Goal: Information Seeking & Learning: Learn about a topic

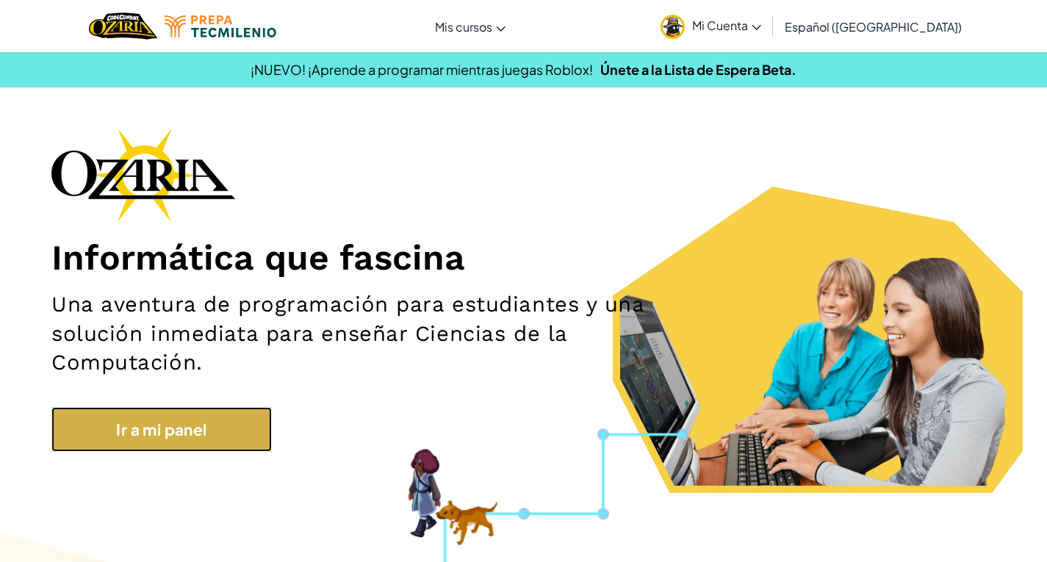
click at [214, 418] on link "Ir a mi panel" at bounding box center [161, 429] width 220 height 45
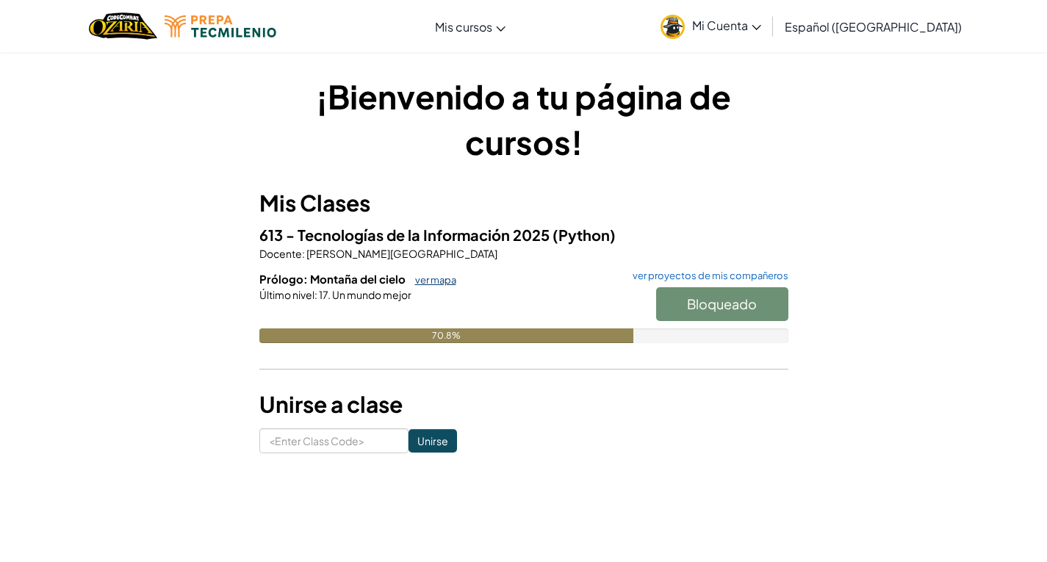
click at [433, 278] on link "ver mapa" at bounding box center [432, 280] width 48 height 12
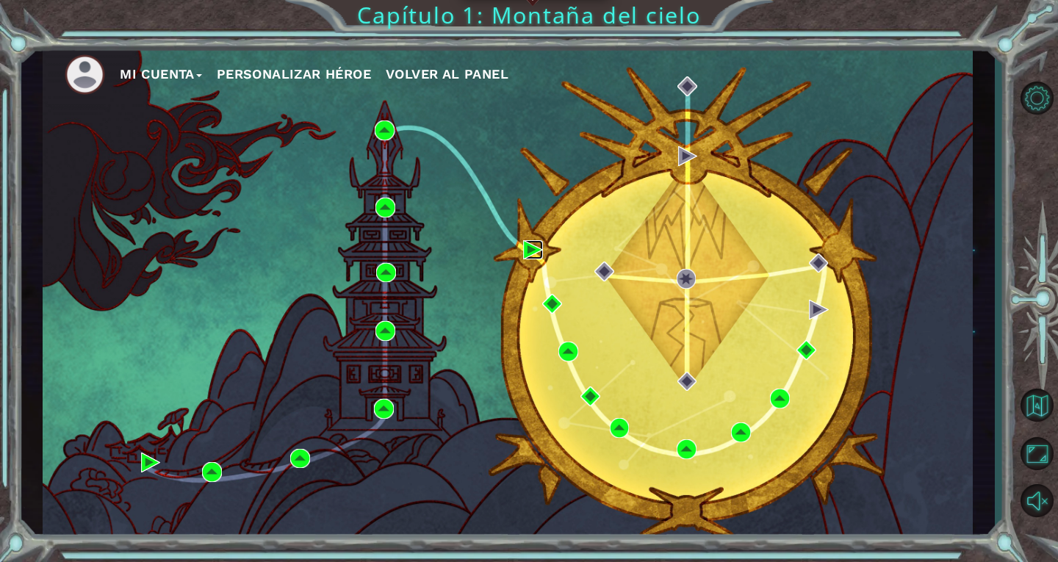
click at [530, 249] on img at bounding box center [533, 250] width 20 height 20
click at [552, 300] on img at bounding box center [552, 304] width 20 height 20
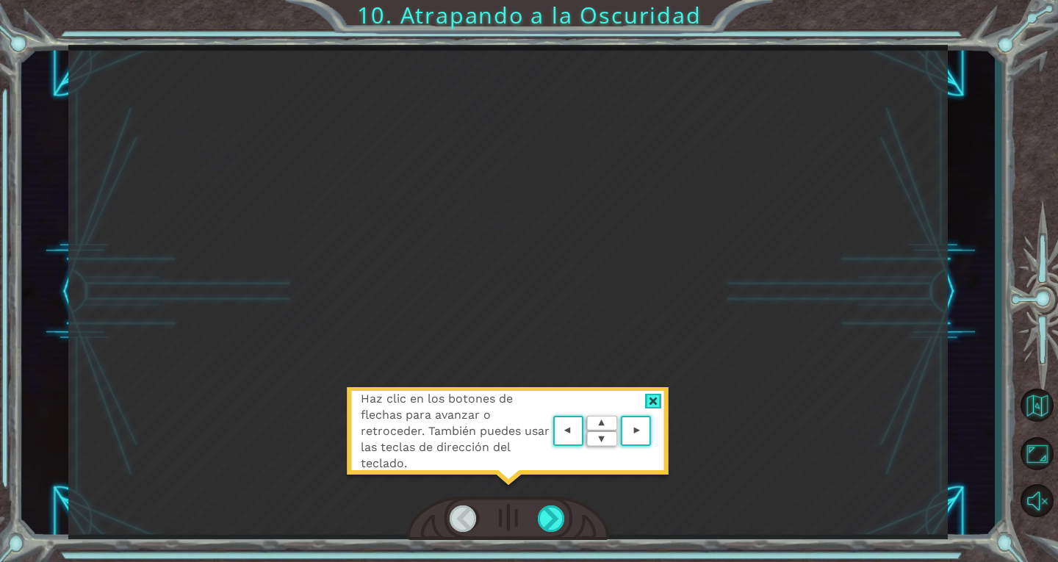
click at [655, 431] on area at bounding box center [655, 431] width 0 height 0
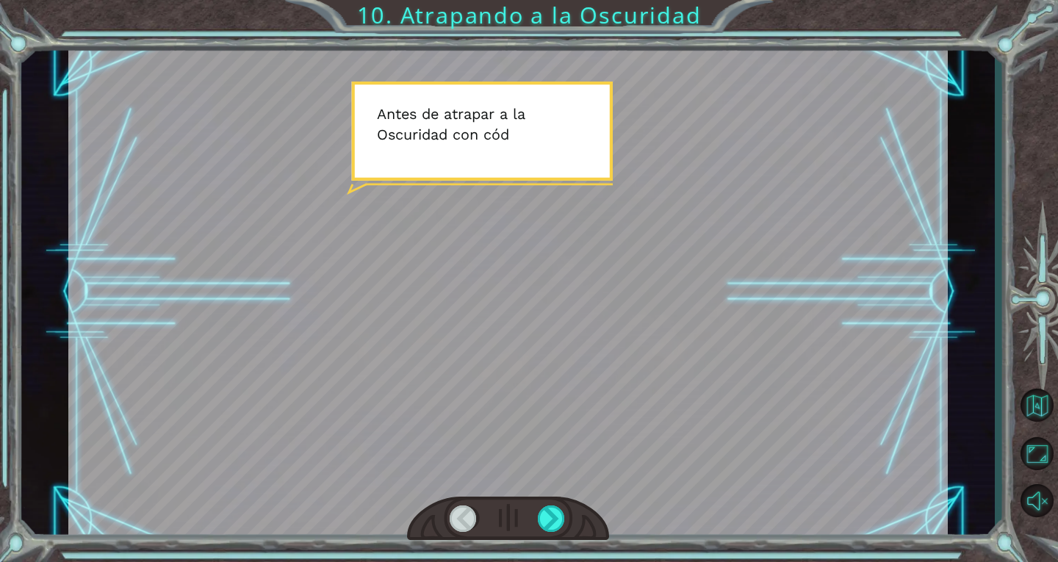
click at [549, 288] on div at bounding box center [507, 292] width 879 height 494
click at [547, 284] on div at bounding box center [507, 292] width 879 height 494
click at [568, 527] on div at bounding box center [508, 519] width 202 height 45
click at [564, 525] on div at bounding box center [552, 518] width 28 height 26
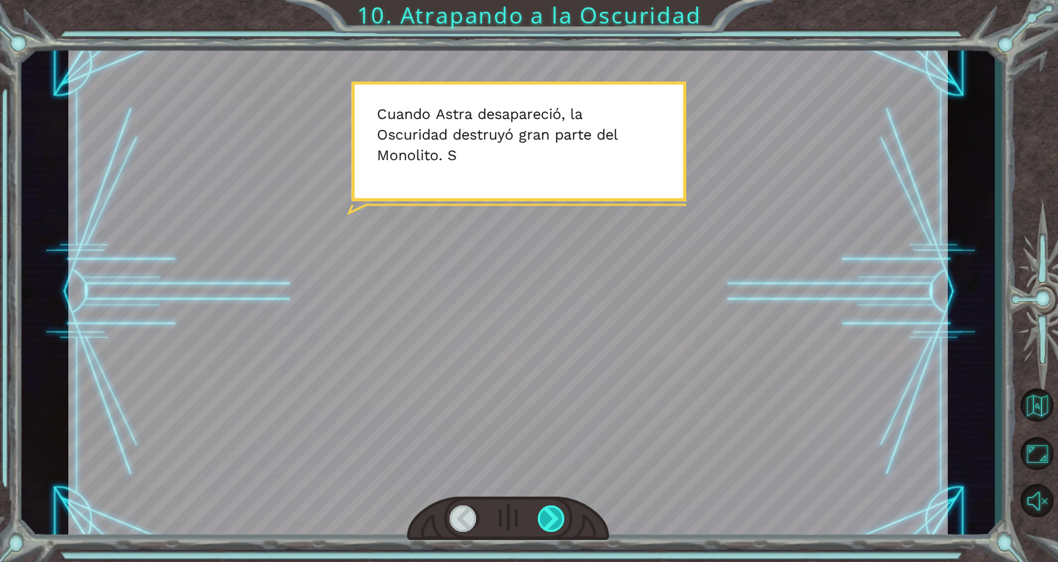
click at [564, 525] on div at bounding box center [552, 518] width 28 height 26
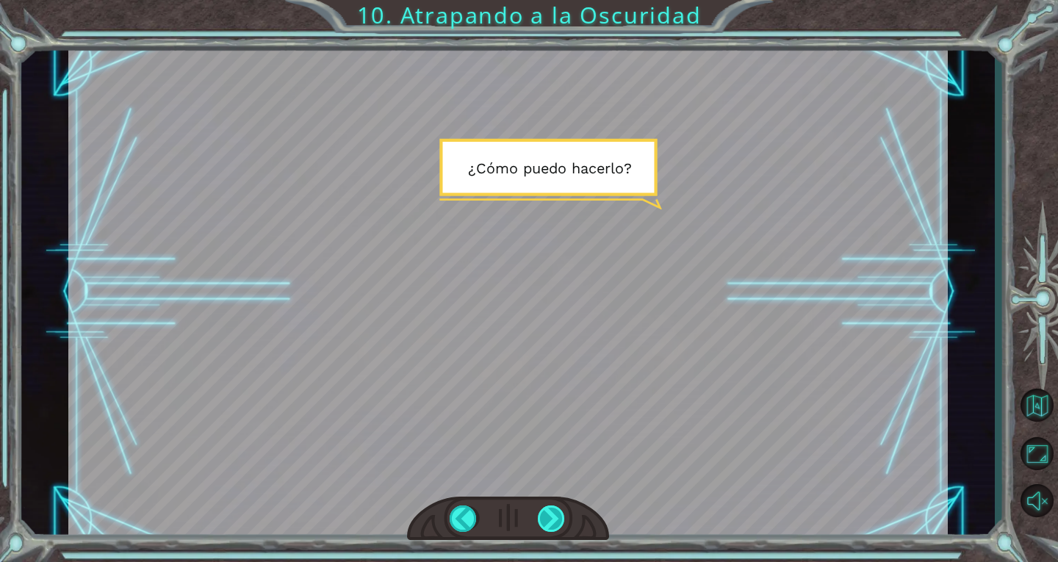
click at [558, 519] on div at bounding box center [552, 518] width 28 height 26
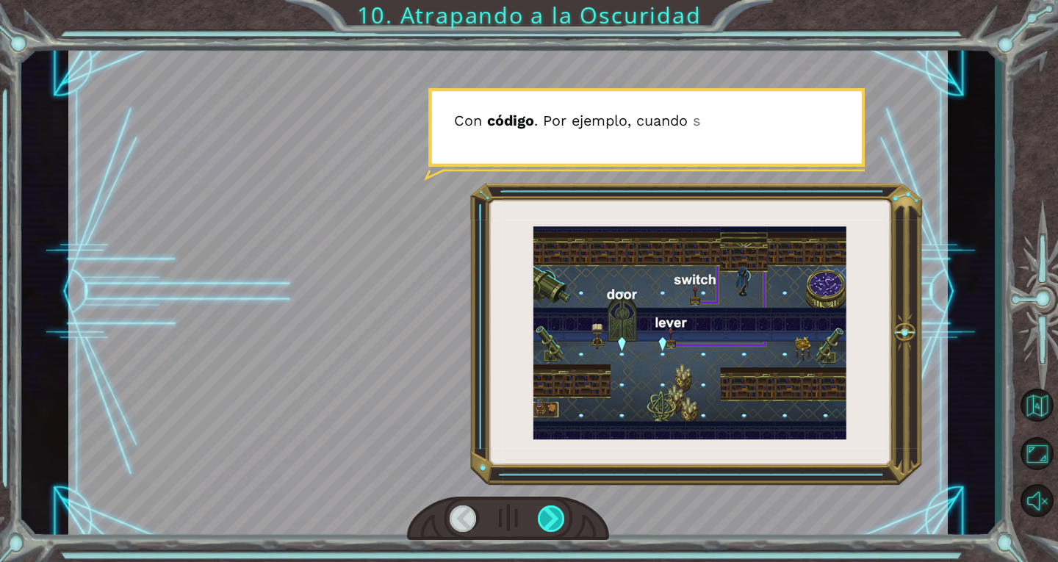
click at [558, 519] on div at bounding box center [552, 518] width 28 height 26
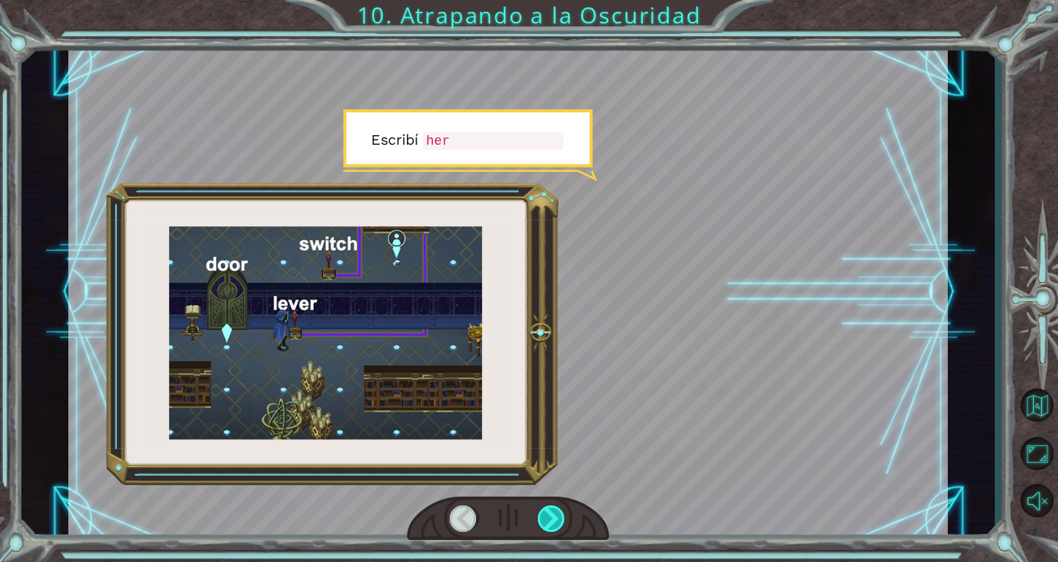
click at [558, 519] on div at bounding box center [552, 518] width 28 height 26
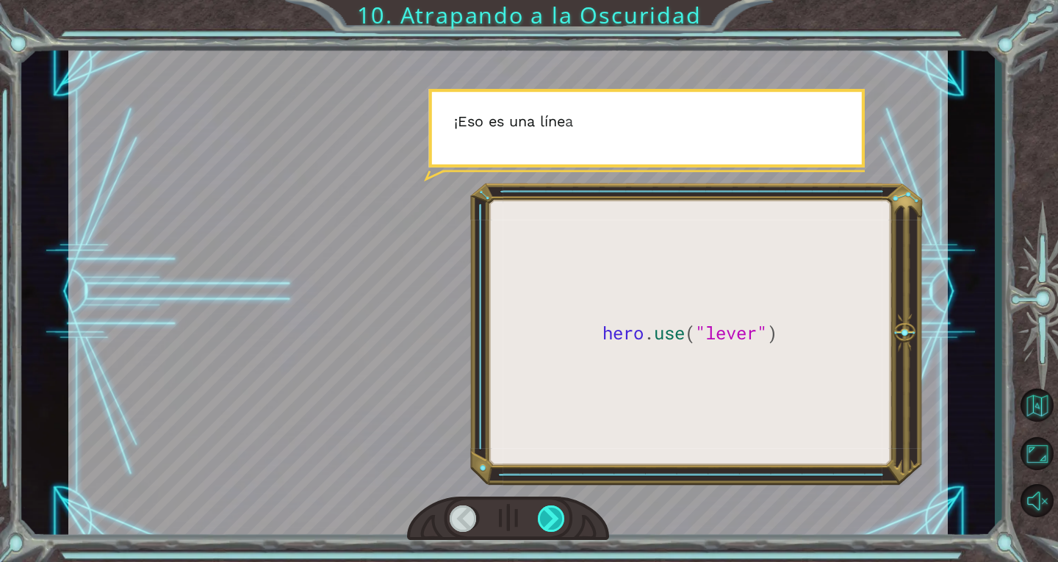
click at [558, 519] on div at bounding box center [552, 518] width 28 height 26
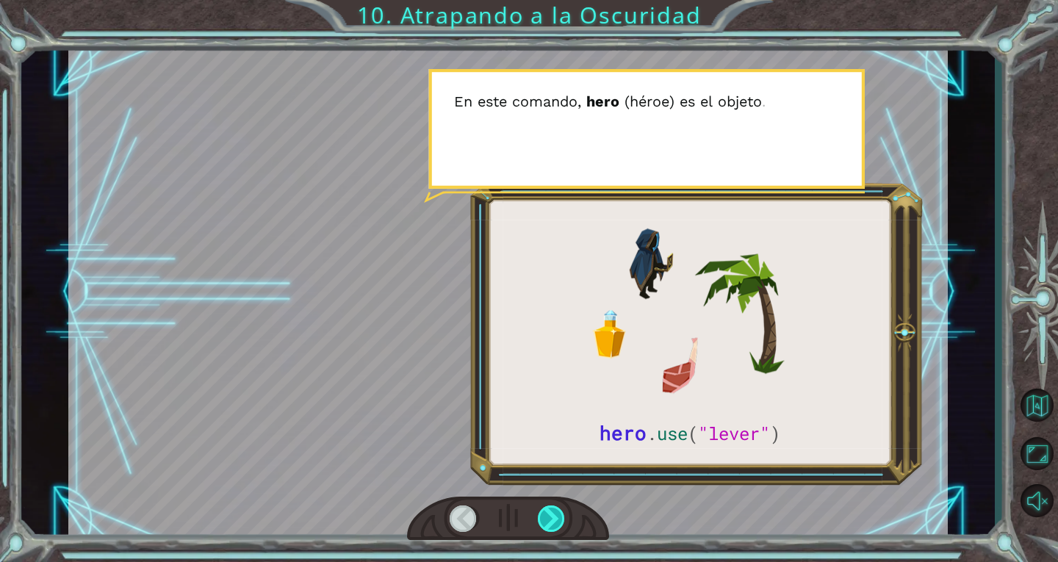
click at [558, 519] on div at bounding box center [552, 518] width 28 height 26
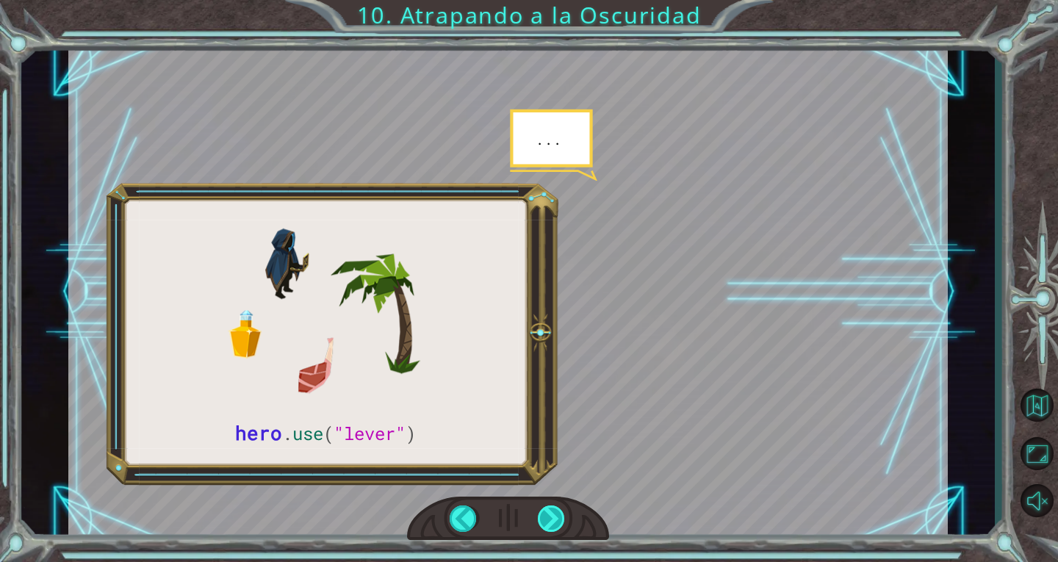
click at [558, 519] on div at bounding box center [552, 518] width 28 height 26
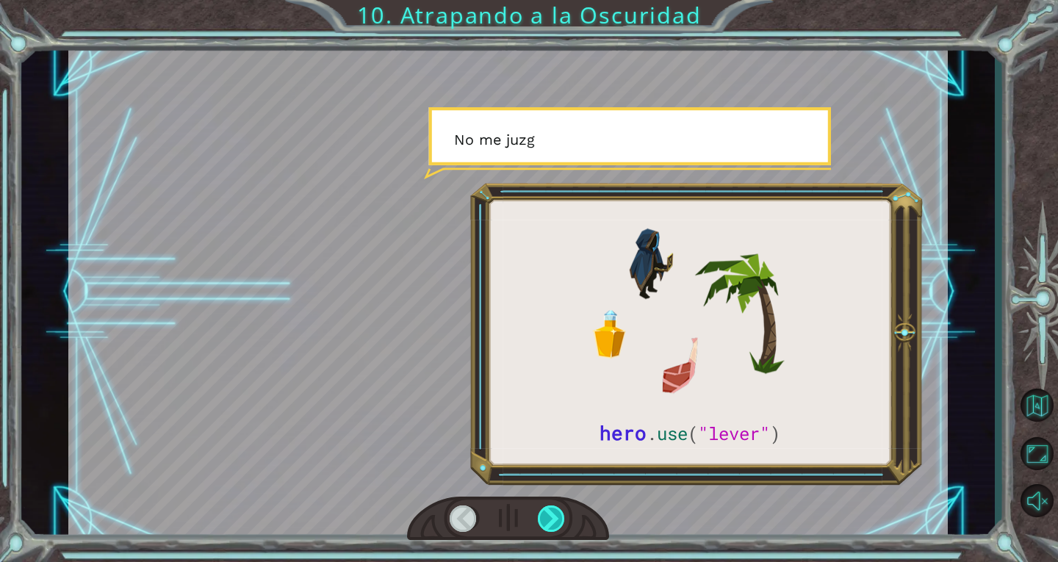
click at [558, 519] on div at bounding box center [552, 518] width 28 height 26
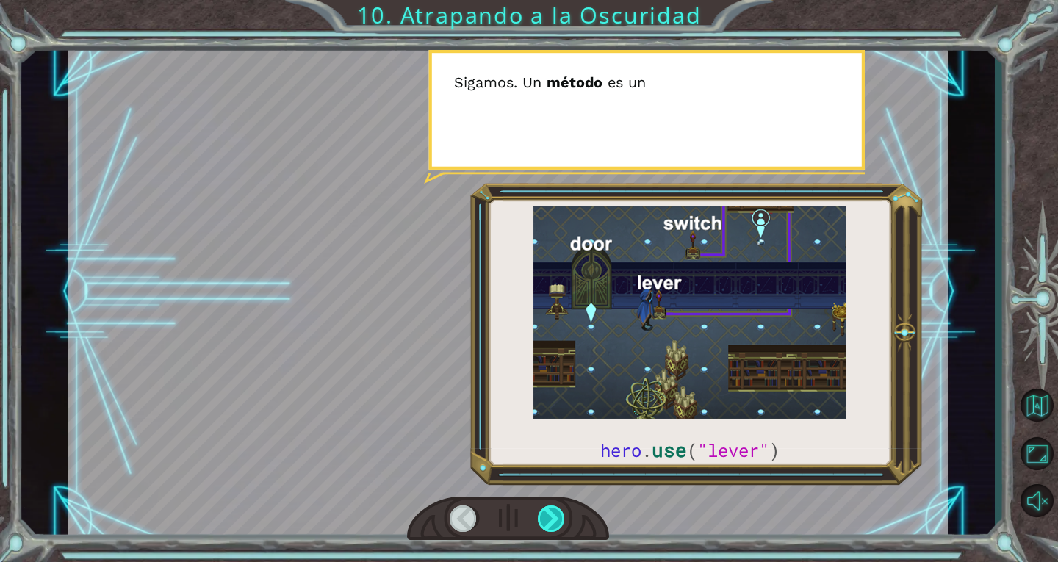
click at [558, 519] on div at bounding box center [552, 518] width 28 height 26
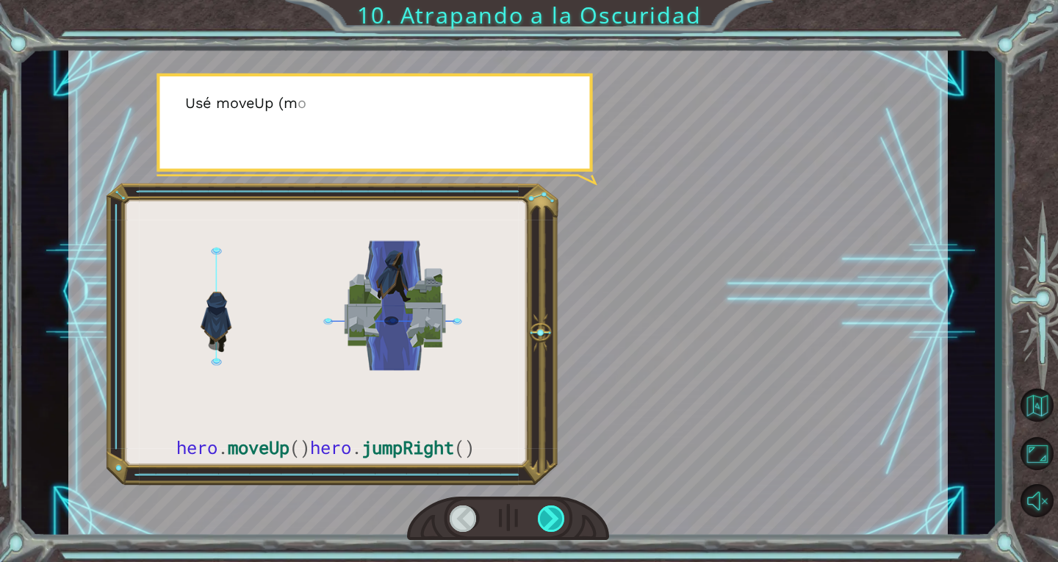
click at [558, 519] on div at bounding box center [552, 518] width 28 height 26
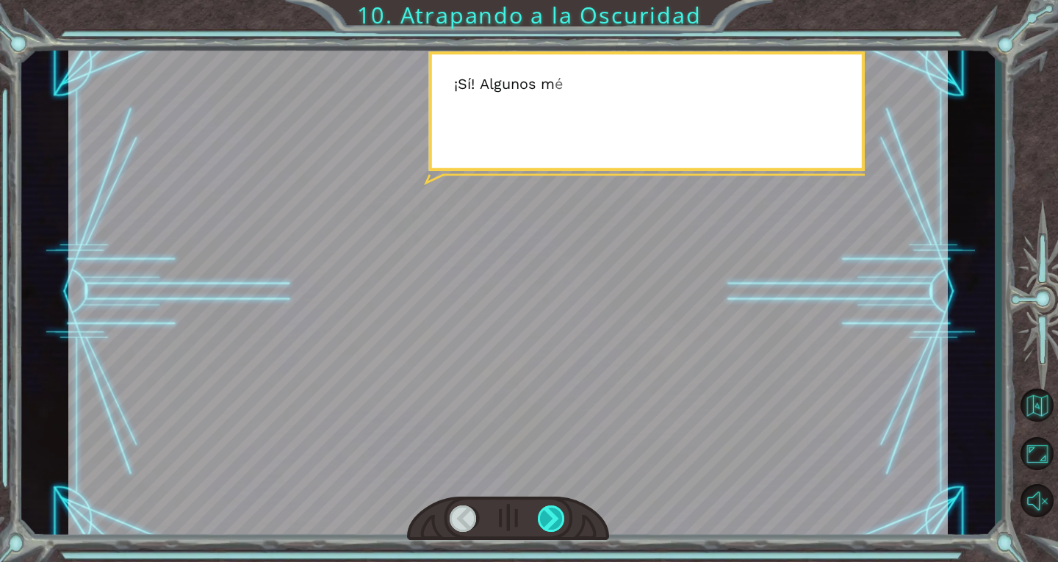
click at [558, 519] on div at bounding box center [552, 518] width 28 height 26
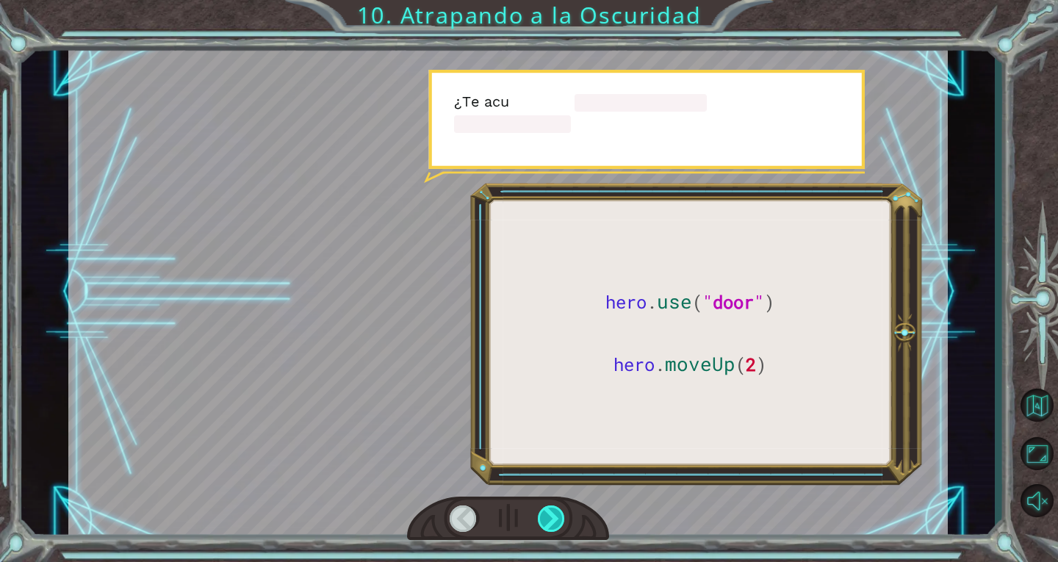
click at [558, 519] on div at bounding box center [552, 518] width 28 height 26
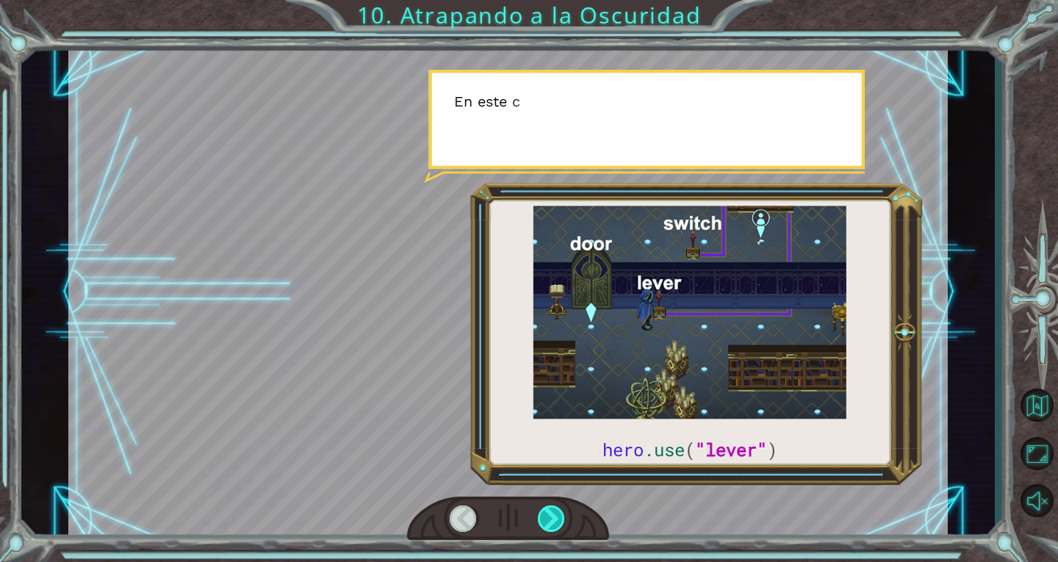
click at [558, 519] on div at bounding box center [552, 518] width 28 height 26
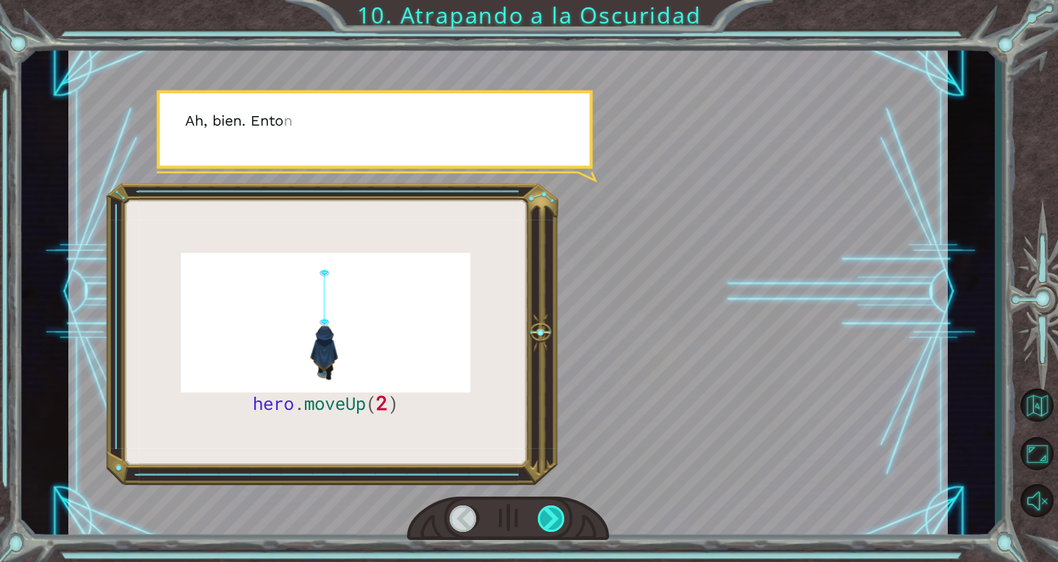
click at [558, 519] on div at bounding box center [552, 518] width 28 height 26
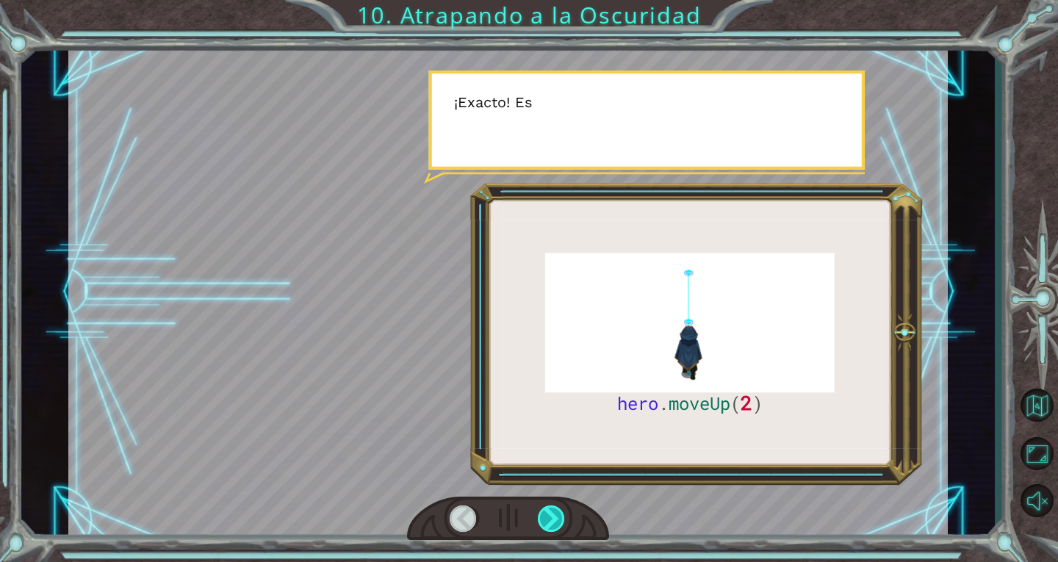
click at [558, 519] on div at bounding box center [552, 518] width 28 height 26
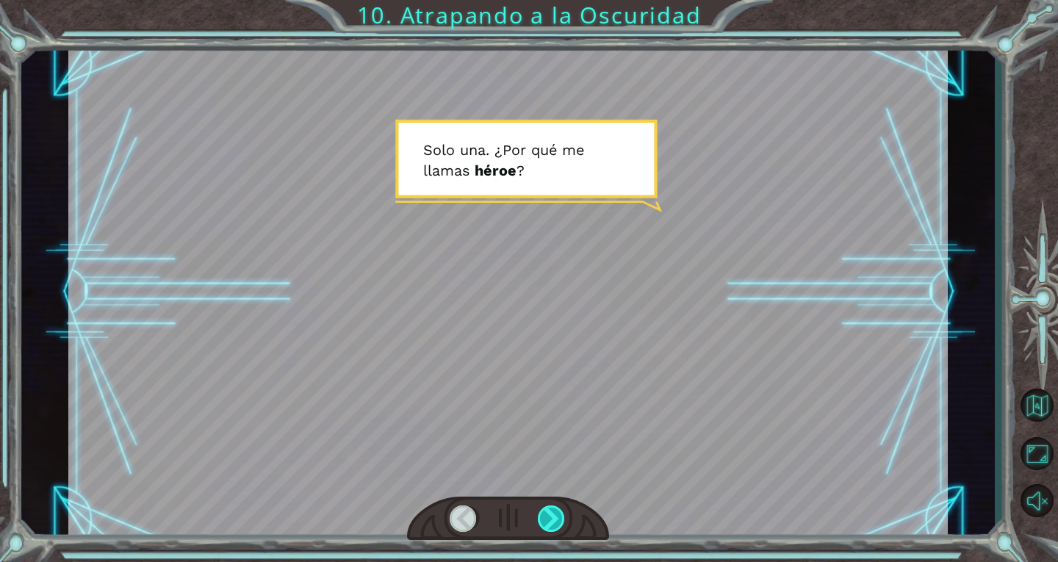
click at [558, 519] on div at bounding box center [552, 518] width 28 height 26
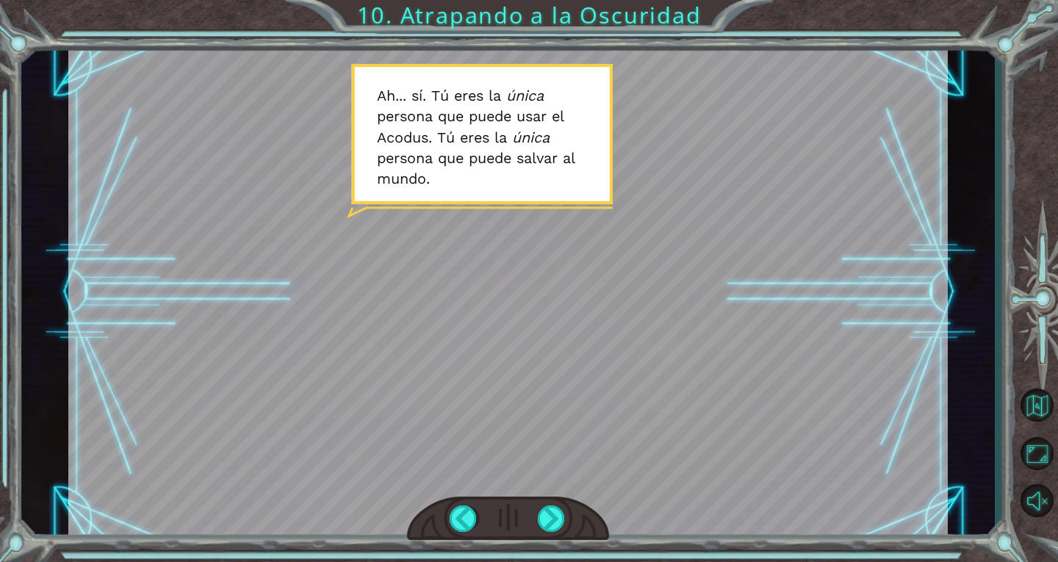
click at [854, 442] on div at bounding box center [507, 292] width 879 height 494
click at [561, 512] on div at bounding box center [552, 518] width 28 height 26
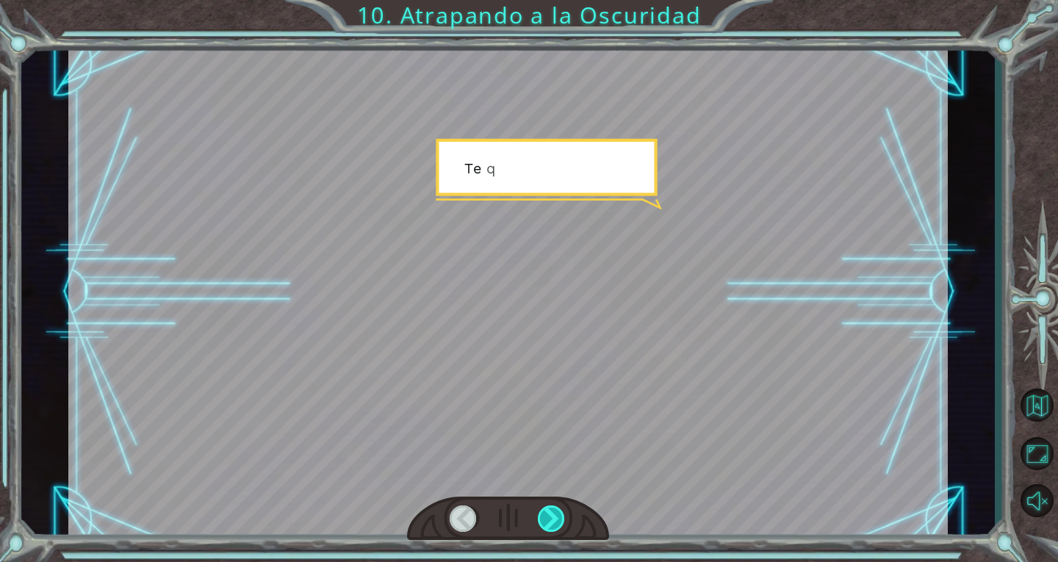
click at [558, 510] on div at bounding box center [552, 518] width 28 height 26
click at [558, 511] on div at bounding box center [552, 518] width 28 height 26
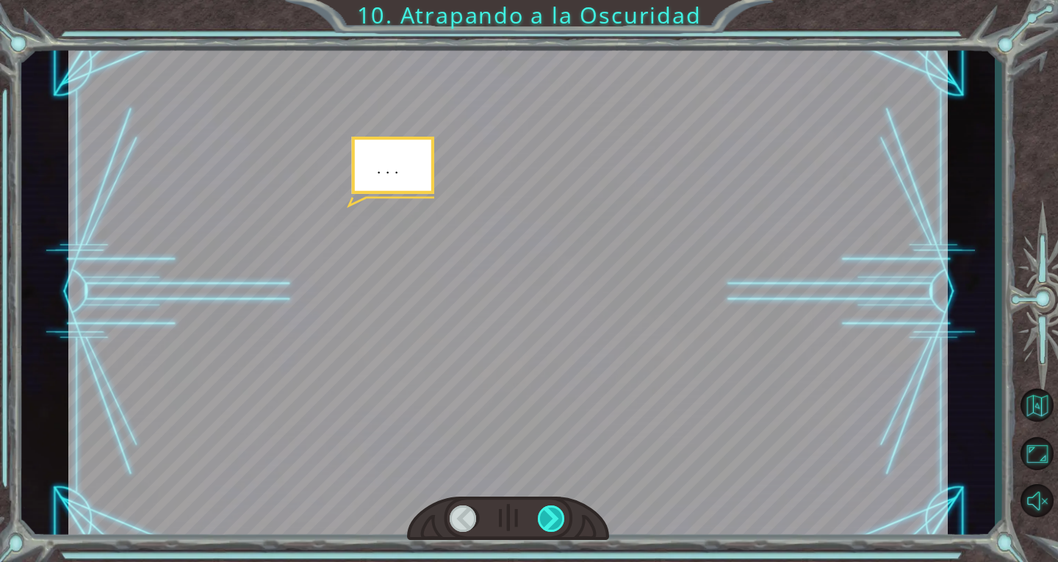
click at [558, 513] on div at bounding box center [552, 518] width 28 height 26
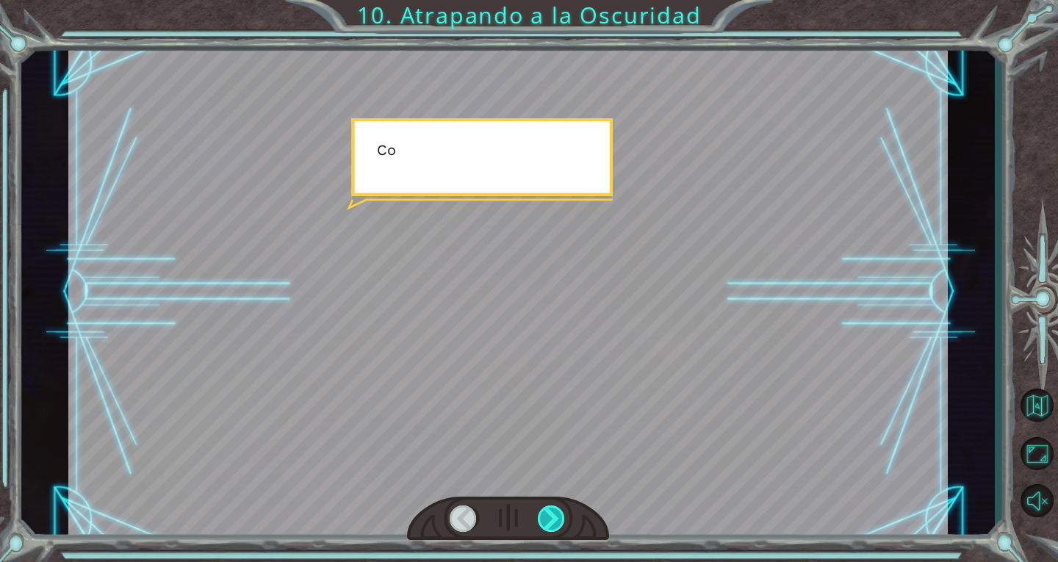
click at [558, 513] on div at bounding box center [552, 518] width 28 height 26
click at [558, 0] on div "hero . moveUp ( 2 ) A n t e s d e a t r a p a r a l a O s c u r i d a d c o n c…" at bounding box center [529, 0] width 1058 height 0
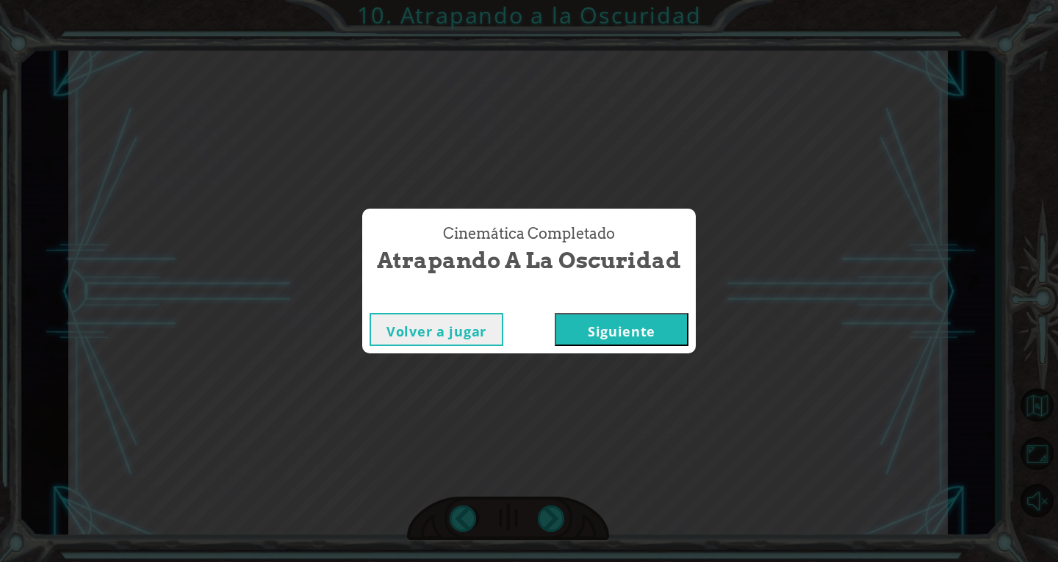
click at [605, 333] on button "Siguiente" at bounding box center [622, 329] width 134 height 33
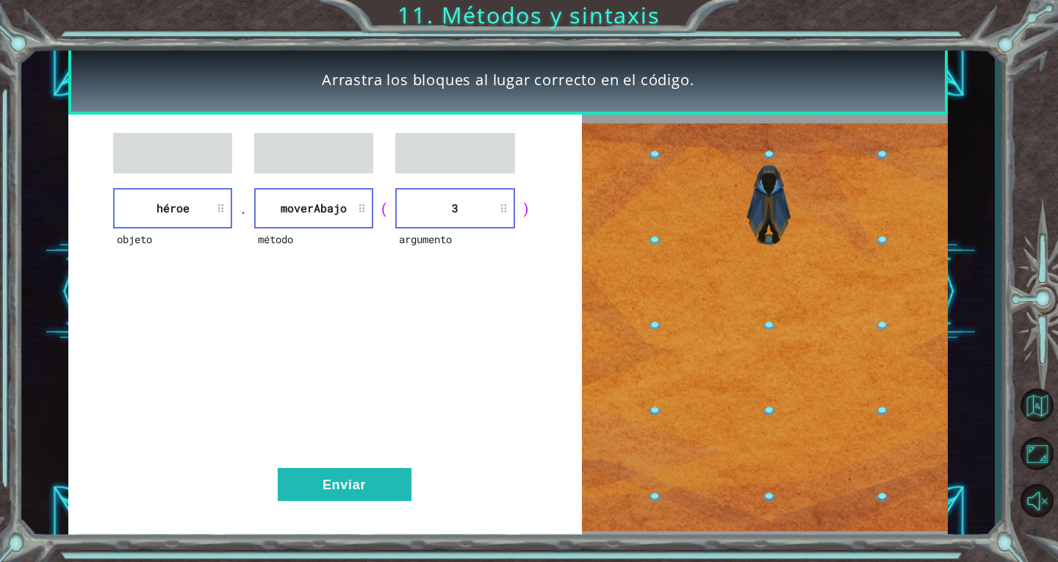
click at [547, 404] on div "objeto héroe . método moverAbajo ( argumento 3 ) Enviar" at bounding box center [324, 327] width 513 height 425
click at [943, 263] on img at bounding box center [765, 327] width 366 height 408
click at [1005, 44] on div "Arrastra los bloques al lugar correcto en el código. objeto héroe . método move…" at bounding box center [529, 281] width 1058 height 562
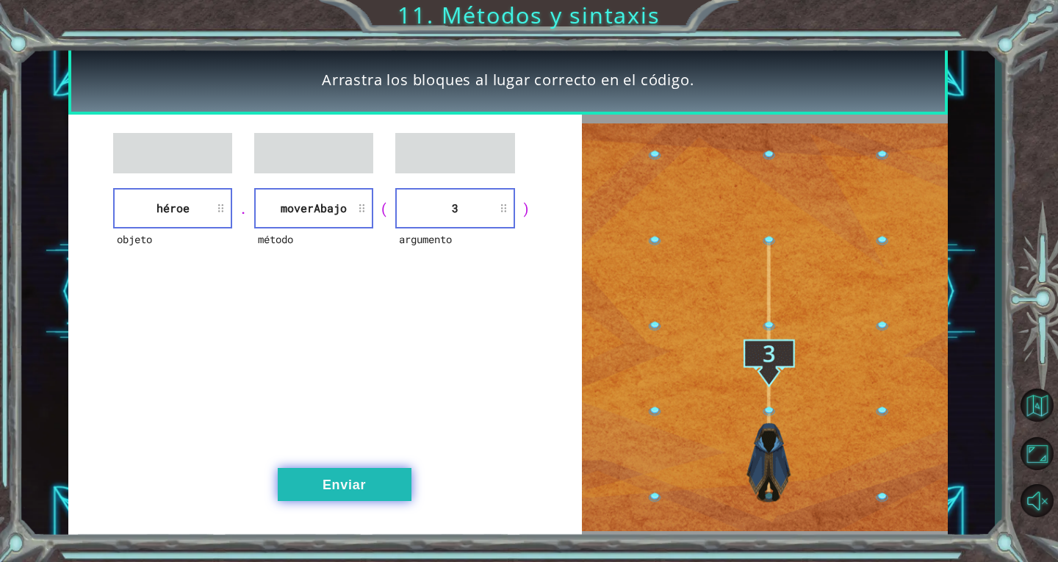
click at [348, 484] on button "Enviar" at bounding box center [345, 484] width 134 height 33
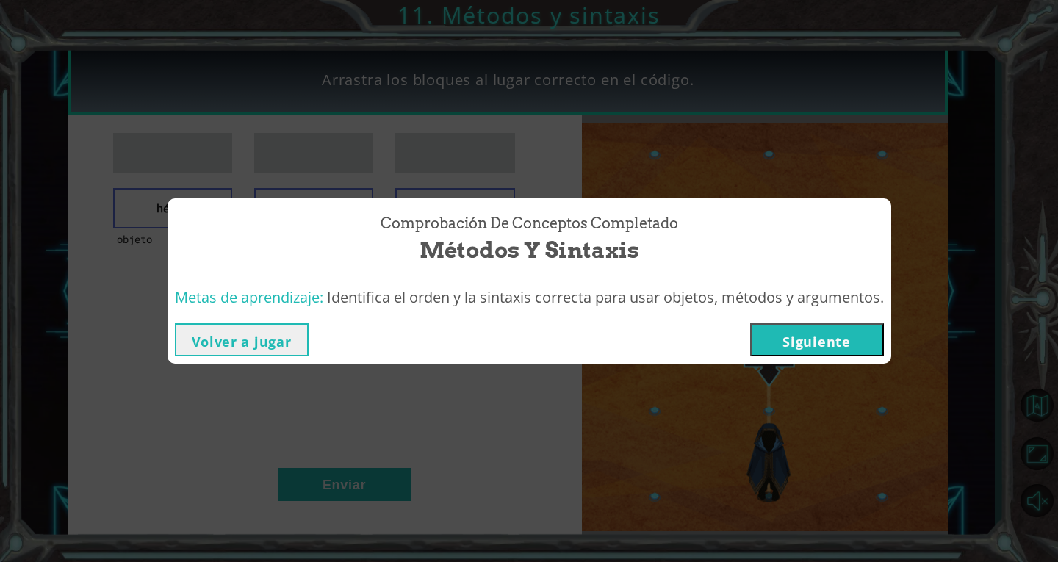
click at [857, 332] on button "Siguiente" at bounding box center [817, 339] width 134 height 33
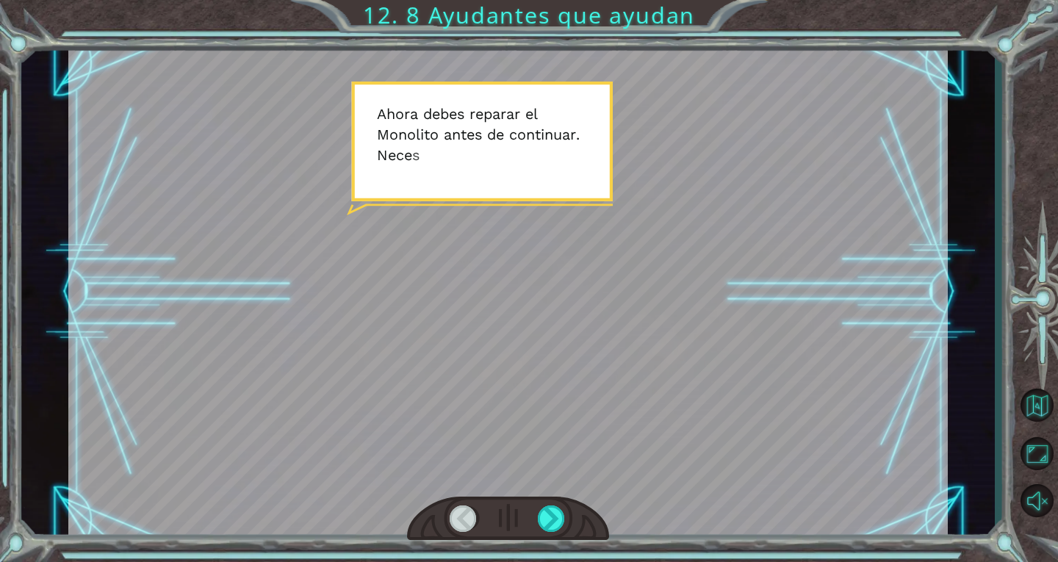
click at [605, 353] on div at bounding box center [507, 292] width 879 height 494
click at [558, 522] on div at bounding box center [552, 518] width 28 height 26
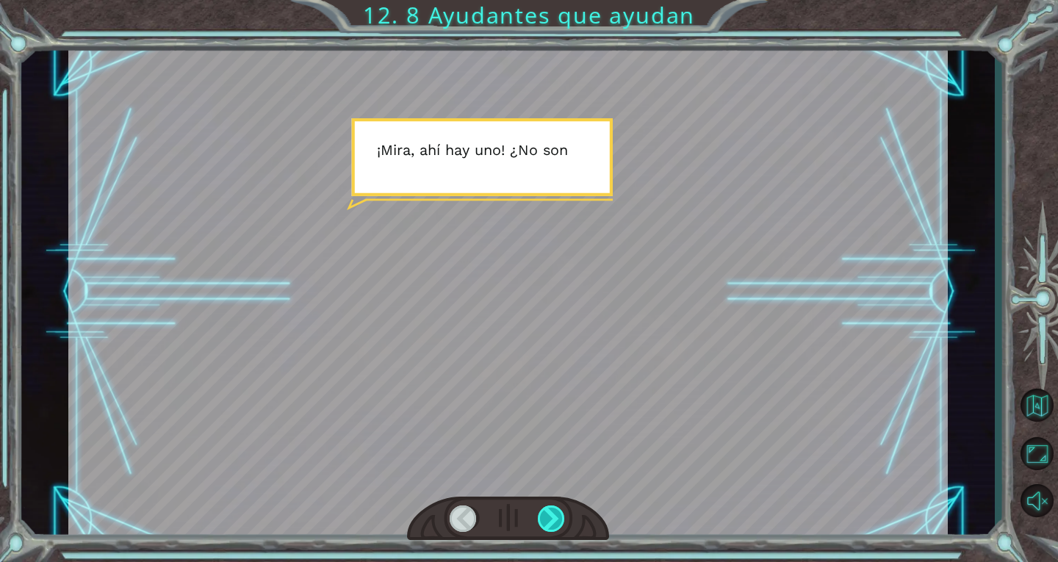
click at [557, 522] on div at bounding box center [552, 518] width 28 height 26
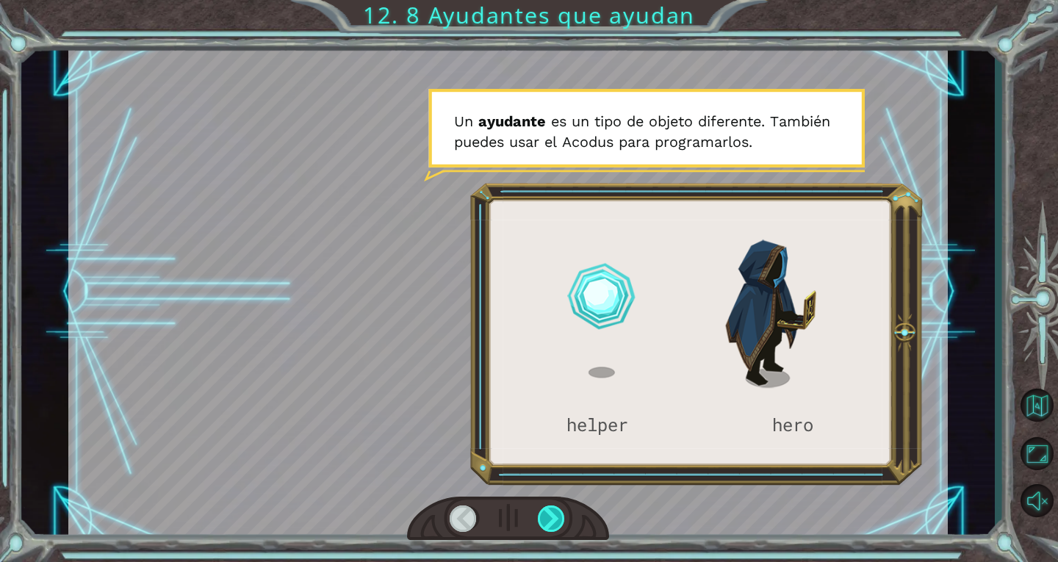
click at [557, 522] on div at bounding box center [552, 518] width 28 height 26
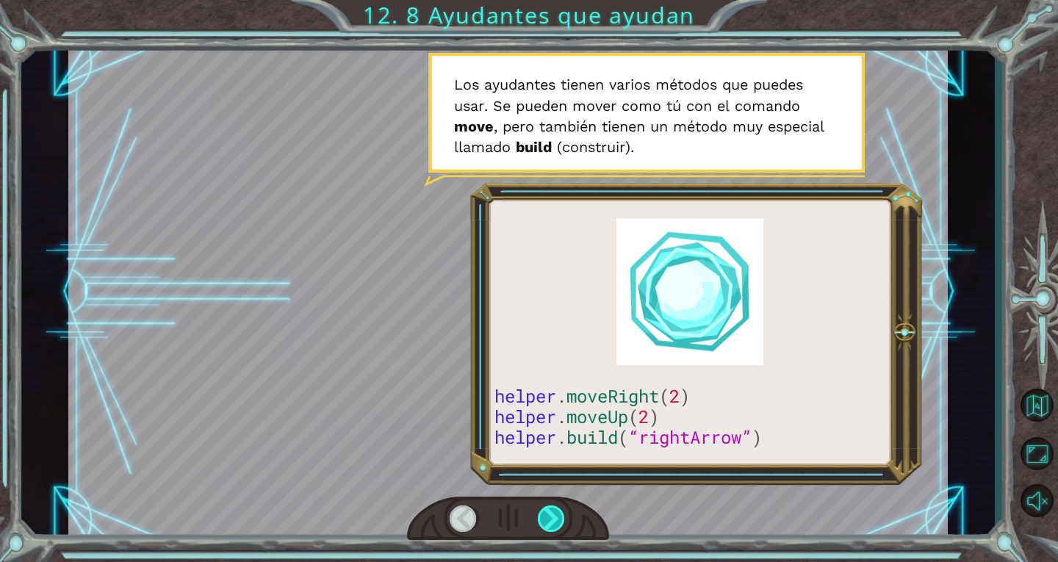
click at [553, 522] on div at bounding box center [552, 518] width 28 height 26
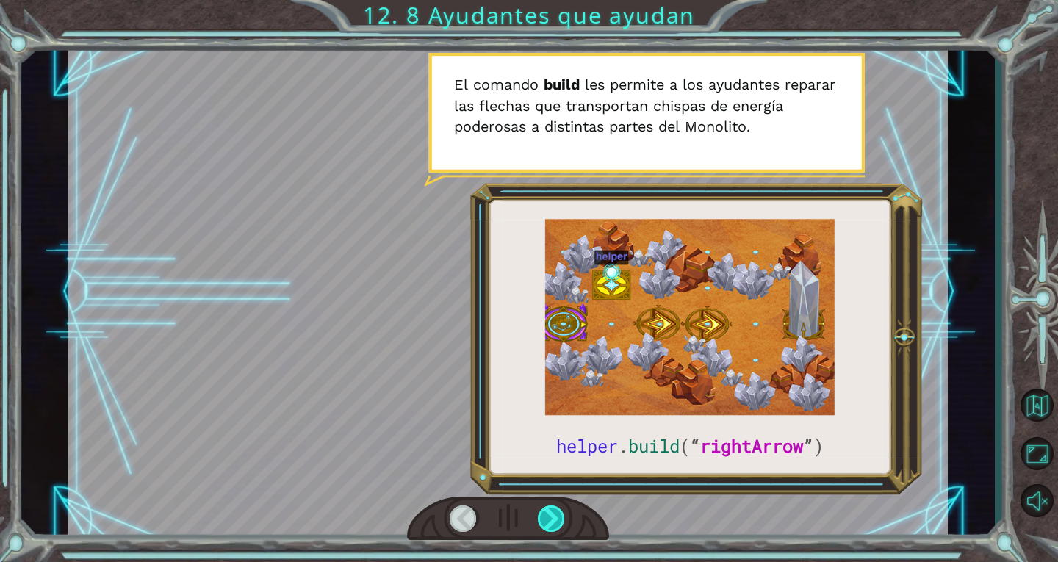
click at [555, 525] on div at bounding box center [552, 518] width 28 height 26
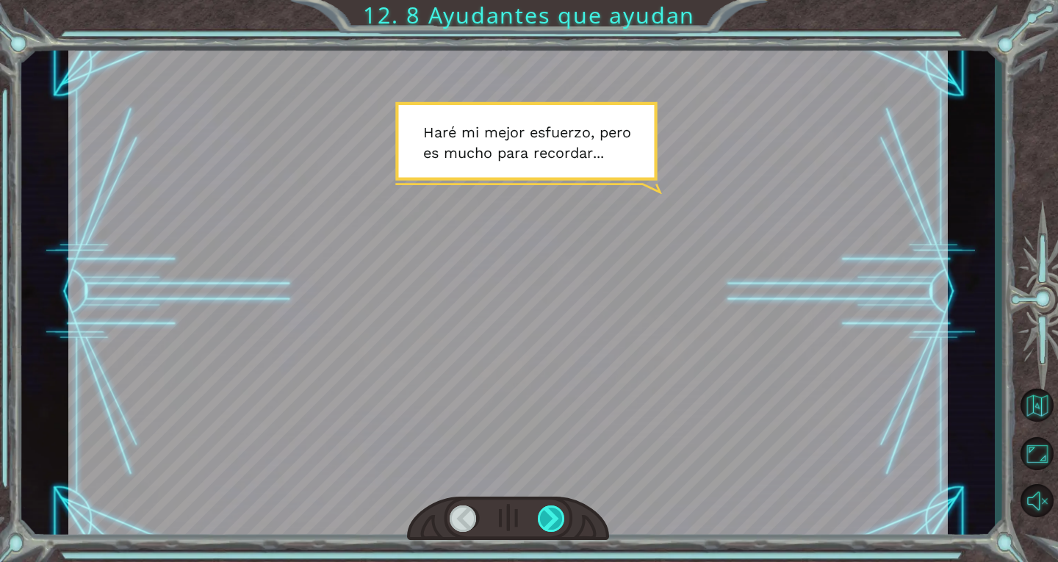
click at [555, 525] on div at bounding box center [552, 518] width 28 height 26
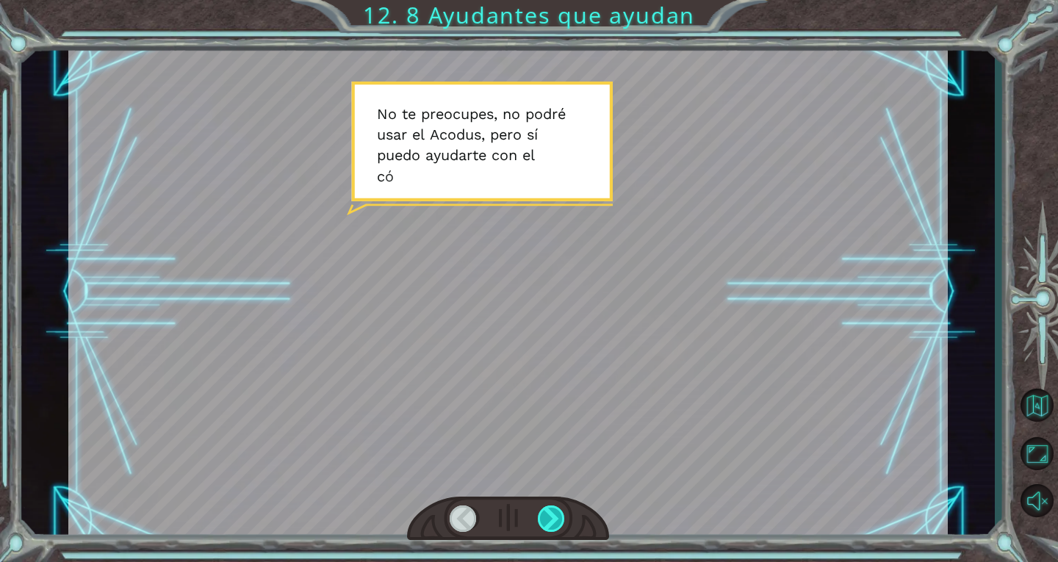
click at [555, 524] on div at bounding box center [552, 518] width 28 height 26
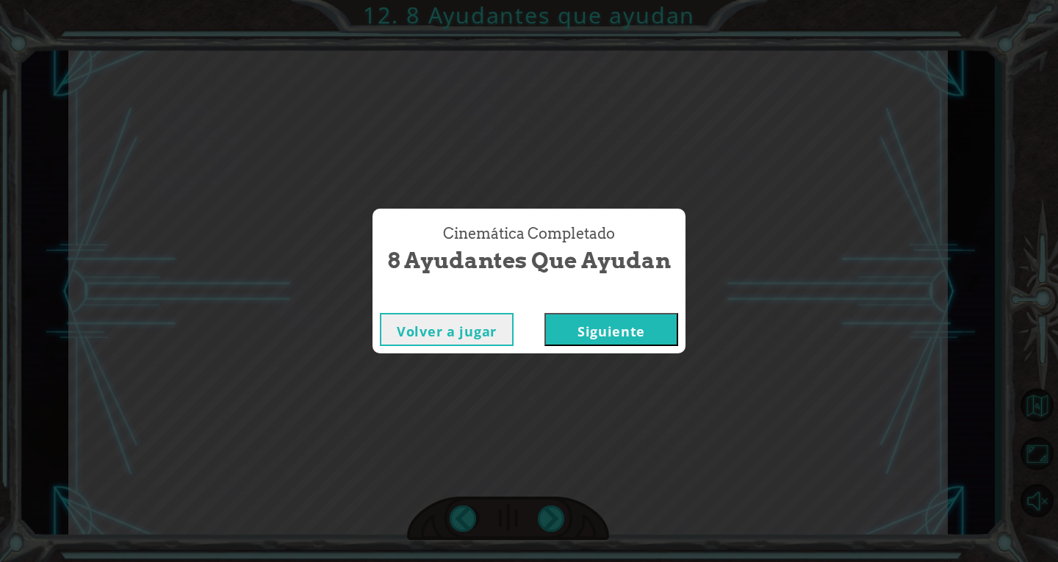
click at [472, 336] on button "Volver a jugar" at bounding box center [447, 329] width 134 height 33
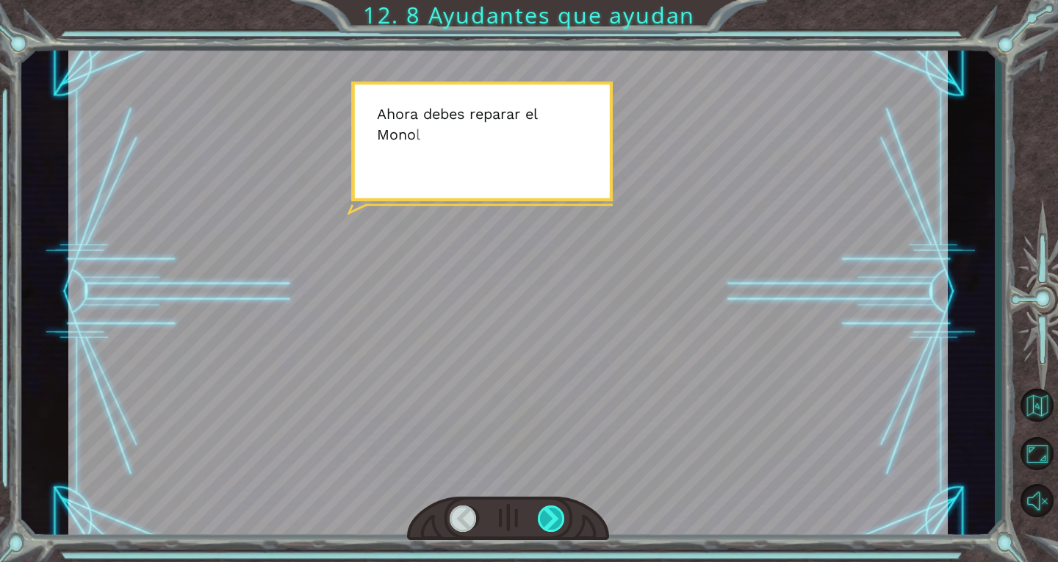
click at [561, 516] on div at bounding box center [552, 518] width 28 height 26
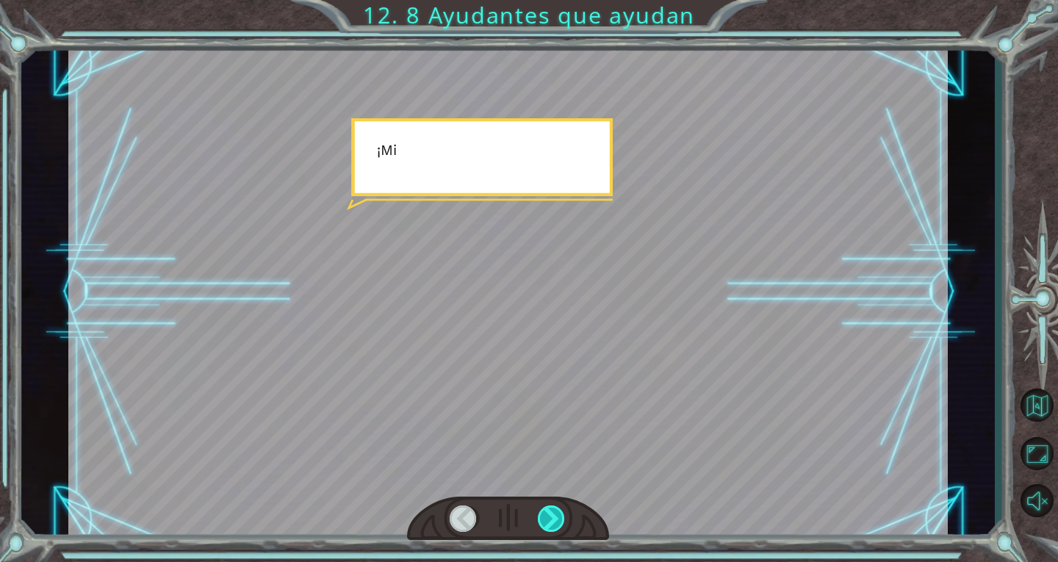
click at [561, 517] on div at bounding box center [552, 518] width 28 height 26
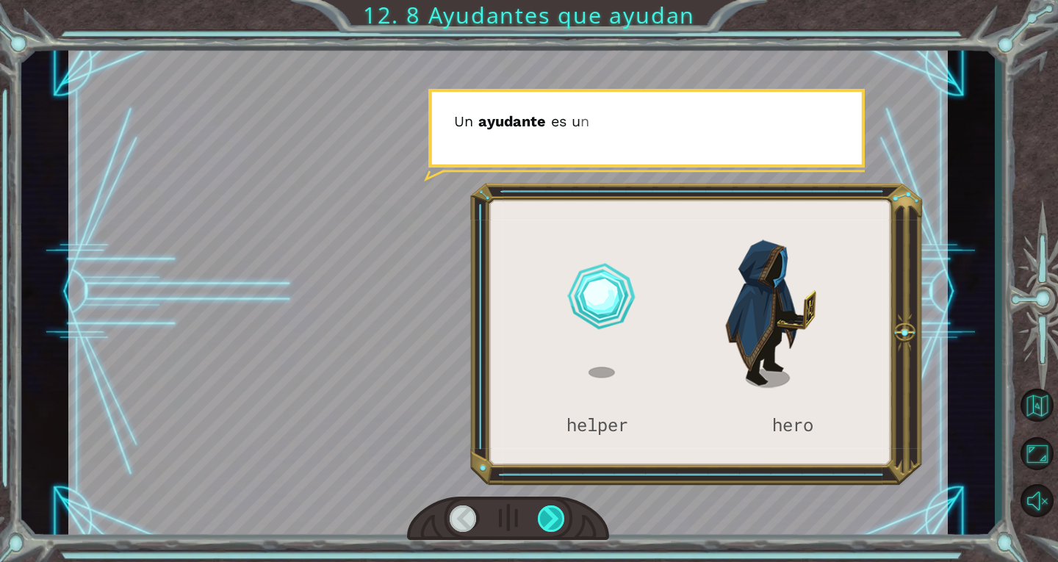
click at [561, 517] on div at bounding box center [552, 518] width 28 height 26
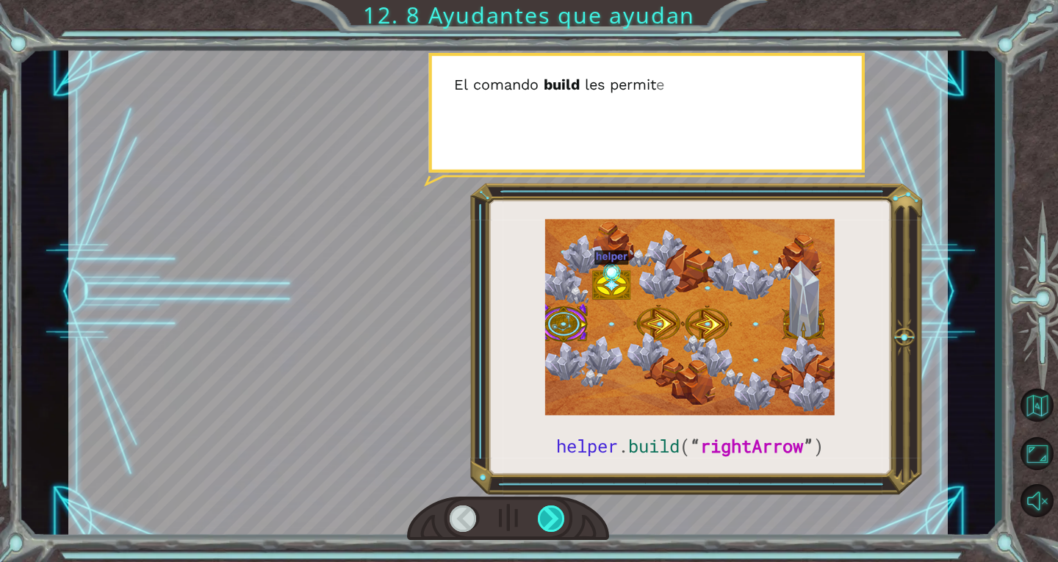
click at [560, 516] on div at bounding box center [552, 518] width 28 height 26
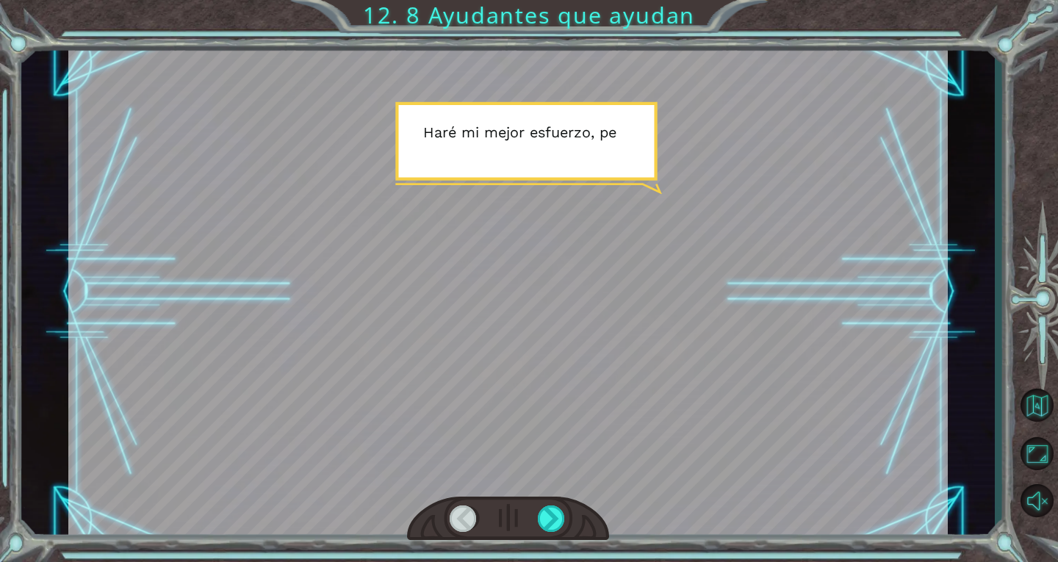
click at [458, 514] on div at bounding box center [464, 518] width 28 height 26
click at [541, 516] on div at bounding box center [552, 518] width 28 height 26
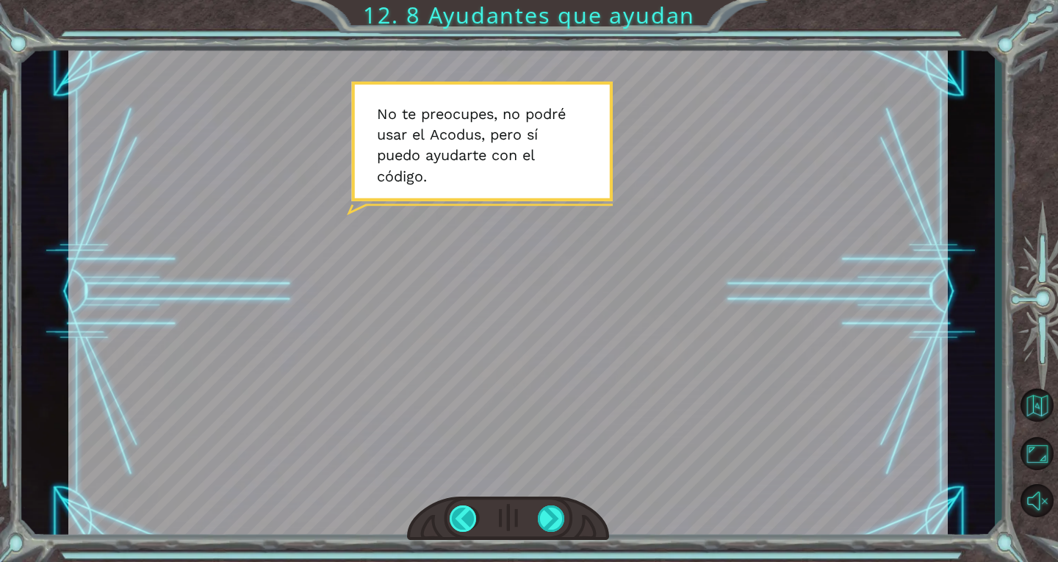
click at [469, 518] on div at bounding box center [464, 518] width 28 height 26
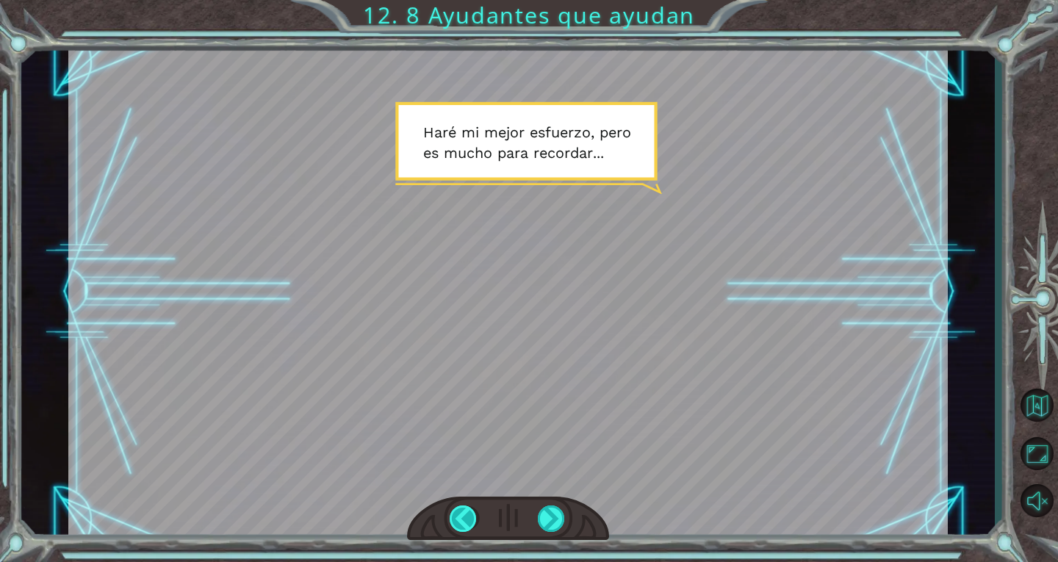
click at [469, 518] on div at bounding box center [464, 518] width 28 height 26
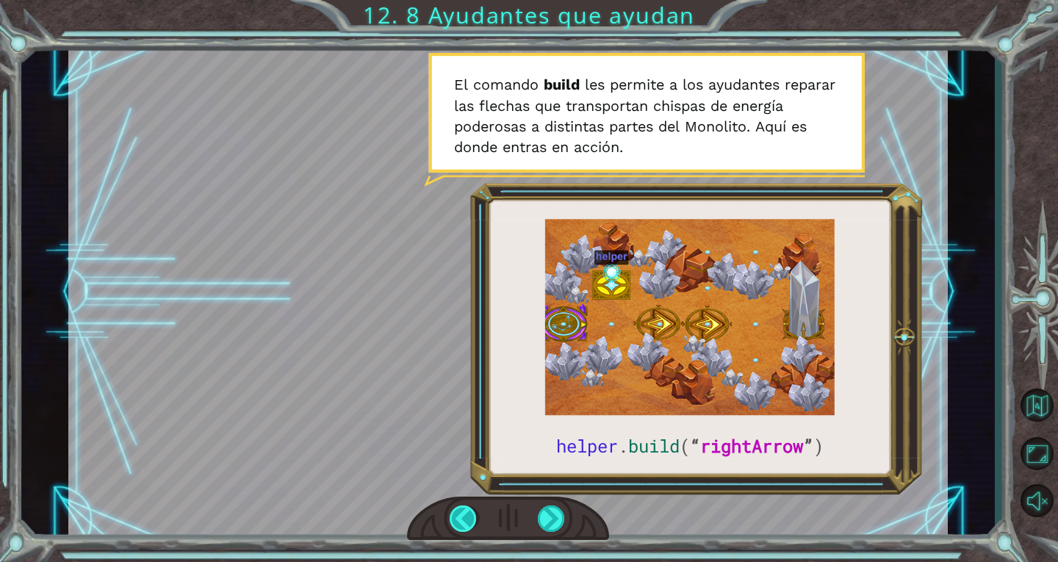
click at [468, 518] on div at bounding box center [464, 518] width 28 height 26
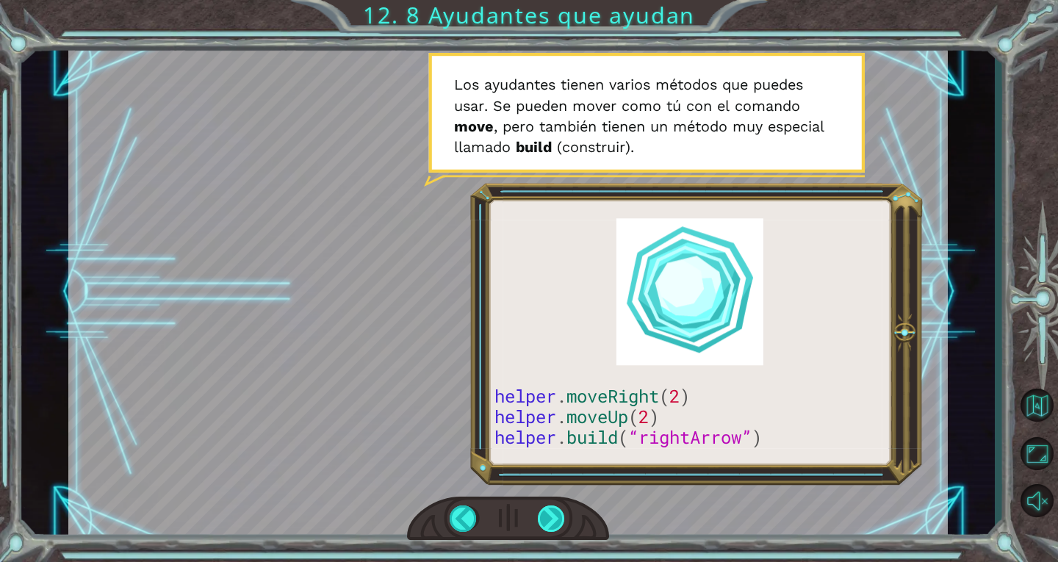
click at [538, 523] on div at bounding box center [552, 518] width 28 height 26
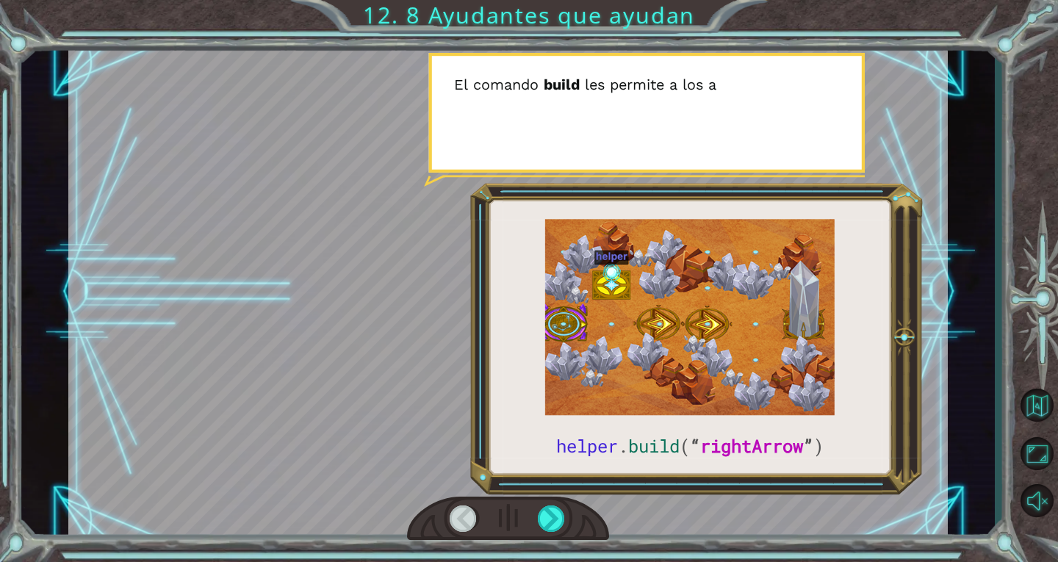
click at [452, 537] on div at bounding box center [508, 519] width 202 height 45
click at [443, 535] on div at bounding box center [508, 519] width 202 height 45
click at [467, 517] on div at bounding box center [464, 518] width 28 height 26
click at [459, 517] on div at bounding box center [464, 518] width 28 height 26
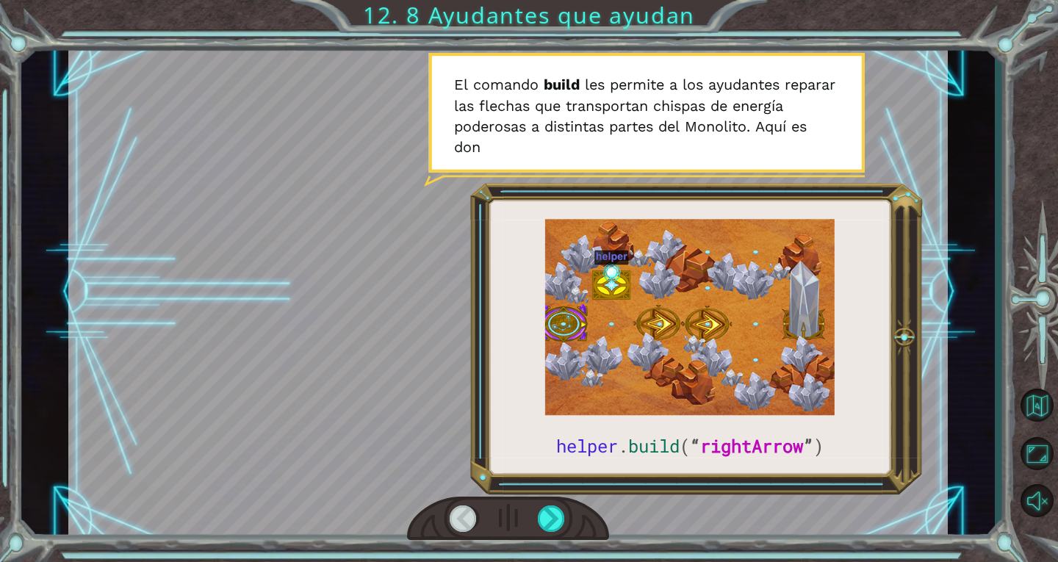
click at [464, 505] on div at bounding box center [464, 518] width 28 height 26
click at [546, 514] on div at bounding box center [552, 518] width 28 height 26
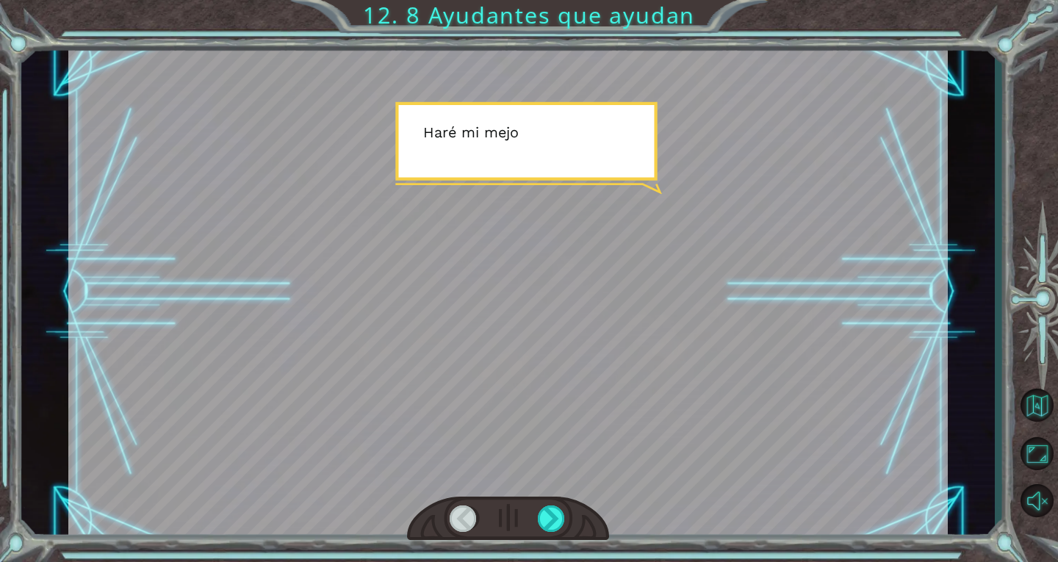
drag, startPoint x: 469, startPoint y: 516, endPoint x: 458, endPoint y: 514, distance: 11.2
click at [466, 517] on div at bounding box center [464, 518] width 28 height 26
click at [543, 517] on div at bounding box center [552, 518] width 28 height 26
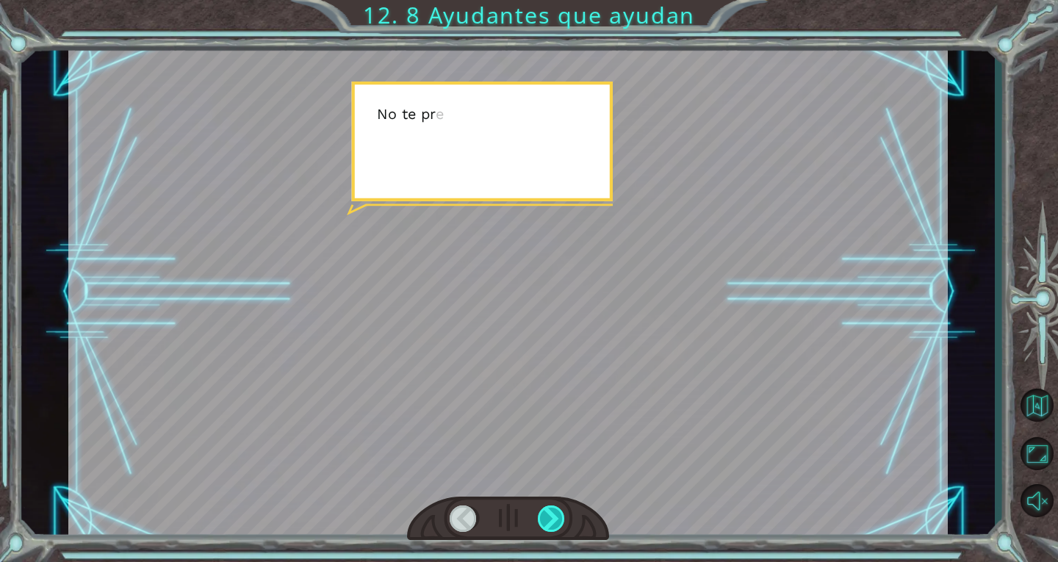
click at [544, 516] on div at bounding box center [552, 518] width 28 height 26
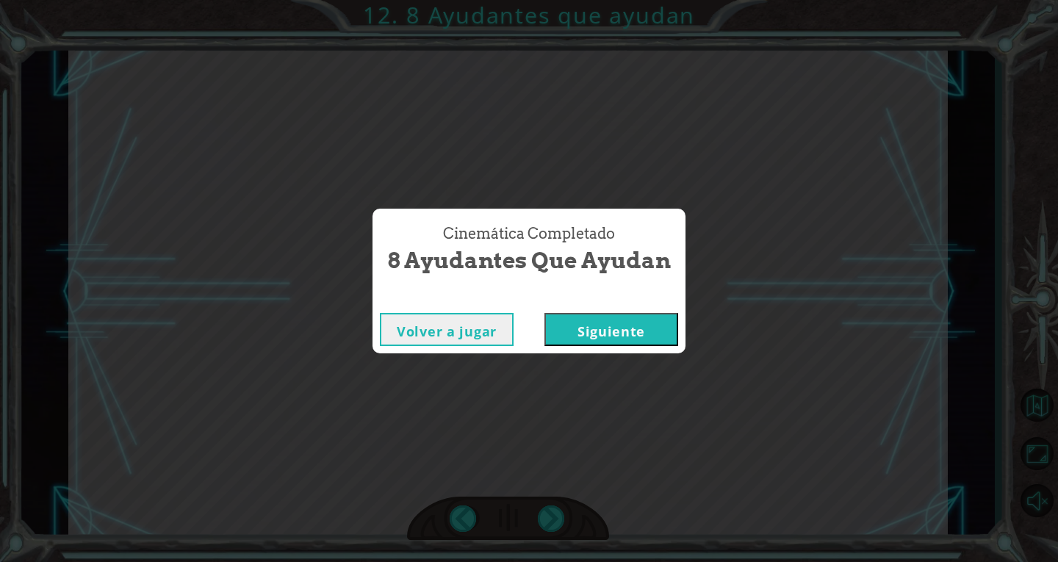
click at [482, 331] on button "Volver a jugar" at bounding box center [447, 329] width 134 height 33
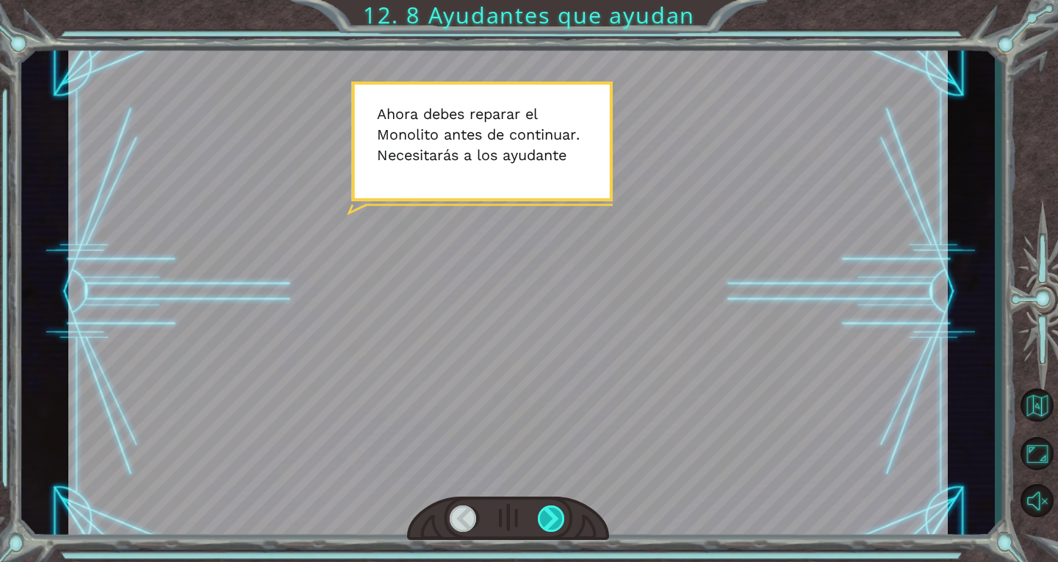
click at [566, 518] on div at bounding box center [508, 519] width 202 height 45
click at [552, 517] on div at bounding box center [552, 518] width 28 height 26
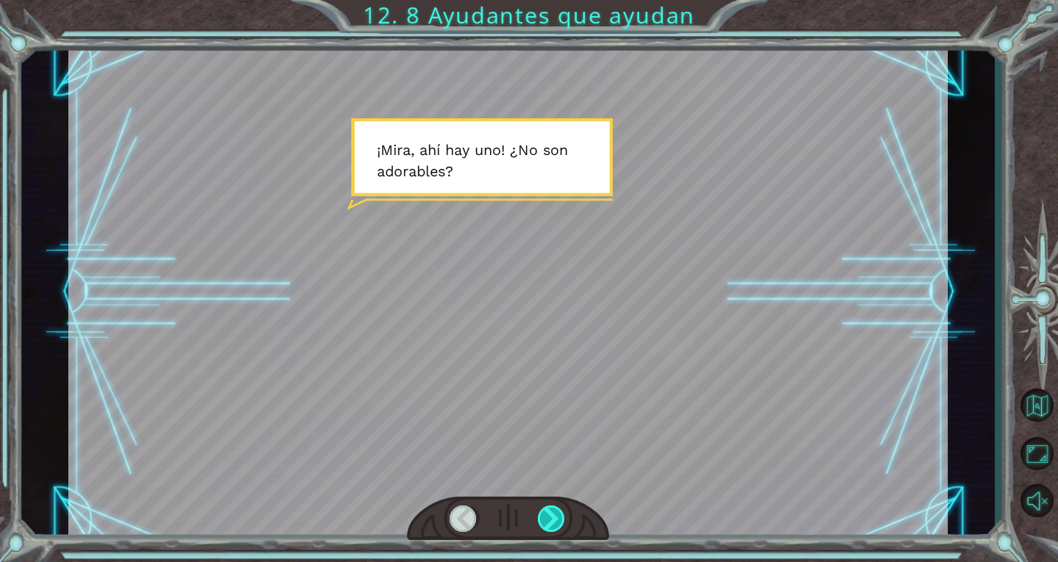
click at [548, 518] on div at bounding box center [552, 518] width 28 height 26
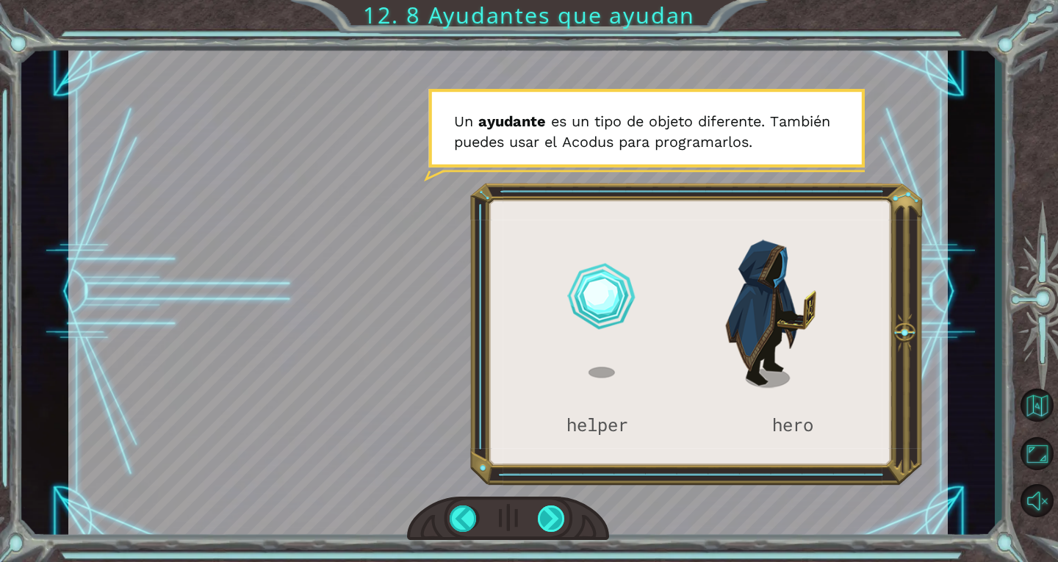
click at [553, 511] on div at bounding box center [552, 518] width 28 height 26
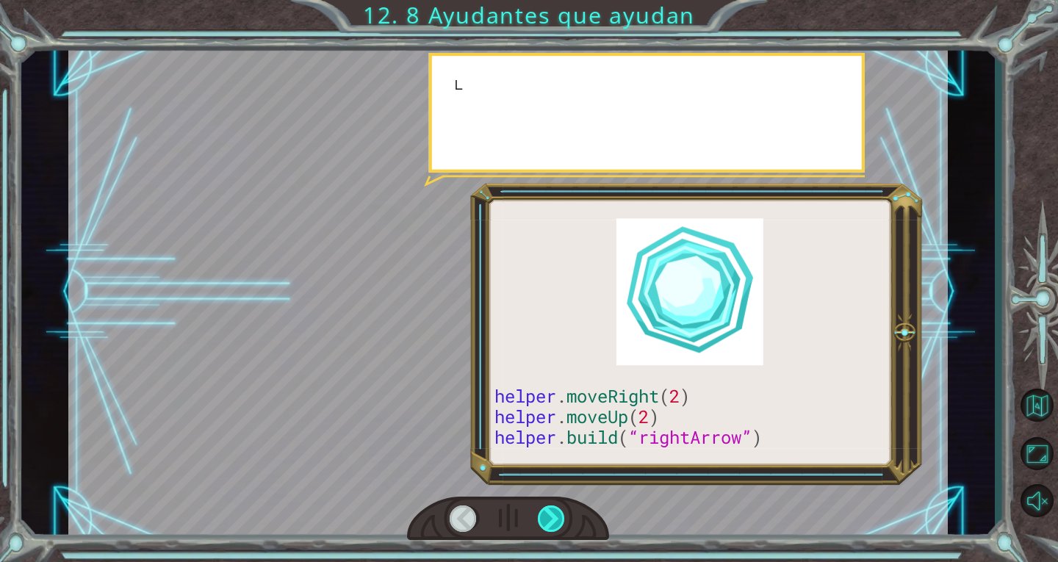
click at [554, 512] on div at bounding box center [552, 518] width 28 height 26
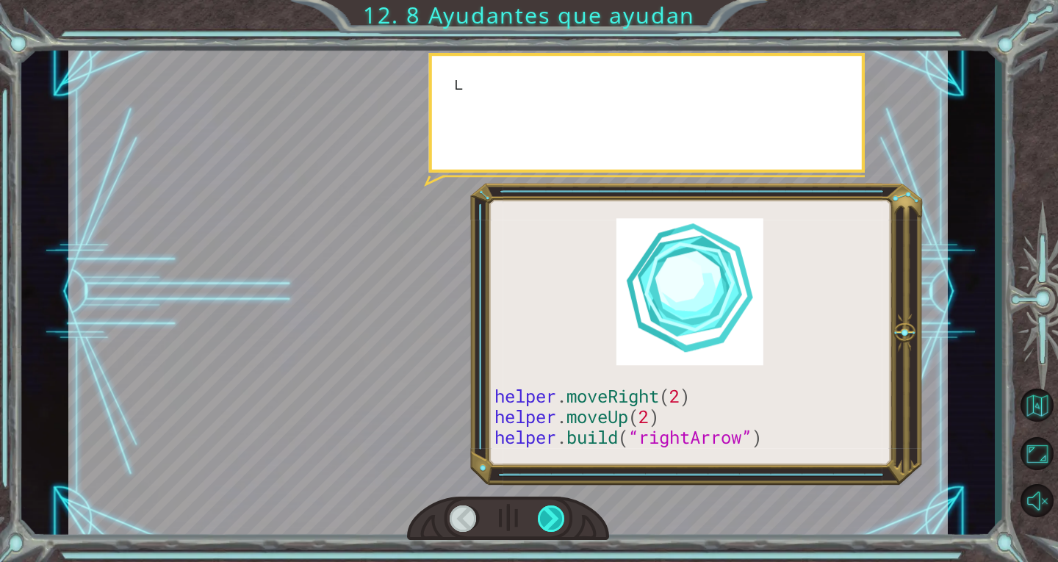
click at [555, 512] on div at bounding box center [552, 518] width 28 height 26
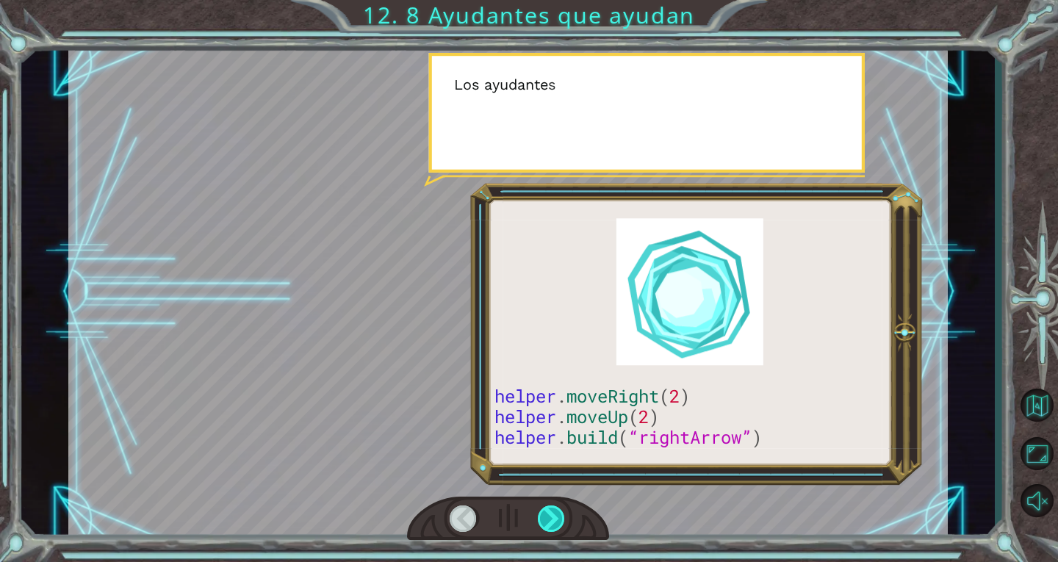
click at [555, 512] on div at bounding box center [552, 518] width 28 height 26
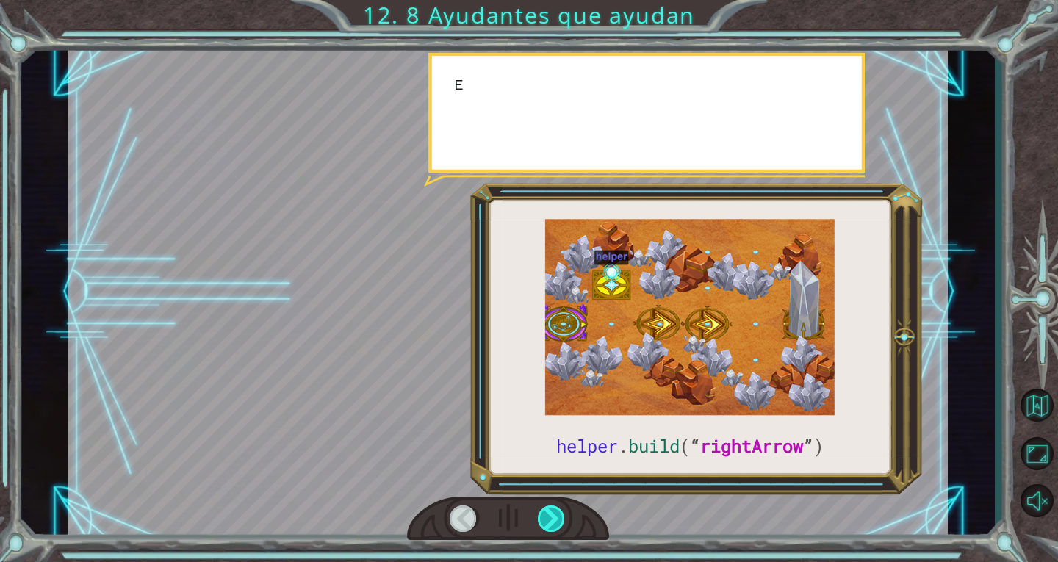
click at [555, 513] on div at bounding box center [552, 518] width 28 height 26
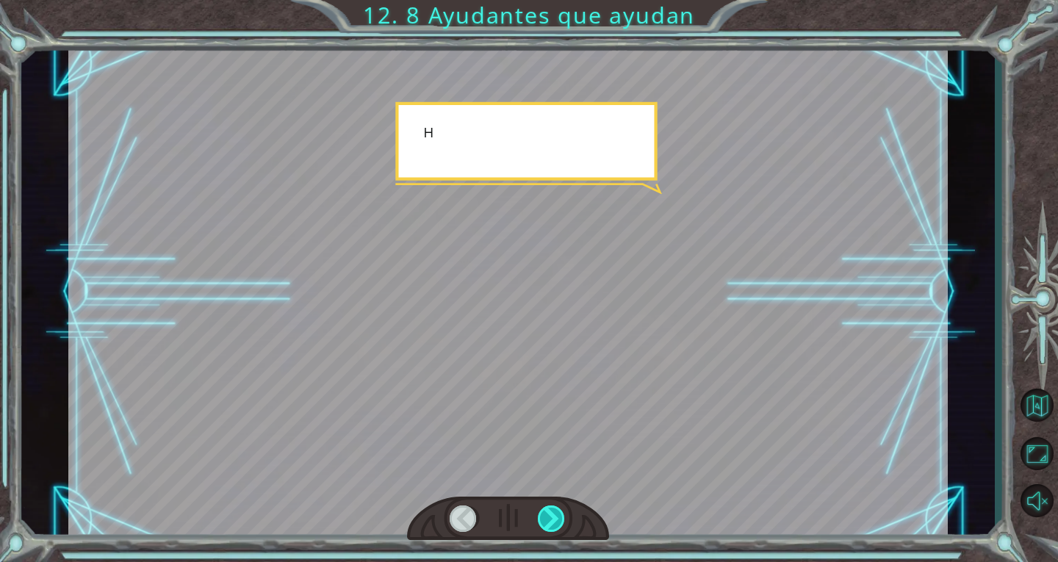
click at [555, 513] on div at bounding box center [552, 518] width 28 height 26
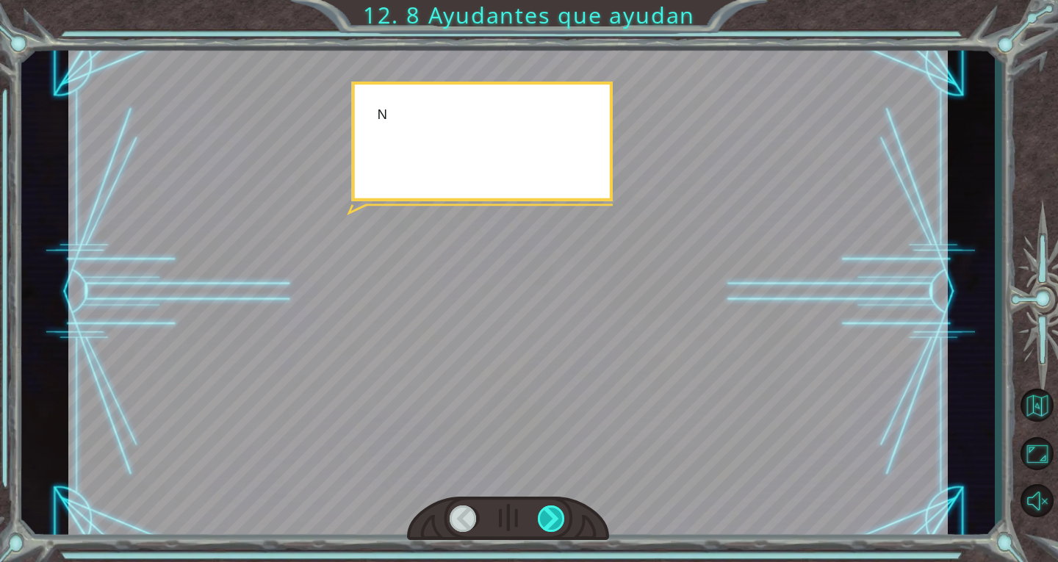
click at [555, 515] on div at bounding box center [552, 518] width 28 height 26
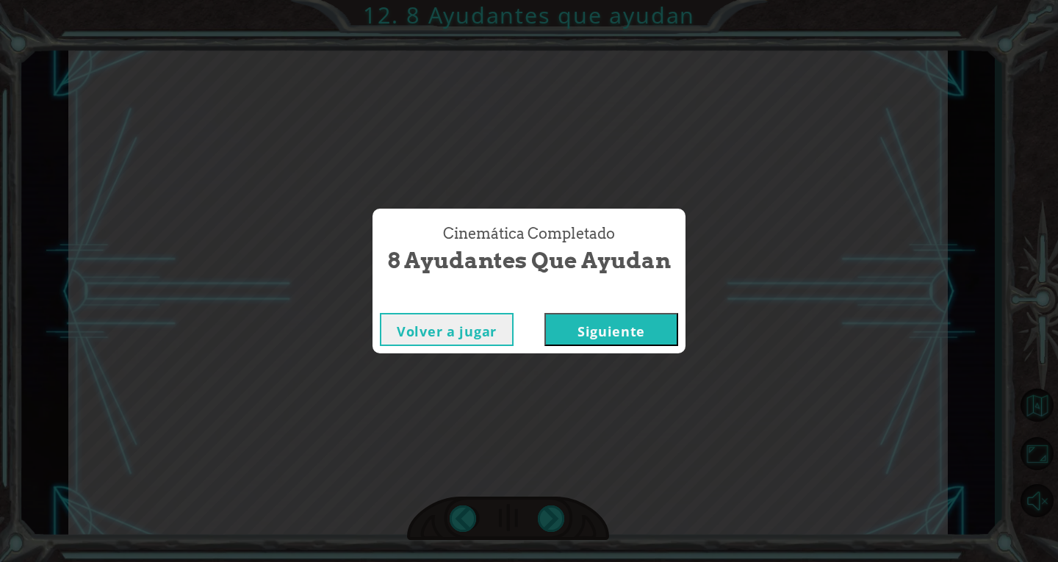
click at [587, 338] on button "Siguiente" at bounding box center [611, 329] width 134 height 33
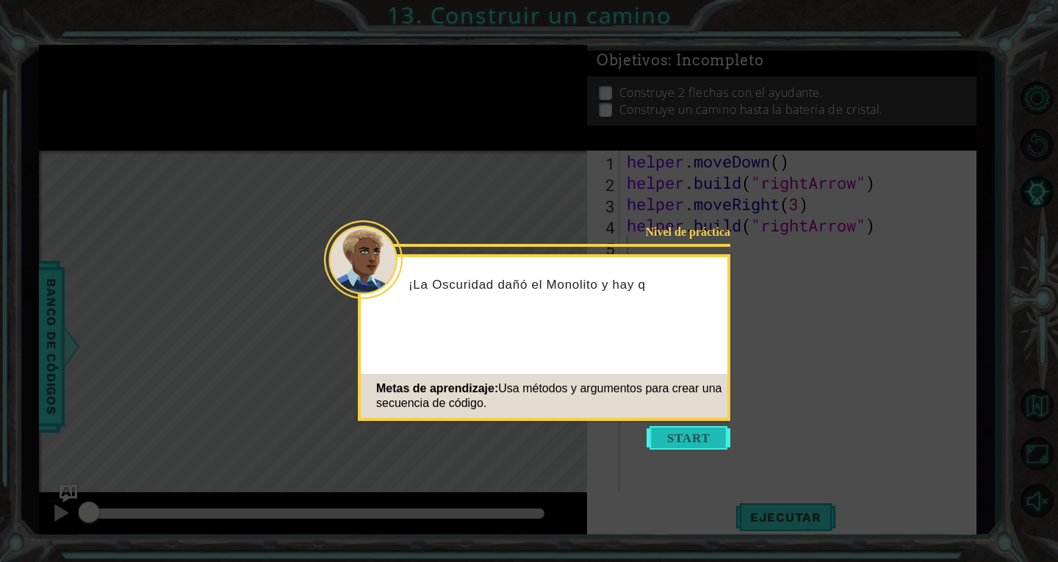
click at [702, 441] on button "Start" at bounding box center [688, 438] width 84 height 24
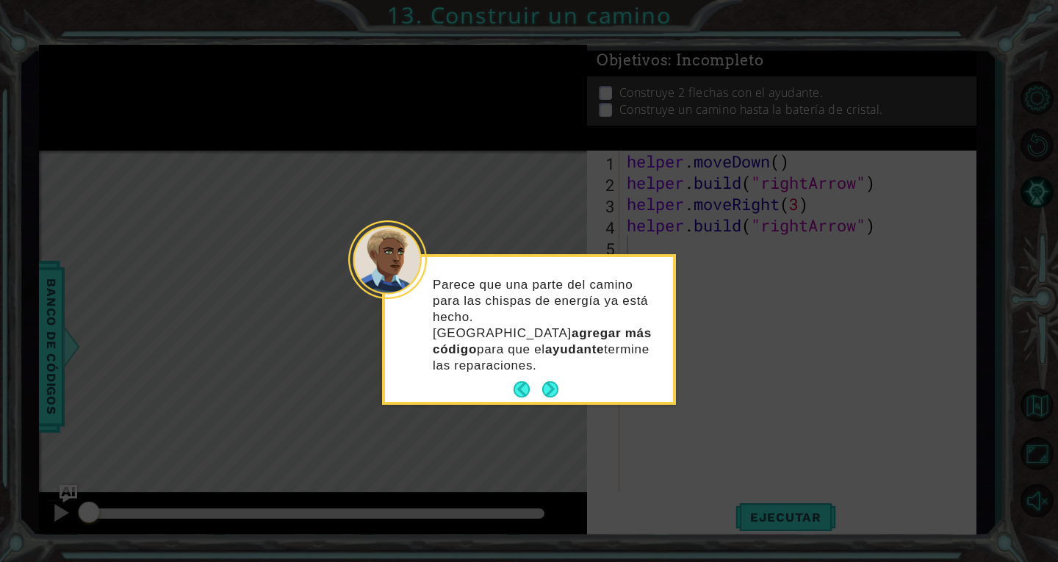
click at [704, 390] on icon at bounding box center [529, 281] width 1058 height 562
click at [544, 381] on button "Next" at bounding box center [550, 389] width 16 height 16
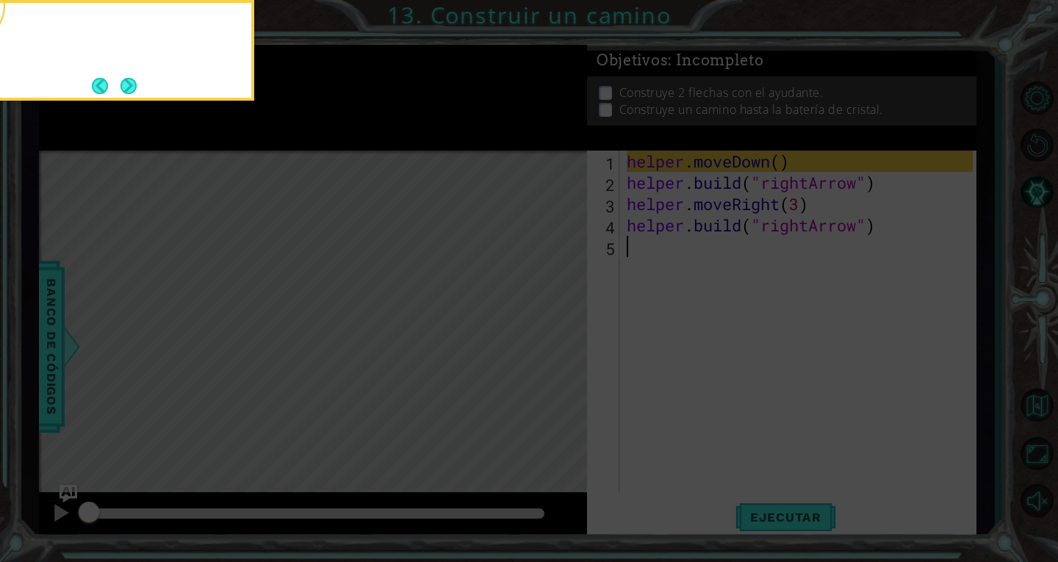
click at [544, 372] on icon at bounding box center [529, 281] width 1058 height 562
click at [738, 486] on icon at bounding box center [529, 281] width 1058 height 562
click at [136, 88] on button "Next" at bounding box center [128, 86] width 16 height 16
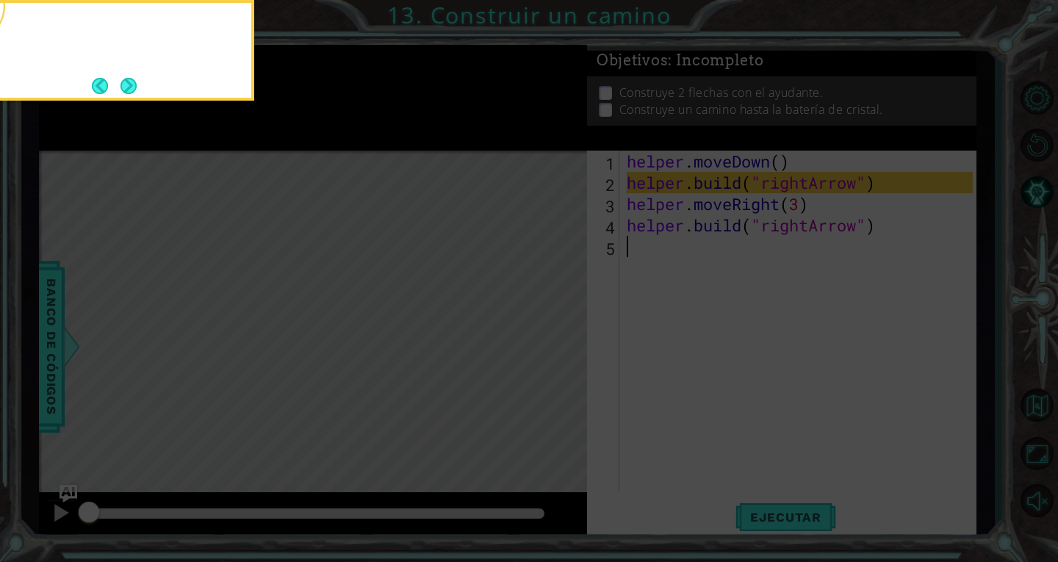
click at [137, 88] on button "Next" at bounding box center [128, 86] width 16 height 16
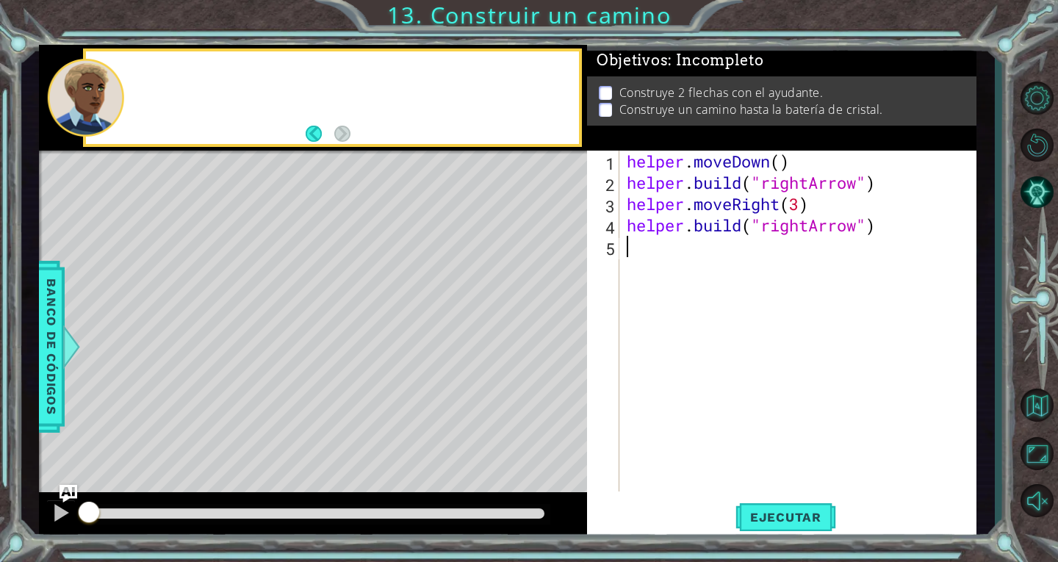
click at [134, 87] on div at bounding box center [352, 97] width 453 height 36
click at [794, 522] on span "Ejecutar" at bounding box center [785, 517] width 101 height 15
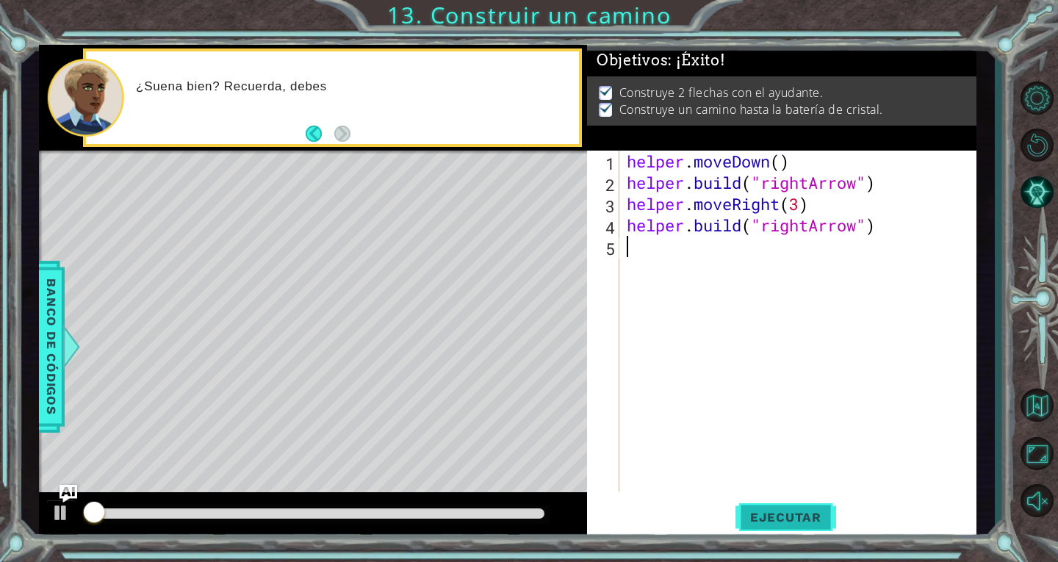
click at [793, 522] on span "Ejecutar" at bounding box center [785, 517] width 101 height 15
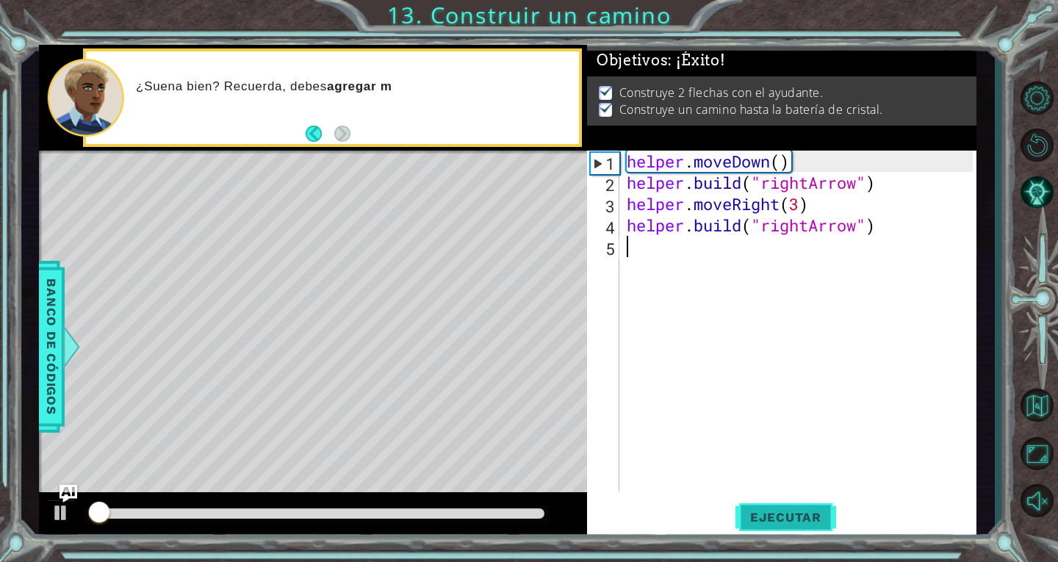
click at [793, 522] on span "Ejecutar" at bounding box center [785, 517] width 101 height 15
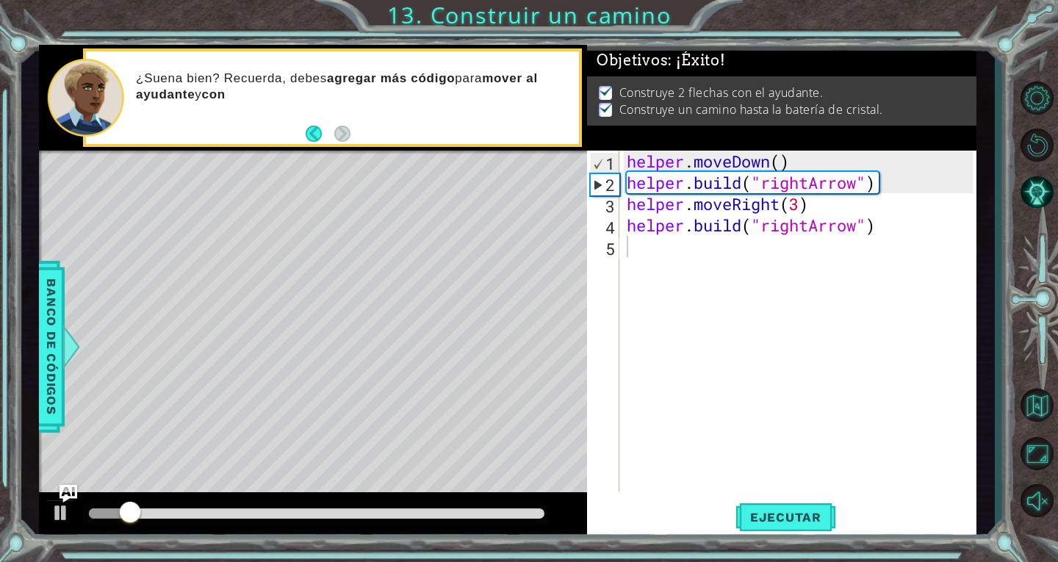
drag, startPoint x: 518, startPoint y: 508, endPoint x: 527, endPoint y: 511, distance: 9.3
click at [527, 511] on div at bounding box center [316, 514] width 467 height 21
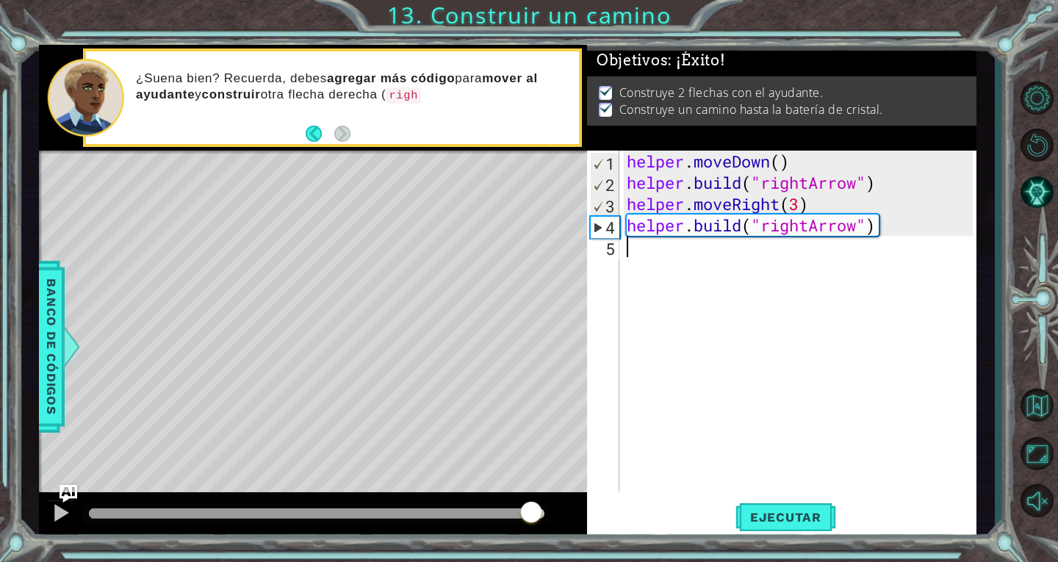
click at [531, 511] on div at bounding box center [316, 513] width 455 height 10
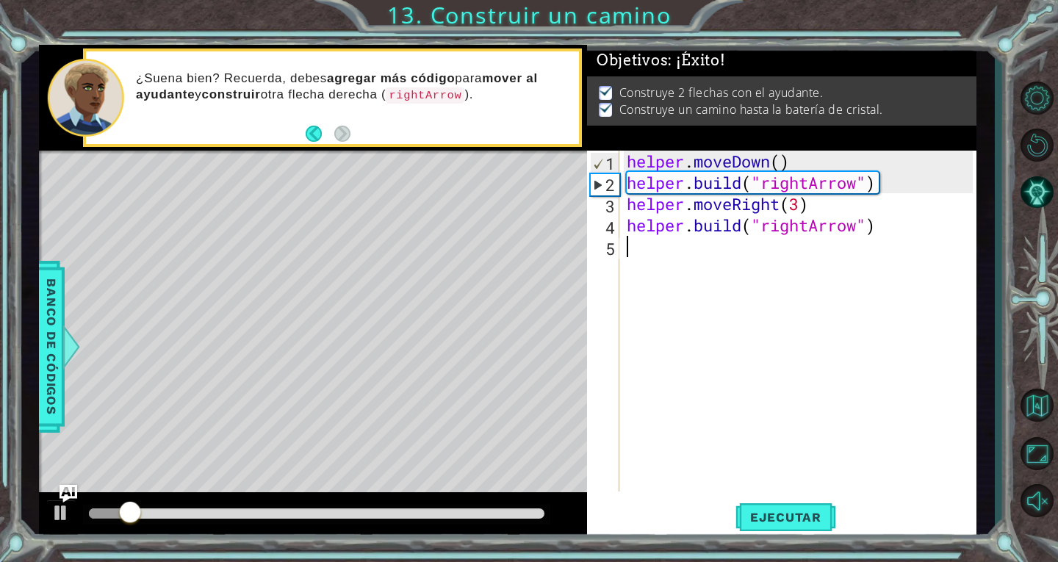
click at [532, 511] on div at bounding box center [316, 513] width 455 height 10
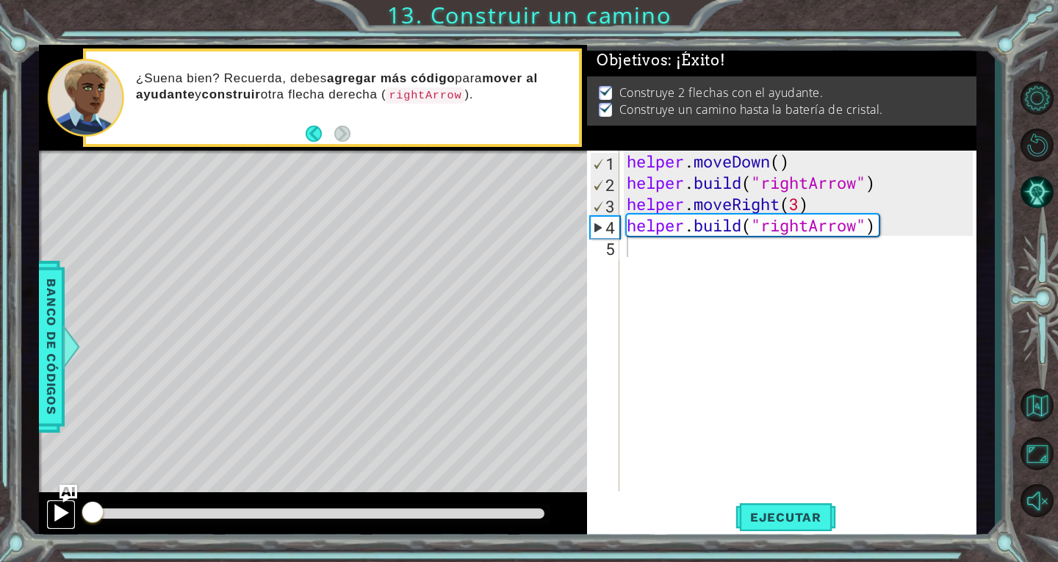
click at [55, 514] on div at bounding box center [60, 512] width 19 height 19
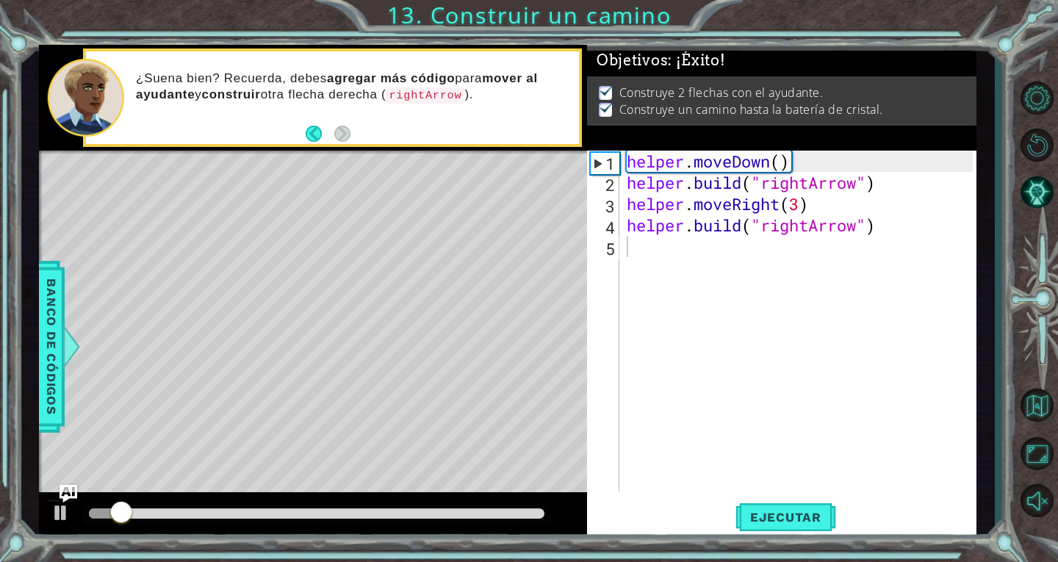
drag, startPoint x: 273, startPoint y: 525, endPoint x: 383, endPoint y: 524, distance: 110.9
click at [362, 533] on div at bounding box center [313, 515] width 548 height 47
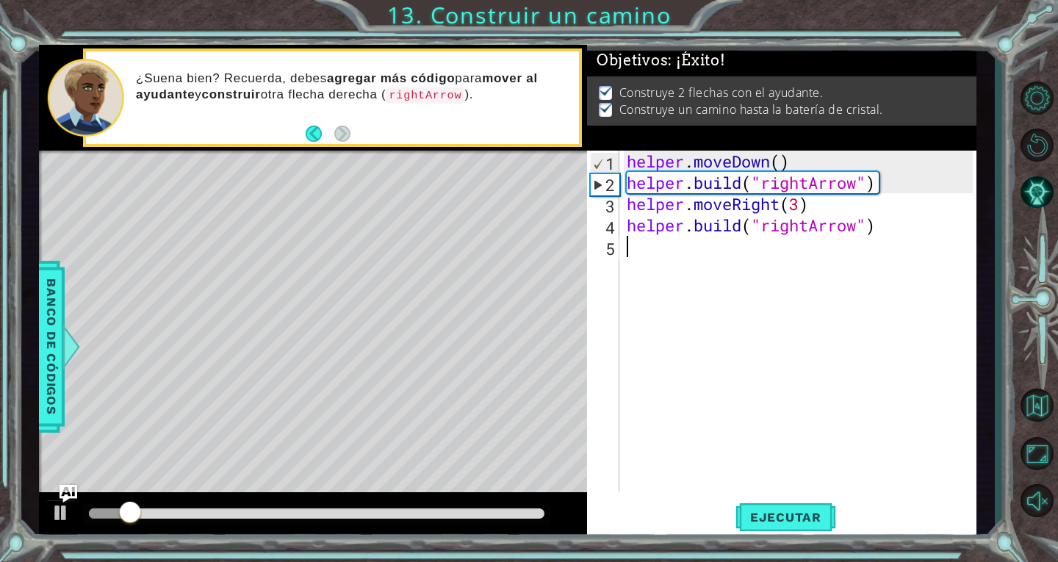
click at [409, 525] on div at bounding box center [316, 514] width 467 height 21
click at [478, 521] on div at bounding box center [316, 514] width 467 height 21
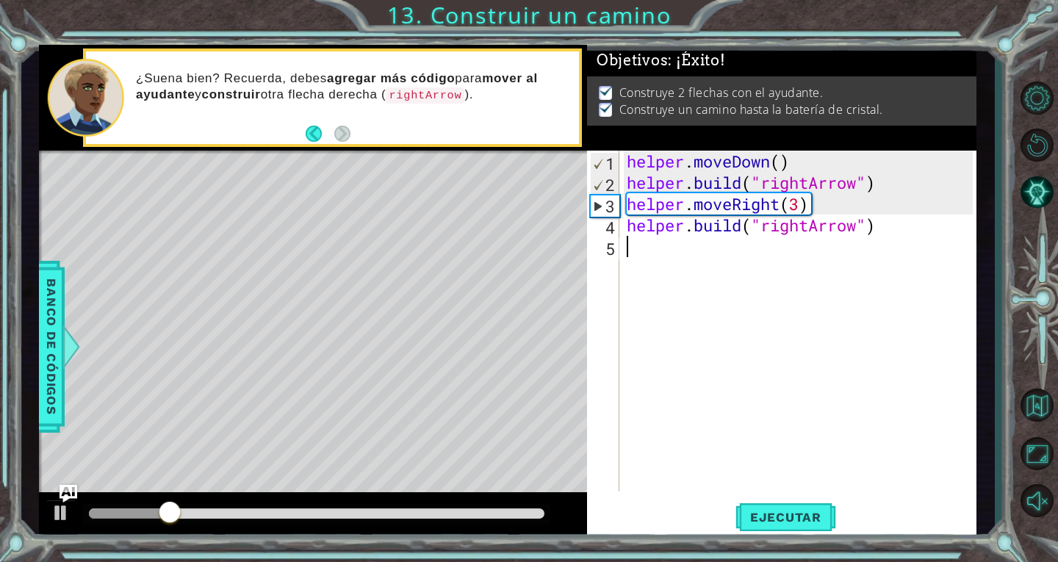
click at [483, 516] on div at bounding box center [316, 513] width 455 height 10
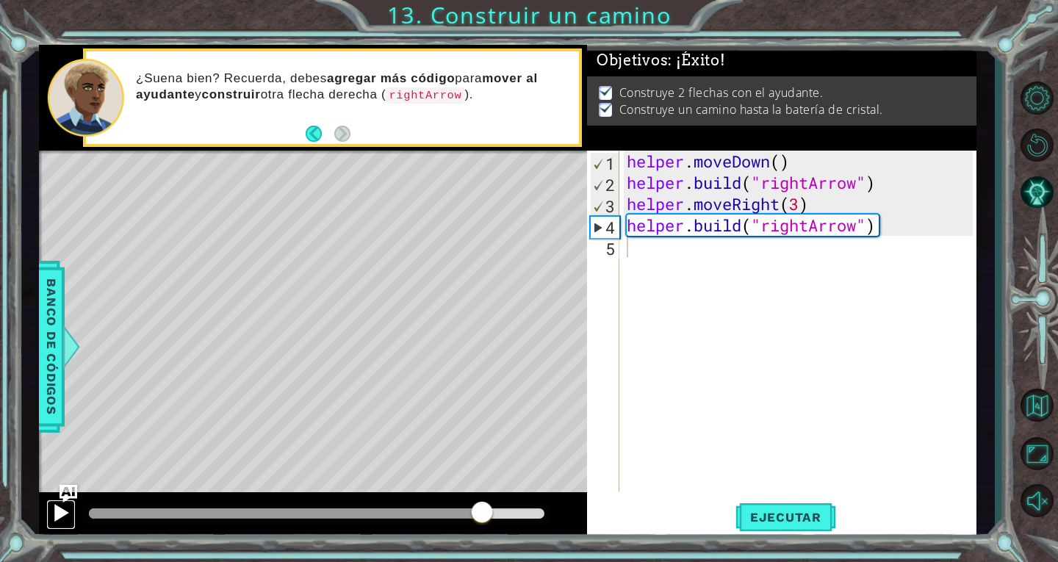
click at [68, 509] on div at bounding box center [60, 512] width 19 height 19
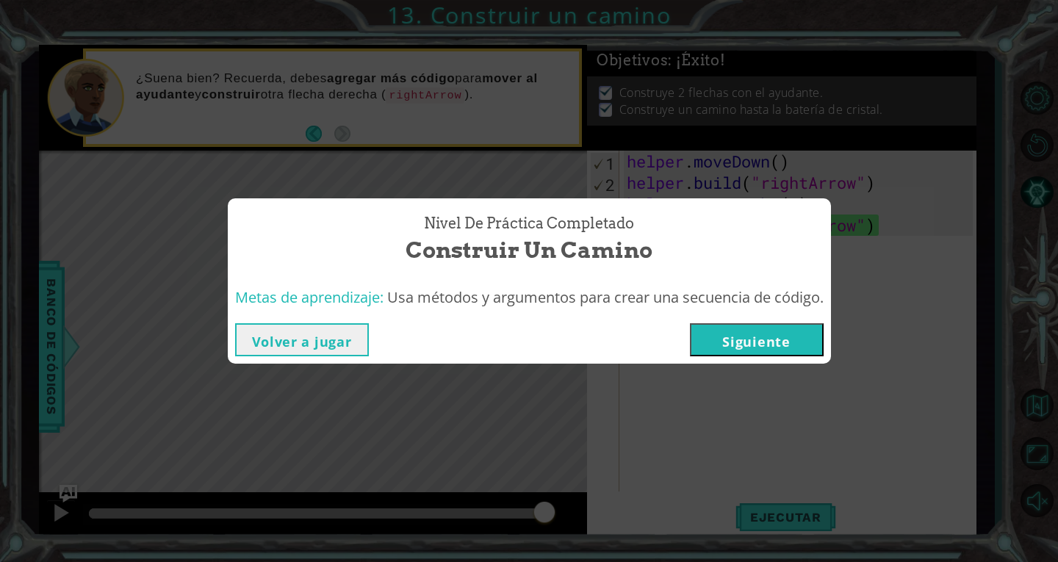
click at [794, 353] on button "Siguiente" at bounding box center [757, 339] width 134 height 33
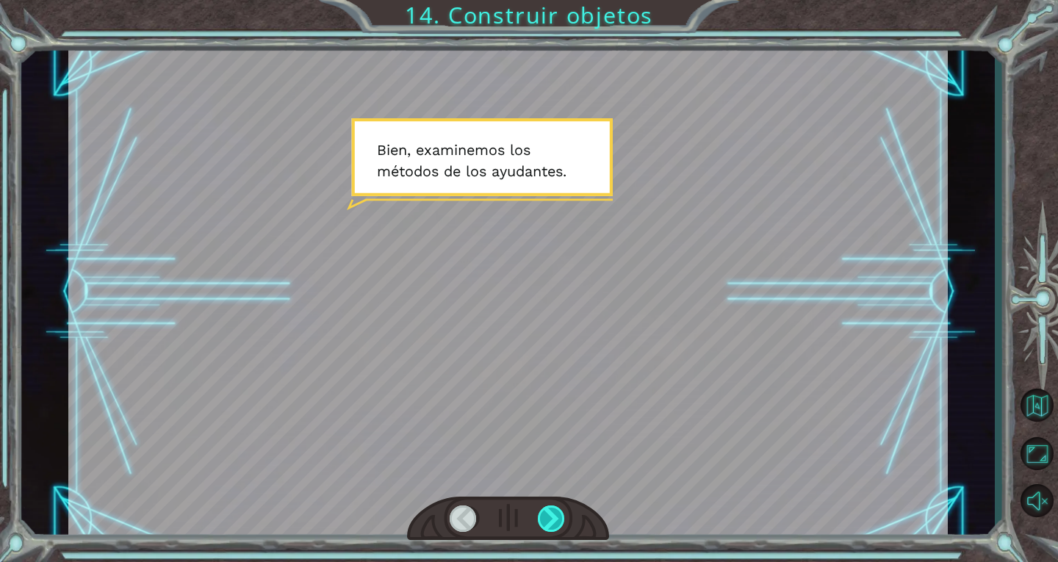
click at [556, 513] on div at bounding box center [552, 518] width 28 height 26
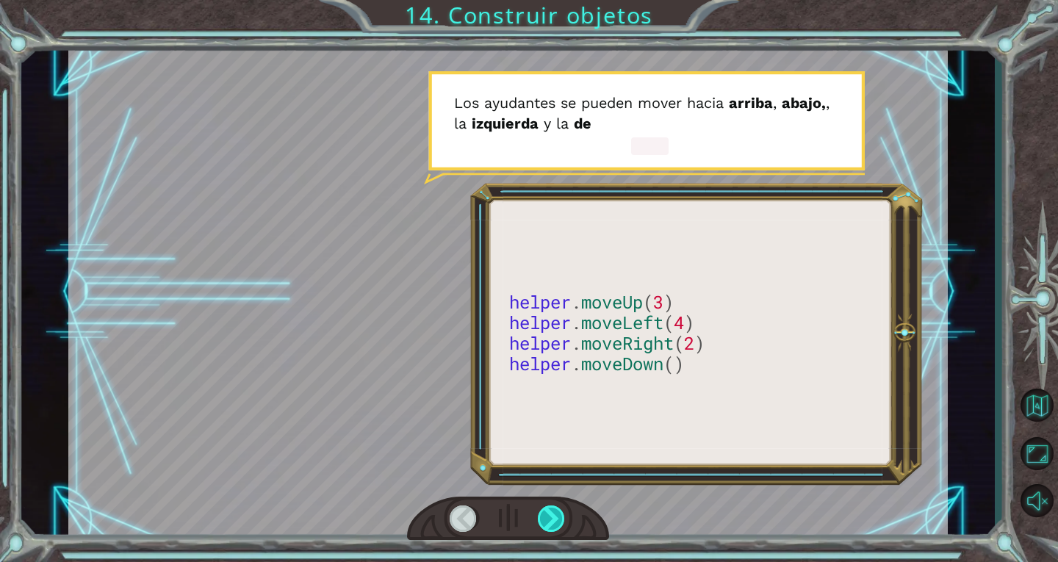
click at [556, 513] on div at bounding box center [552, 518] width 28 height 26
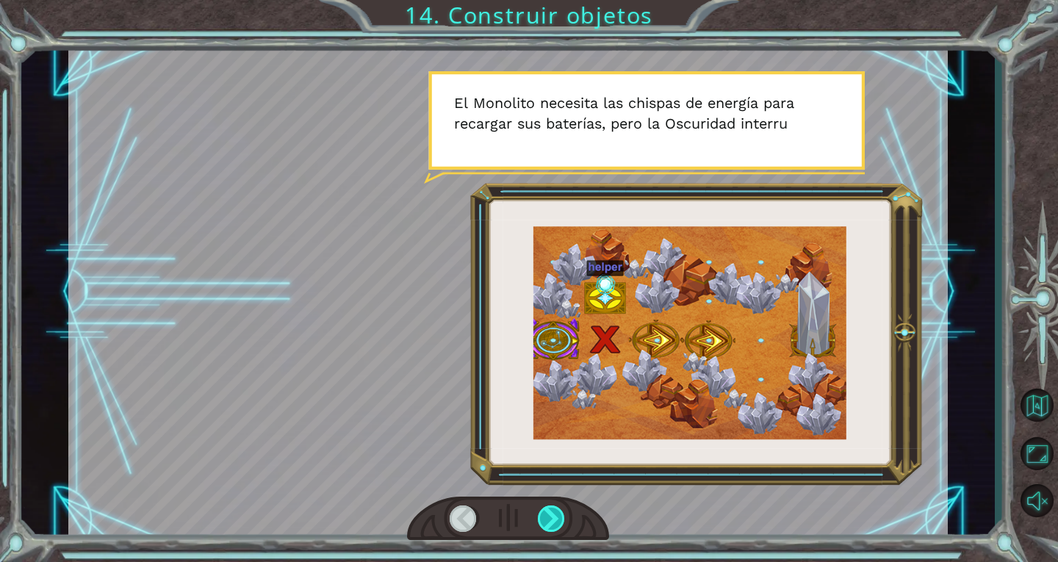
click at [556, 513] on div at bounding box center [552, 518] width 28 height 26
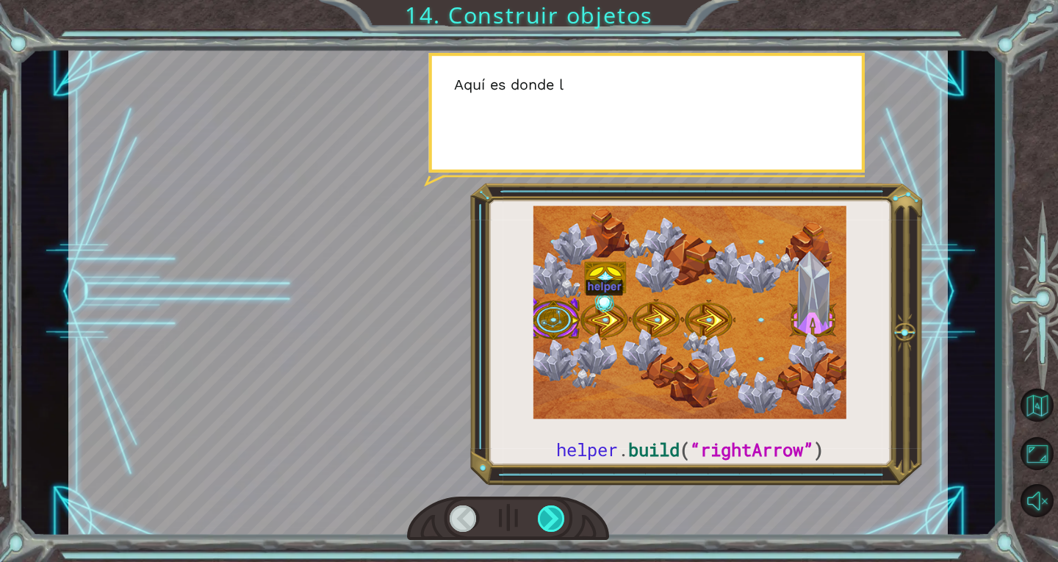
click at [556, 513] on div at bounding box center [552, 518] width 28 height 26
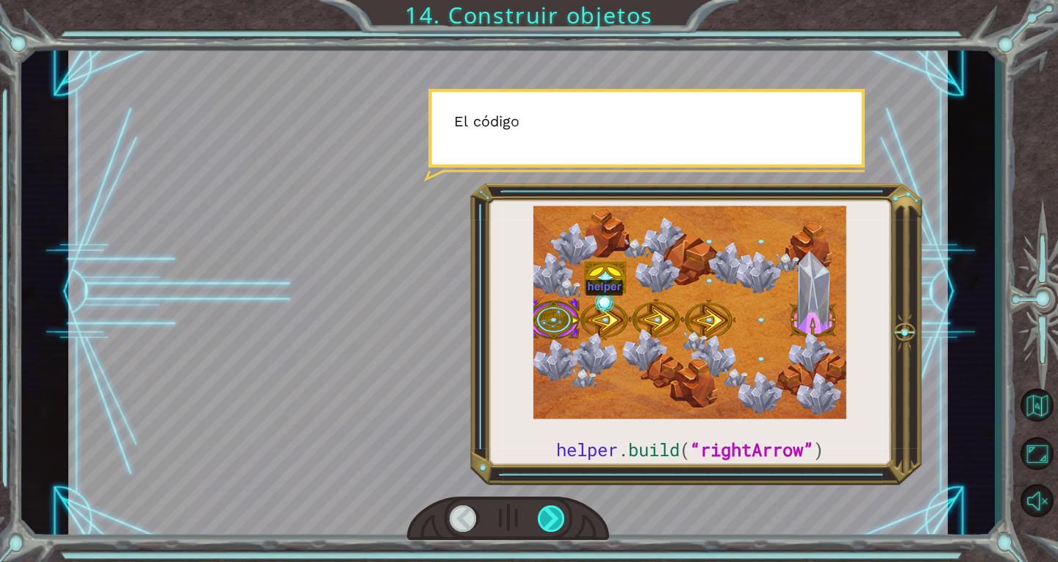
click at [556, 513] on div at bounding box center [552, 518] width 28 height 26
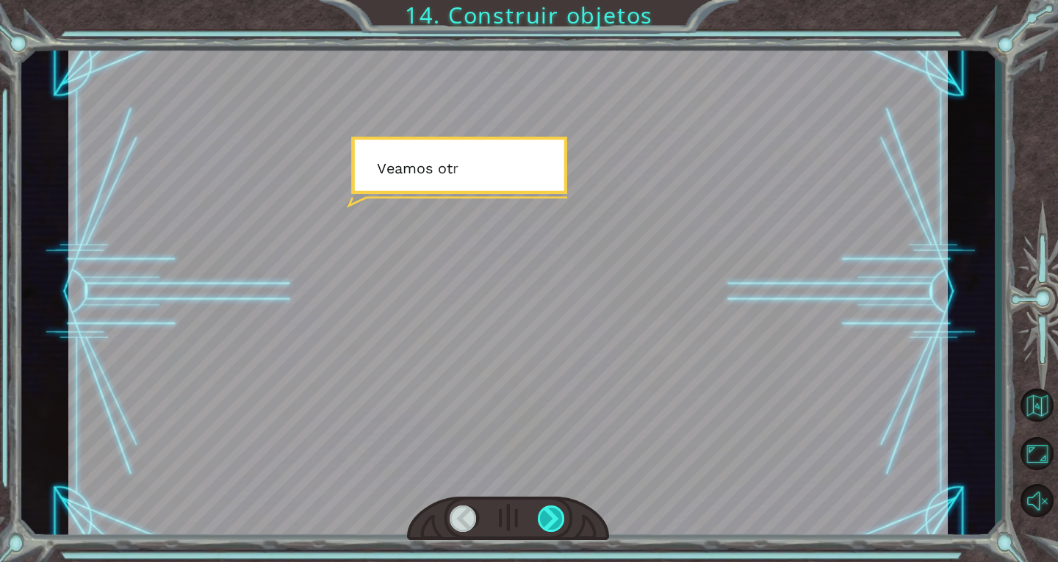
click at [556, 513] on div at bounding box center [552, 518] width 28 height 26
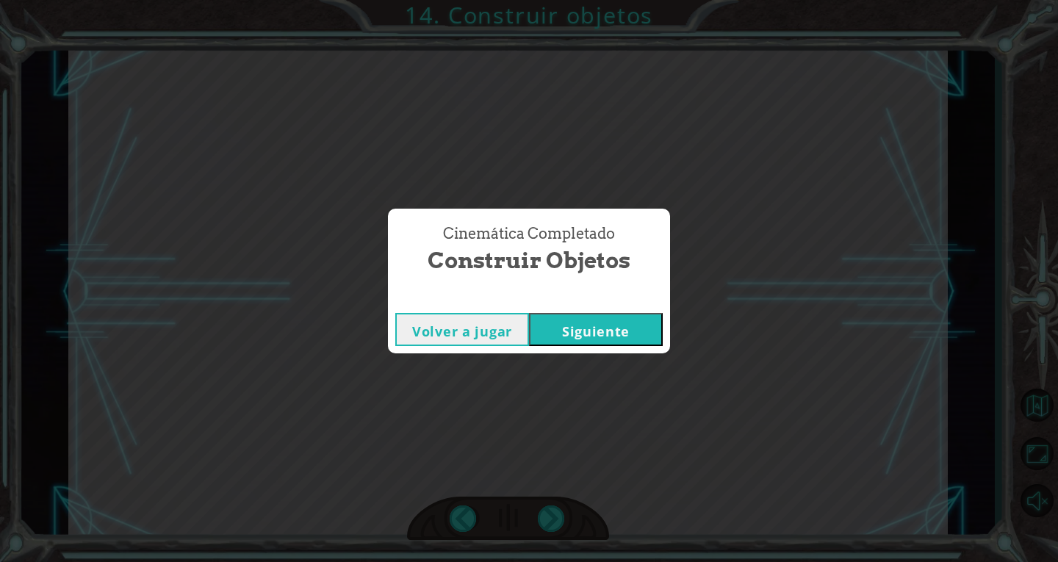
click at [488, 321] on button "Volver a jugar" at bounding box center [462, 329] width 134 height 33
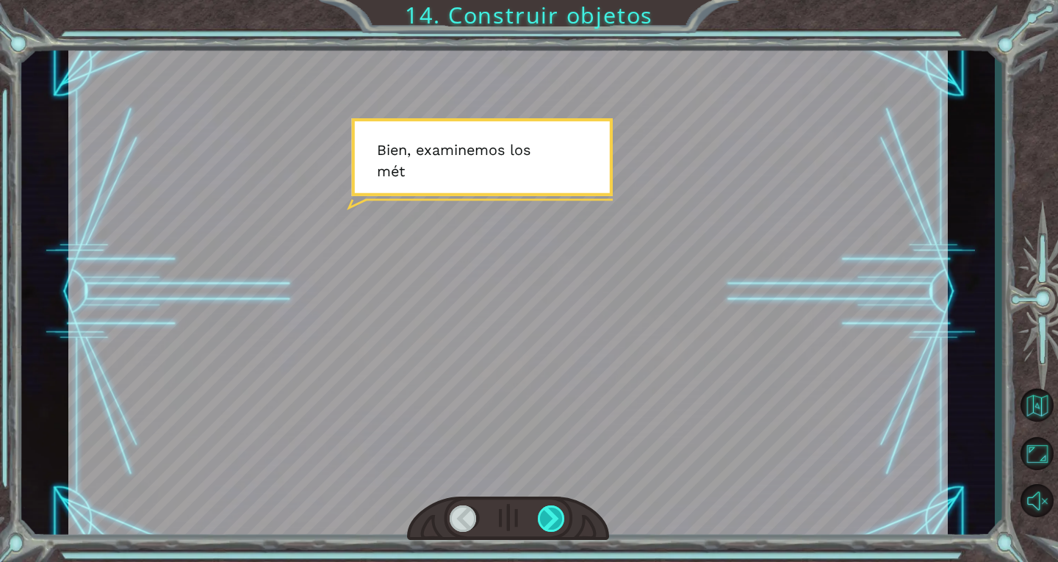
click at [559, 514] on div at bounding box center [552, 518] width 28 height 26
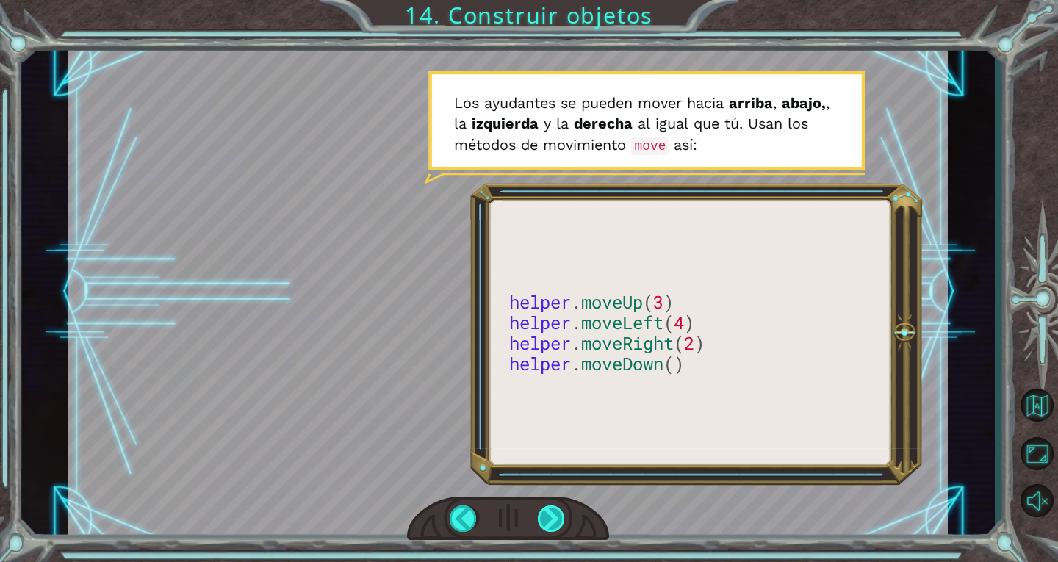
click at [547, 526] on div at bounding box center [552, 518] width 28 height 26
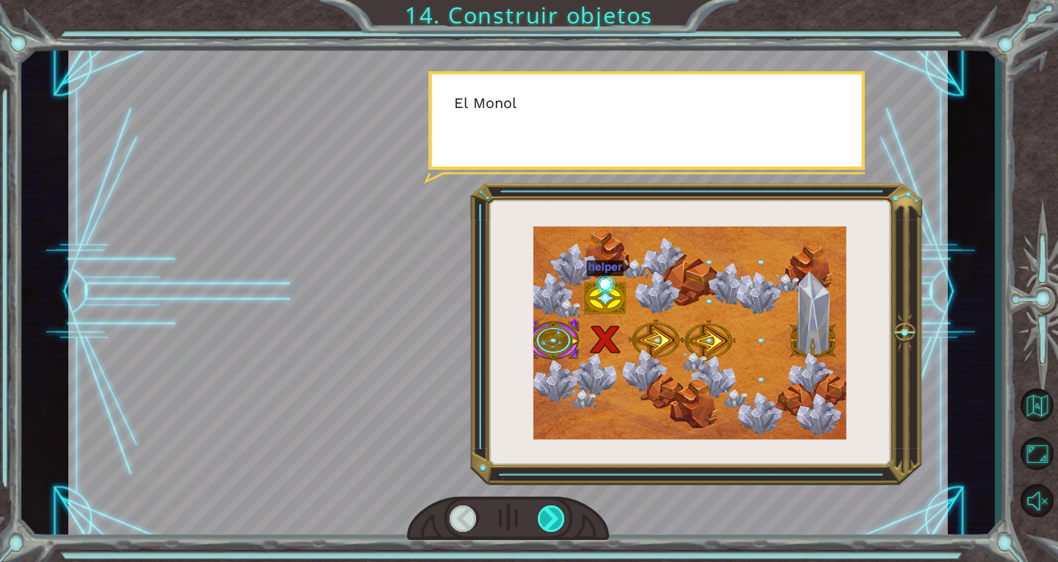
click at [547, 527] on div at bounding box center [552, 518] width 28 height 26
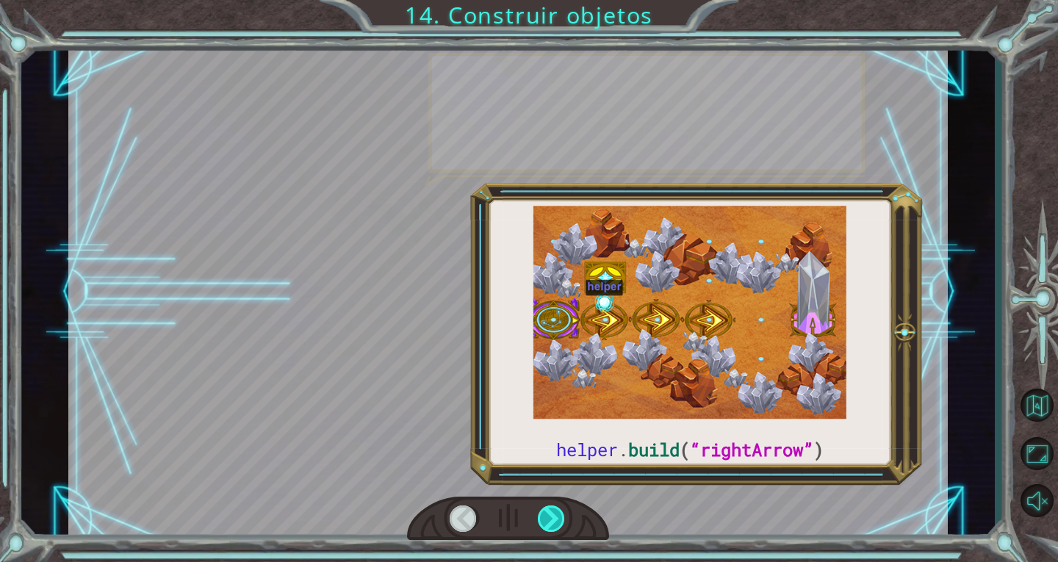
click at [548, 527] on div at bounding box center [552, 518] width 28 height 26
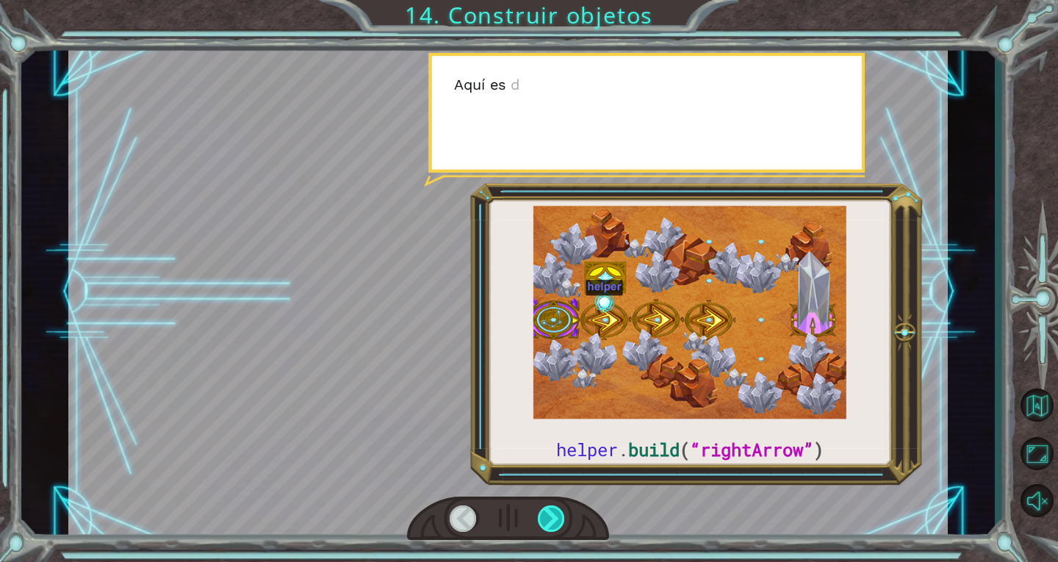
click at [549, 525] on div at bounding box center [552, 518] width 28 height 26
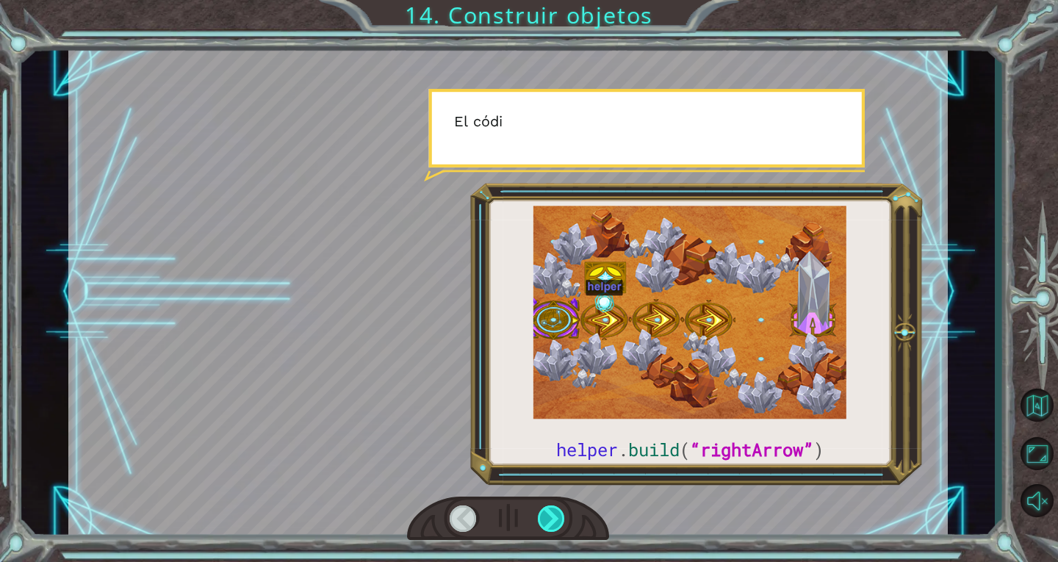
click at [549, 525] on div at bounding box center [552, 518] width 28 height 26
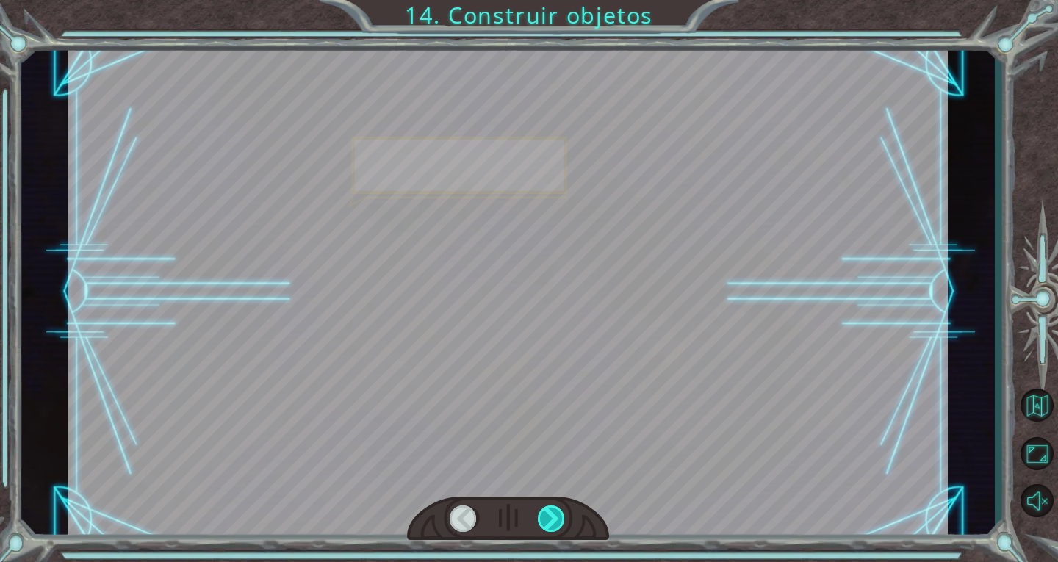
click at [550, 525] on div at bounding box center [552, 518] width 28 height 26
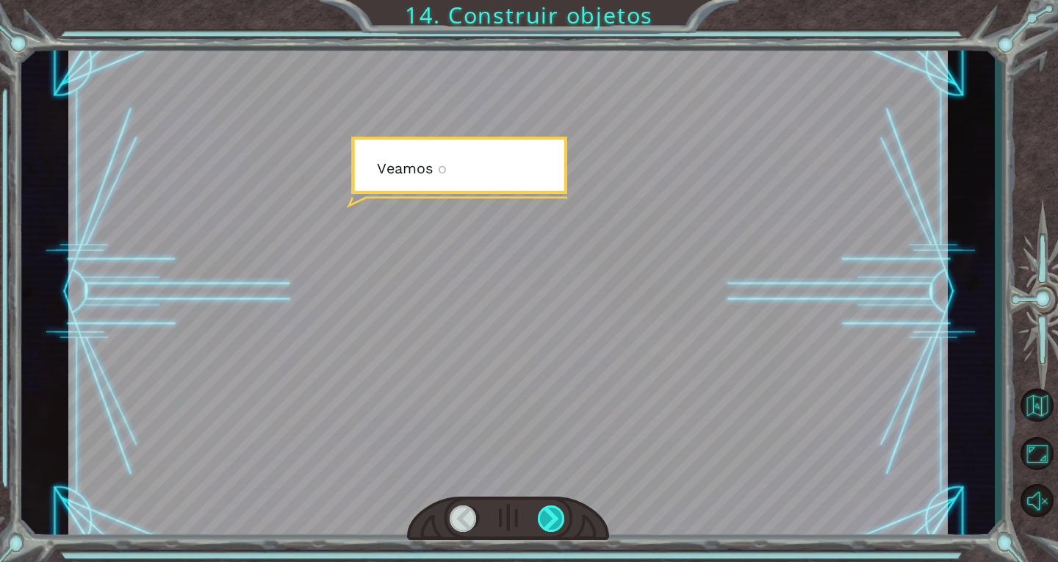
click at [550, 525] on div at bounding box center [552, 518] width 28 height 26
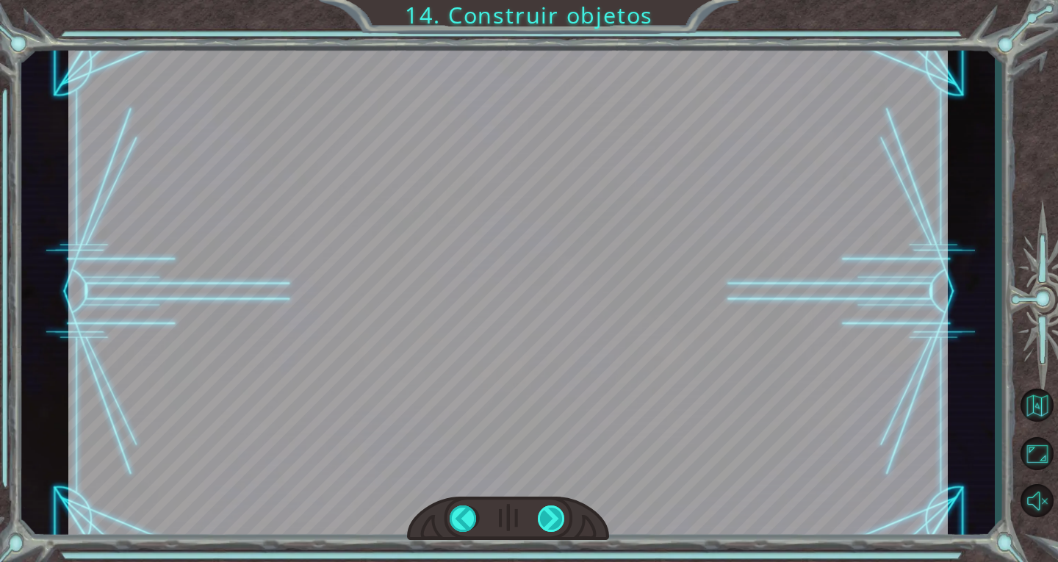
click at [551, 525] on div at bounding box center [552, 518] width 28 height 26
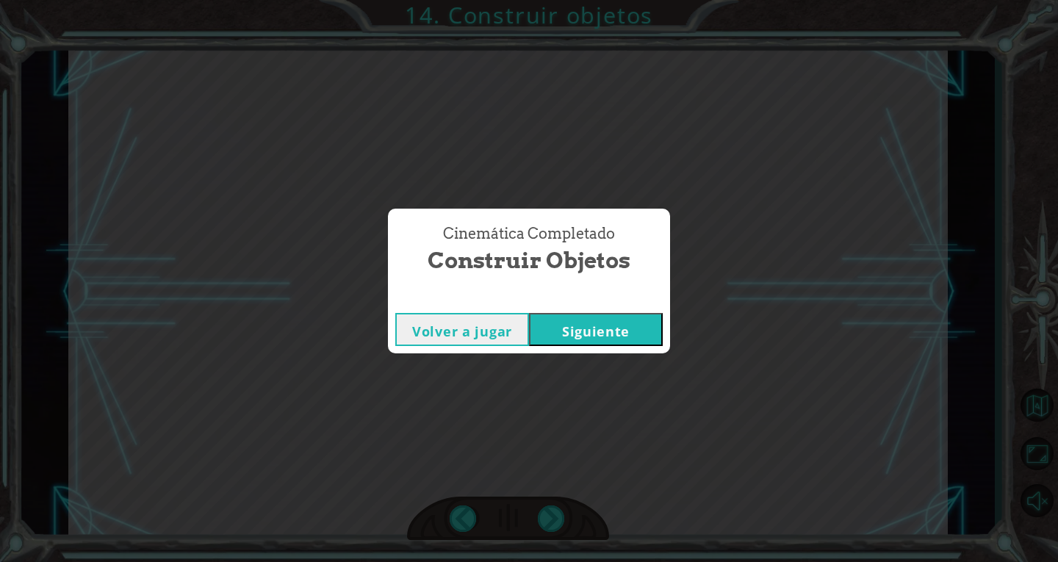
click at [583, 335] on button "Siguiente" at bounding box center [596, 329] width 134 height 33
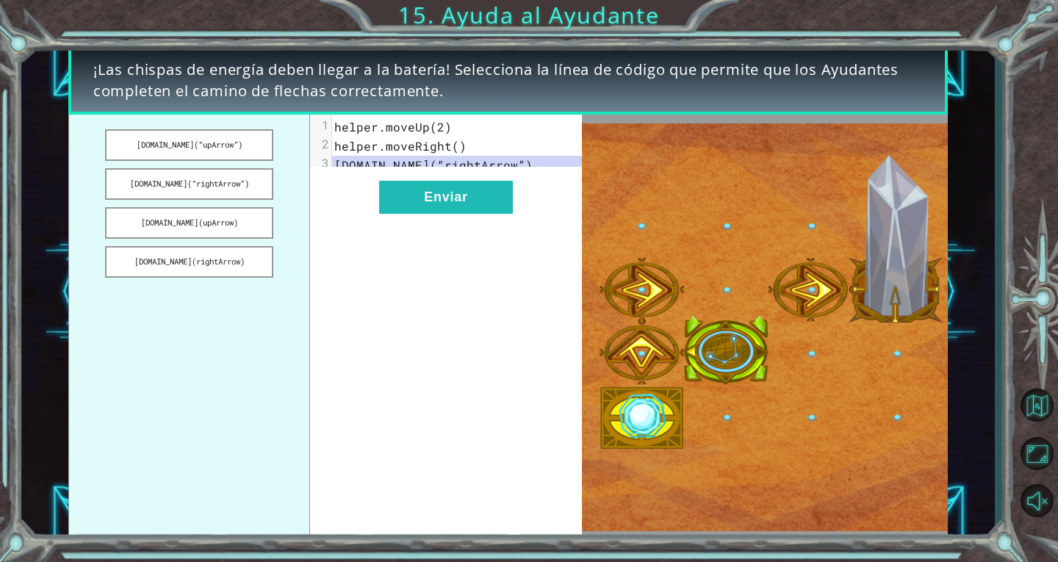
click at [516, 350] on div "xxxxxxxxxx 3 1 helper.moveUp(2) 2 helper.moveRight() 3 [DOMAIN_NAME](“rightArro…" at bounding box center [445, 327] width 271 height 425
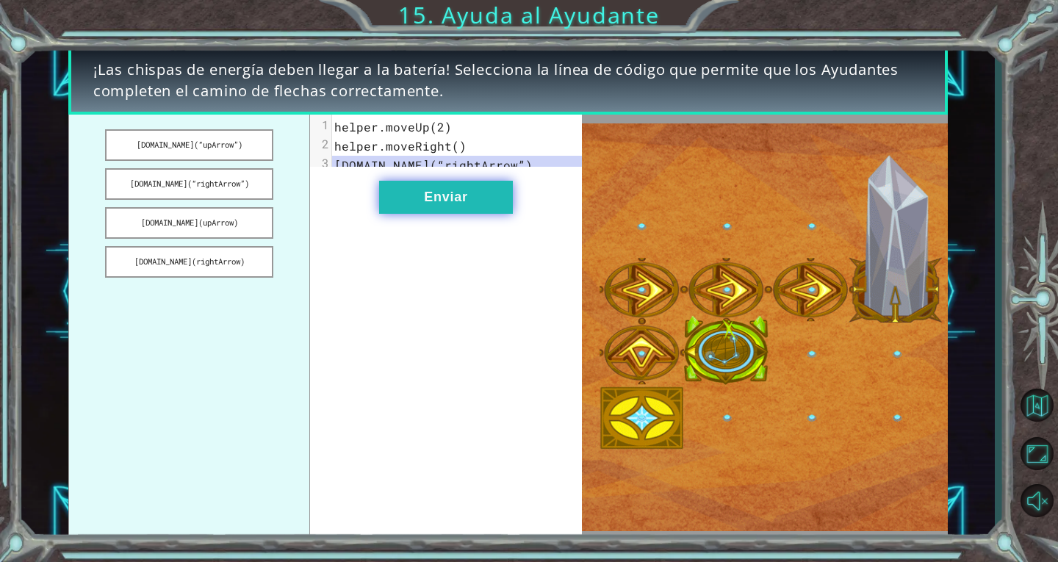
click at [422, 206] on button "Enviar" at bounding box center [446, 197] width 134 height 33
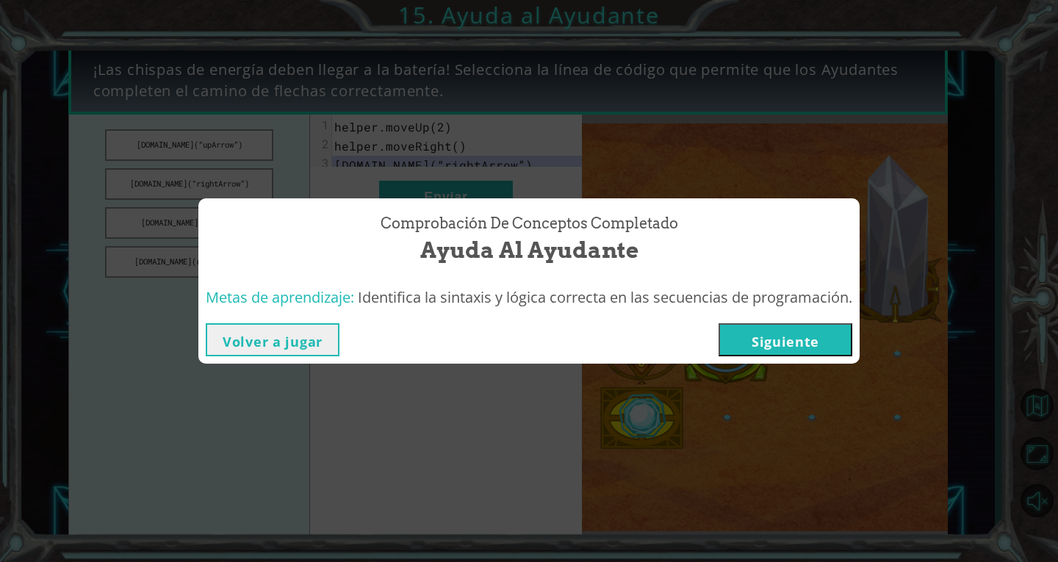
click at [303, 342] on button "Volver a jugar" at bounding box center [273, 339] width 134 height 33
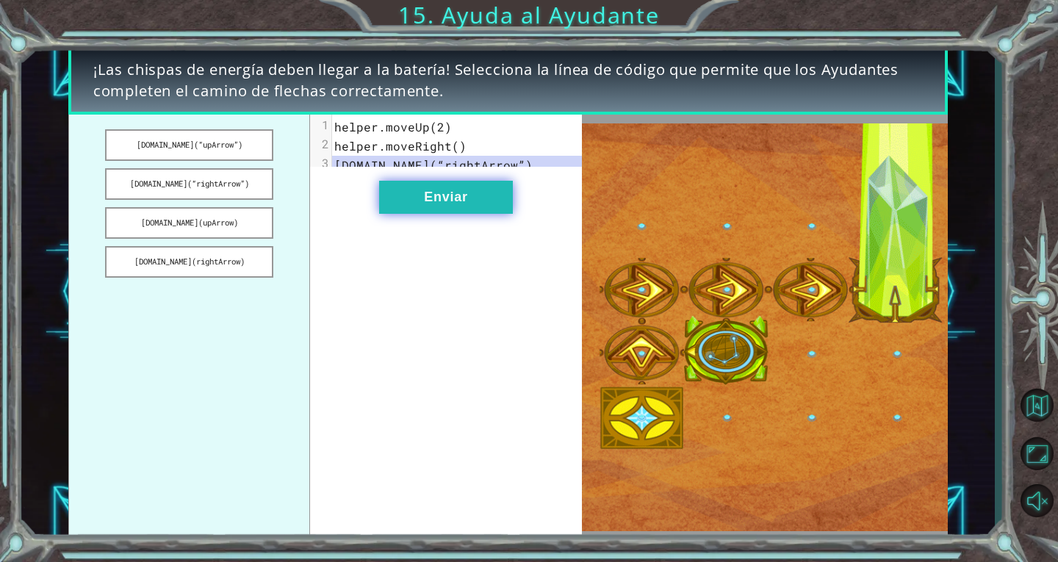
click at [499, 214] on button "Enviar" at bounding box center [446, 197] width 134 height 33
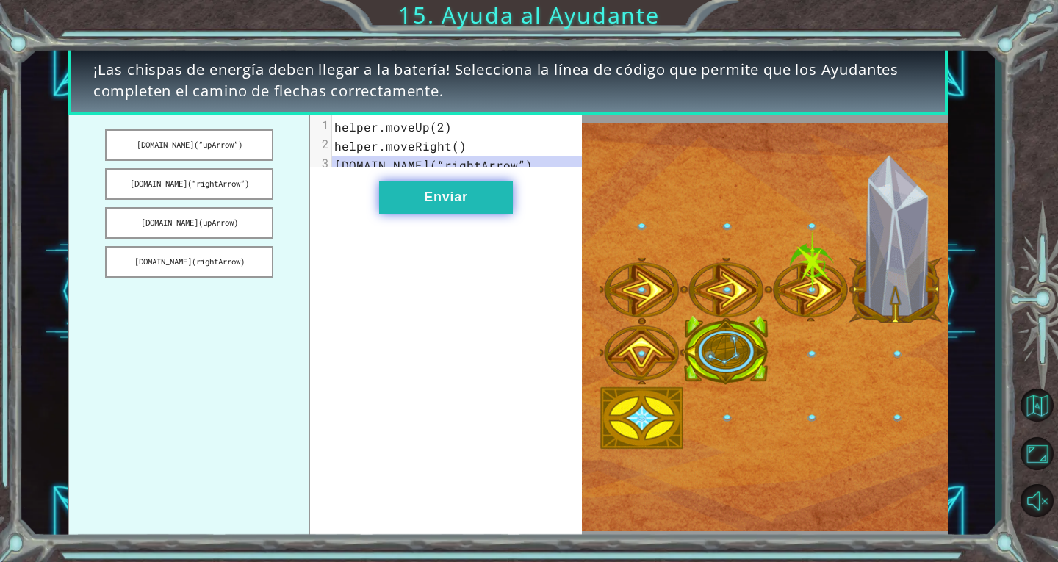
click at [466, 214] on button "Enviar" at bounding box center [446, 197] width 134 height 33
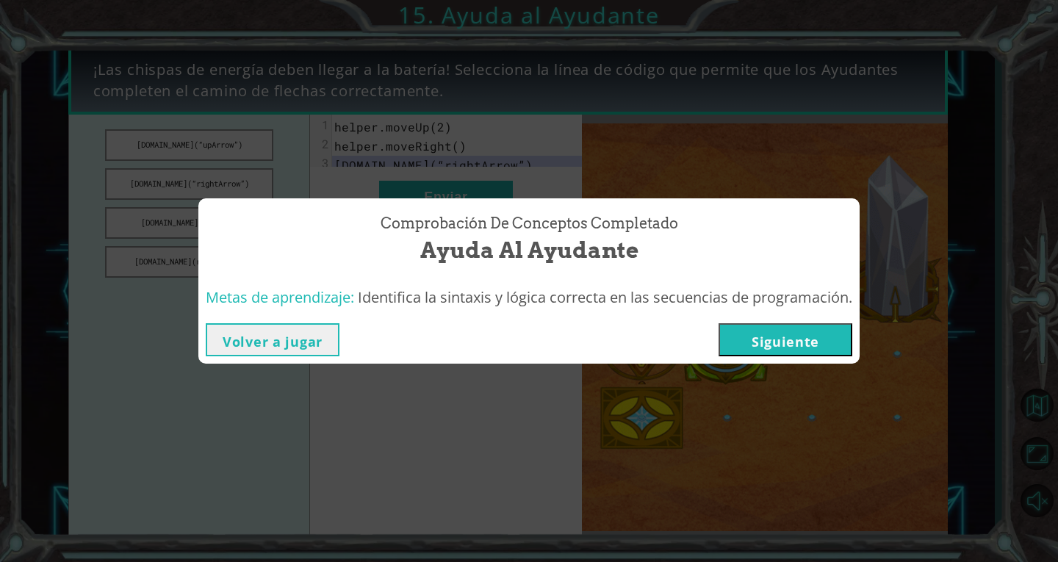
click at [779, 338] on button "Siguiente" at bounding box center [785, 339] width 134 height 33
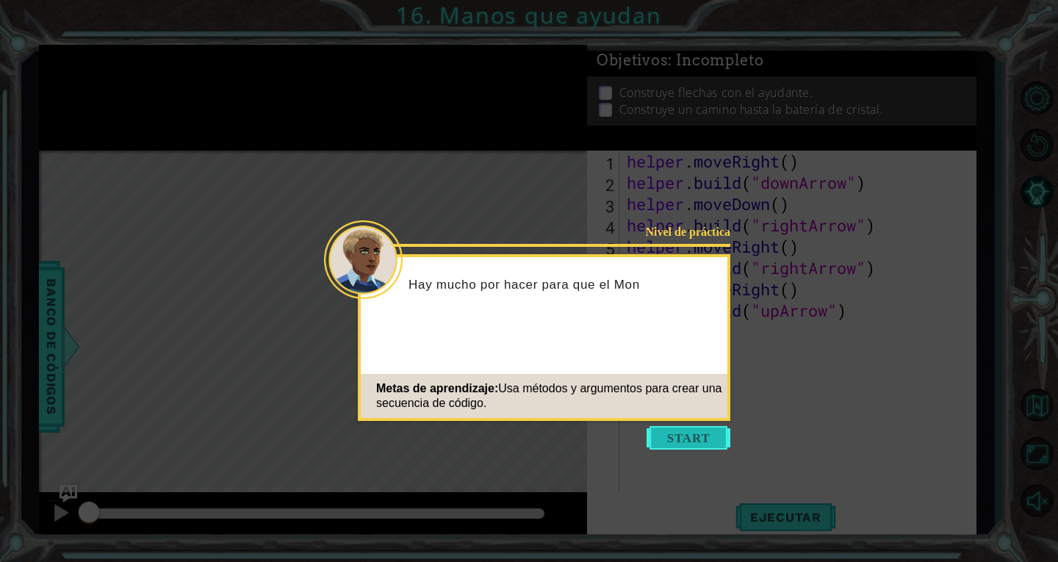
click at [700, 435] on button "Start" at bounding box center [688, 438] width 84 height 24
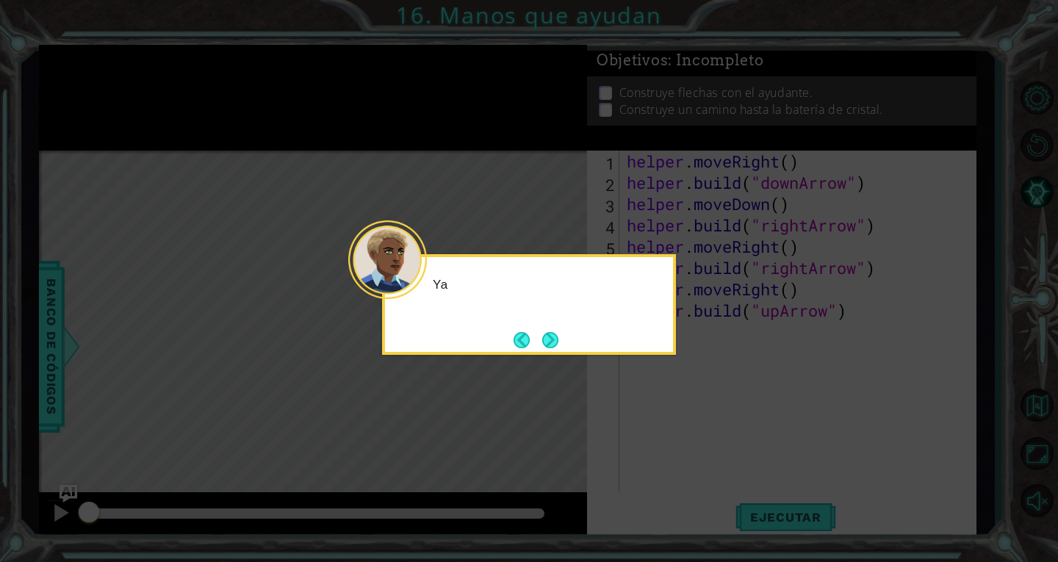
click at [721, 440] on icon at bounding box center [529, 281] width 1058 height 562
drag, startPoint x: 721, startPoint y: 440, endPoint x: 695, endPoint y: 423, distance: 31.4
click at [721, 440] on icon at bounding box center [529, 281] width 1058 height 562
click at [546, 334] on button "Next" at bounding box center [550, 340] width 16 height 16
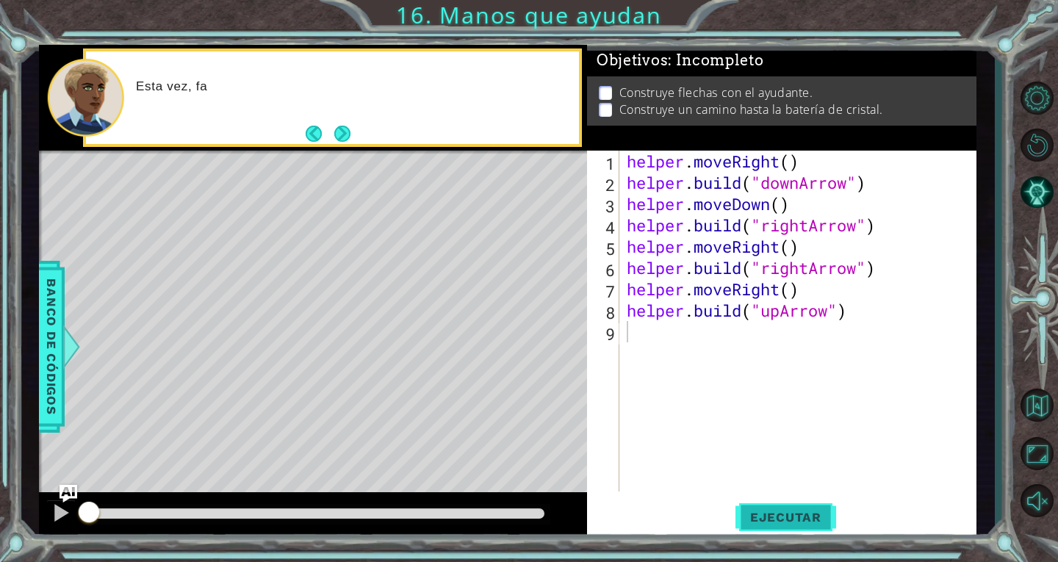
click at [784, 524] on span "Ejecutar" at bounding box center [785, 517] width 101 height 15
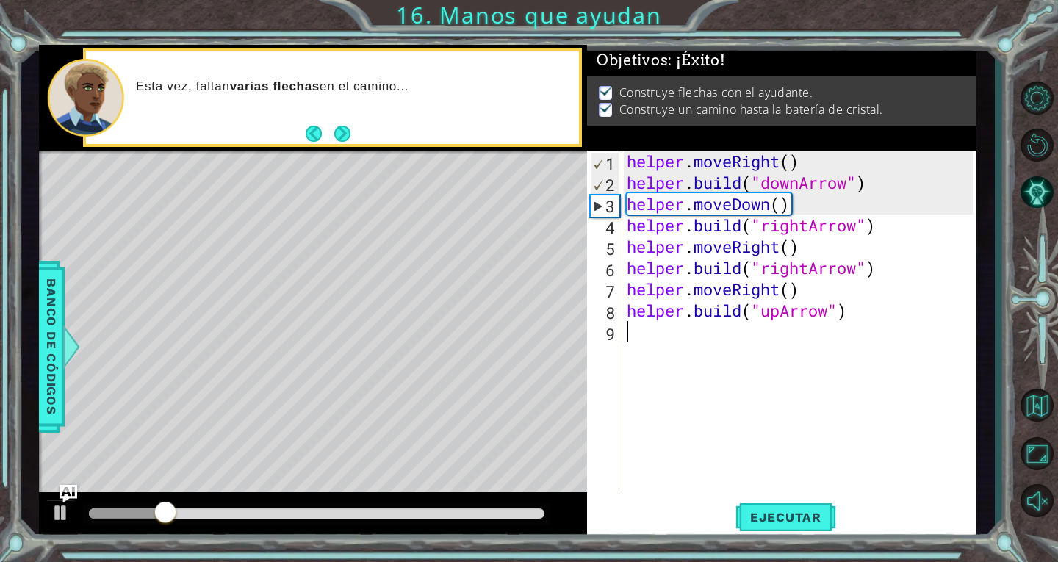
click at [505, 515] on div at bounding box center [316, 513] width 455 height 10
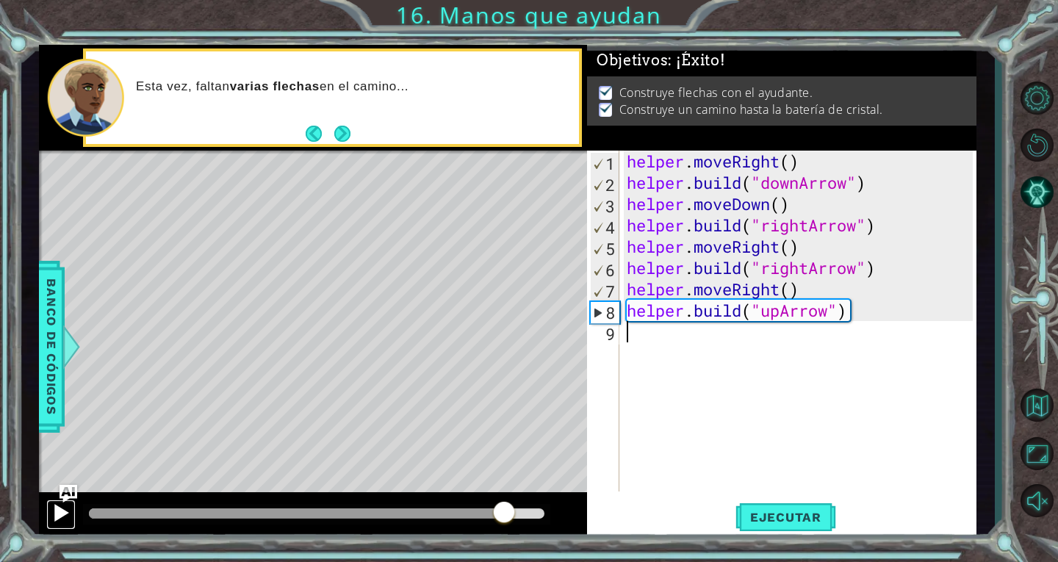
click at [64, 522] on div at bounding box center [60, 512] width 19 height 19
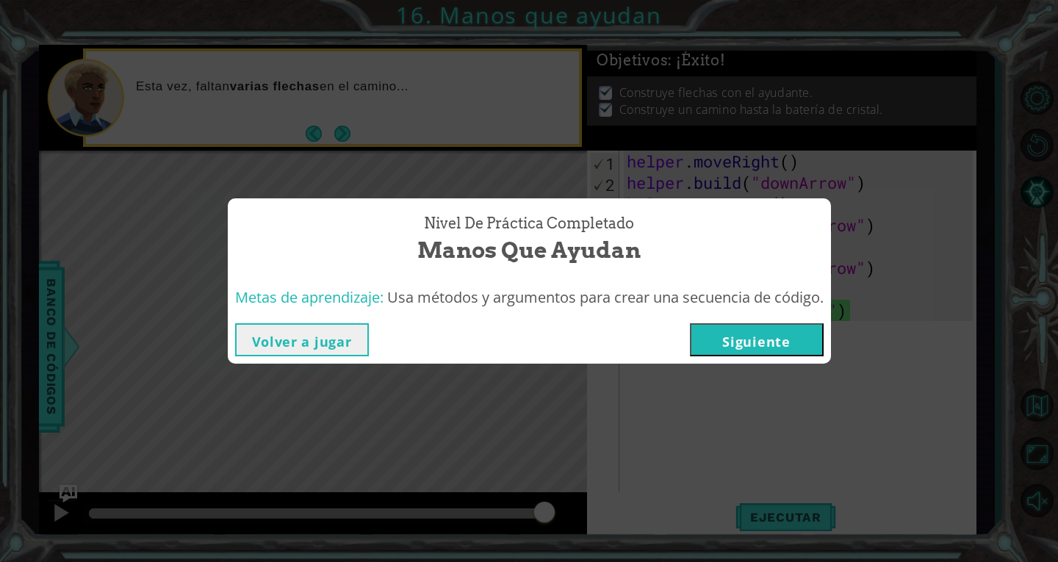
click at [750, 349] on button "Siguiente" at bounding box center [757, 339] width 134 height 33
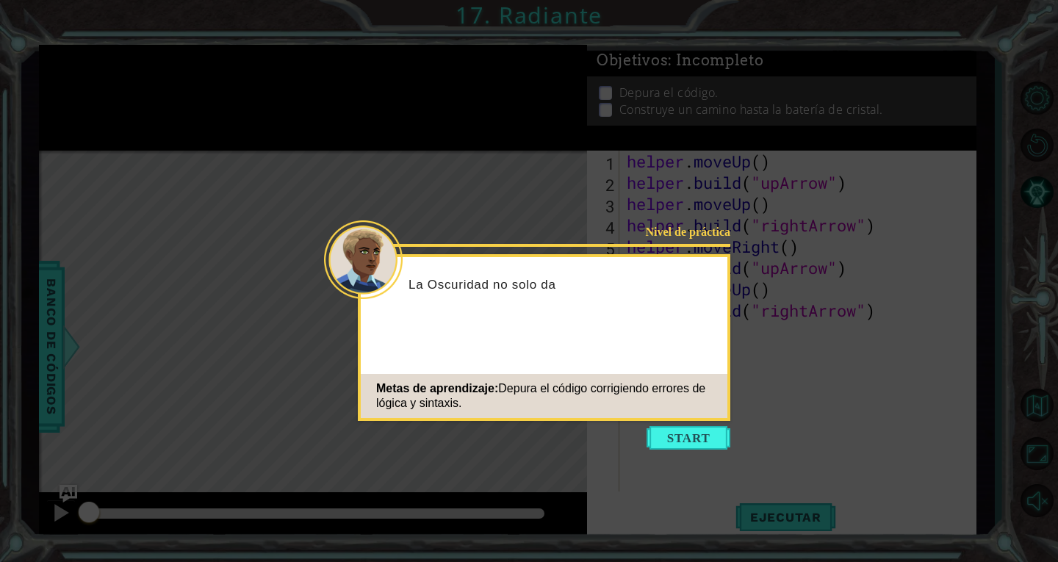
click at [724, 436] on button "Start" at bounding box center [688, 438] width 84 height 24
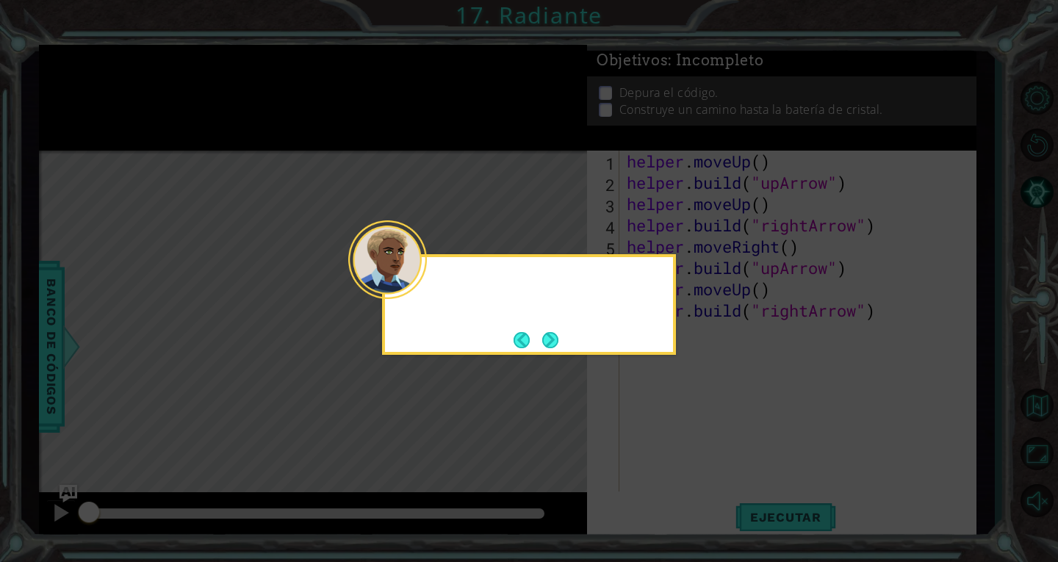
click at [713, 444] on icon at bounding box center [529, 281] width 1058 height 562
click at [546, 340] on button "Next" at bounding box center [550, 340] width 16 height 16
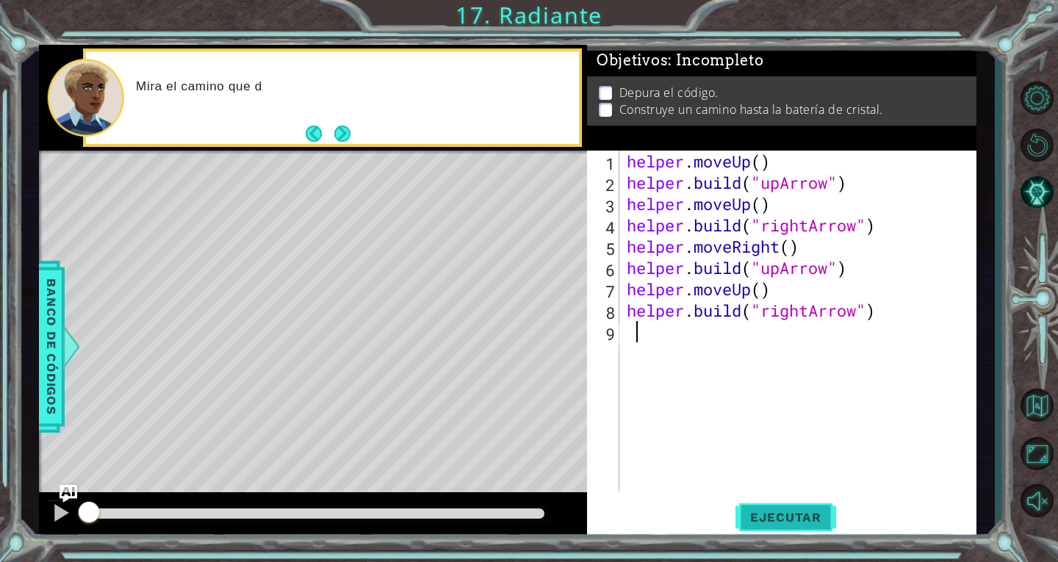
click at [812, 519] on span "Ejecutar" at bounding box center [785, 517] width 101 height 15
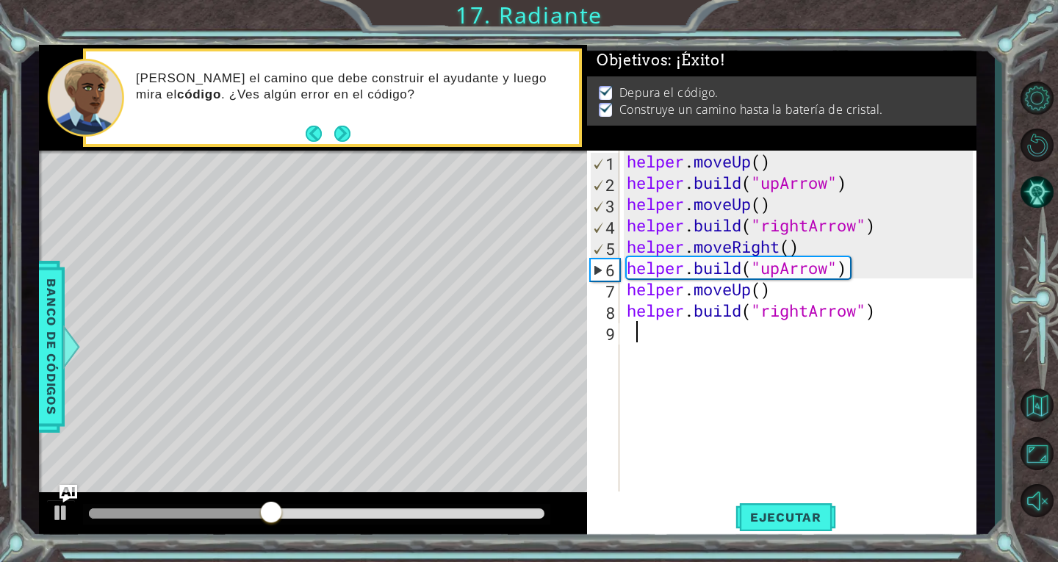
click at [525, 517] on div at bounding box center [316, 513] width 455 height 10
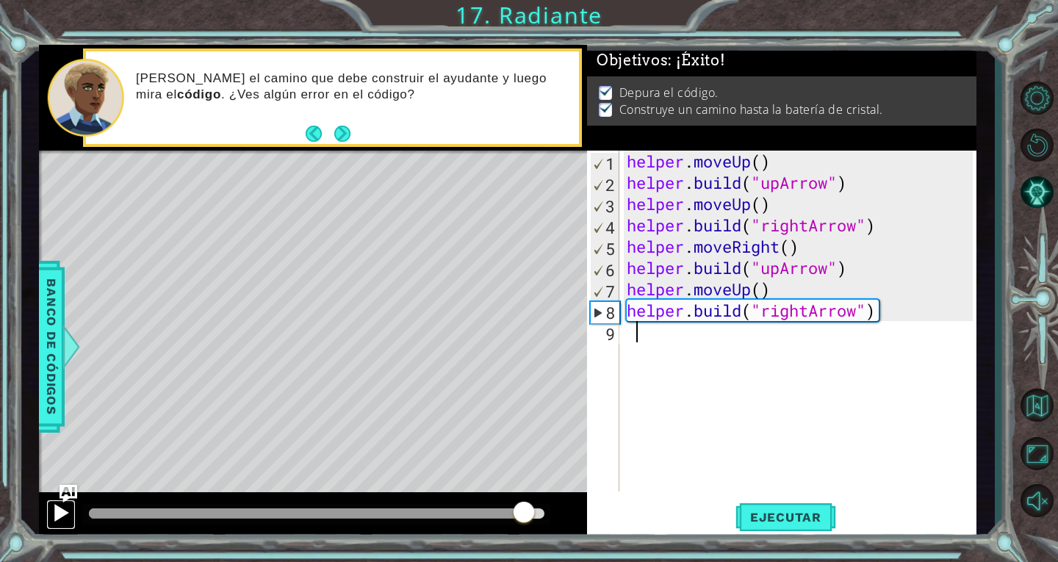
click at [52, 508] on div at bounding box center [60, 512] width 19 height 19
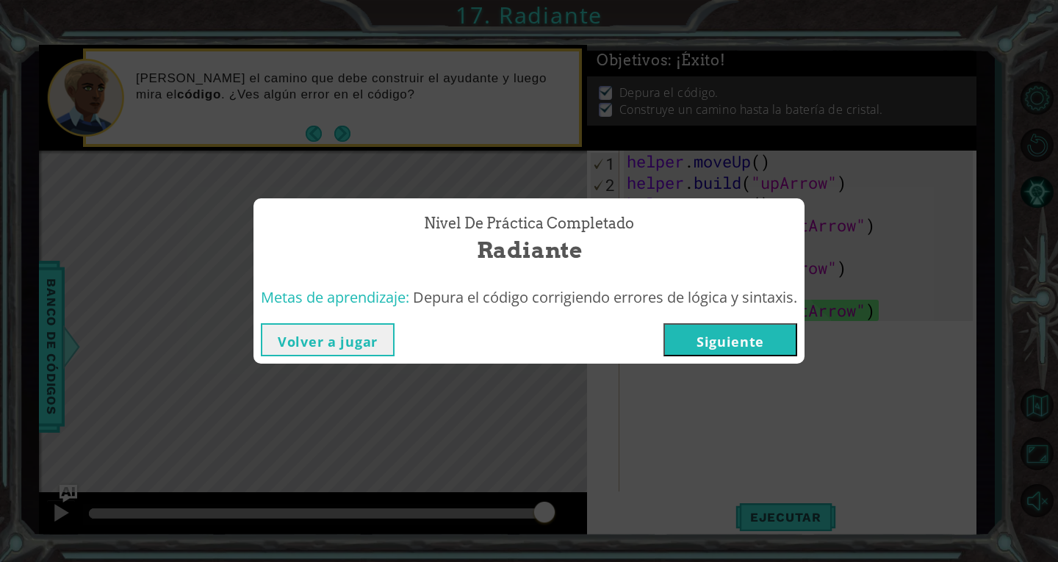
click at [746, 352] on button "Siguiente" at bounding box center [730, 339] width 134 height 33
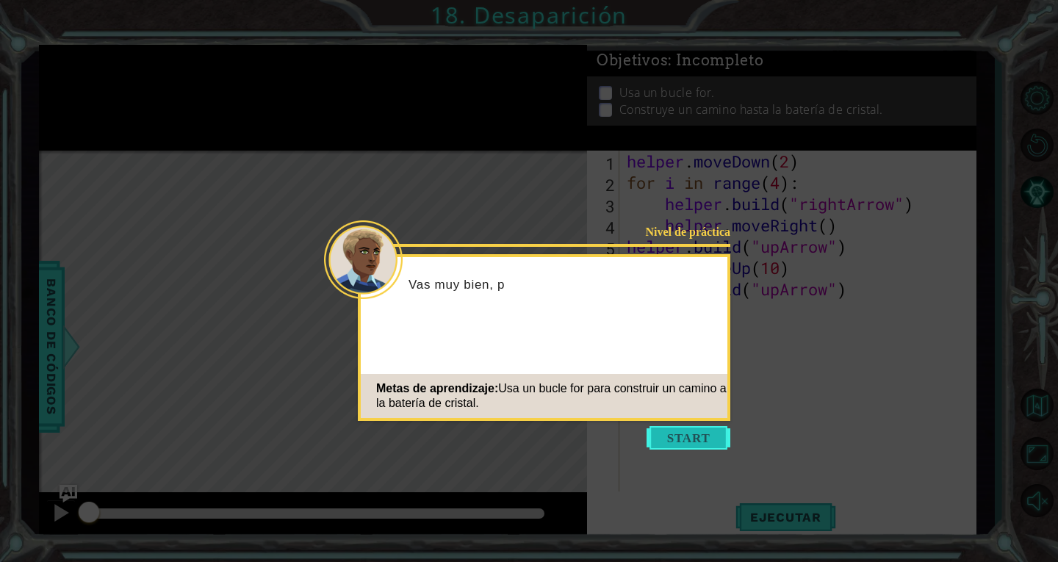
click at [703, 431] on button "Start" at bounding box center [688, 438] width 84 height 24
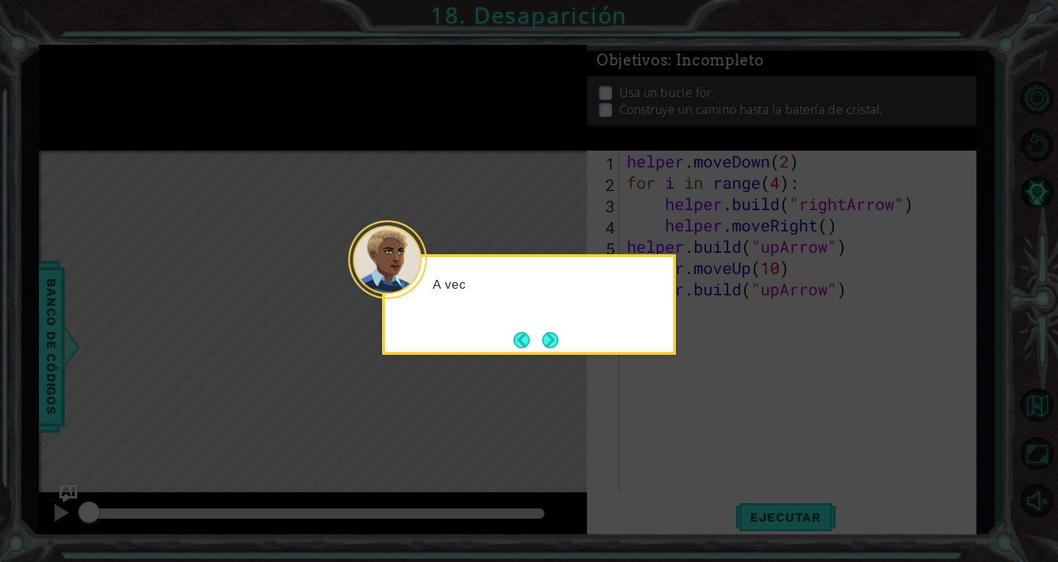
drag, startPoint x: 621, startPoint y: 356, endPoint x: 608, endPoint y: 350, distance: 14.8
click at [621, 358] on body "1 ההההההההההההההההההההההההההההההההההההההההההההההההההההההההההההההההההההההההההההה…" at bounding box center [529, 281] width 1058 height 562
click at [519, 339] on button "Back" at bounding box center [527, 340] width 29 height 16
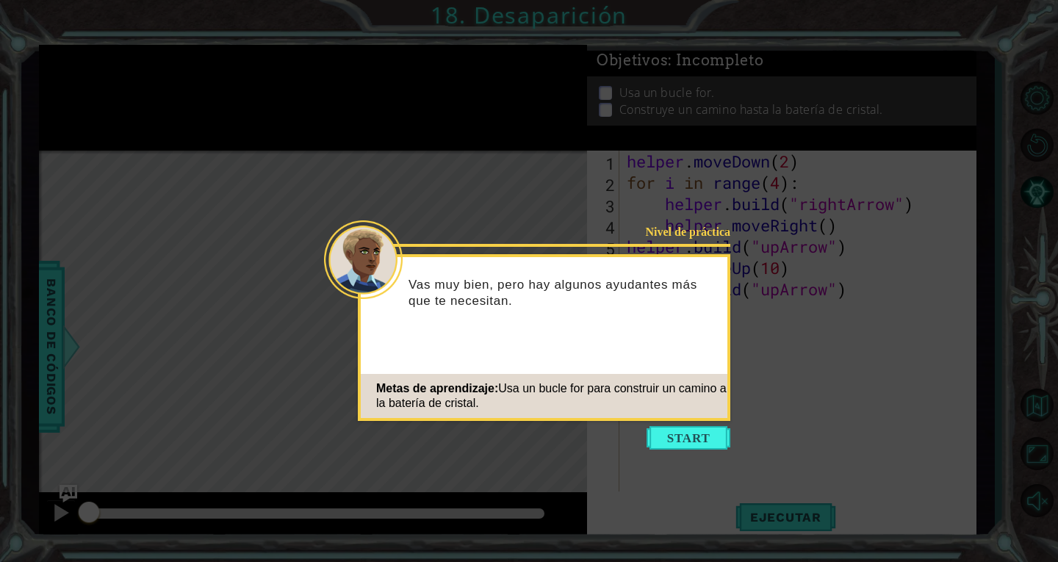
drag, startPoint x: 724, startPoint y: 449, endPoint x: 718, endPoint y: 439, distance: 11.2
click at [721, 446] on button "Start" at bounding box center [688, 438] width 84 height 24
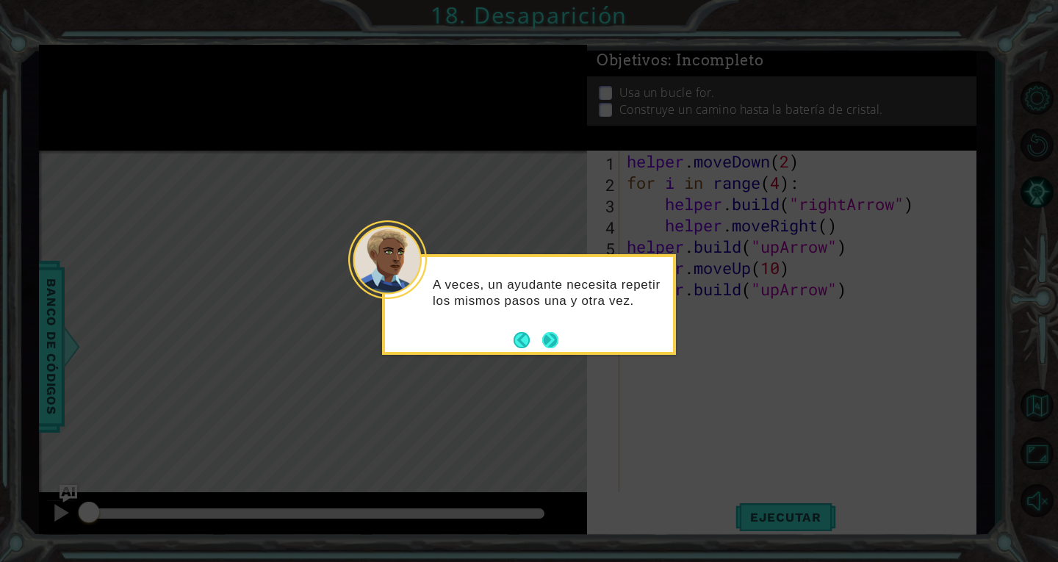
click at [554, 335] on button "Next" at bounding box center [550, 340] width 16 height 16
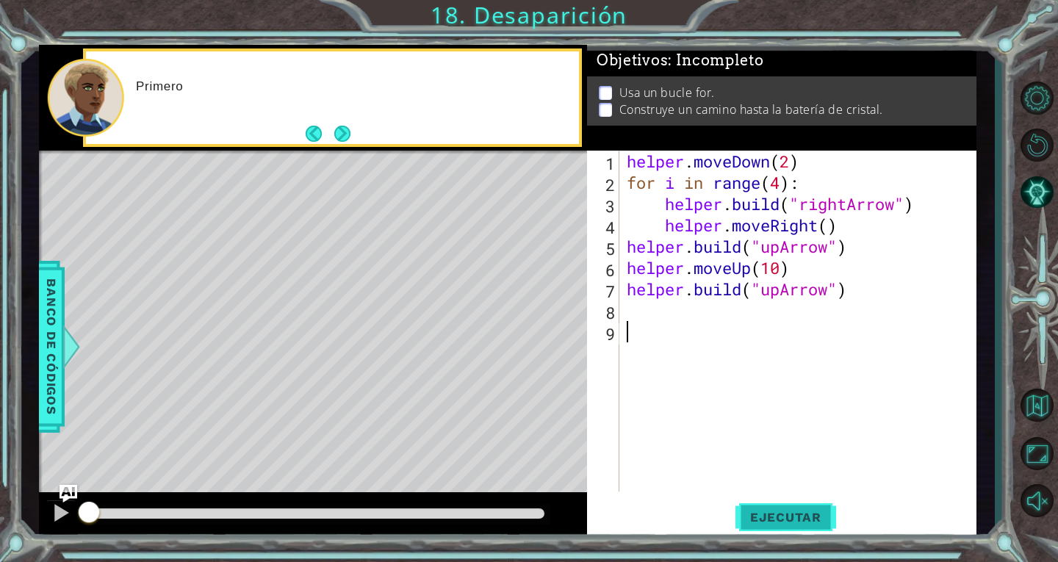
click at [807, 511] on span "Ejecutar" at bounding box center [785, 517] width 101 height 15
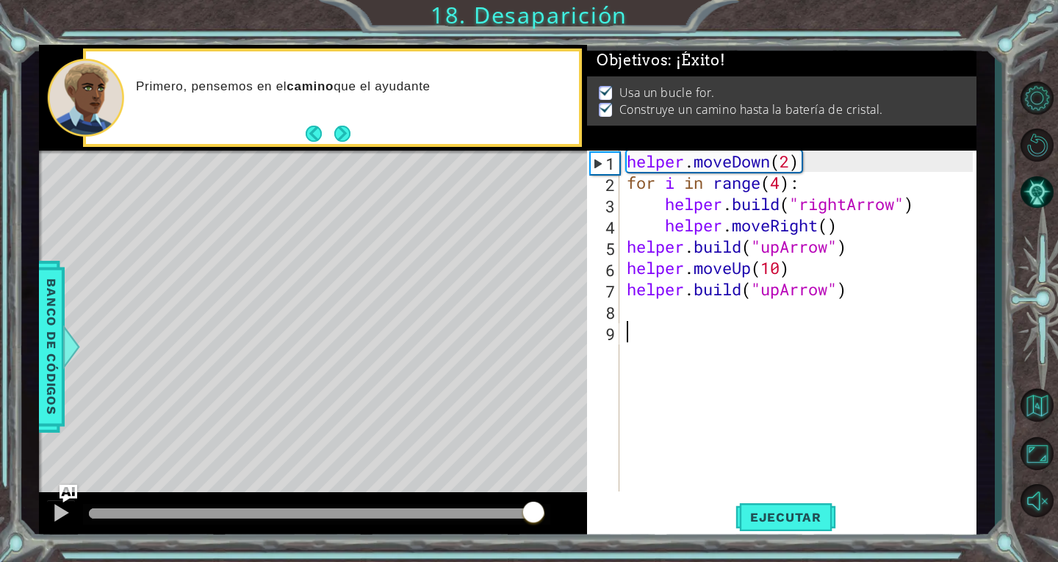
click at [533, 513] on div at bounding box center [316, 513] width 455 height 10
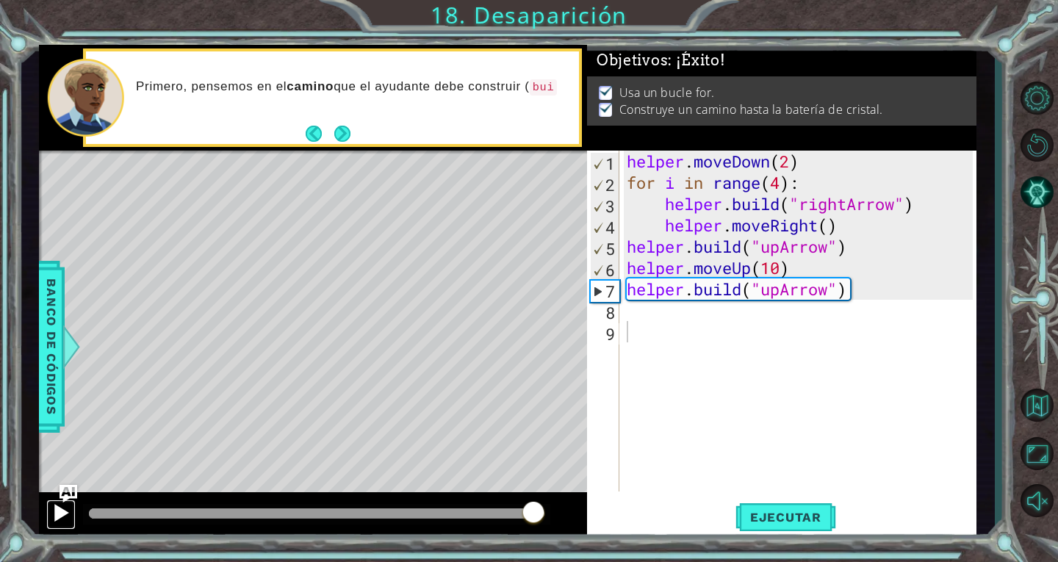
click at [68, 516] on div at bounding box center [60, 512] width 19 height 19
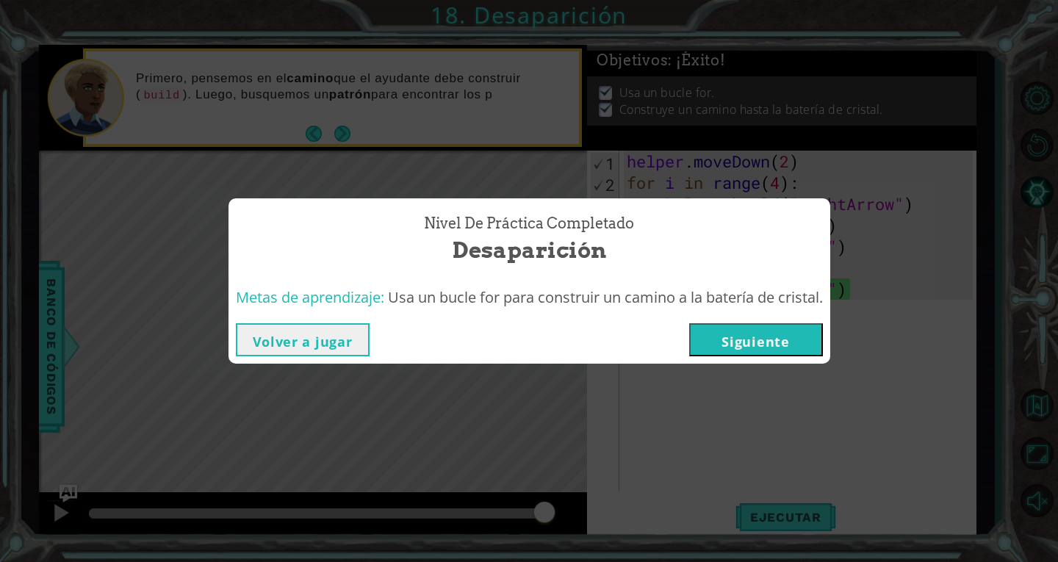
click at [757, 334] on button "Siguiente" at bounding box center [756, 339] width 134 height 33
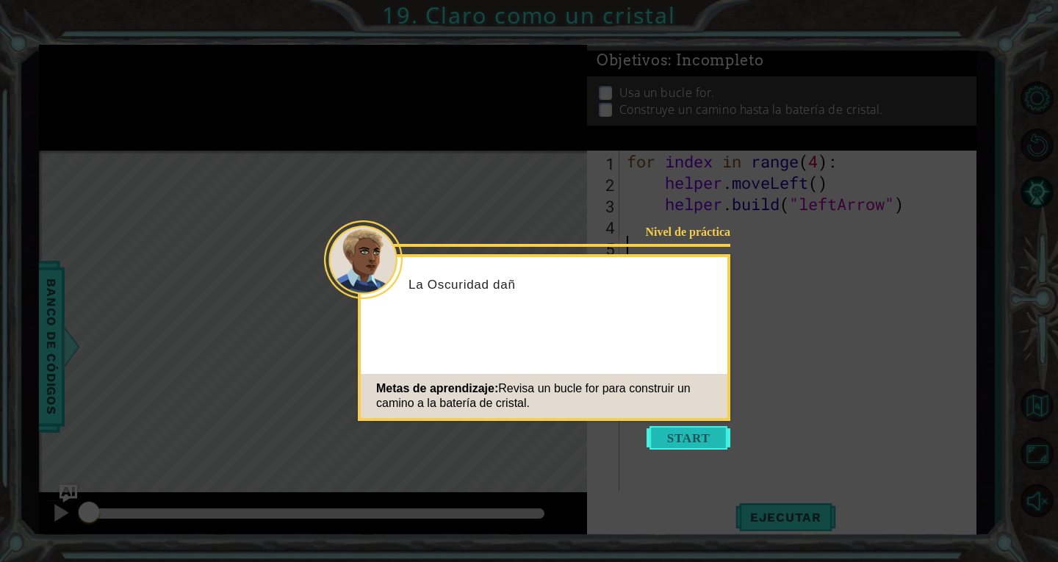
click at [711, 426] on button "Start" at bounding box center [688, 438] width 84 height 24
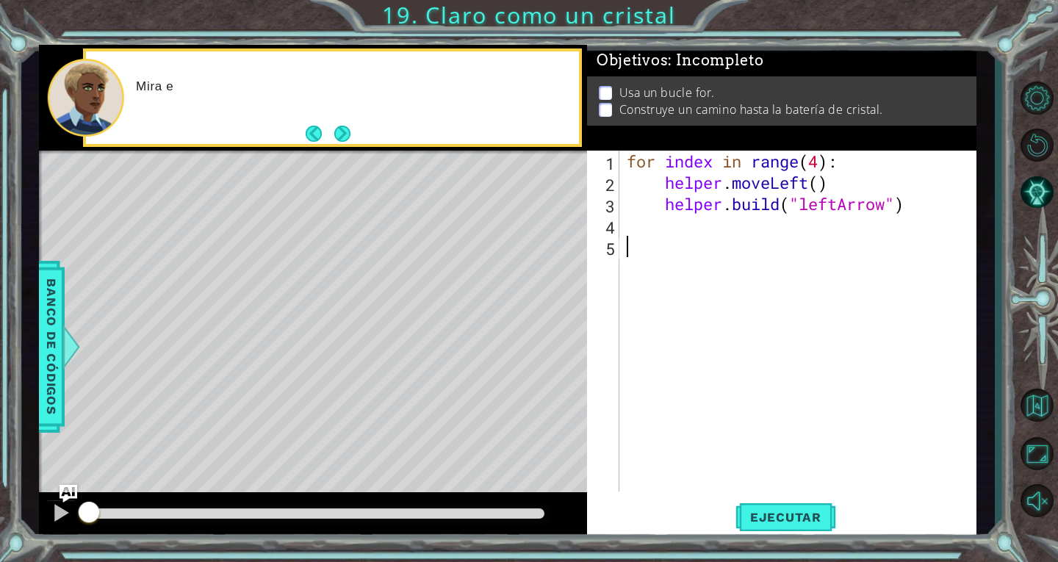
click at [521, 520] on div at bounding box center [316, 514] width 467 height 21
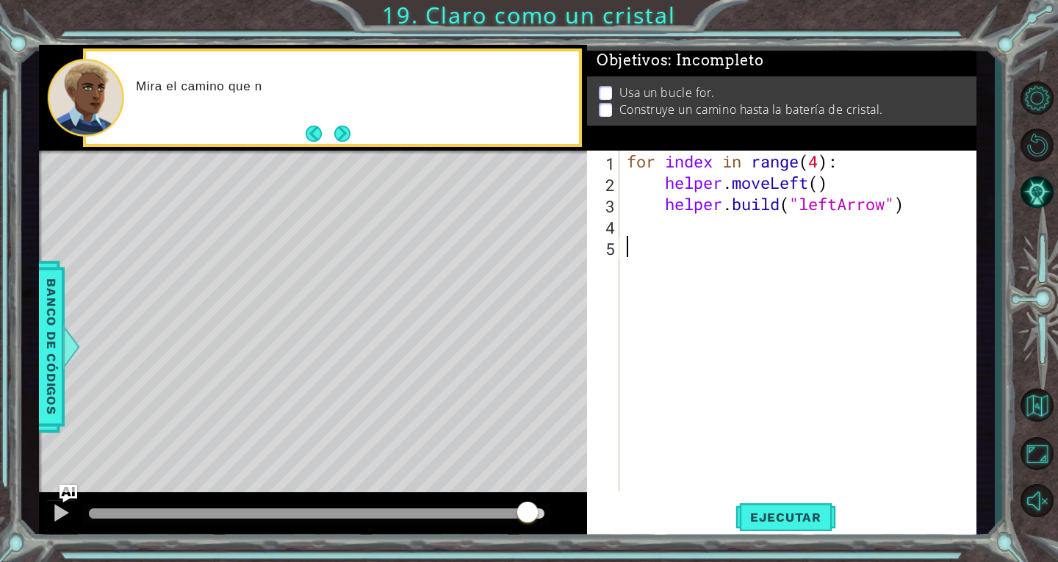
click at [527, 514] on div at bounding box center [316, 513] width 455 height 10
click at [50, 513] on button at bounding box center [60, 515] width 29 height 30
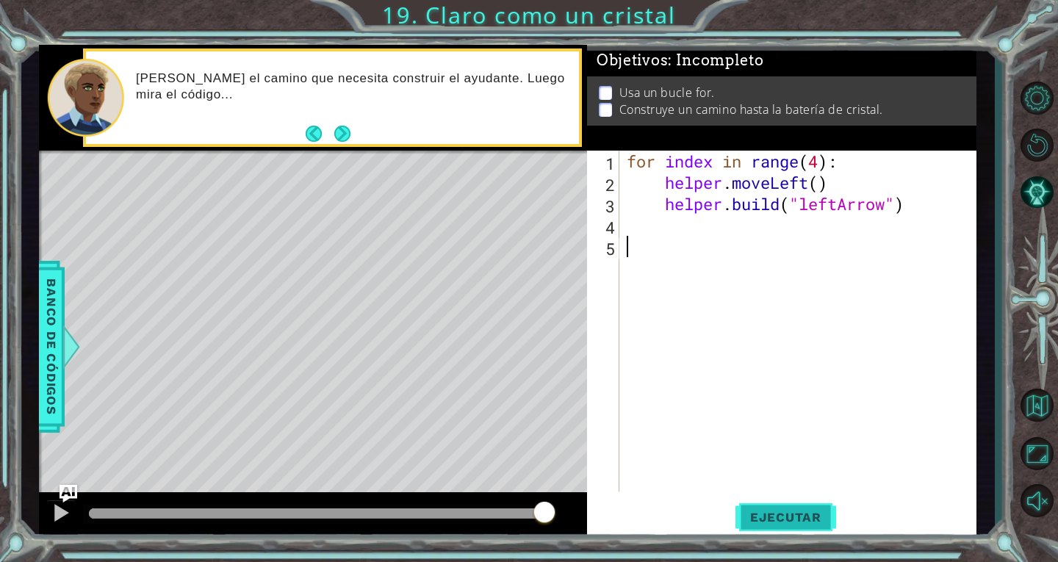
click at [811, 516] on span "Ejecutar" at bounding box center [785, 517] width 101 height 15
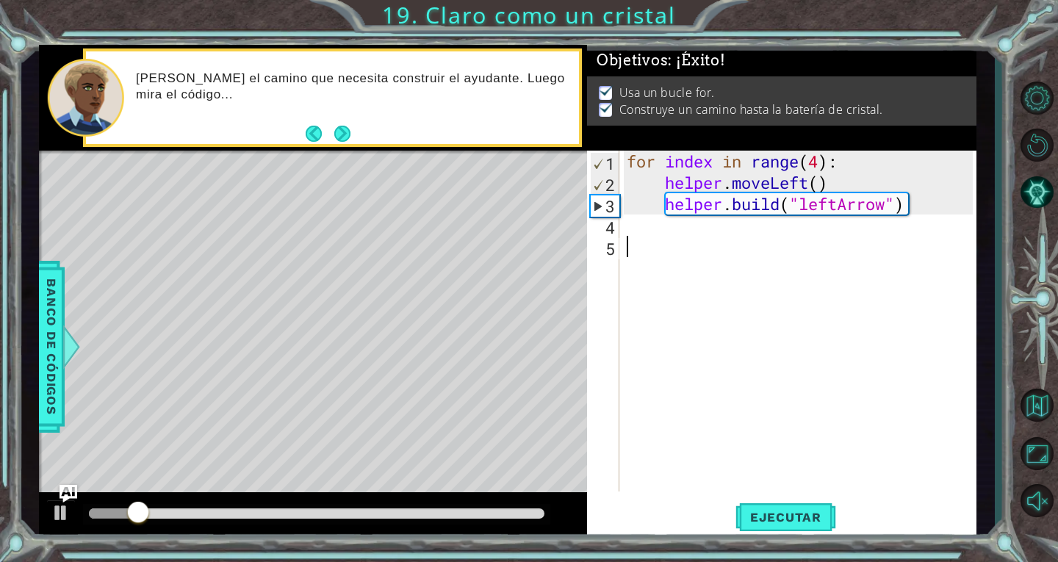
click at [528, 513] on div at bounding box center [316, 513] width 455 height 10
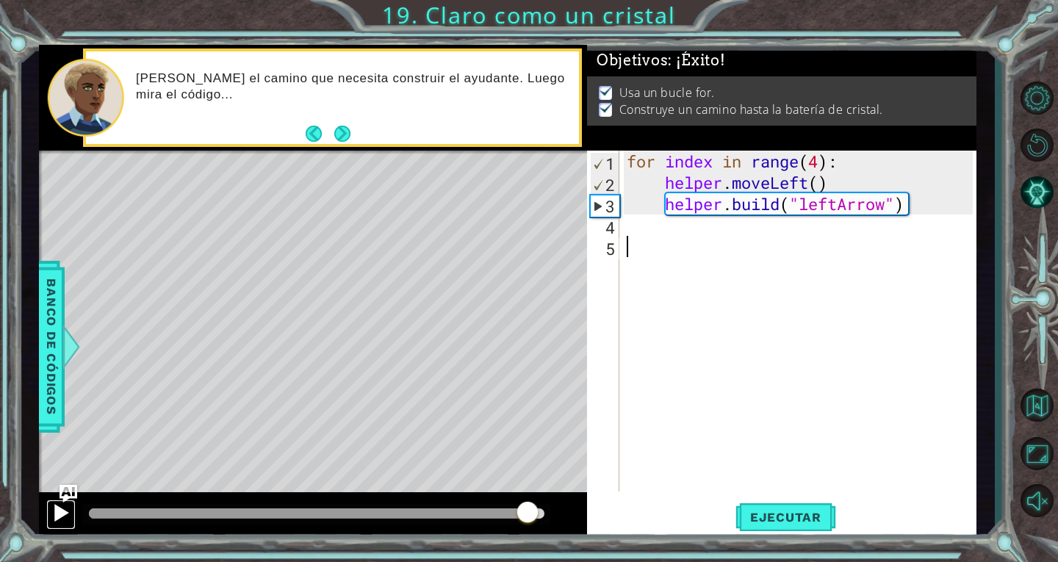
click at [66, 513] on div at bounding box center [60, 512] width 19 height 19
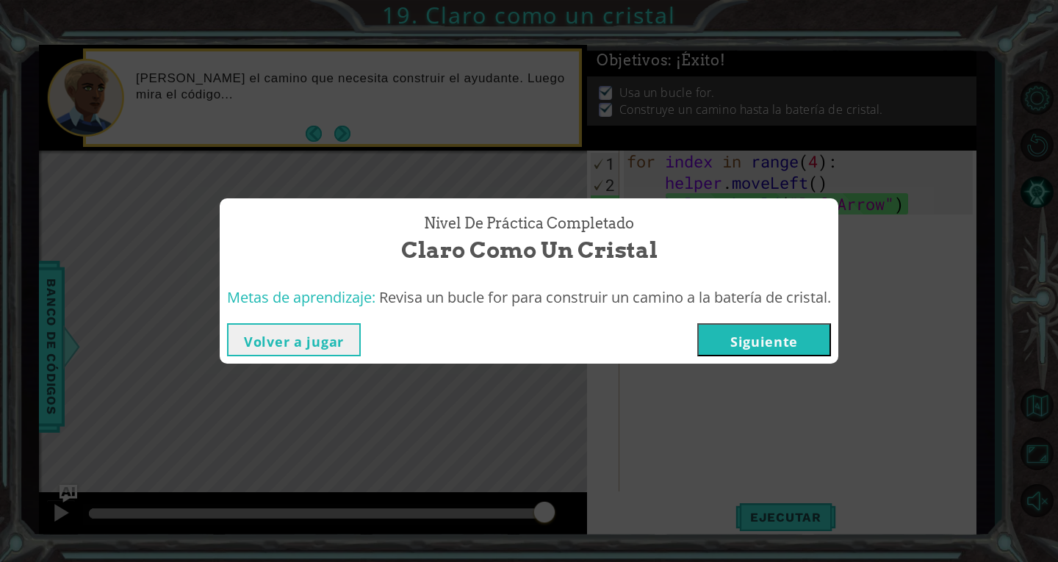
click at [726, 326] on button "Siguiente" at bounding box center [764, 339] width 134 height 33
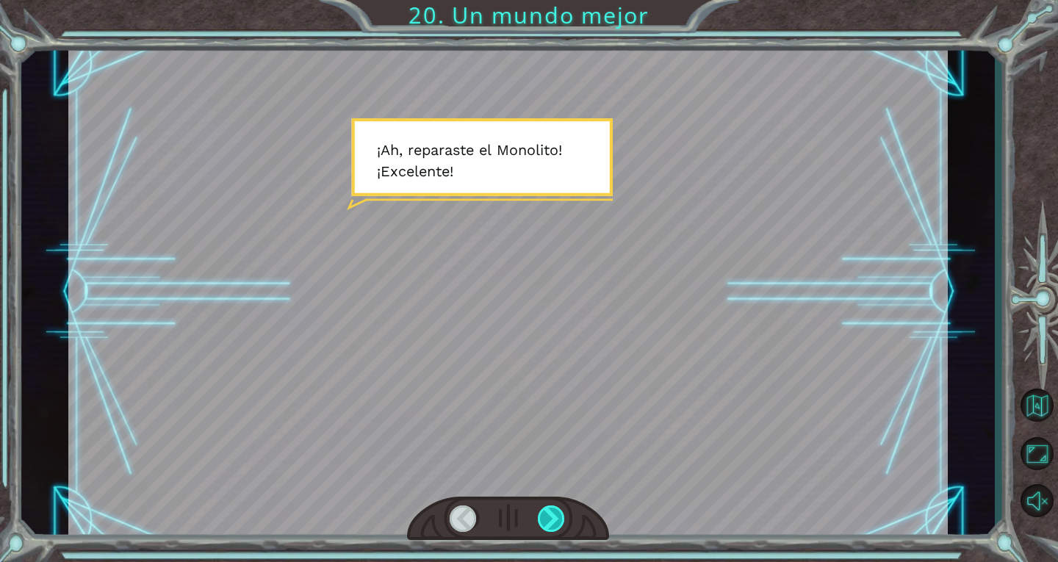
click at [552, 521] on div at bounding box center [552, 518] width 28 height 26
click at [555, 520] on div at bounding box center [552, 518] width 28 height 26
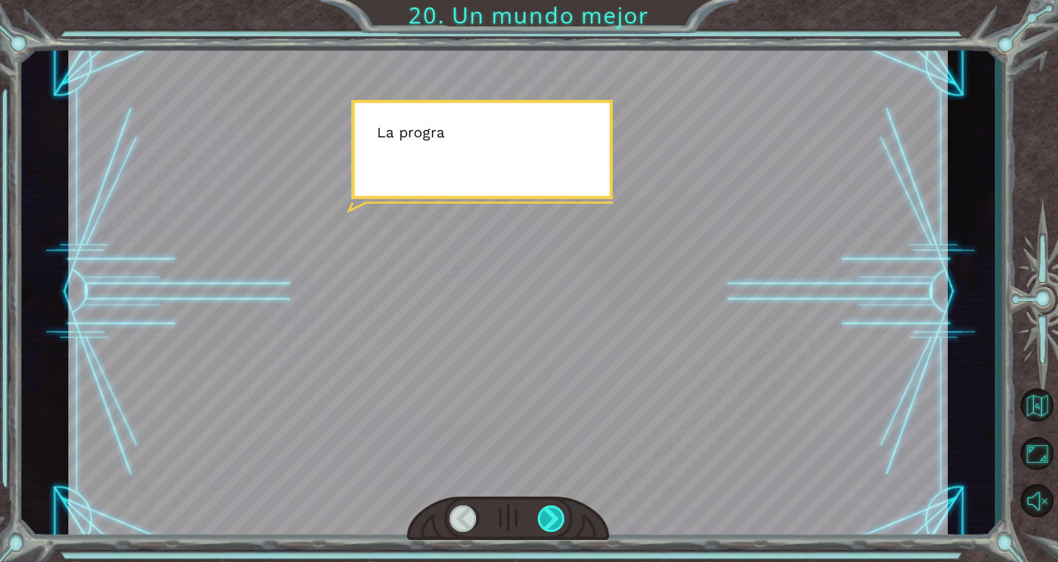
click at [555, 520] on div at bounding box center [552, 518] width 28 height 26
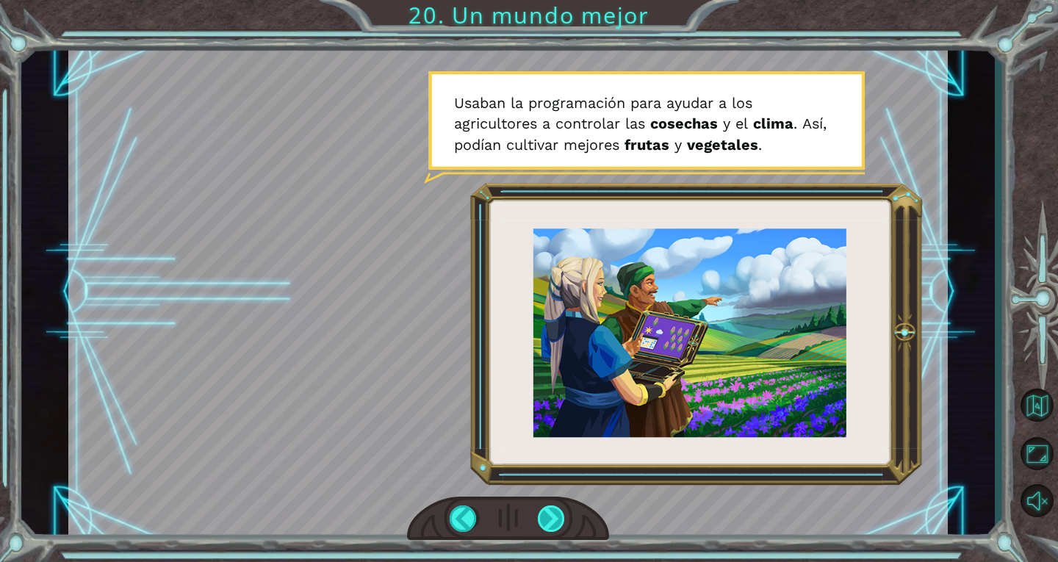
click at [544, 504] on div at bounding box center [508, 519] width 202 height 45
click at [545, 527] on div at bounding box center [552, 518] width 28 height 26
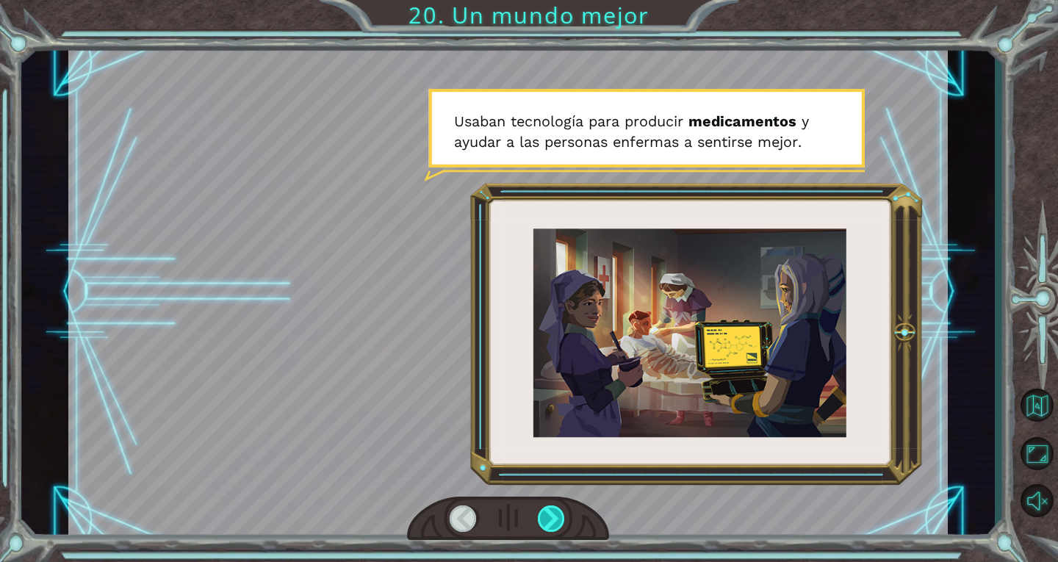
click at [544, 528] on div at bounding box center [552, 518] width 28 height 26
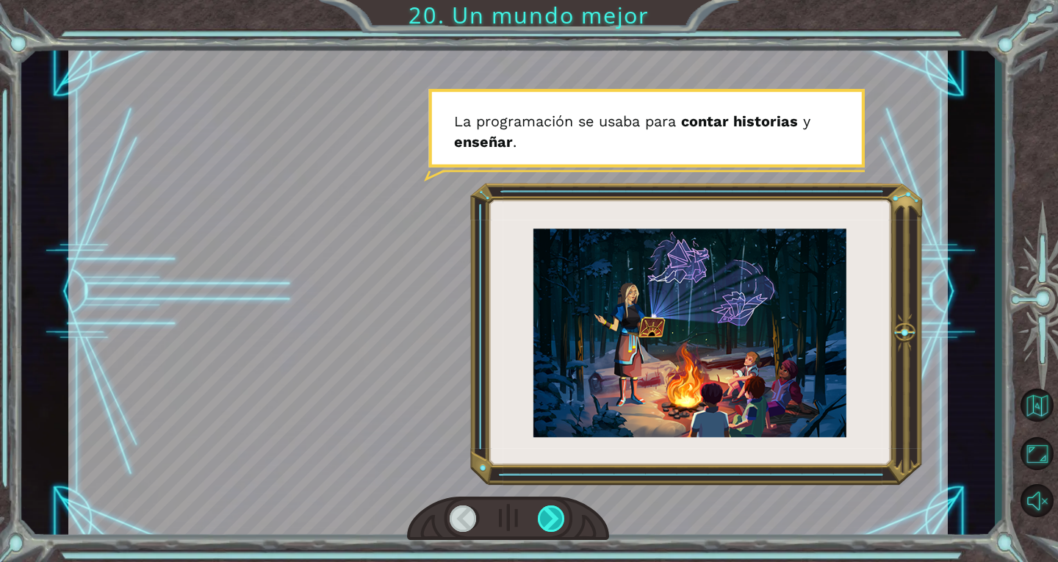
click at [545, 528] on div at bounding box center [552, 518] width 28 height 26
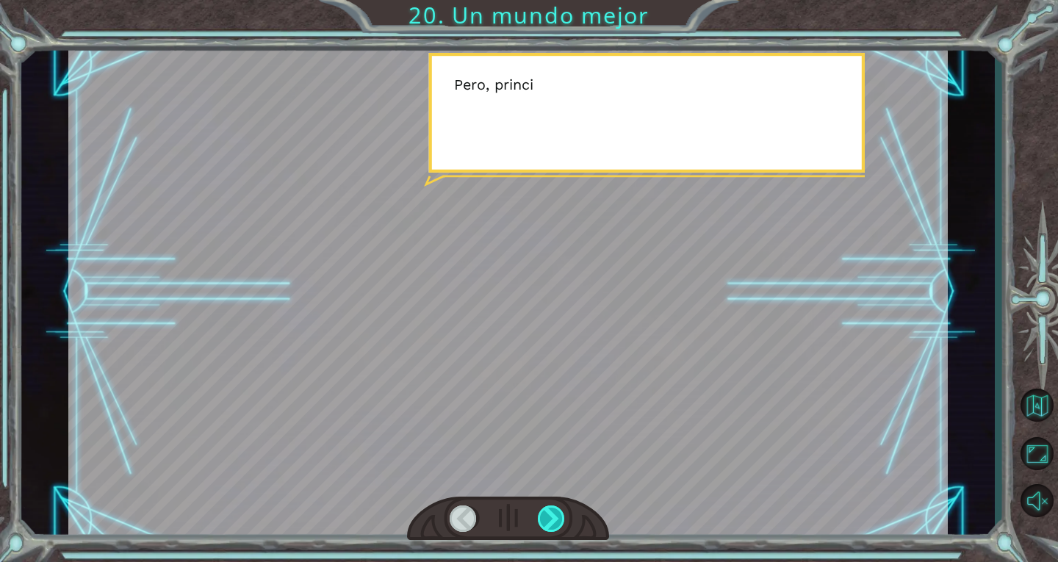
click at [545, 528] on div at bounding box center [552, 518] width 28 height 26
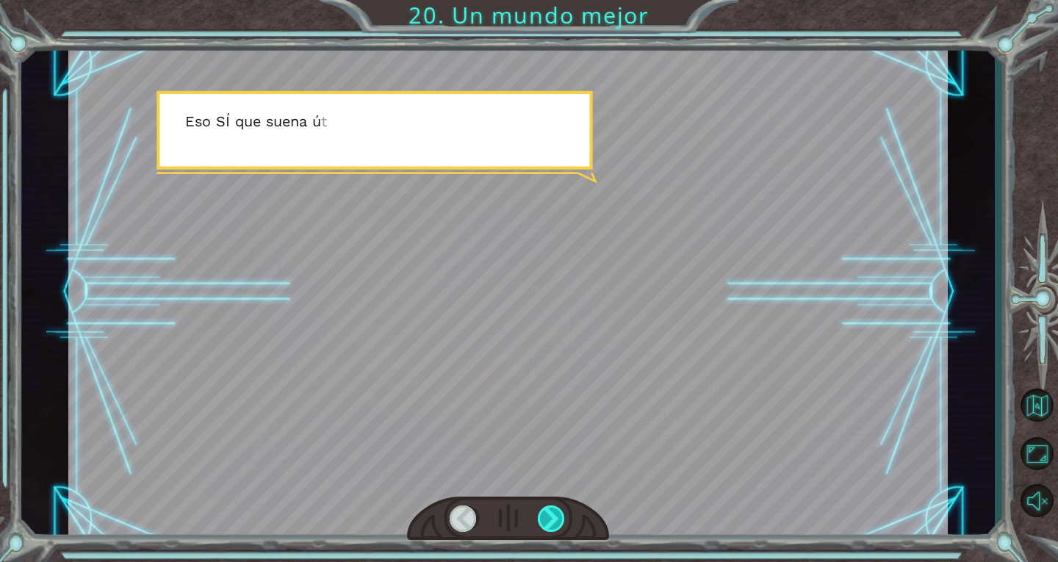
click at [545, 527] on div at bounding box center [552, 518] width 28 height 26
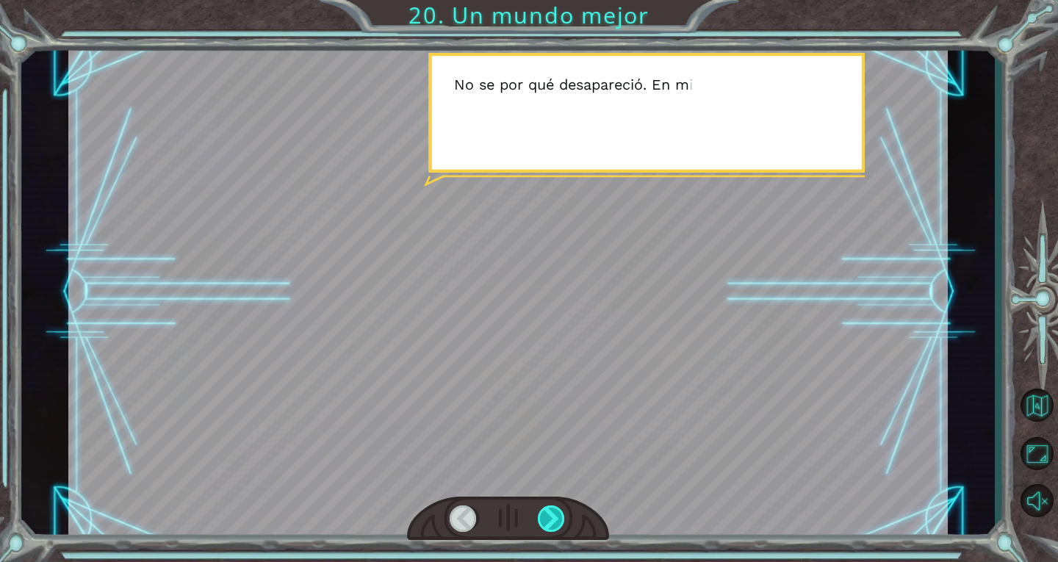
click at [544, 522] on div at bounding box center [552, 518] width 28 height 26
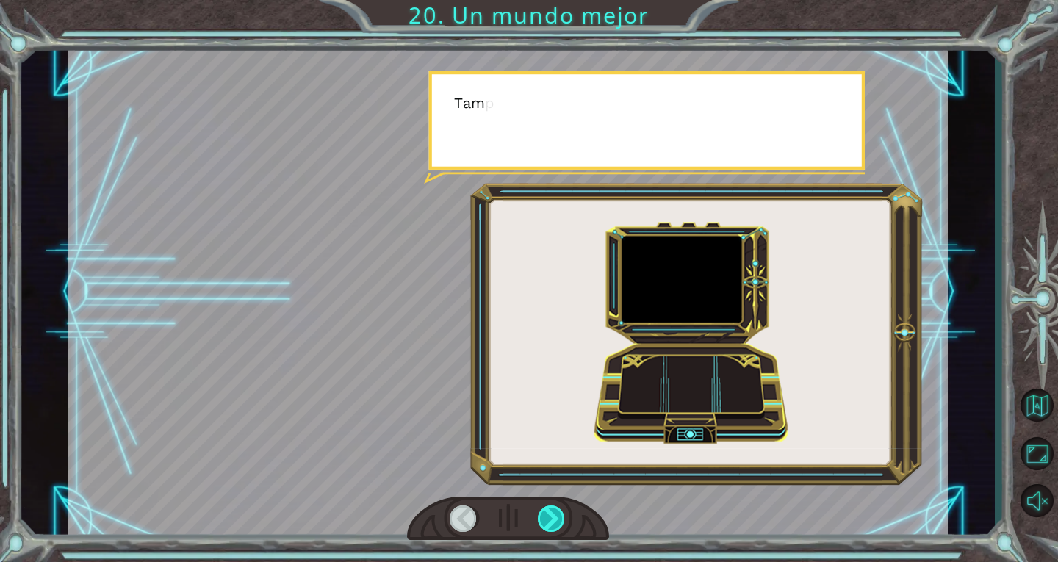
click at [549, 525] on div at bounding box center [552, 518] width 28 height 26
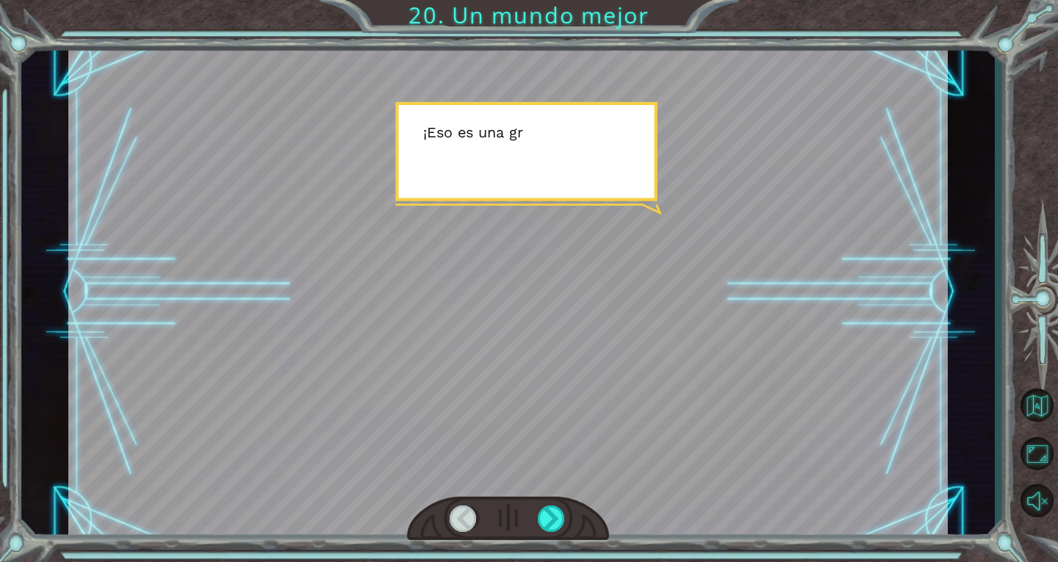
click at [453, 515] on div at bounding box center [464, 518] width 28 height 26
click at [542, 519] on div at bounding box center [552, 518] width 28 height 26
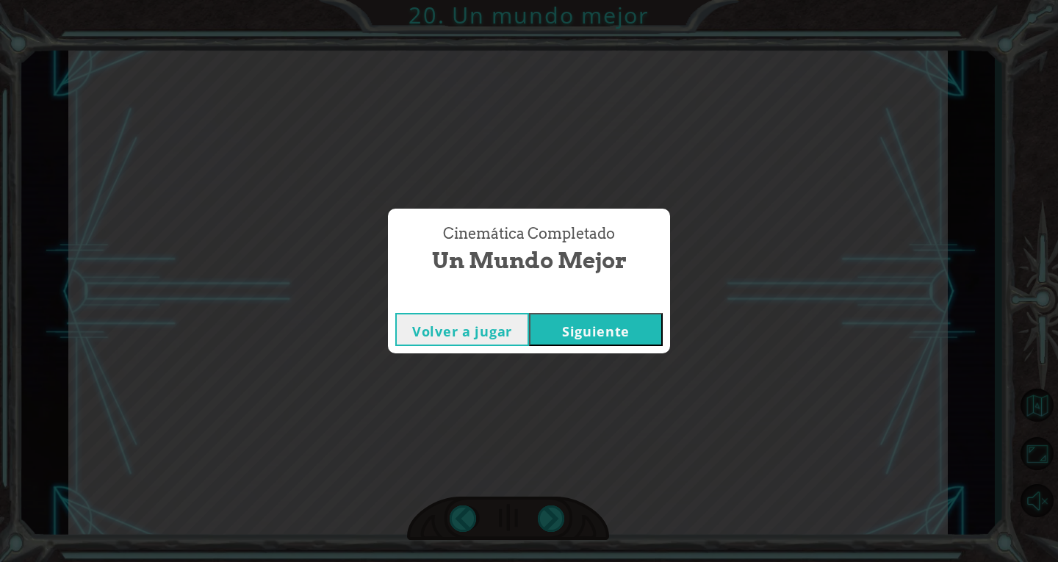
click at [592, 323] on button "Siguiente" at bounding box center [596, 329] width 134 height 33
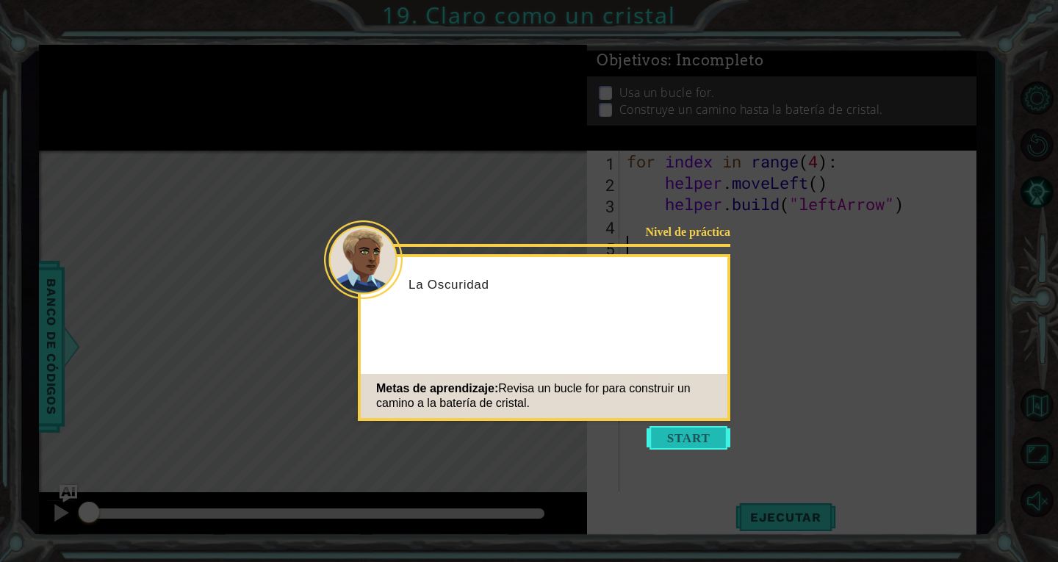
click at [707, 435] on button "Start" at bounding box center [688, 438] width 84 height 24
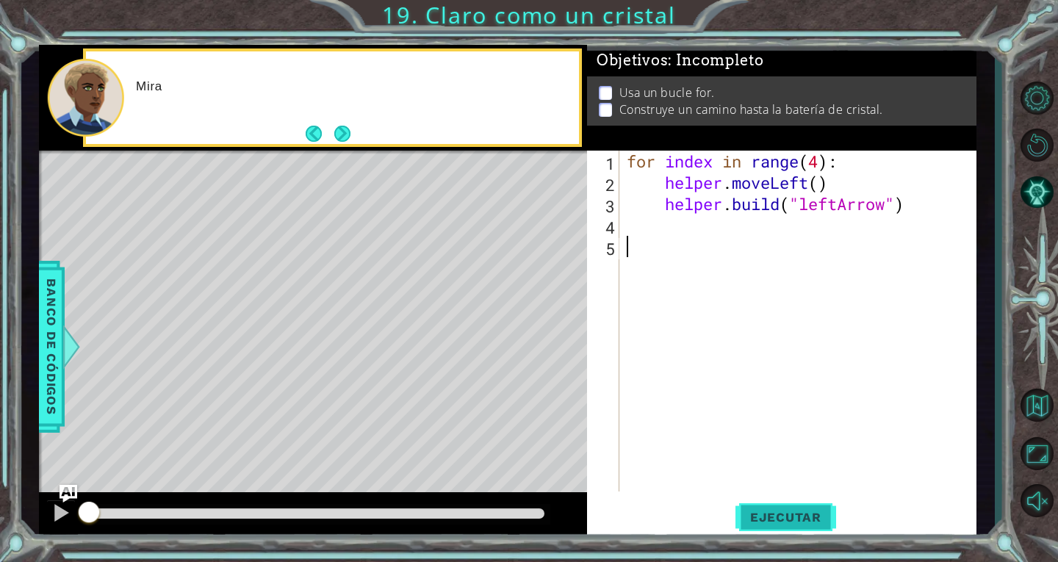
click at [785, 533] on button "Ejecutar" at bounding box center [785, 516] width 101 height 39
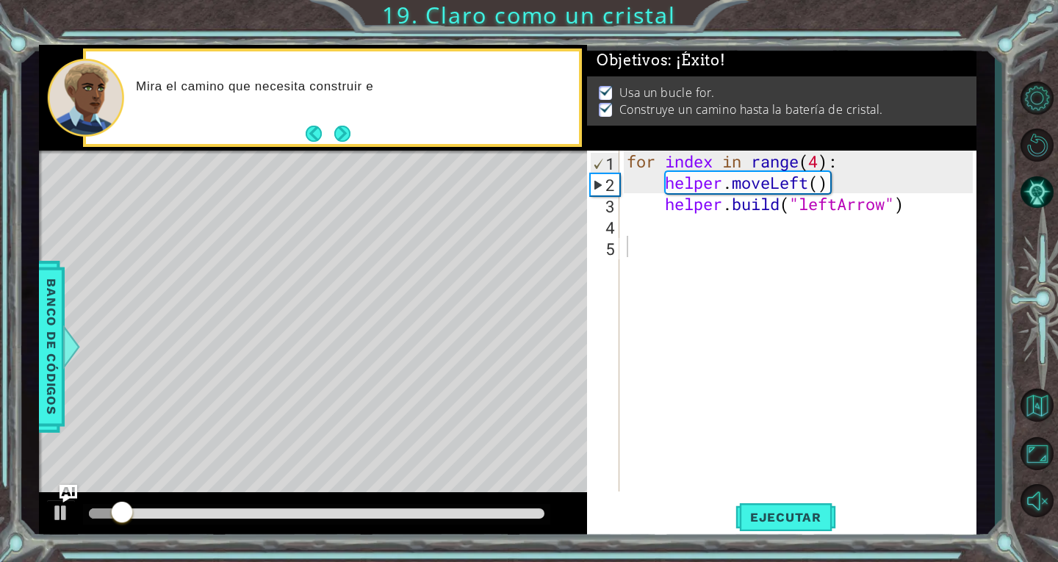
click at [523, 520] on div at bounding box center [316, 514] width 467 height 21
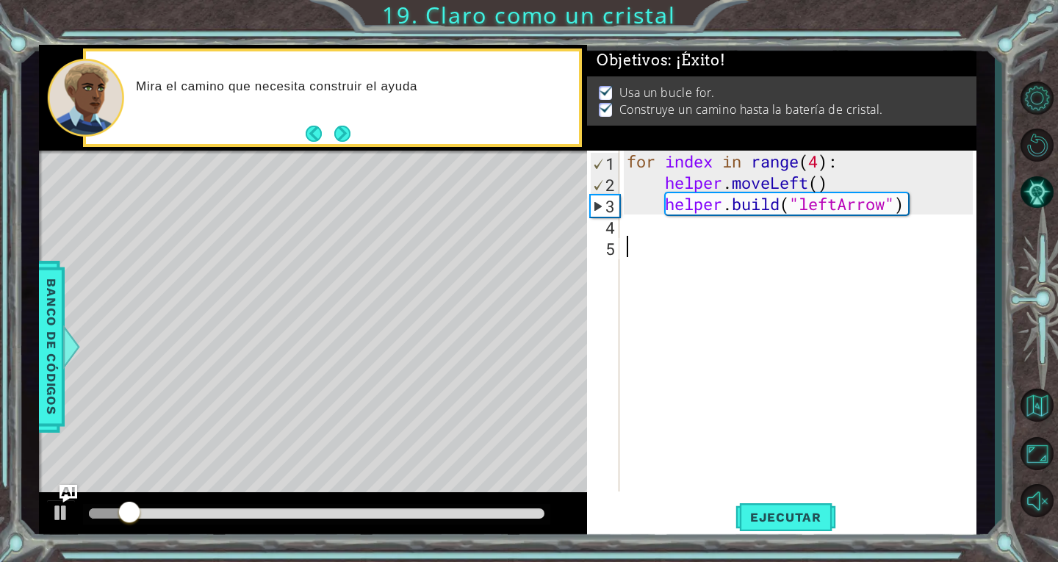
click at [524, 514] on div at bounding box center [316, 513] width 455 height 10
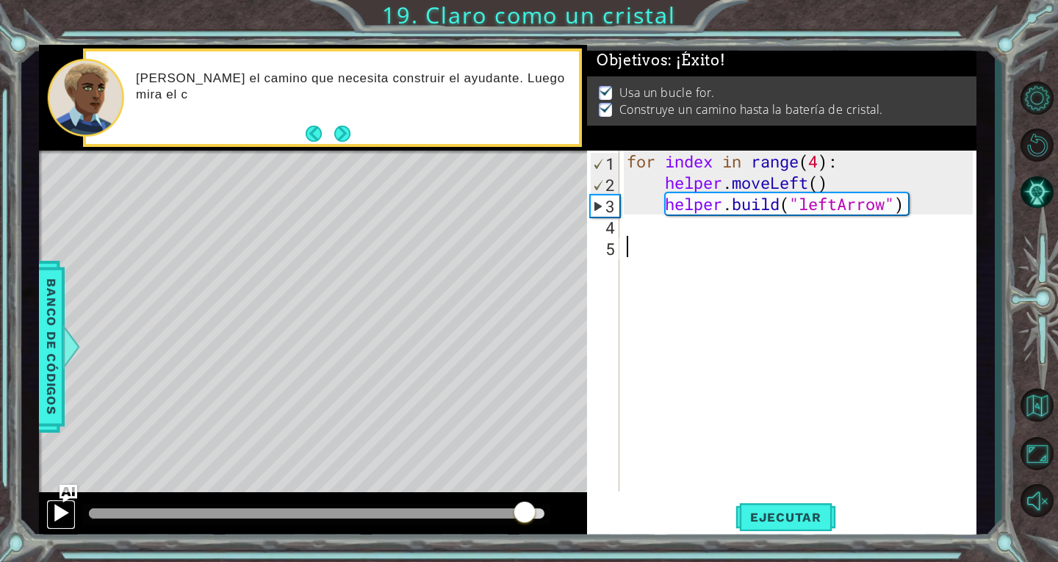
click at [62, 513] on div at bounding box center [60, 512] width 19 height 19
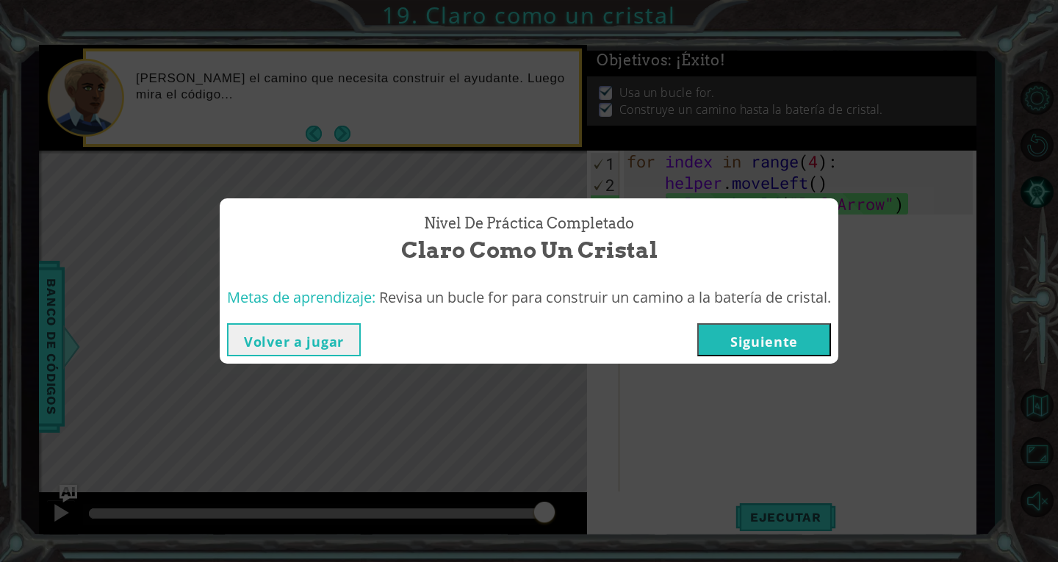
click at [764, 333] on button "Siguiente" at bounding box center [764, 339] width 134 height 33
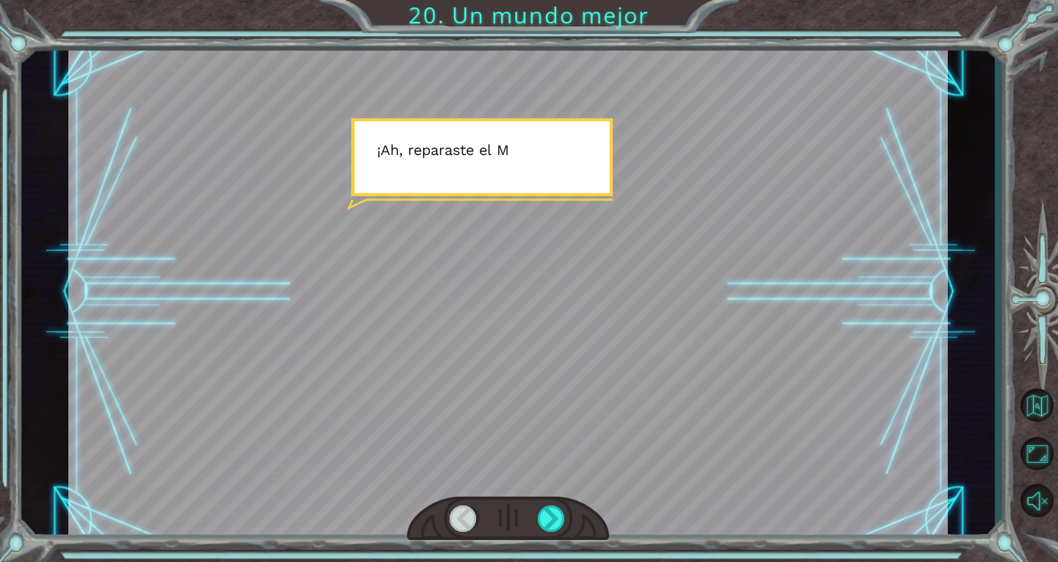
click at [532, 511] on div at bounding box center [508, 519] width 202 height 45
click at [541, 516] on div at bounding box center [552, 518] width 28 height 26
click at [550, 517] on div at bounding box center [552, 518] width 28 height 26
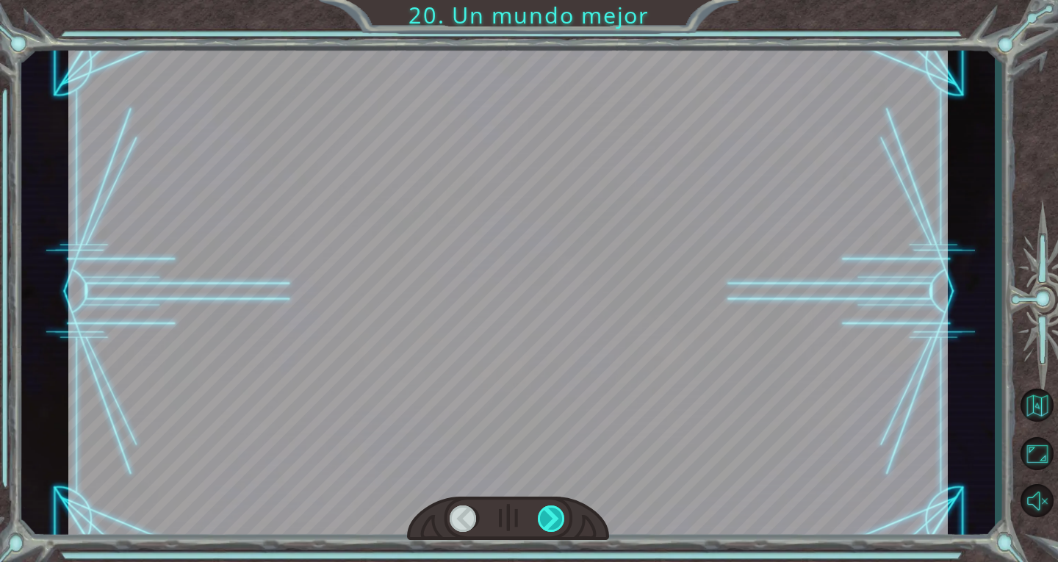
click at [553, 520] on div at bounding box center [552, 518] width 28 height 26
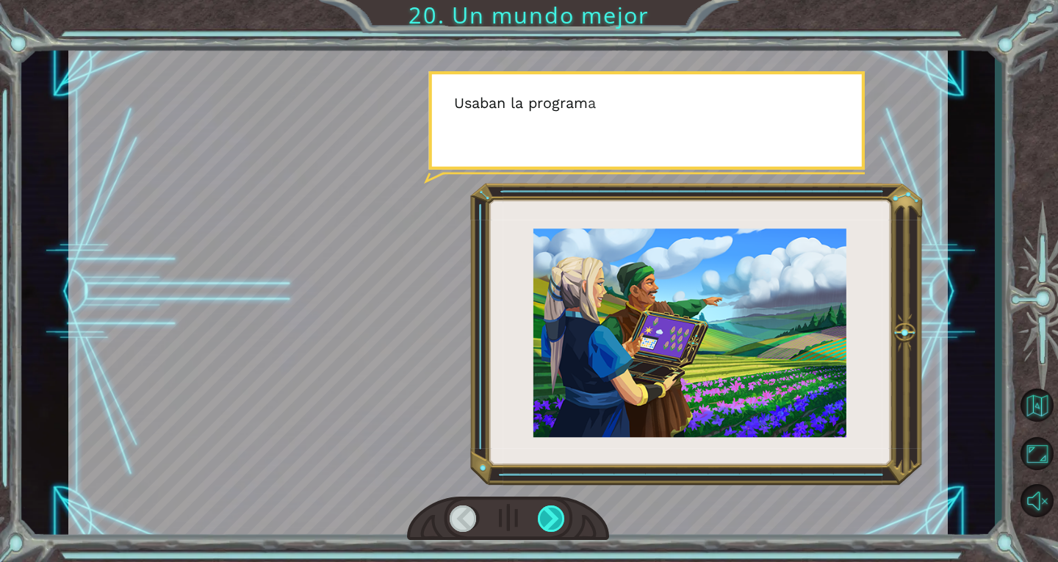
click at [553, 520] on div at bounding box center [552, 518] width 28 height 26
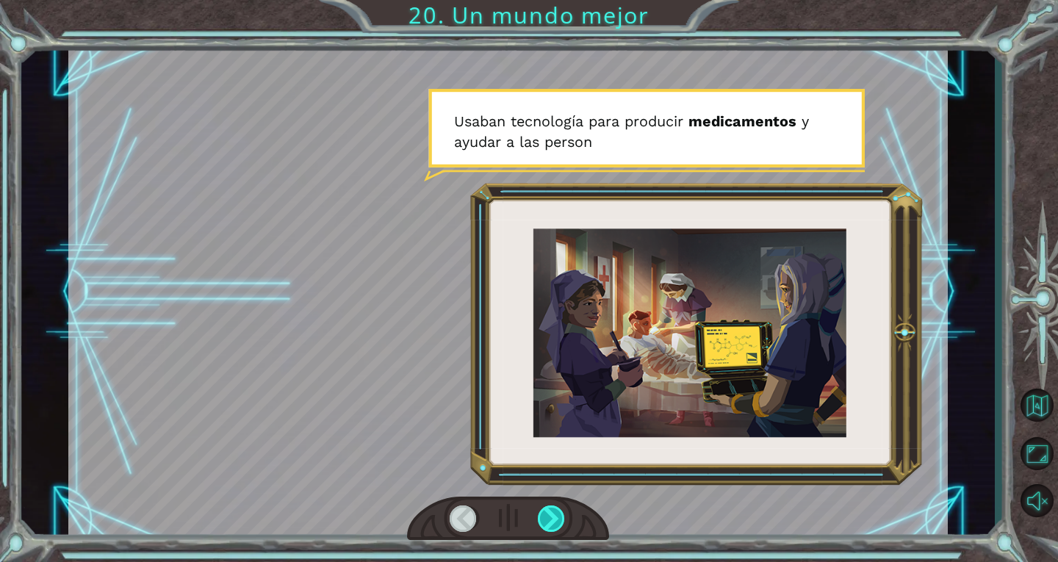
click at [553, 522] on div at bounding box center [552, 518] width 28 height 26
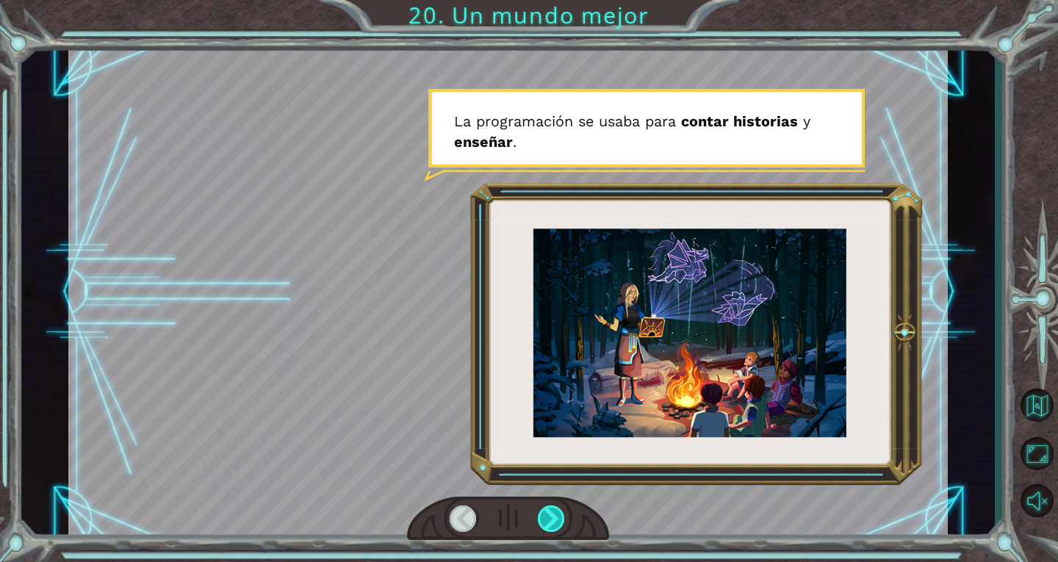
click at [553, 522] on div at bounding box center [552, 518] width 28 height 26
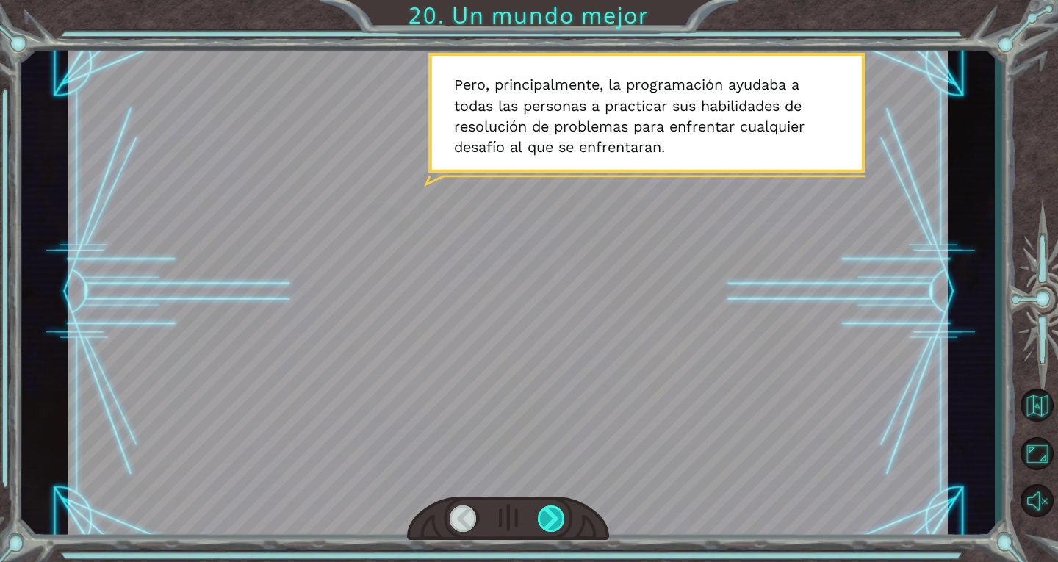
click at [553, 522] on div at bounding box center [552, 518] width 28 height 26
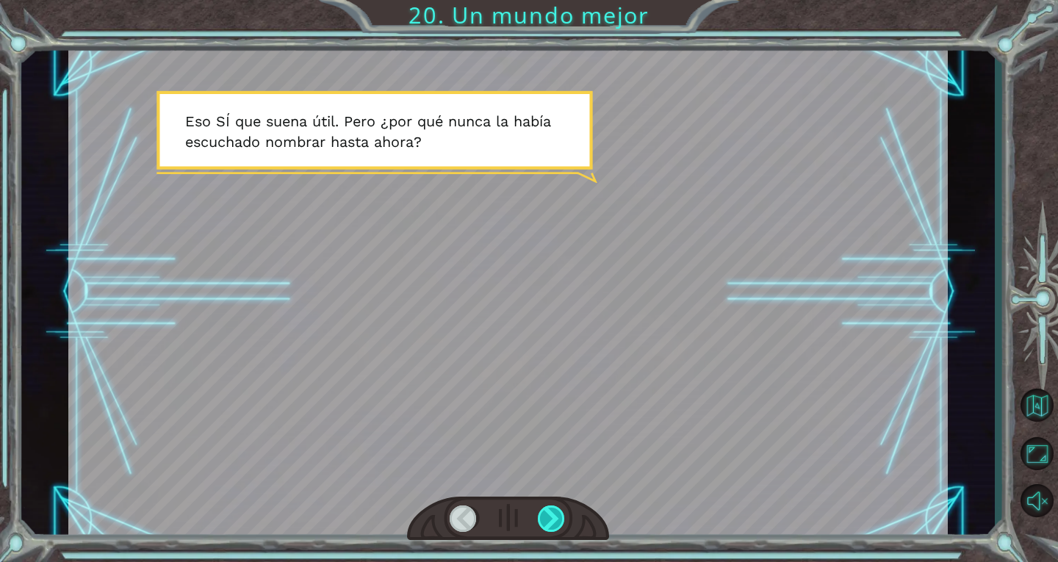
click at [553, 522] on div at bounding box center [552, 518] width 28 height 26
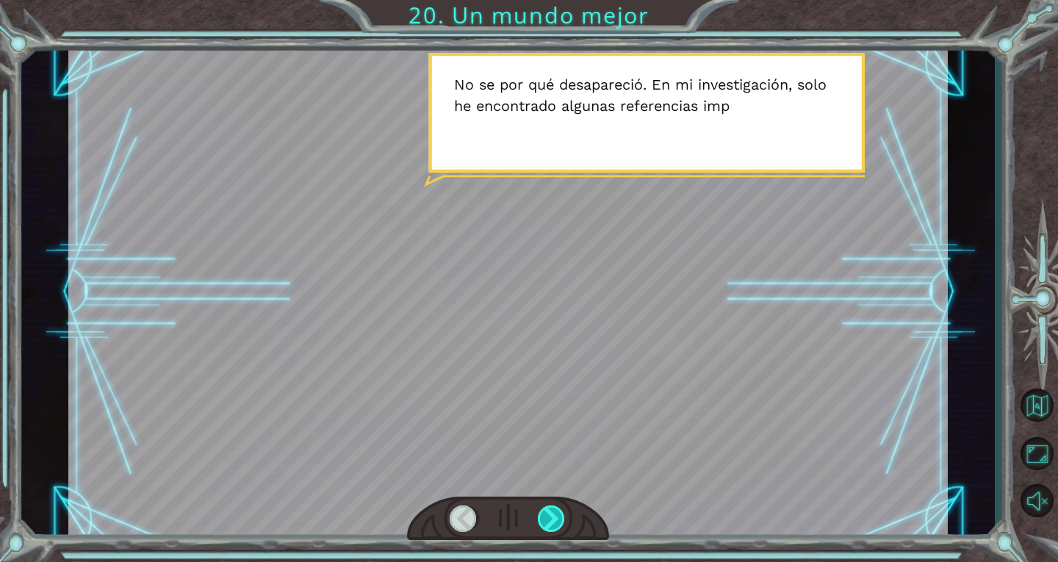
click at [553, 522] on div at bounding box center [552, 518] width 28 height 26
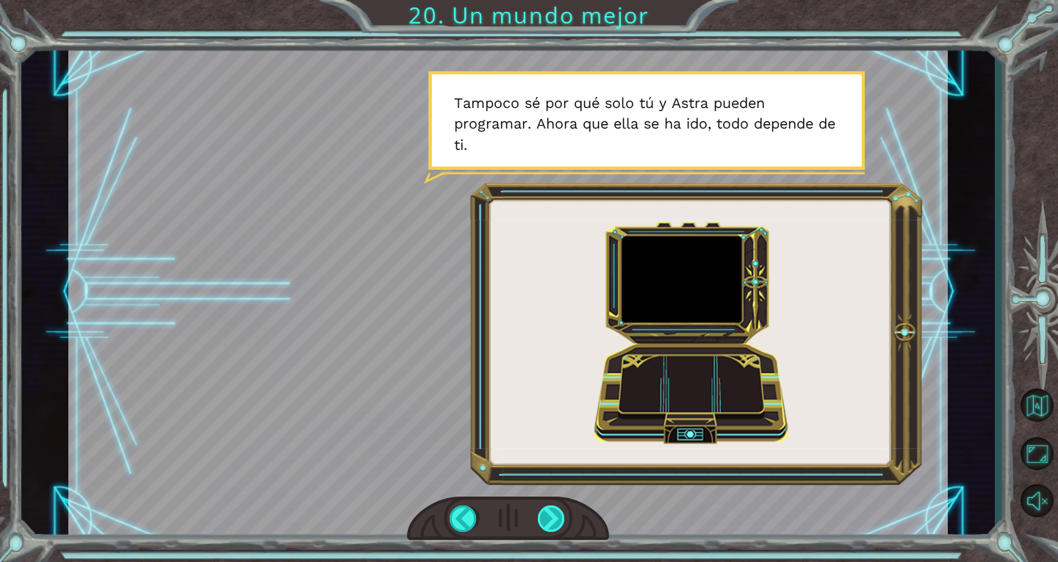
click at [541, 520] on div at bounding box center [552, 518] width 28 height 26
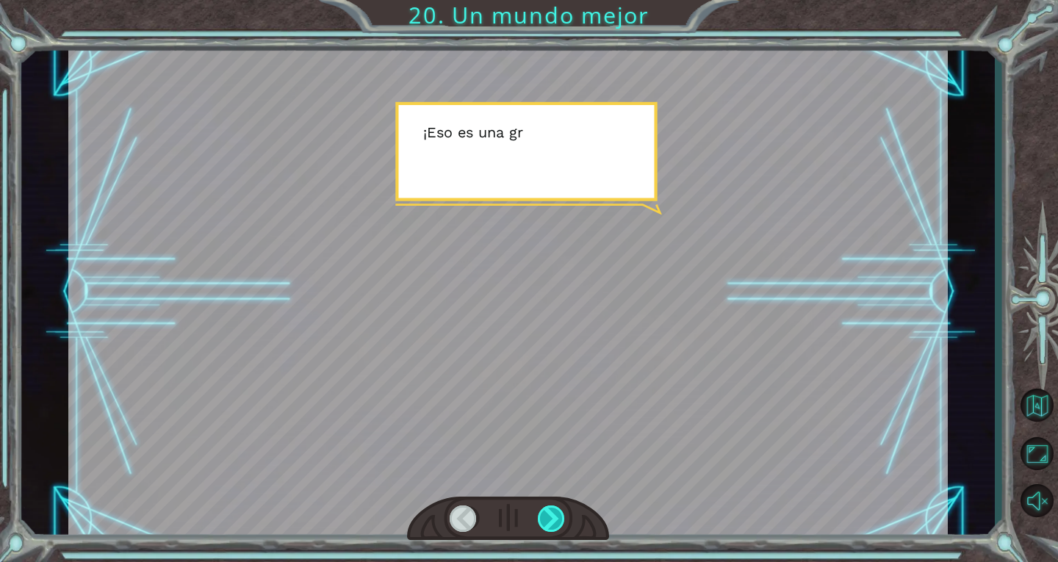
click at [544, 516] on div at bounding box center [552, 518] width 28 height 26
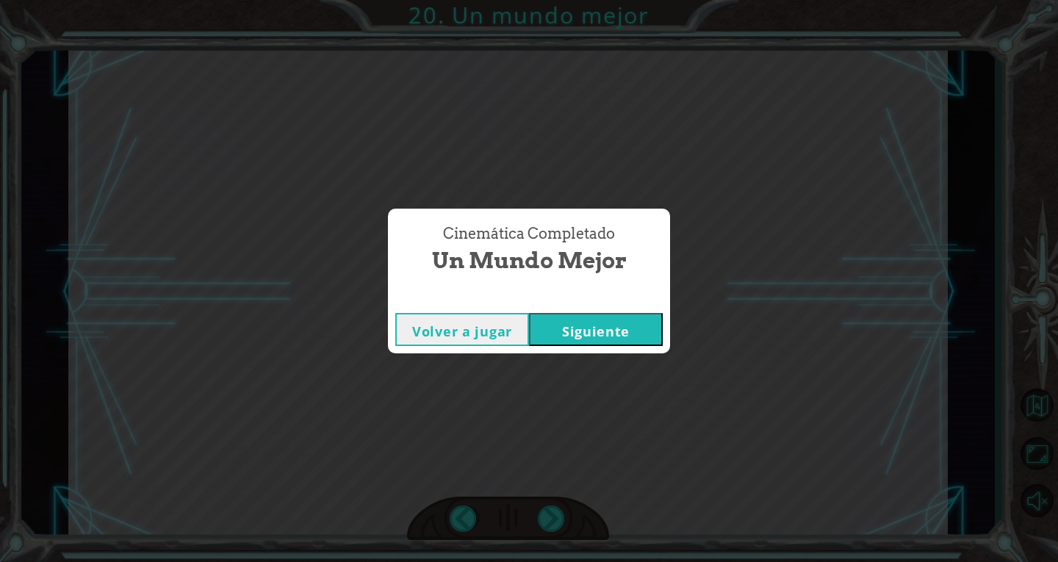
click at [599, 340] on button "Siguiente" at bounding box center [596, 329] width 134 height 33
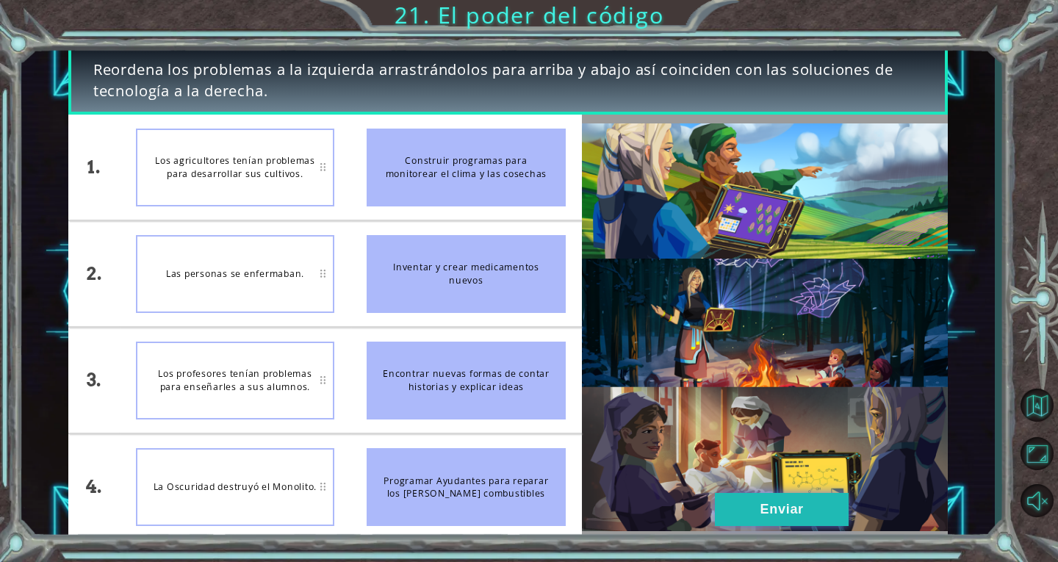
click at [771, 502] on button "Enviar" at bounding box center [782, 509] width 134 height 33
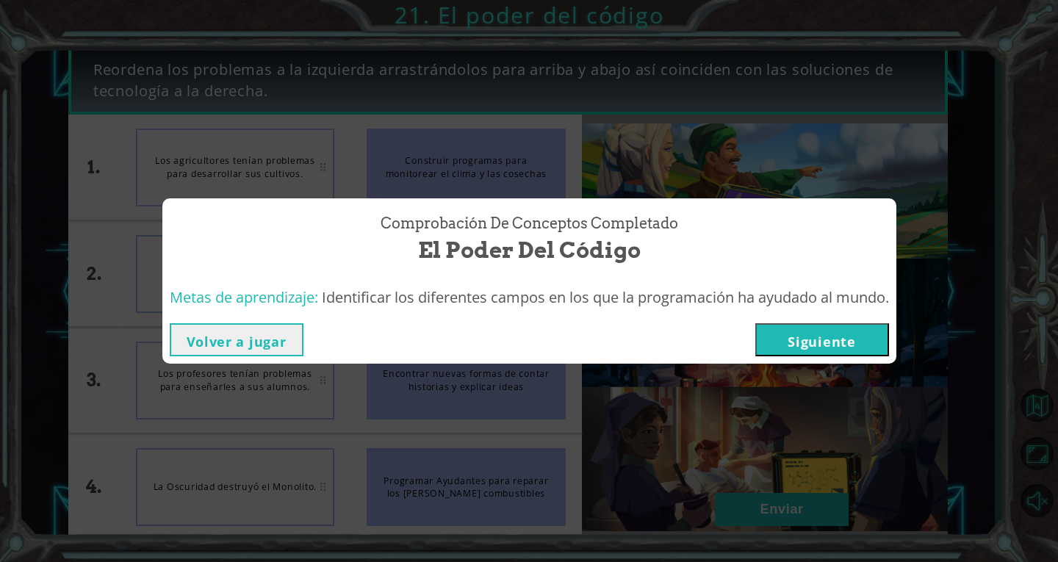
click at [210, 349] on button "Volver a jugar" at bounding box center [237, 339] width 134 height 33
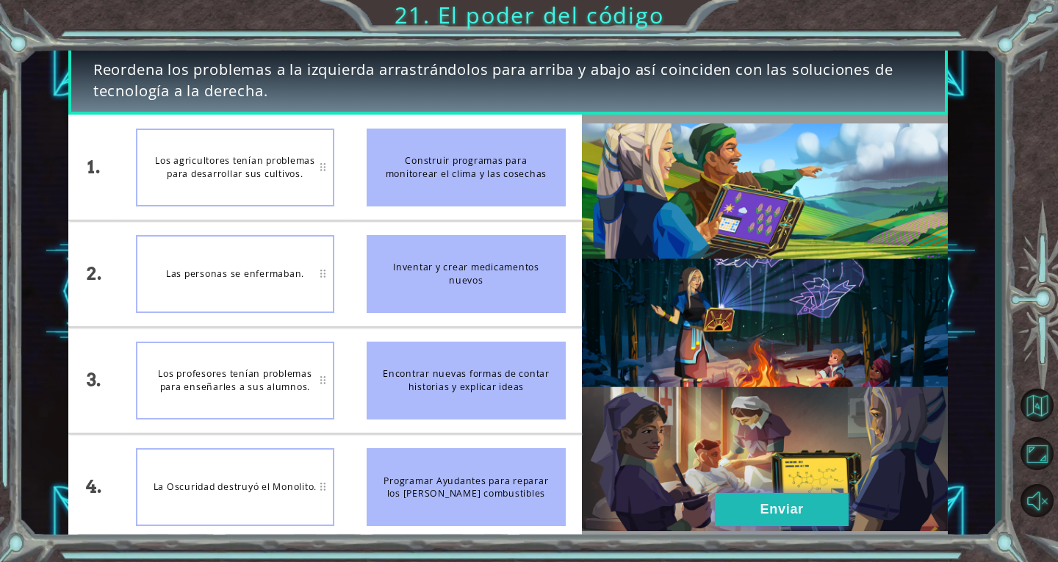
click at [763, 524] on button "Enviar" at bounding box center [782, 509] width 134 height 33
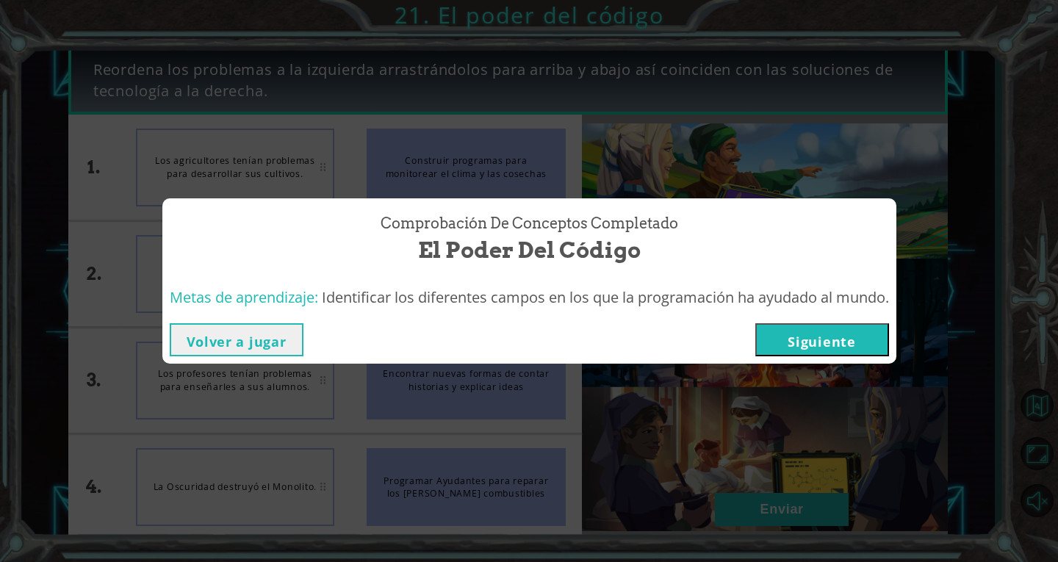
click at [818, 353] on button "Siguiente" at bounding box center [822, 339] width 134 height 33
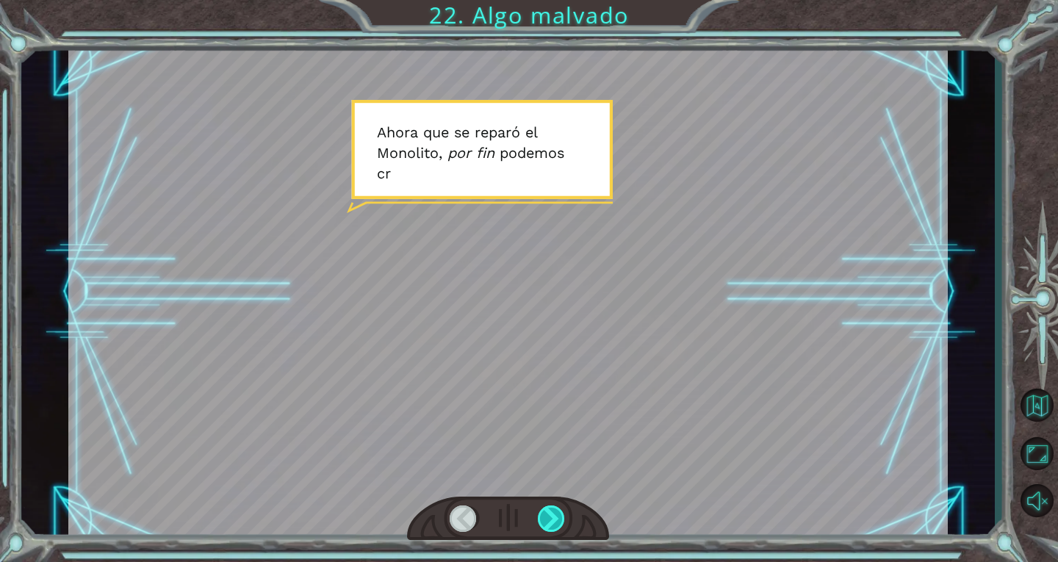
click at [548, 523] on div at bounding box center [552, 518] width 28 height 26
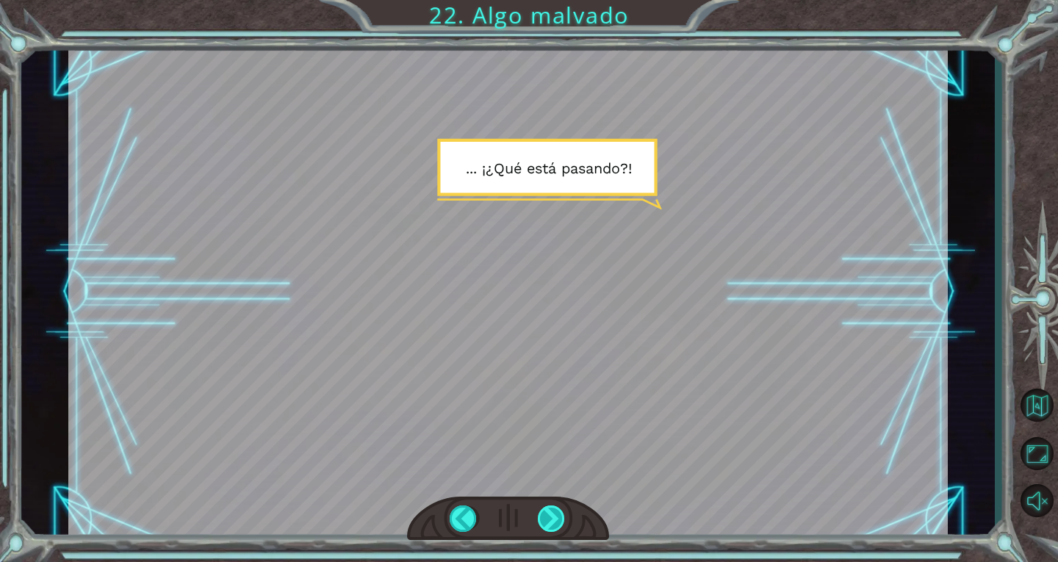
click at [548, 519] on div at bounding box center [552, 518] width 28 height 26
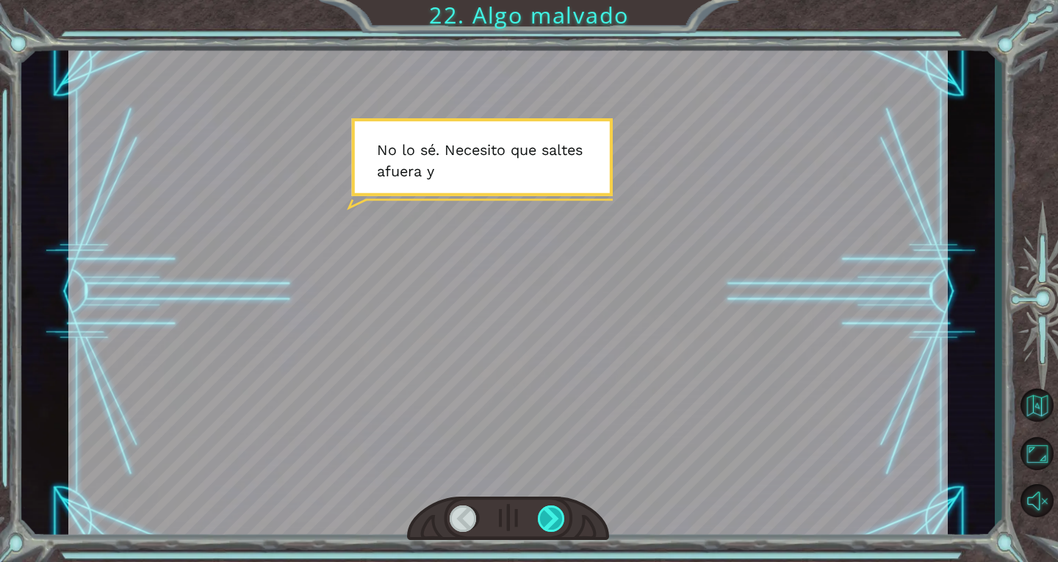
click at [548, 518] on div at bounding box center [552, 518] width 28 height 26
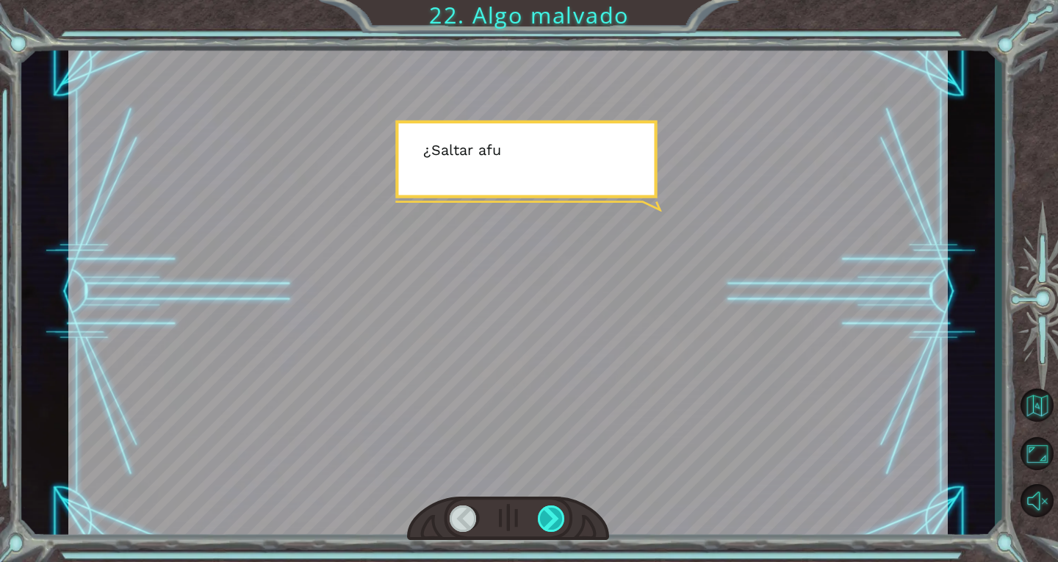
click at [548, 516] on div at bounding box center [552, 518] width 28 height 26
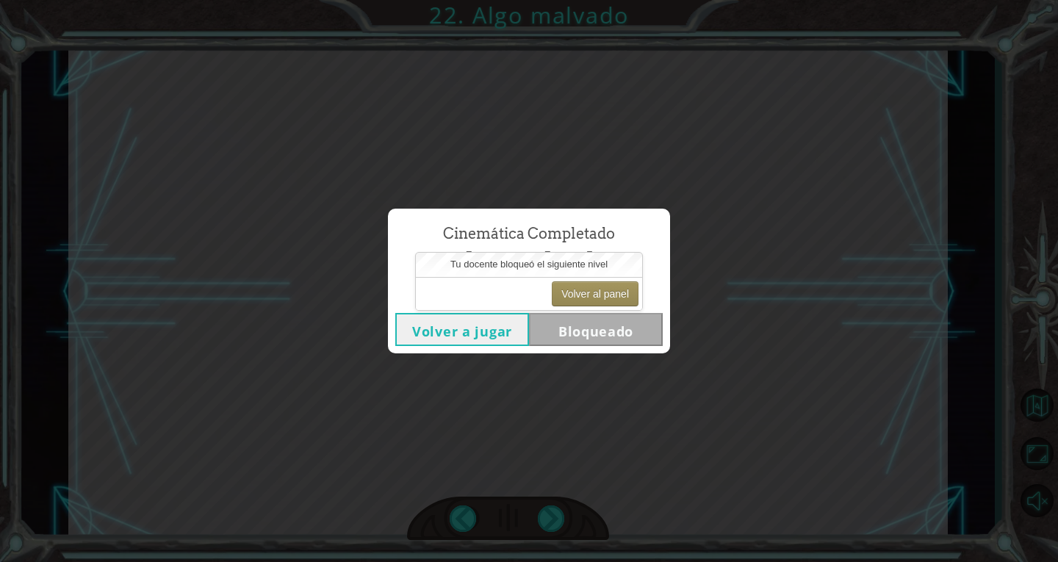
click at [475, 329] on button "Volver a jugar" at bounding box center [462, 329] width 134 height 33
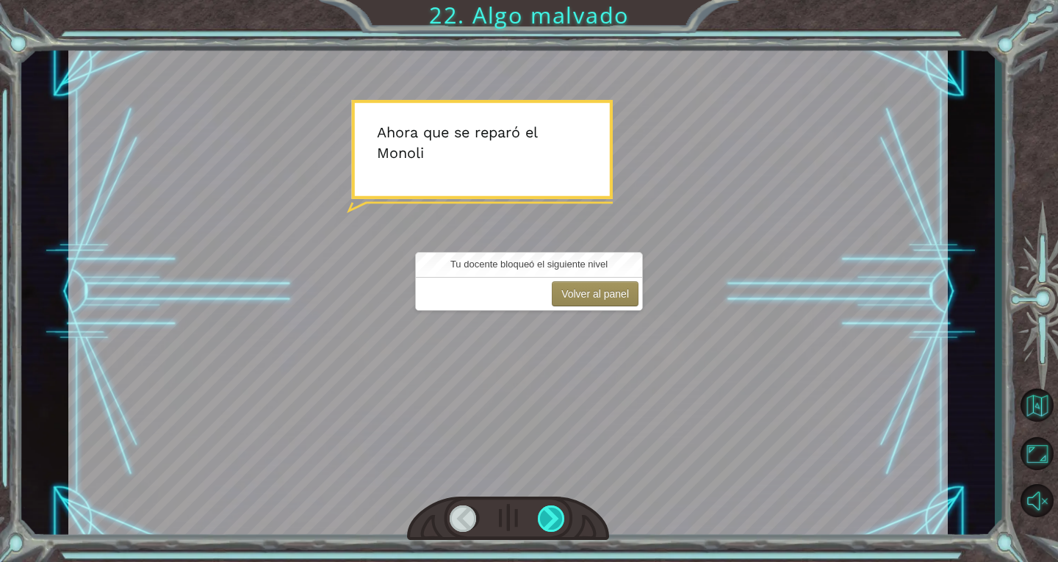
click at [555, 517] on div at bounding box center [552, 518] width 28 height 26
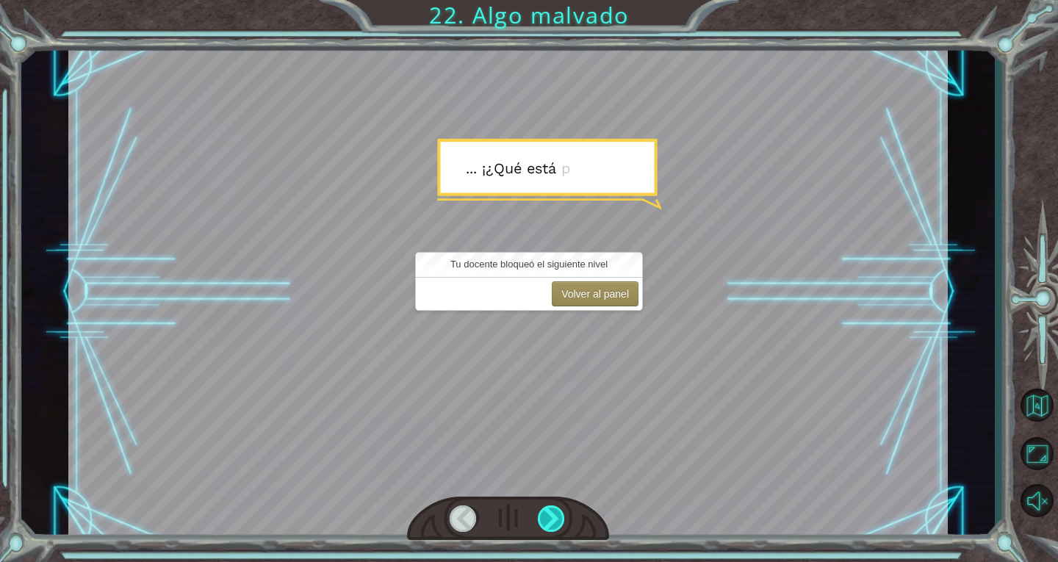
click at [555, 517] on div at bounding box center [552, 518] width 28 height 26
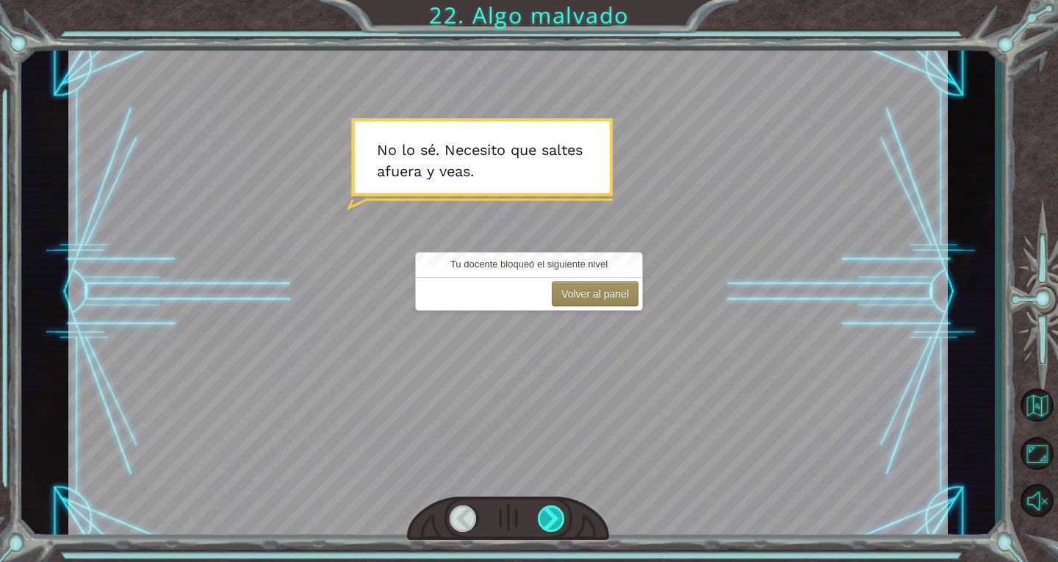
click at [555, 517] on div at bounding box center [552, 518] width 28 height 26
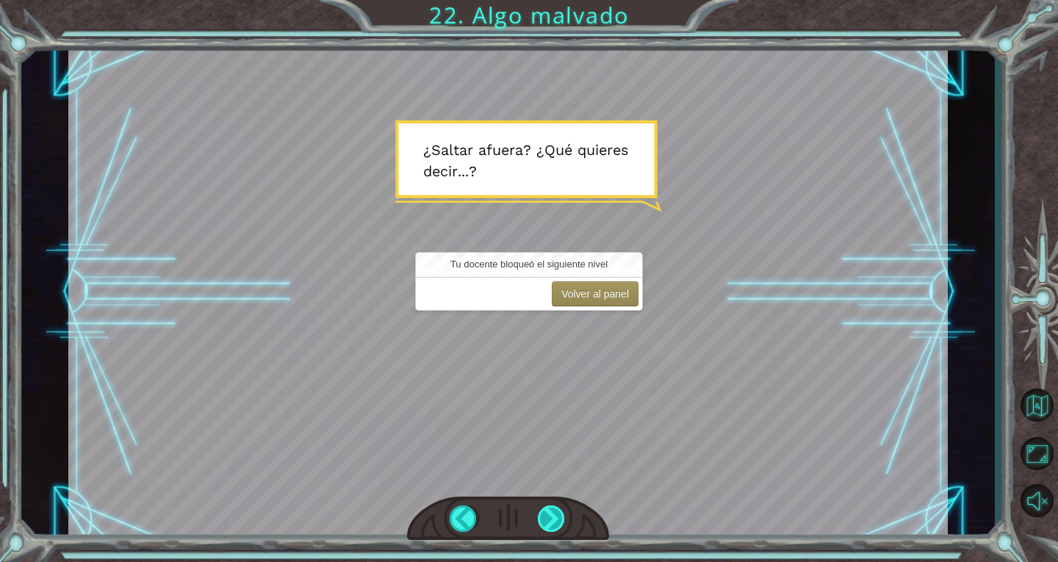
click at [541, 525] on div at bounding box center [552, 518] width 28 height 26
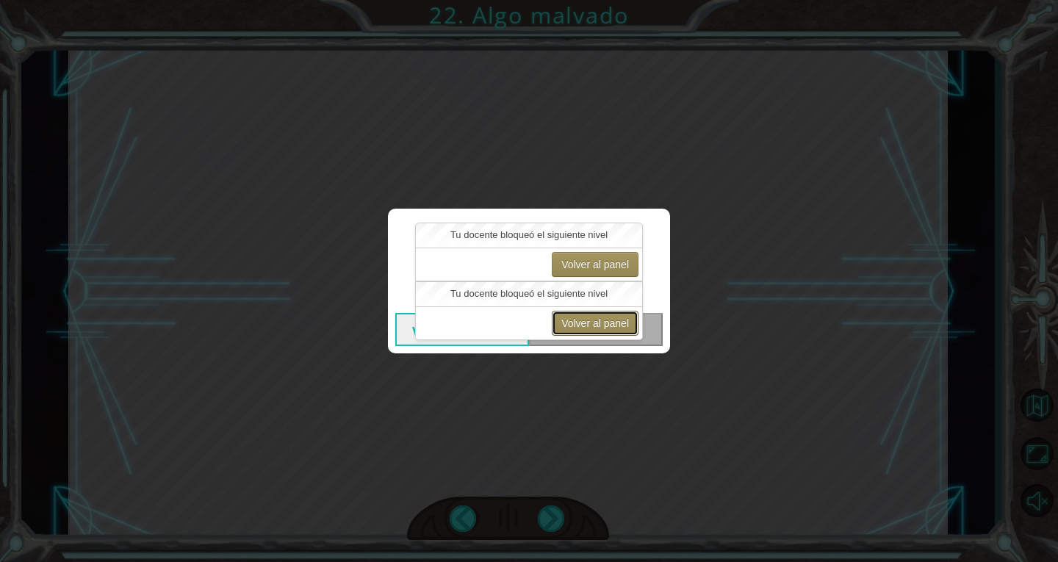
click at [597, 323] on button "Volver al panel" at bounding box center [595, 323] width 87 height 25
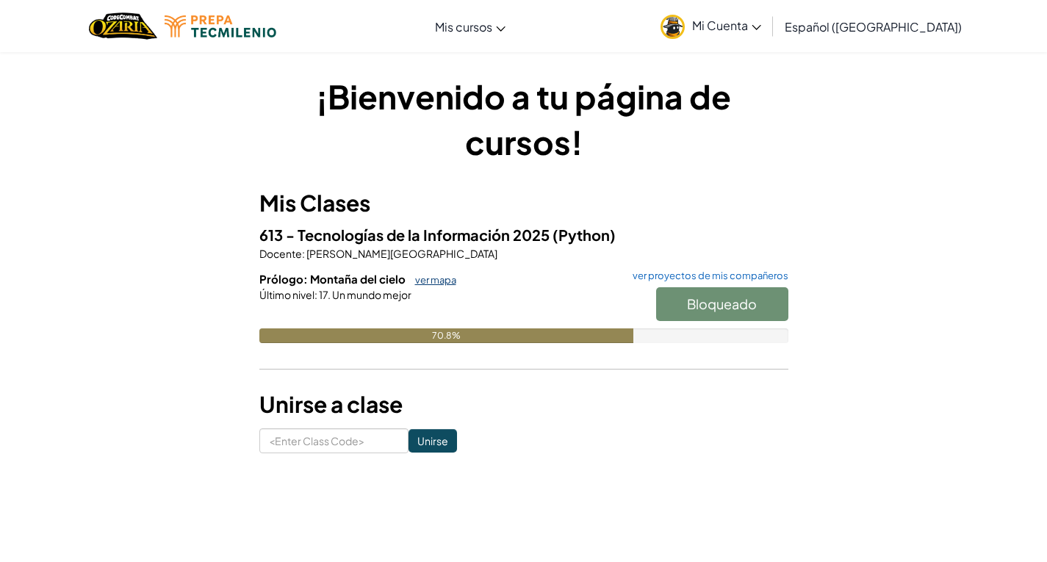
click at [424, 282] on link "ver mapa" at bounding box center [432, 280] width 48 height 12
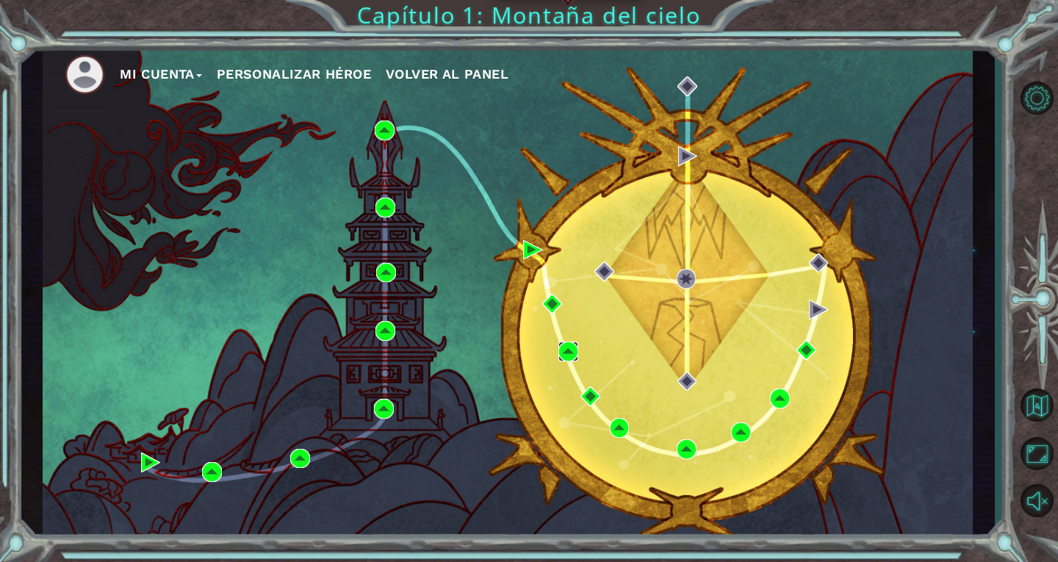
click at [565, 356] on img at bounding box center [568, 352] width 20 height 20
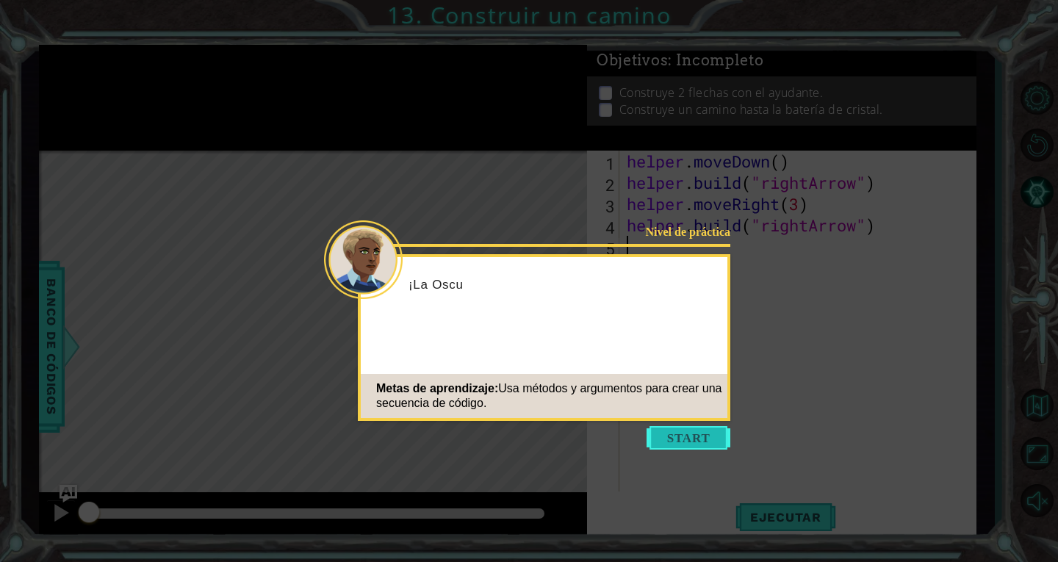
click at [685, 432] on button "Start" at bounding box center [688, 438] width 84 height 24
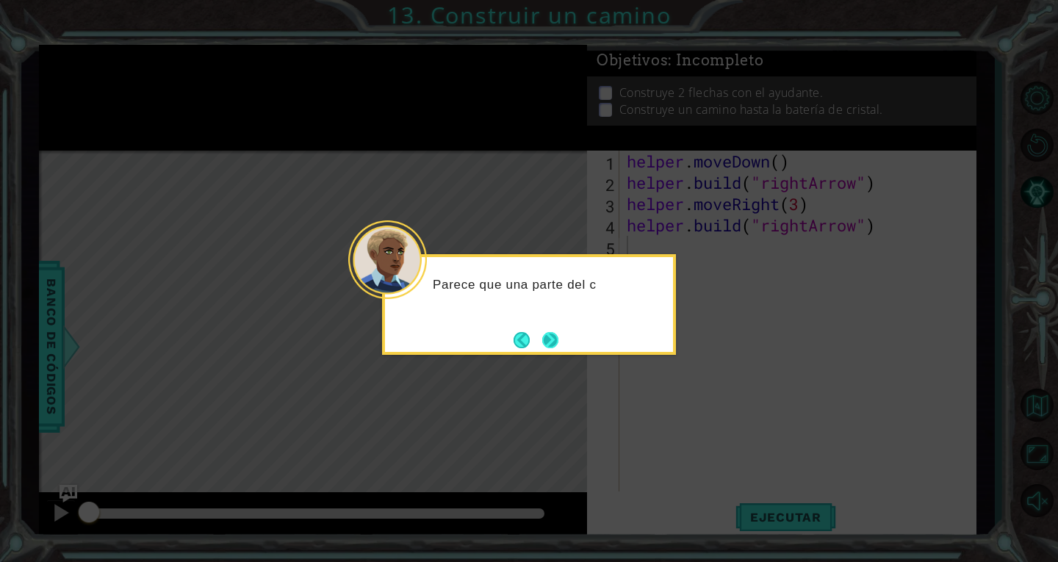
click at [550, 340] on button "Next" at bounding box center [550, 340] width 16 height 16
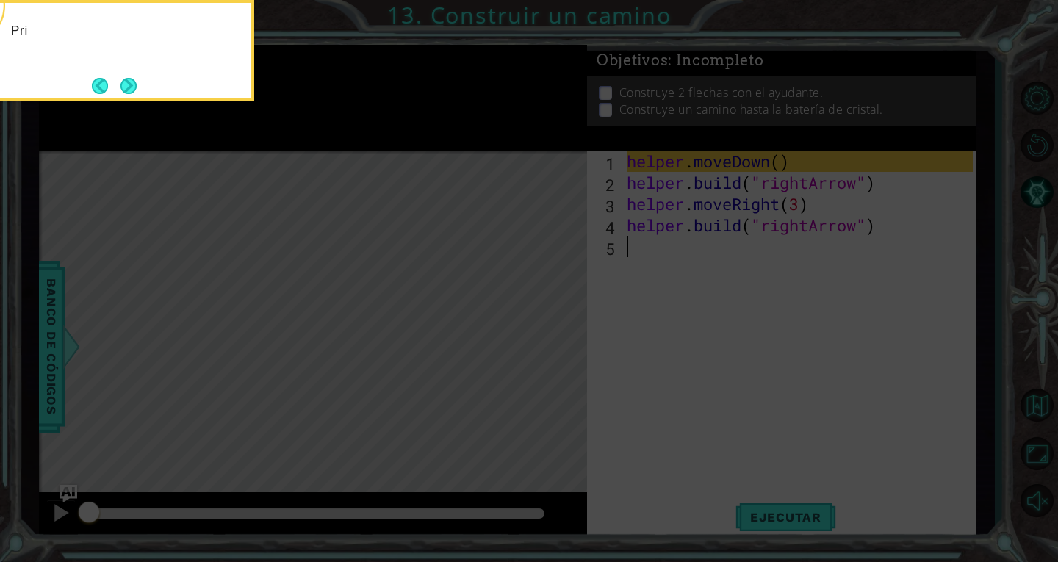
click at [707, 240] on icon at bounding box center [529, 281] width 1058 height 562
click at [662, 200] on icon at bounding box center [529, 281] width 1058 height 562
click at [142, 89] on div "Primero, mueve al ayudante a un lugar" at bounding box center [107, 50] width 294 height 101
click at [137, 86] on button "Next" at bounding box center [128, 86] width 16 height 16
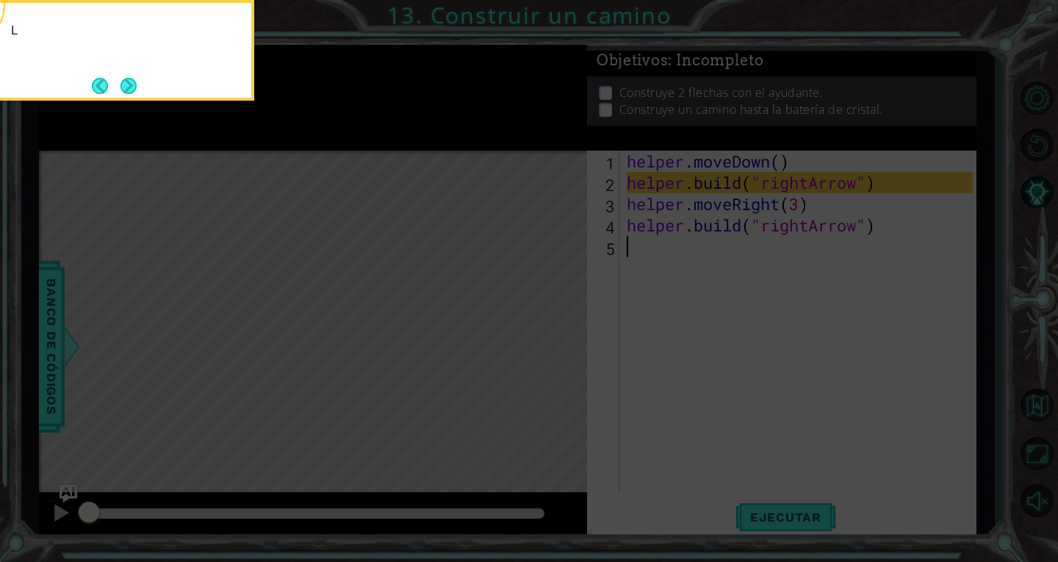
click at [137, 86] on button "Next" at bounding box center [128, 86] width 16 height 16
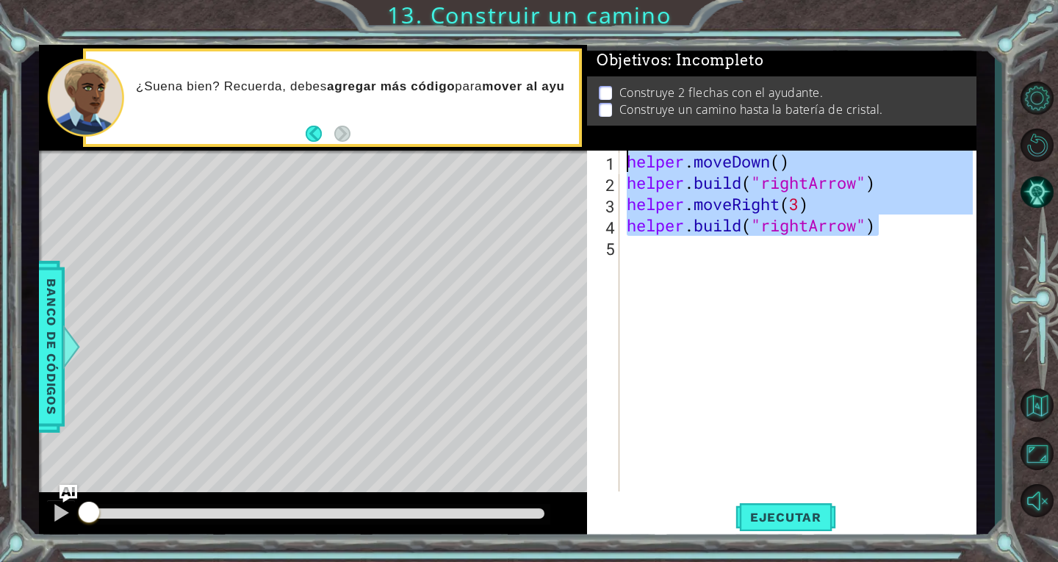
drag, startPoint x: 885, startPoint y: 226, endPoint x: 587, endPoint y: 153, distance: 307.0
click at [587, 153] on div "helper.moveDown() [DOMAIN_NAME]("rightArrow") 1 2 3 4 5 helper . moveDown ( ) h…" at bounding box center [780, 321] width 386 height 341
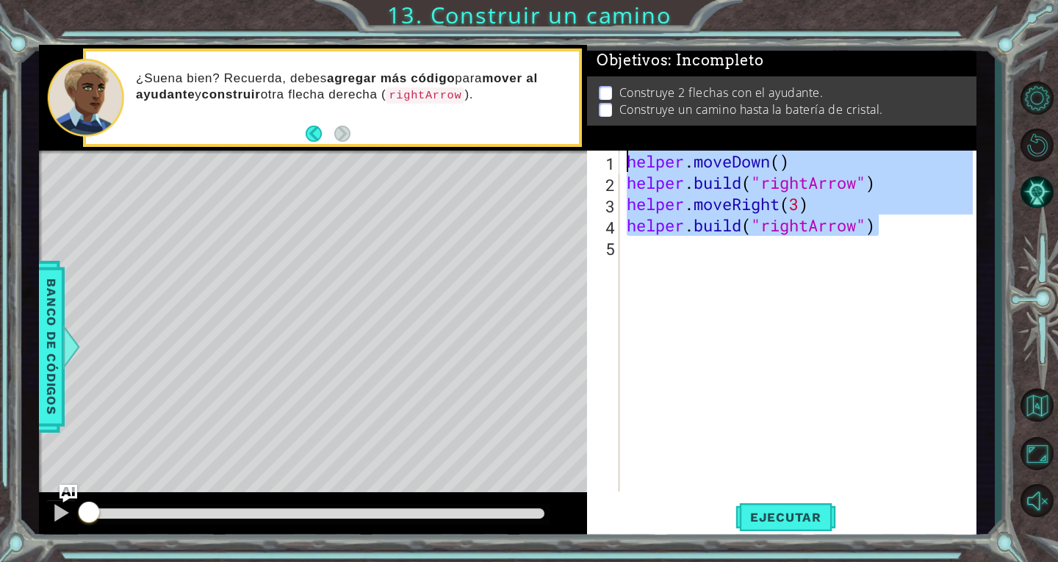
click at [753, 231] on div "helper . moveDown ( ) helper . build ( "rightArrow" ) helper . moveRight ( 3 ) …" at bounding box center [798, 321] width 349 height 341
type textarea "[DOMAIN_NAME]("rightArrow")"
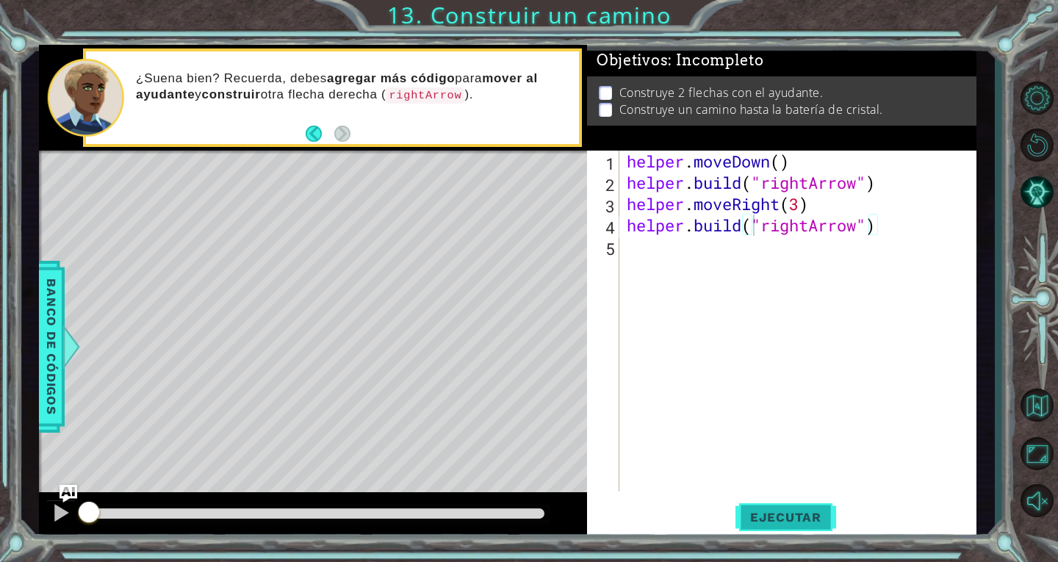
click at [785, 505] on button "Ejecutar" at bounding box center [785, 516] width 101 height 39
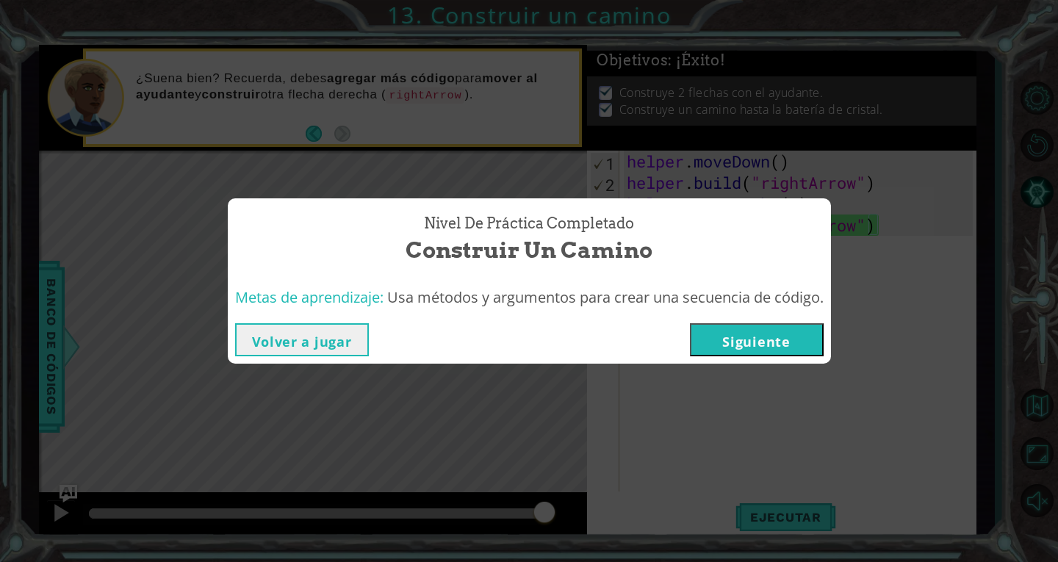
click at [764, 343] on button "Siguiente" at bounding box center [757, 339] width 134 height 33
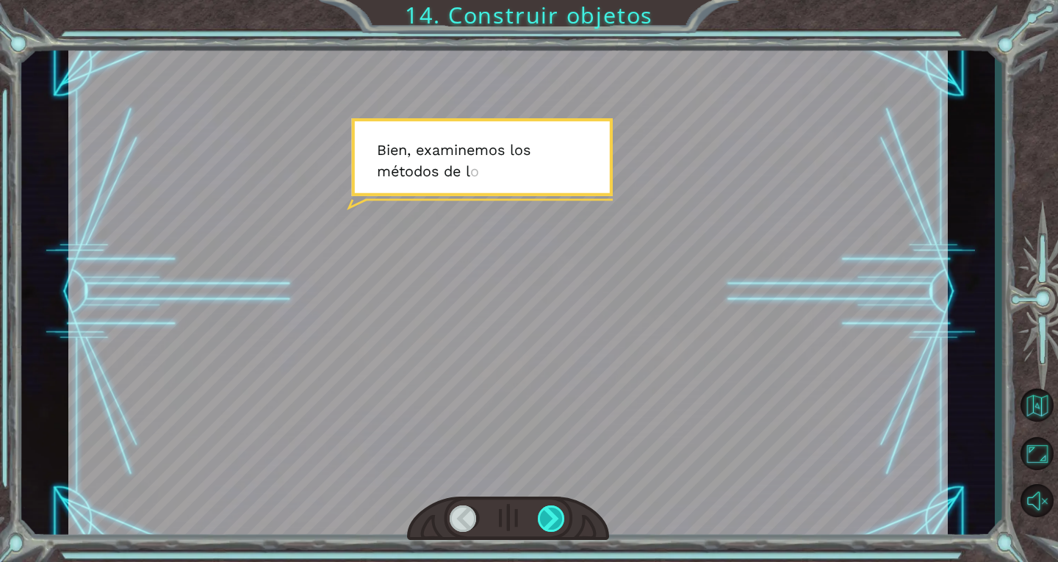
click at [555, 518] on div at bounding box center [552, 518] width 28 height 26
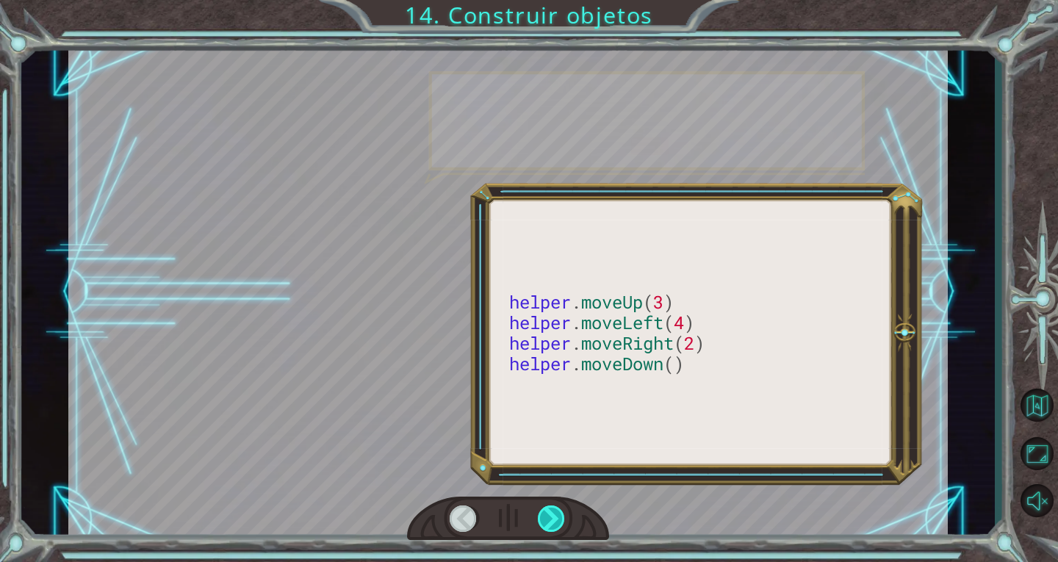
click at [552, 519] on div at bounding box center [552, 518] width 28 height 26
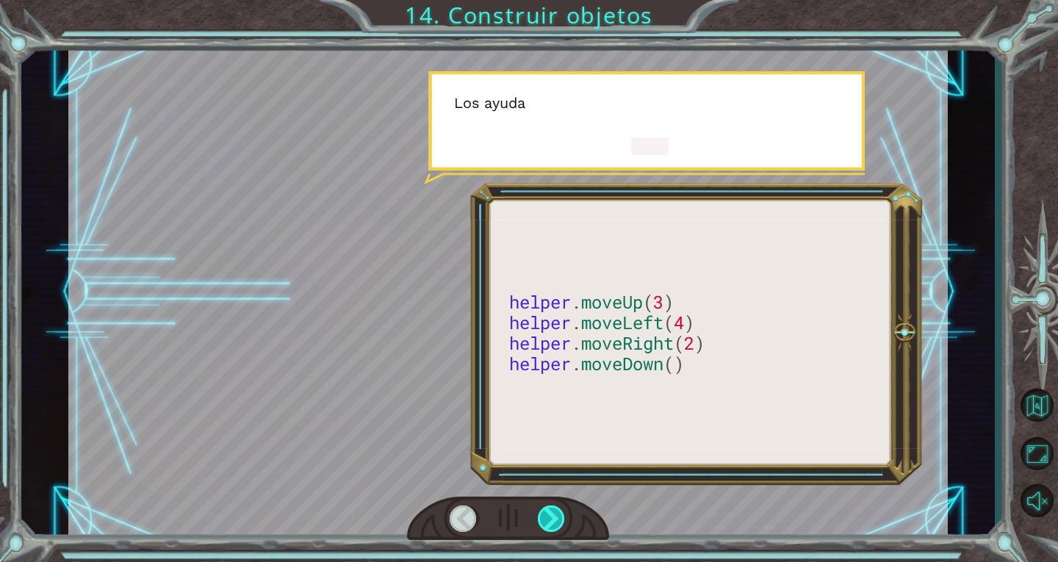
click at [552, 519] on div at bounding box center [552, 518] width 28 height 26
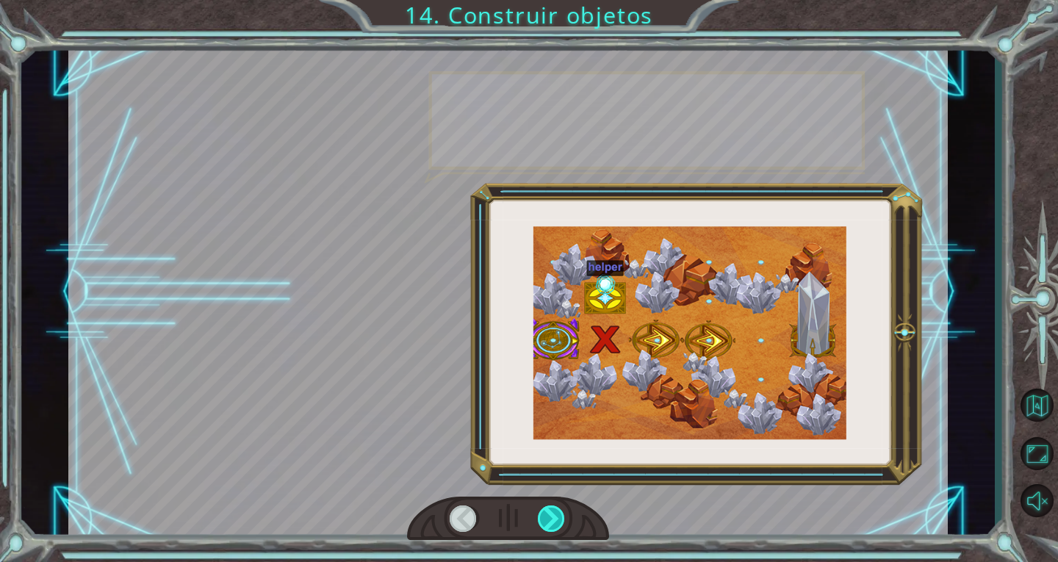
click at [552, 519] on div at bounding box center [552, 518] width 28 height 26
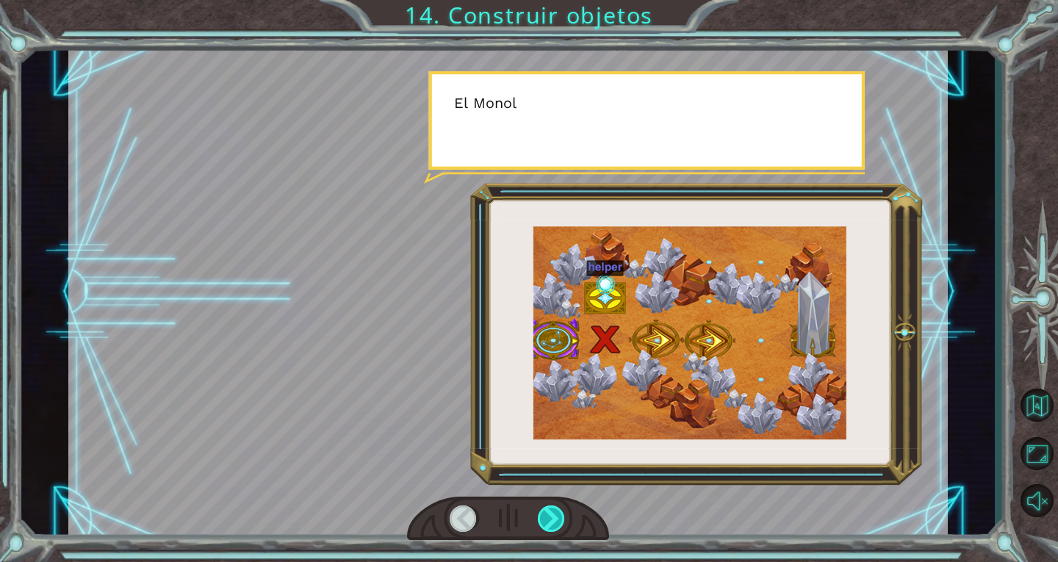
click at [552, 519] on div at bounding box center [552, 518] width 28 height 26
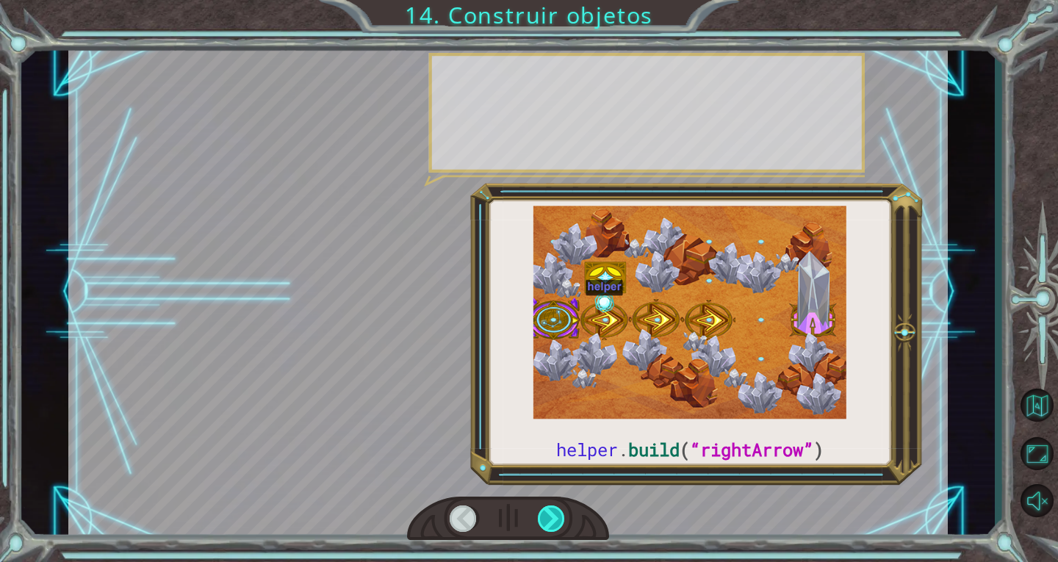
click at [552, 519] on div at bounding box center [552, 518] width 28 height 26
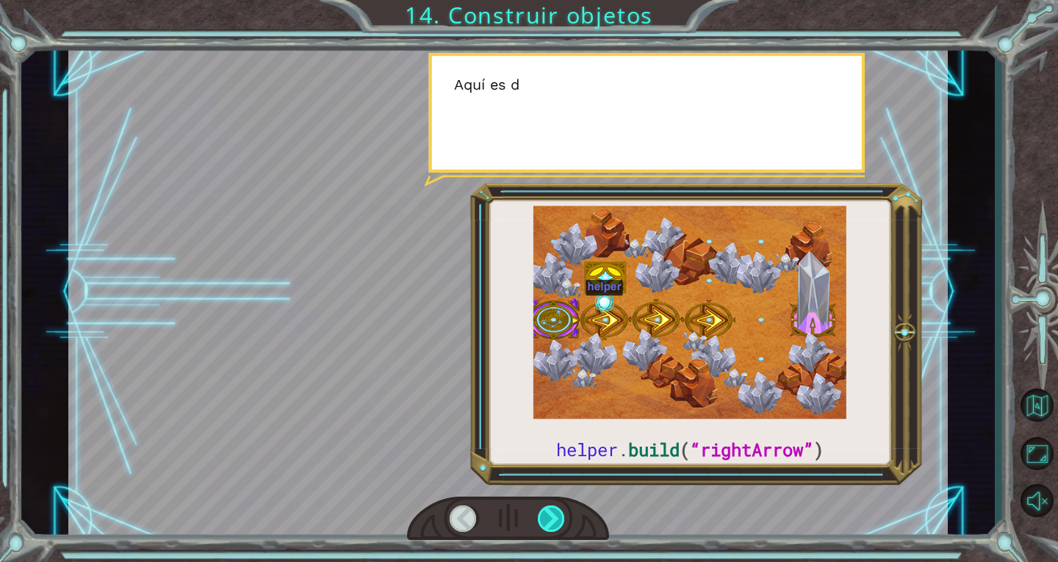
click at [552, 519] on div at bounding box center [552, 518] width 28 height 26
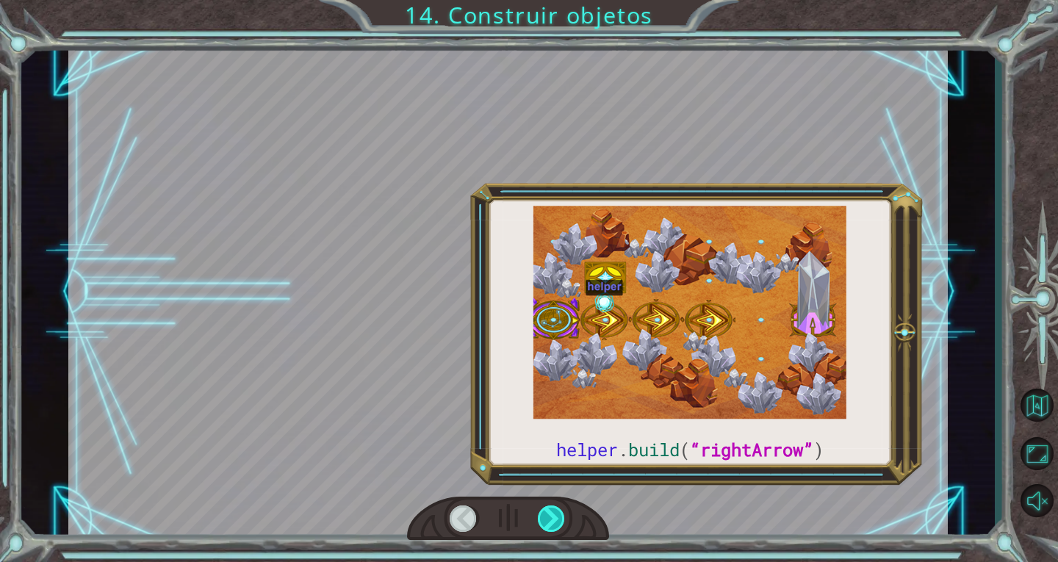
click at [552, 519] on div at bounding box center [552, 518] width 28 height 26
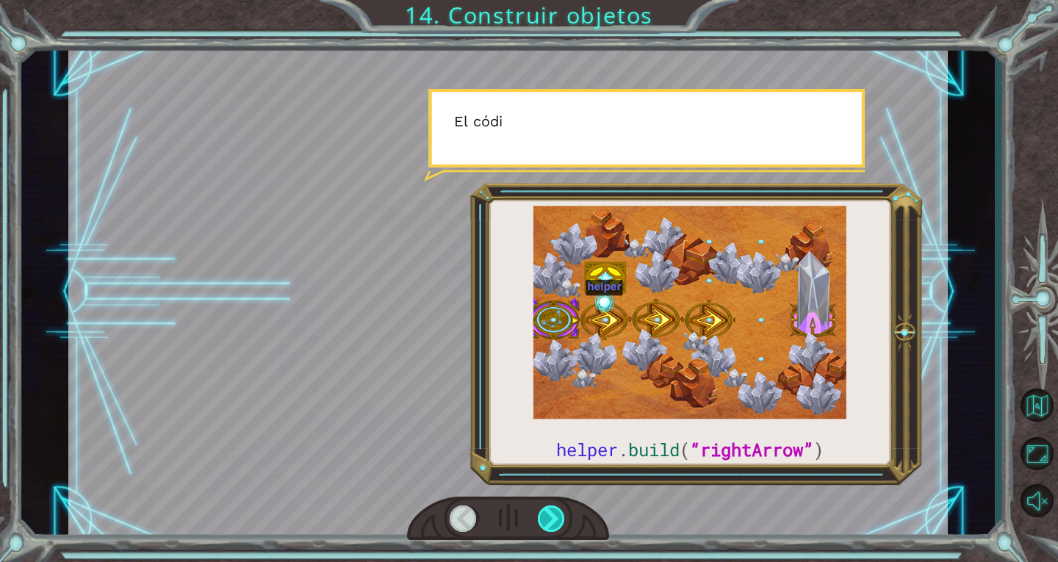
click at [552, 519] on div at bounding box center [552, 518] width 28 height 26
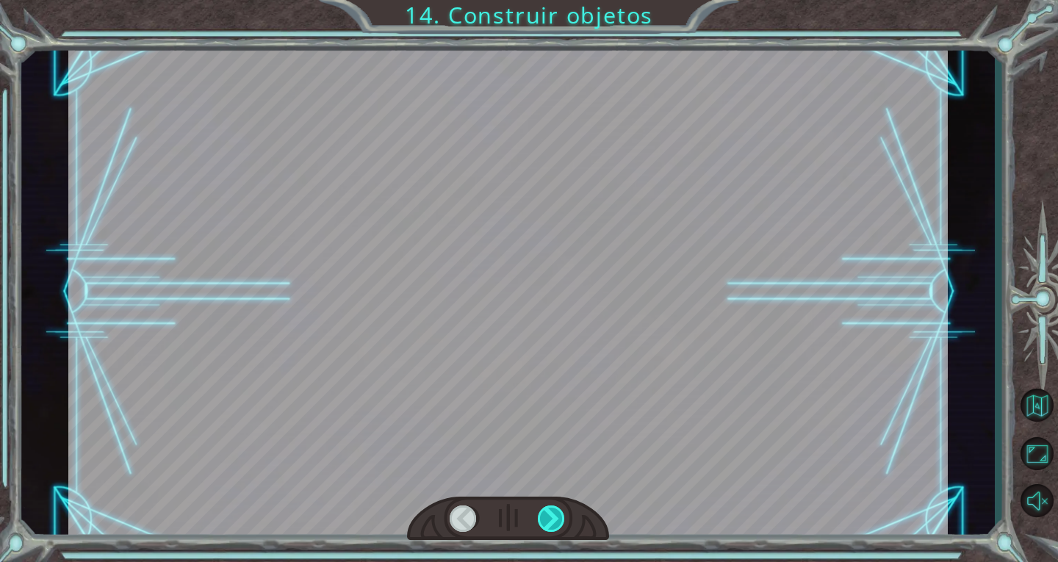
click at [552, 519] on div at bounding box center [552, 518] width 28 height 26
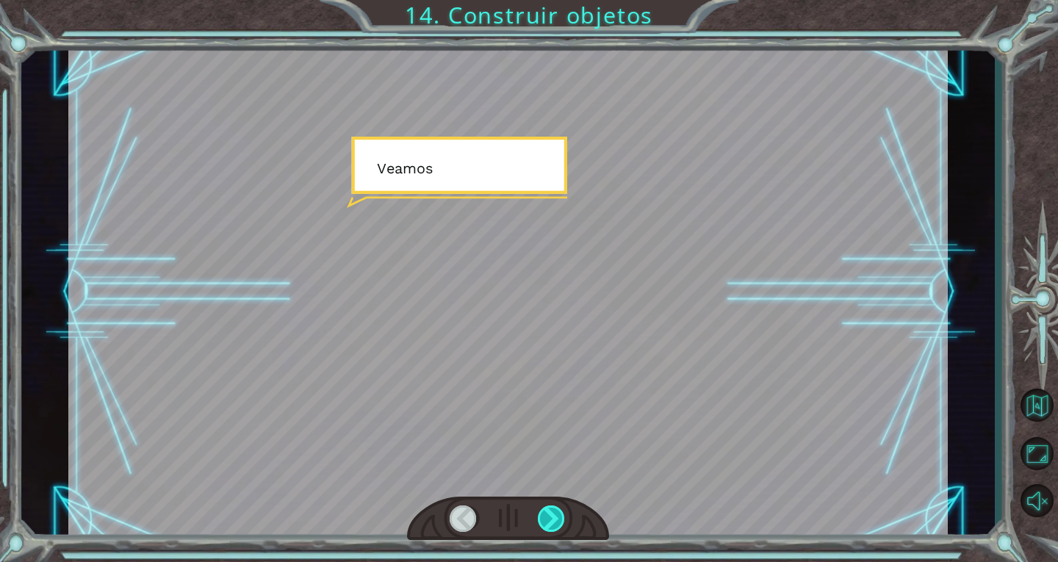
click at [552, 519] on div at bounding box center [552, 518] width 28 height 26
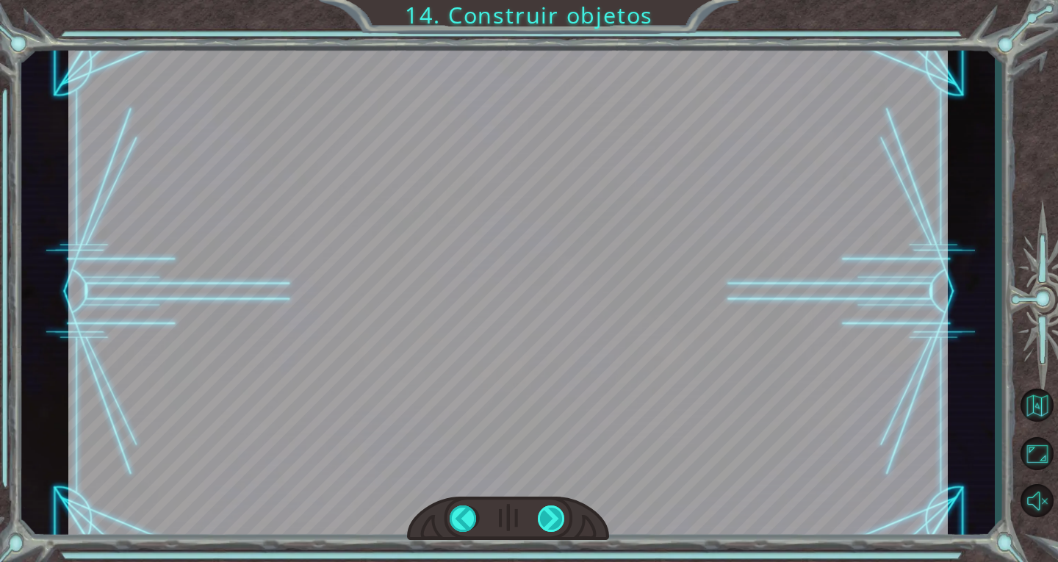
click at [552, 0] on div "helper . build ( “rightArrow” ) B i e n , e x a m i n e m o s l o s m é t o d o…" at bounding box center [529, 0] width 1058 height 0
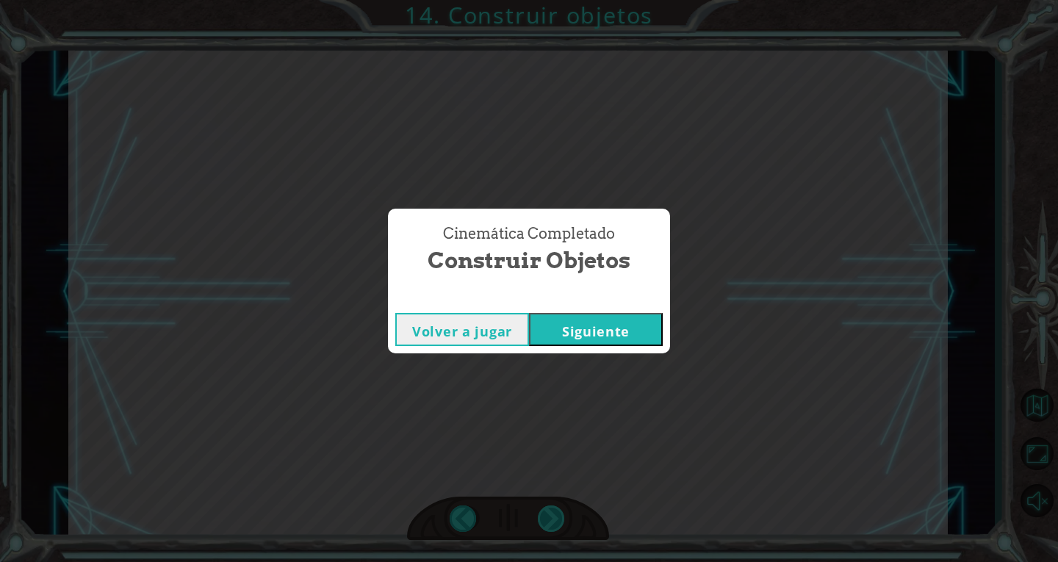
click at [552, 519] on div "Cinemática Completado Construir objetos Volver a jugar [GEOGRAPHIC_DATA]" at bounding box center [529, 281] width 1058 height 562
click at [581, 326] on button "Siguiente" at bounding box center [596, 329] width 134 height 33
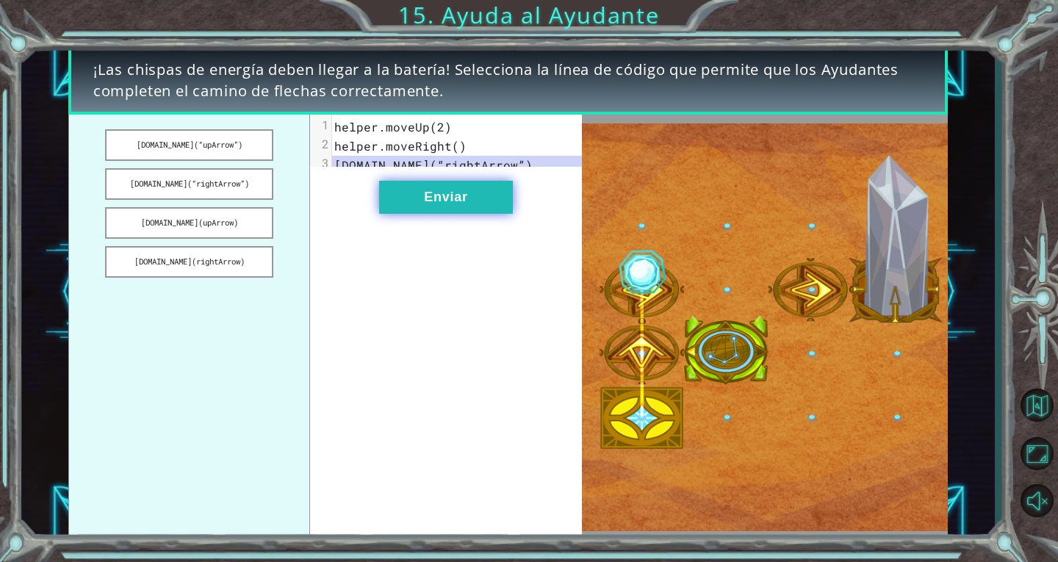
click at [463, 206] on button "Enviar" at bounding box center [446, 197] width 134 height 33
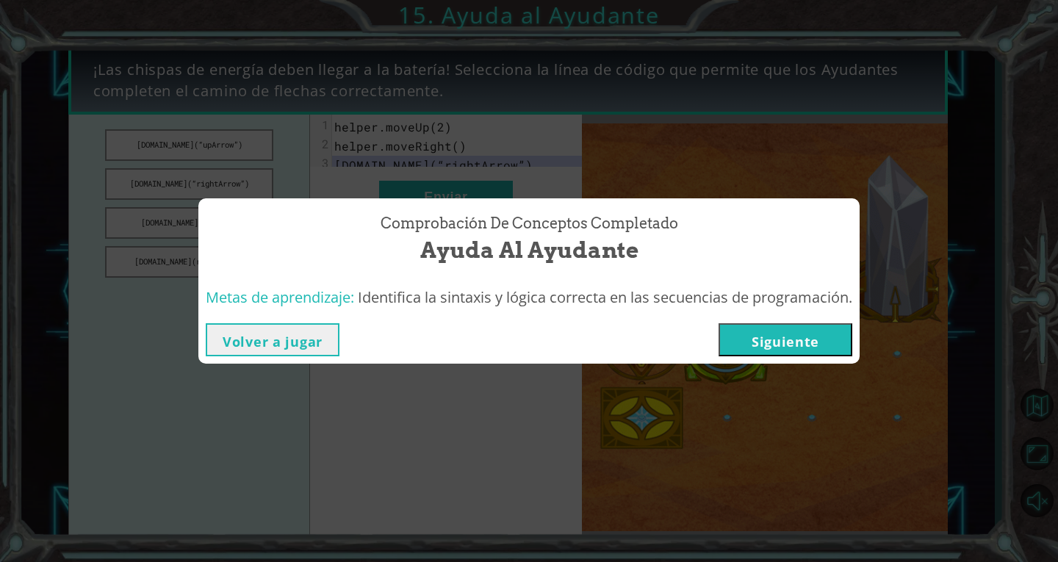
click at [746, 342] on button "Siguiente" at bounding box center [785, 339] width 134 height 33
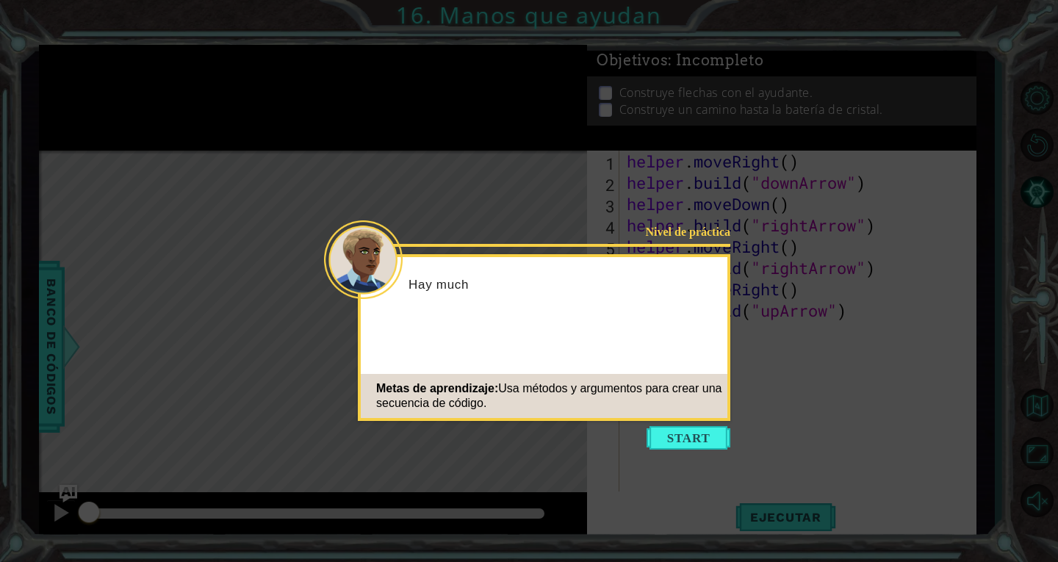
click at [650, 432] on button "Start" at bounding box center [688, 438] width 84 height 24
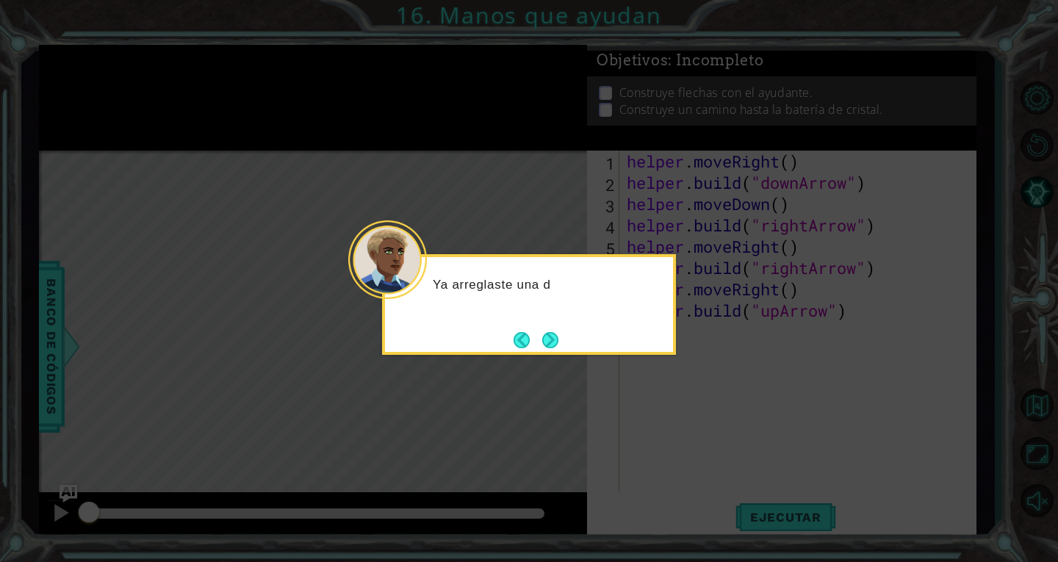
click at [703, 243] on icon at bounding box center [529, 281] width 1058 height 562
click at [554, 336] on button "Next" at bounding box center [550, 340] width 16 height 16
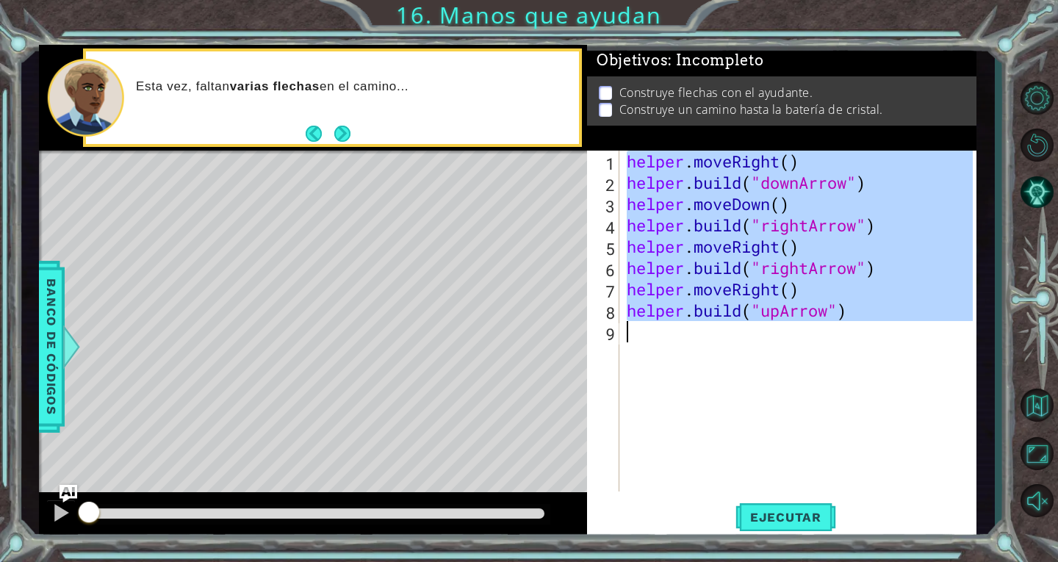
type textarea "[DOMAIN_NAME]("upArrow")"
drag, startPoint x: 627, startPoint y: 159, endPoint x: 898, endPoint y: 330, distance: 319.6
click at [898, 330] on div "helper . moveRight ( ) helper . build ( "downArrow" ) helper . moveDown ( ) hel…" at bounding box center [802, 342] width 356 height 383
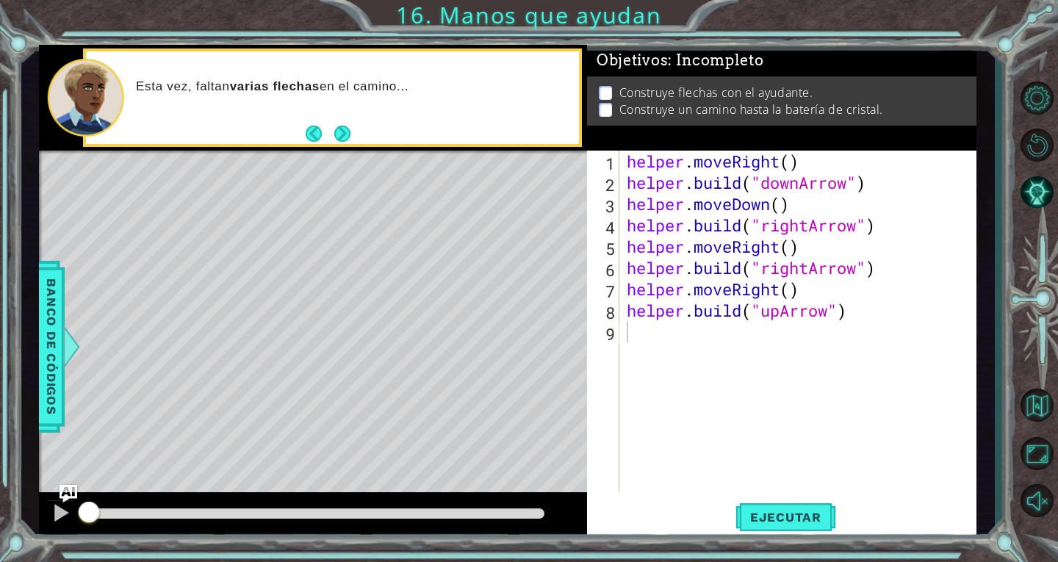
drag, startPoint x: 790, startPoint y: 519, endPoint x: 657, endPoint y: 466, distance: 143.8
click at [790, 519] on span "Ejecutar" at bounding box center [785, 517] width 101 height 15
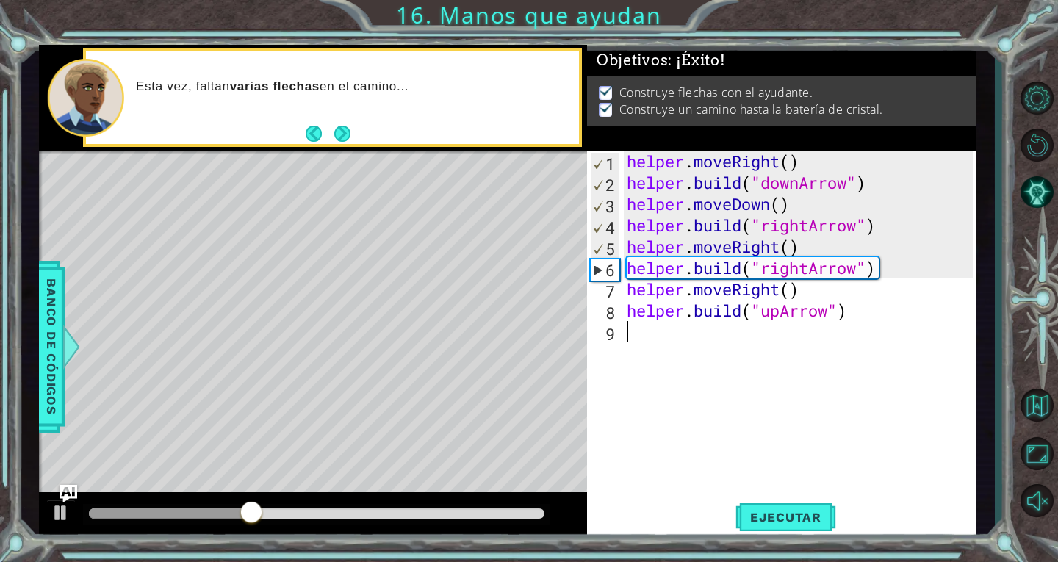
click at [525, 511] on div at bounding box center [316, 513] width 455 height 10
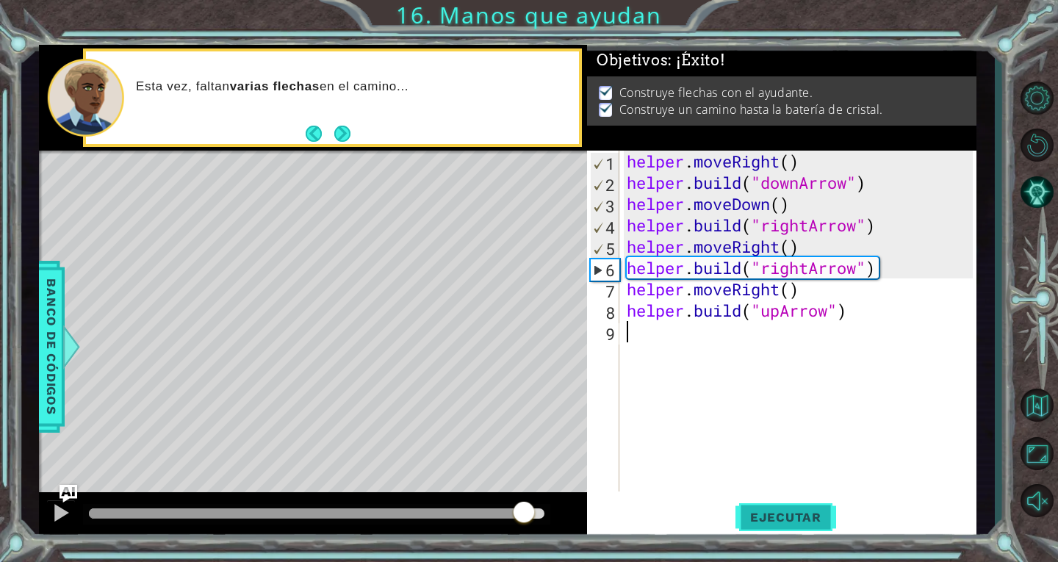
click at [812, 516] on span "Ejecutar" at bounding box center [785, 517] width 101 height 15
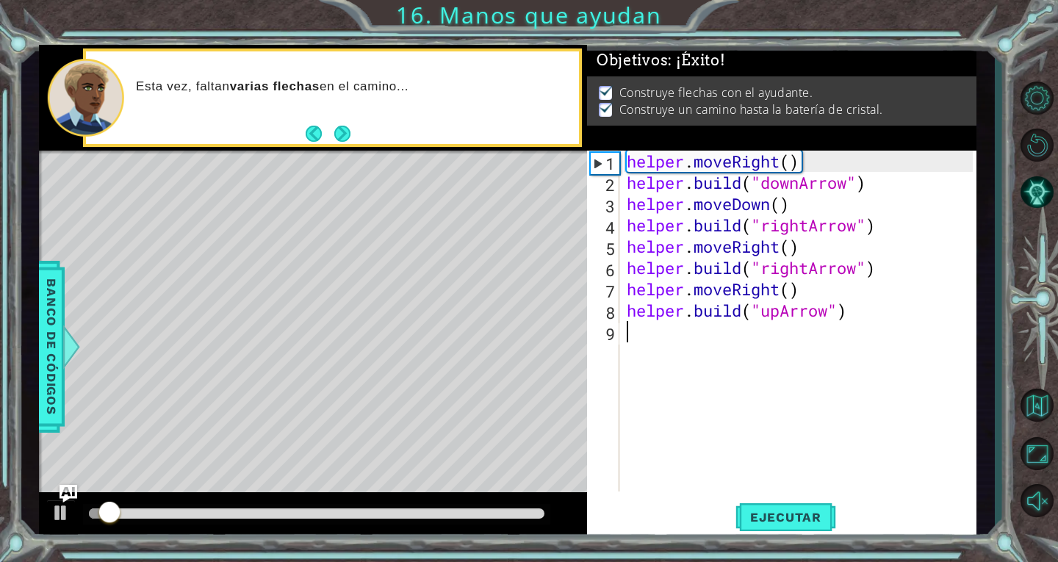
click at [507, 505] on div at bounding box center [316, 514] width 467 height 21
click at [519, 509] on div at bounding box center [316, 513] width 455 height 10
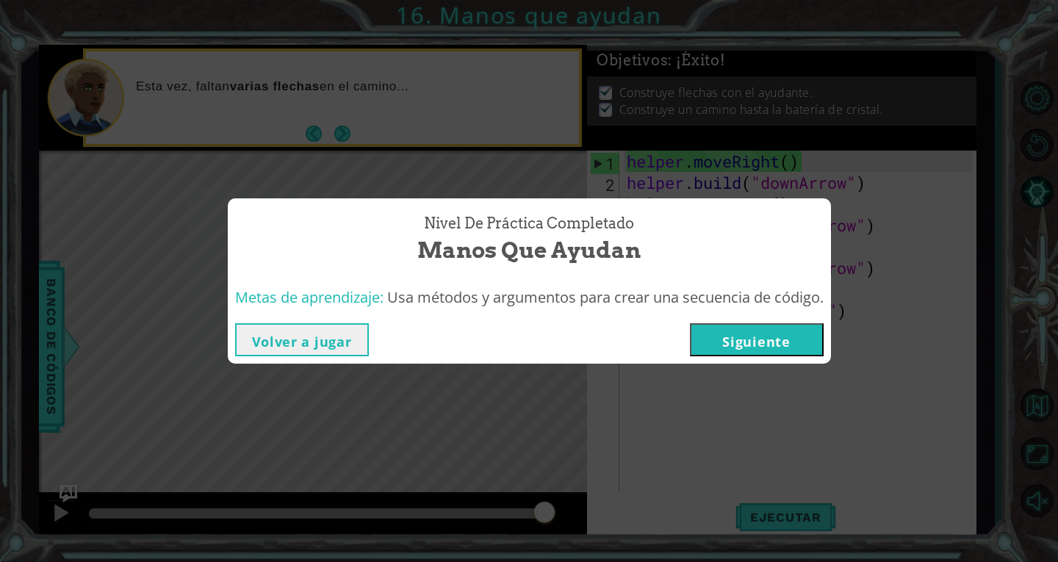
click at [744, 322] on div "Volver a jugar [GEOGRAPHIC_DATA]" at bounding box center [529, 340] width 603 height 48
click at [745, 328] on button "Siguiente" at bounding box center [757, 339] width 134 height 33
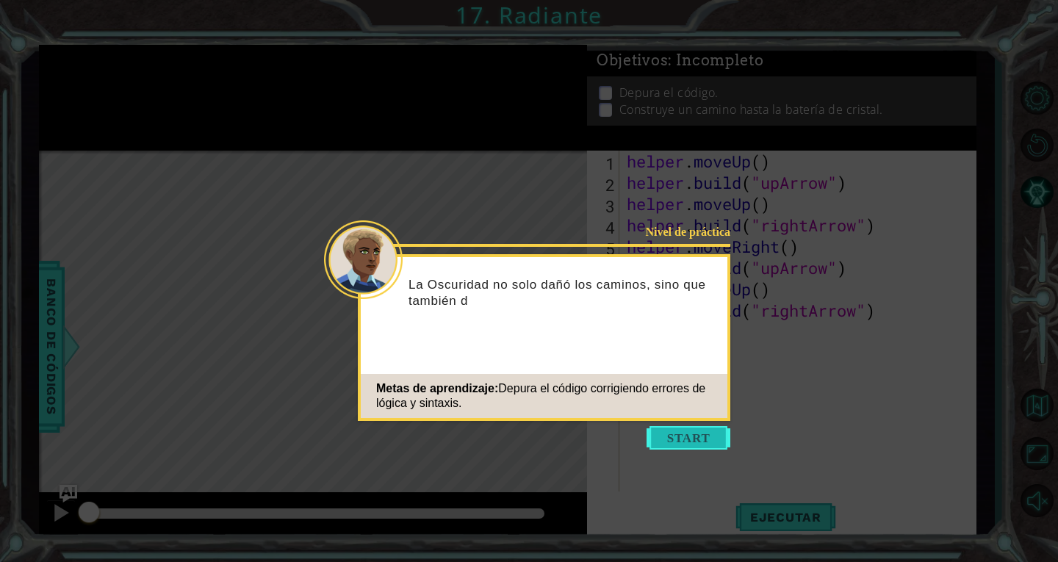
click at [702, 442] on button "Start" at bounding box center [688, 438] width 84 height 24
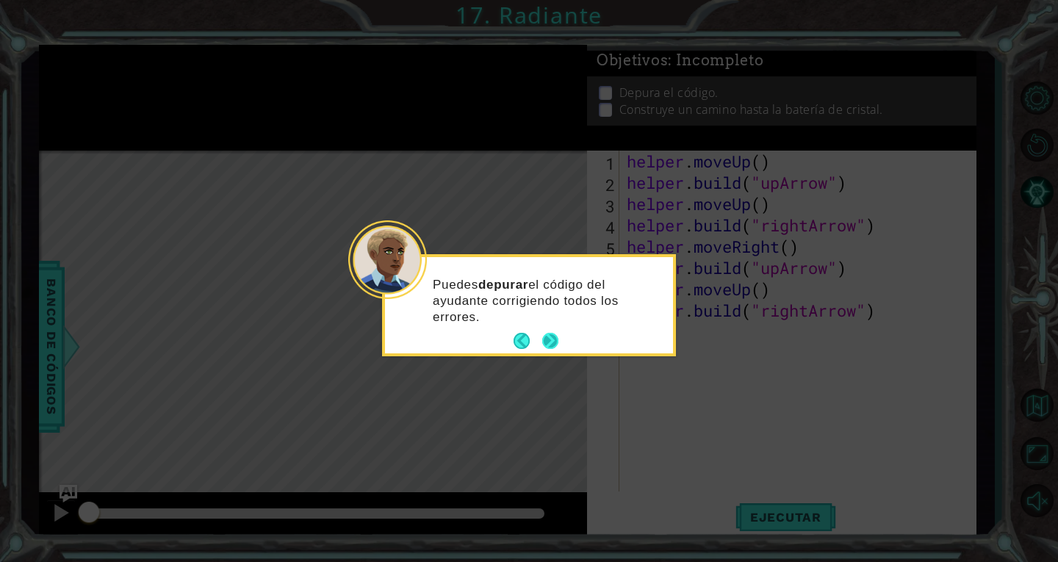
click at [552, 343] on button "Next" at bounding box center [550, 341] width 18 height 18
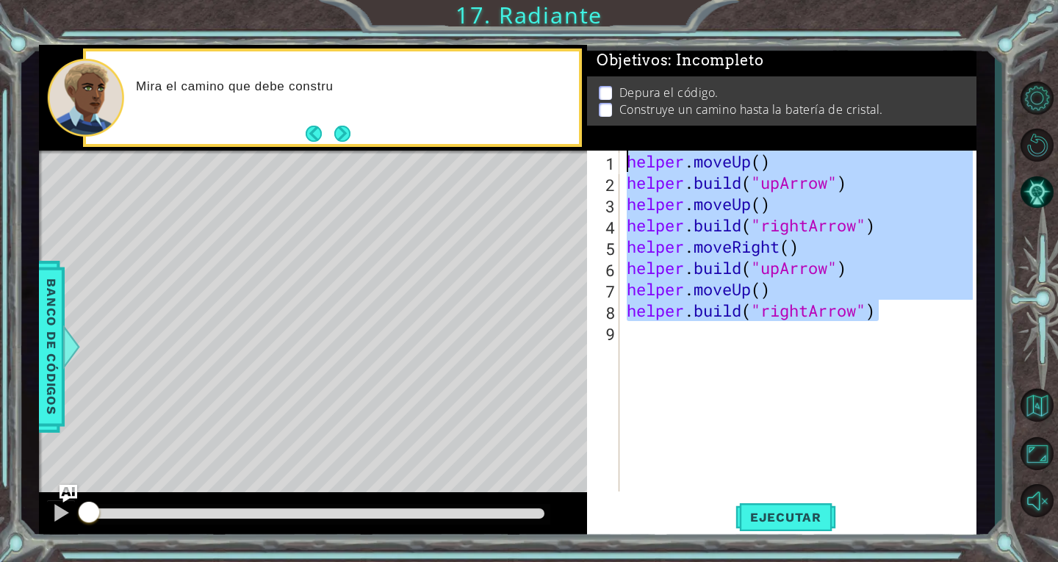
type textarea "helper.moveUp() [DOMAIN_NAME]("upArrow")"
drag, startPoint x: 886, startPoint y: 312, endPoint x: 526, endPoint y: 98, distance: 418.7
click at [526, 98] on div "1 ההההההההההההההההההההההההההההההההההההההההההההההההההההההההההההההההההההההההההההה…" at bounding box center [507, 292] width 937 height 494
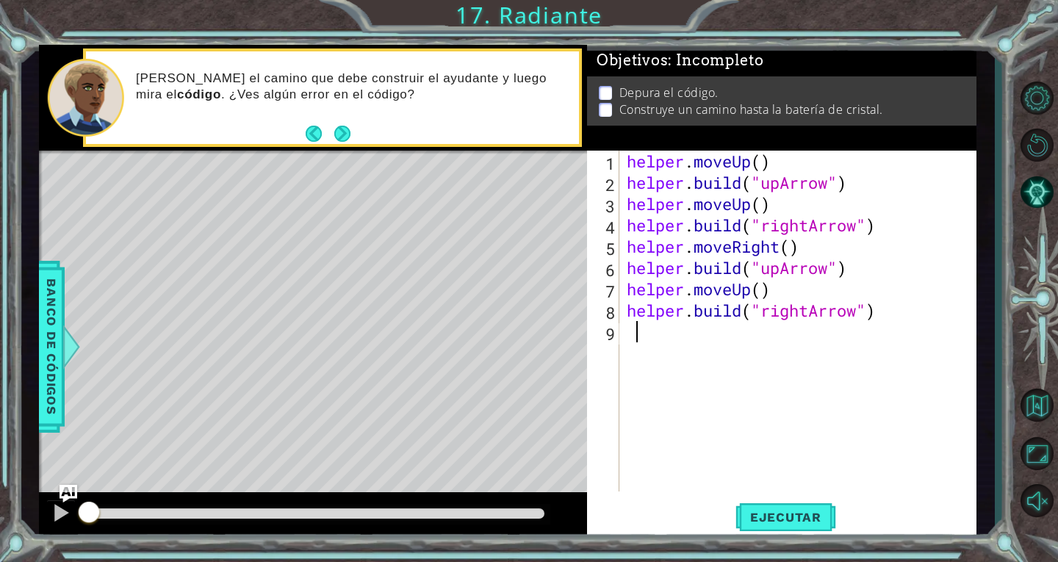
click at [877, 434] on div "helper . moveUp ( ) helper . build ( "upArrow" ) helper . moveUp ( ) helper . b…" at bounding box center [802, 342] width 356 height 383
click at [757, 517] on span "Ejecutar" at bounding box center [785, 517] width 101 height 15
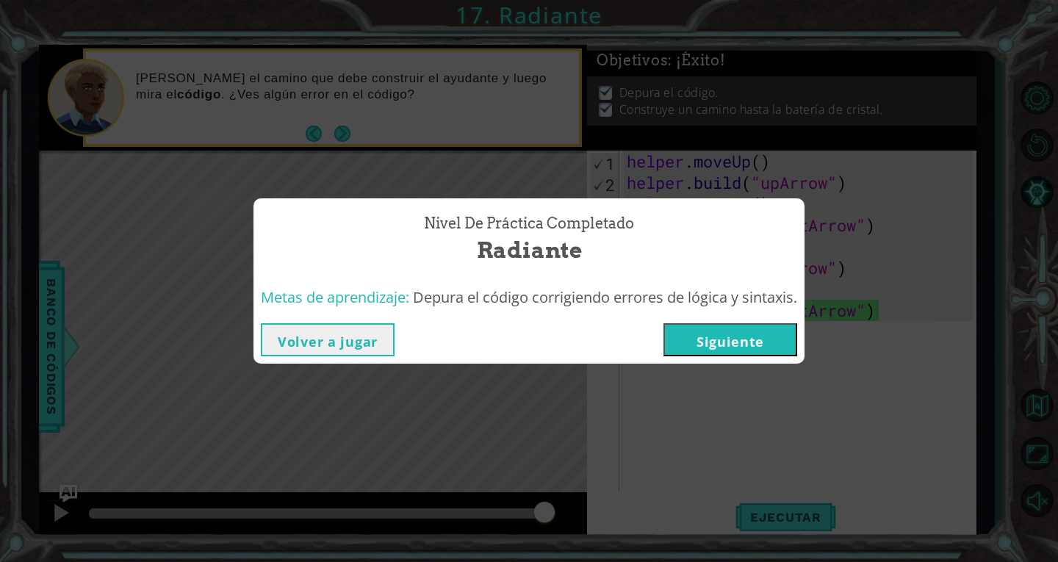
click at [741, 347] on button "Siguiente" at bounding box center [730, 339] width 134 height 33
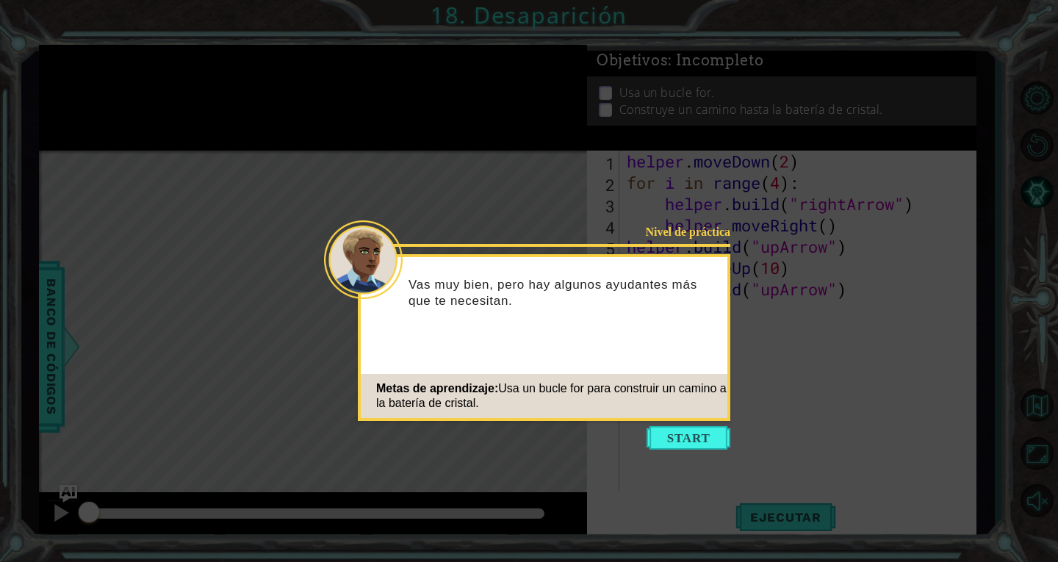
click at [687, 436] on button "Start" at bounding box center [688, 438] width 84 height 24
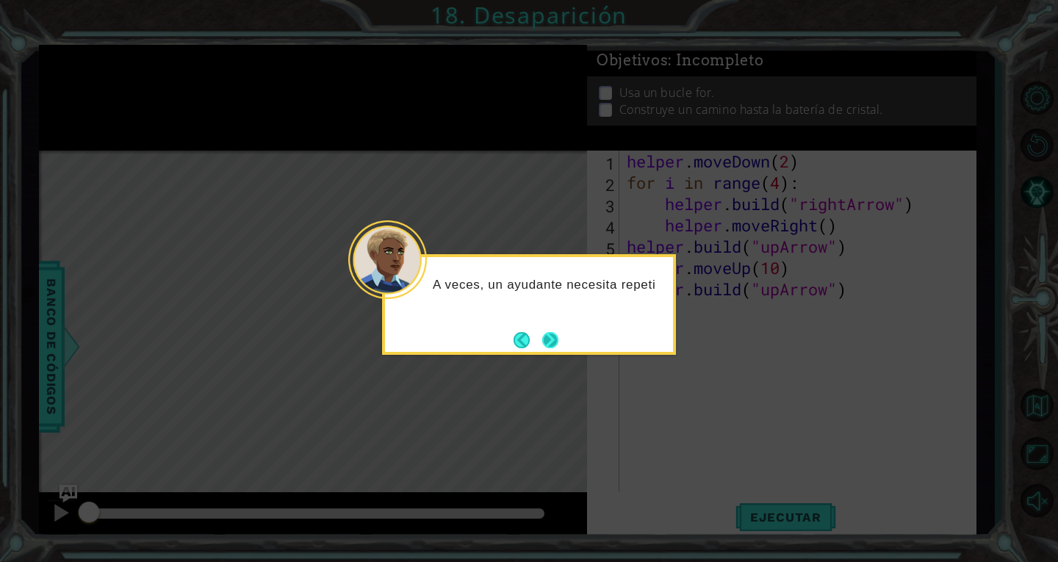
click at [552, 350] on button "Next" at bounding box center [551, 340] width 20 height 20
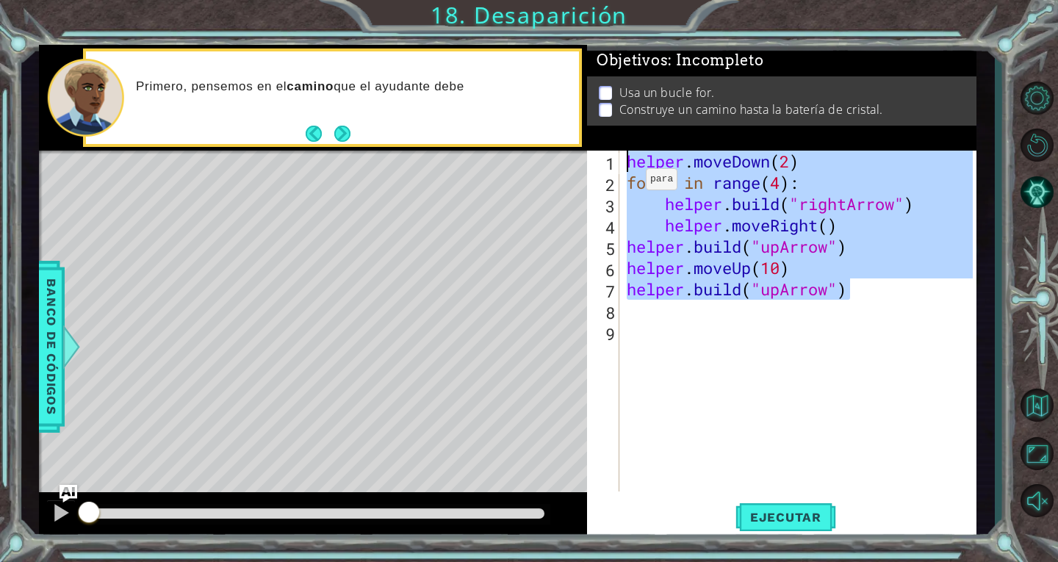
type textarea "helper.moveDown(2) for i in range(4):"
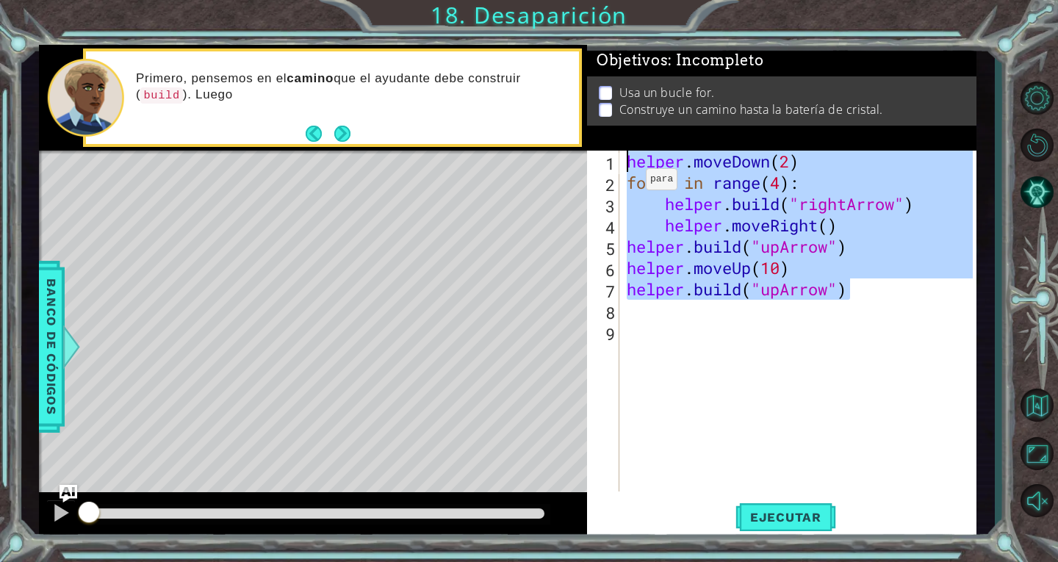
drag, startPoint x: 798, startPoint y: 276, endPoint x: 524, endPoint y: 141, distance: 305.5
click at [524, 141] on div "1 ההההההההההההההההההההההההההההההההההההההההההההההההההההההההההההההההההההההההההההה…" at bounding box center [507, 292] width 937 height 494
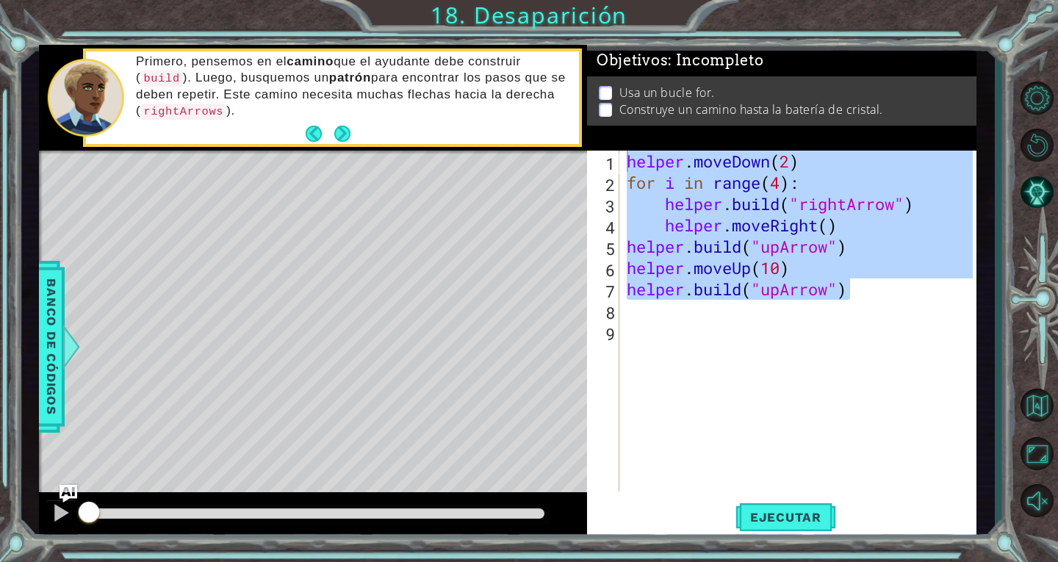
drag, startPoint x: 798, startPoint y: 397, endPoint x: 783, endPoint y: 394, distance: 15.0
click at [799, 397] on div "helper . moveDown ( 2 ) for i in range ( 4 ) : helper . build ( "rightArrow" ) …" at bounding box center [802, 342] width 356 height 383
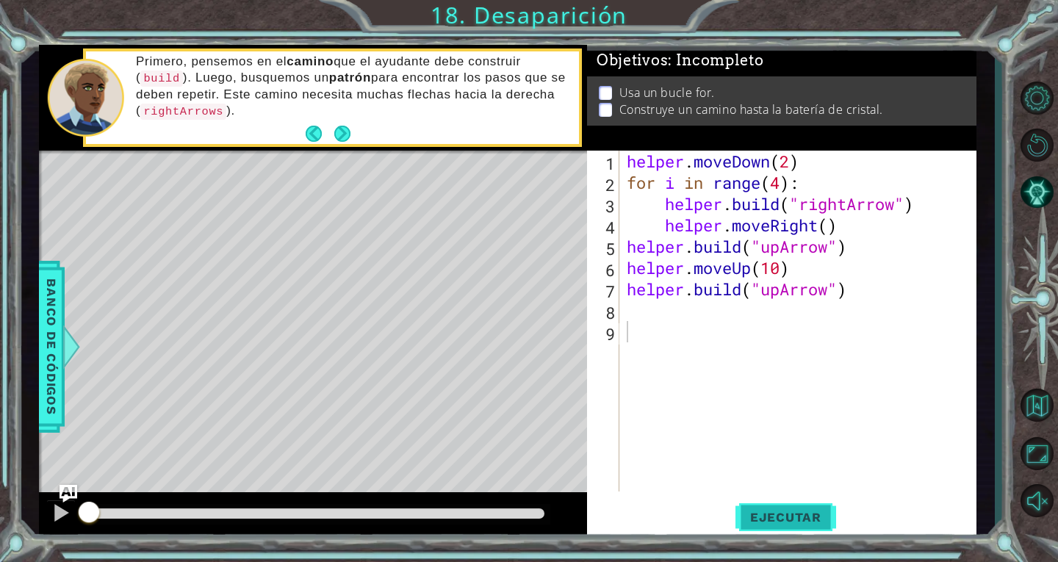
click at [811, 508] on button "Ejecutar" at bounding box center [785, 516] width 101 height 39
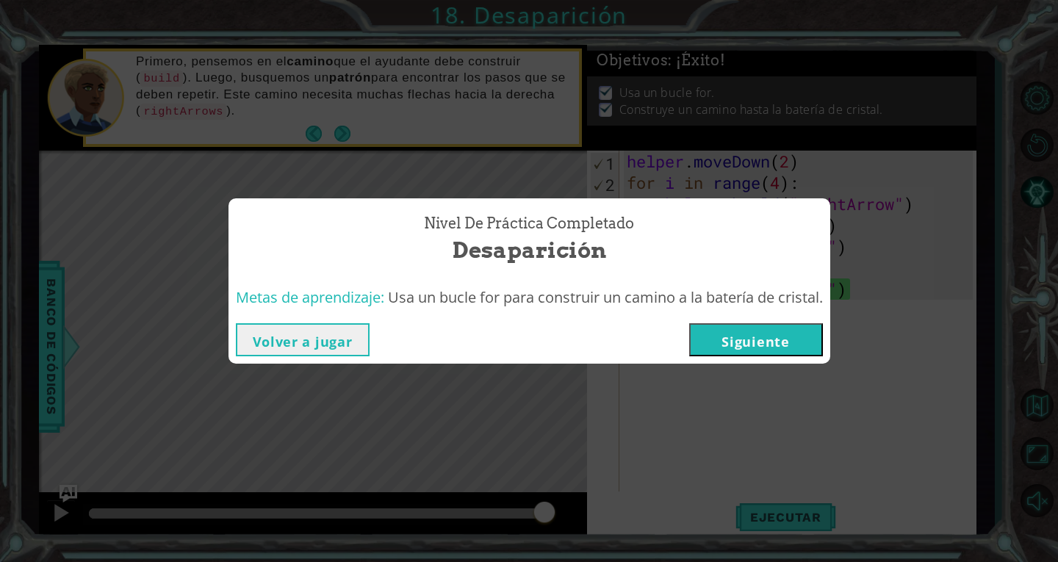
click at [774, 333] on button "Siguiente" at bounding box center [756, 339] width 134 height 33
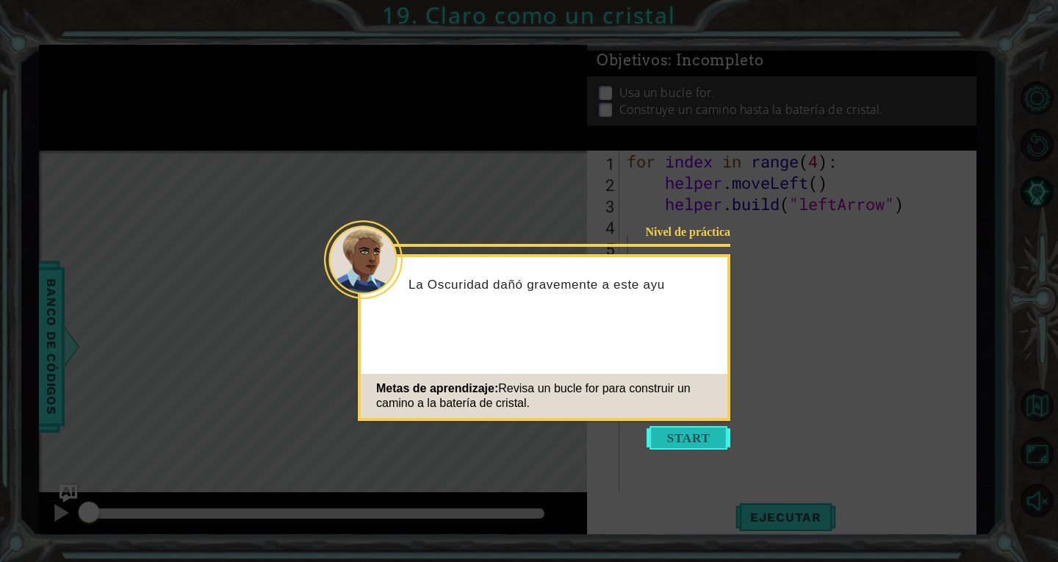
click at [678, 442] on button "Start" at bounding box center [688, 438] width 84 height 24
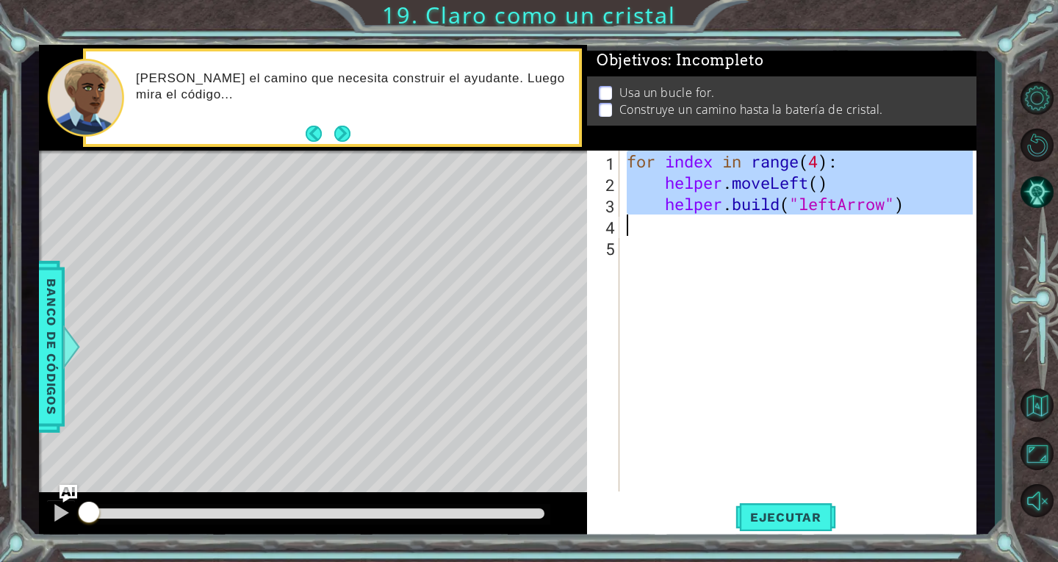
drag, startPoint x: 629, startPoint y: 162, endPoint x: 937, endPoint y: 230, distance: 315.3
click at [937, 230] on div "for index in range ( 4 ) : helper . moveLeft ( ) helper . build ( "leftArrow" )" at bounding box center [802, 342] width 356 height 383
paste textarea "Inicio"
type textarea "Inicio"
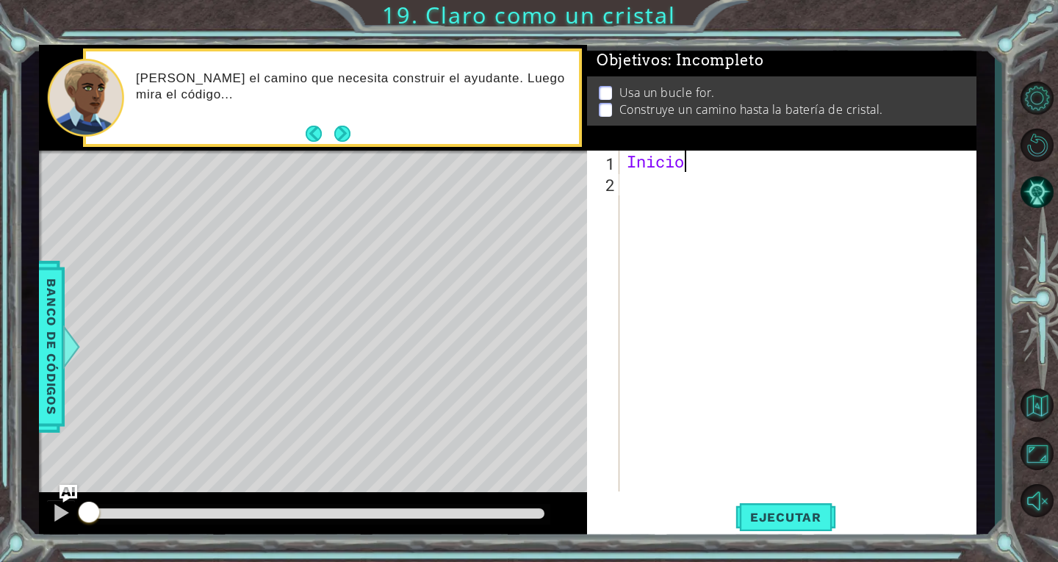
click at [682, 187] on div "Inicio" at bounding box center [802, 342] width 356 height 383
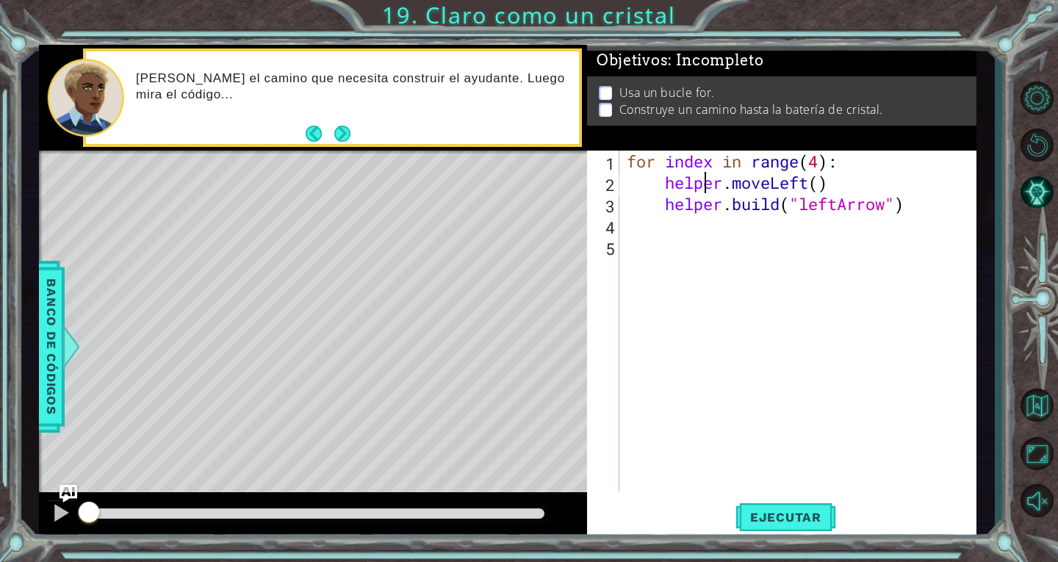
drag, startPoint x: 702, startPoint y: 187, endPoint x: 921, endPoint y: 199, distance: 219.2
click at [918, 199] on div "for index in range ( 4 ) : helper . moveLeft ( ) helper . build ( "leftArrow" )" at bounding box center [802, 342] width 356 height 383
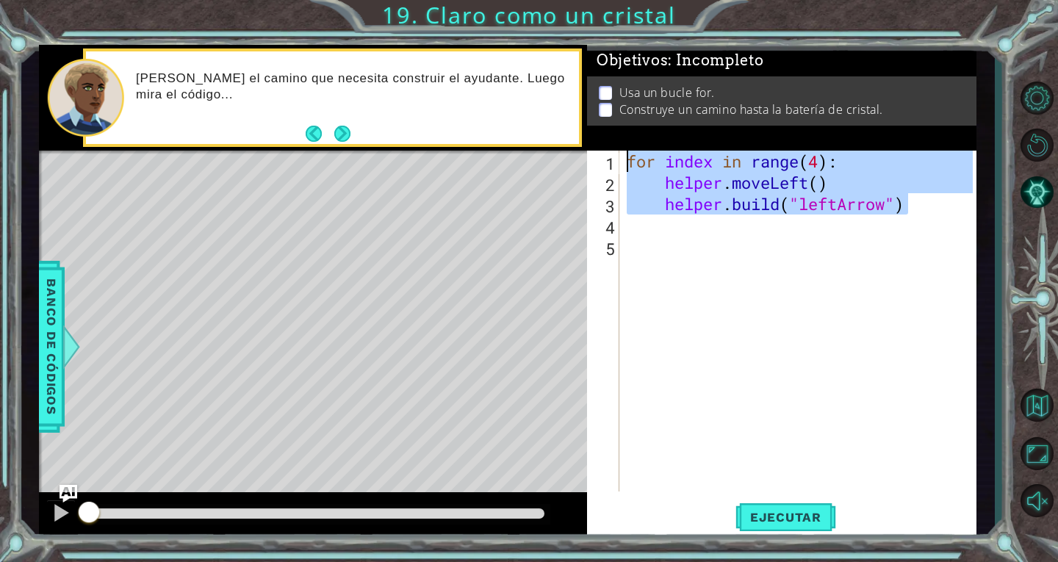
drag, startPoint x: 890, startPoint y: 203, endPoint x: 541, endPoint y: 153, distance: 353.3
click at [541, 153] on div "1 ההההההההההההההההההההההההההההההההההההההההההההההההההההההההההההההההההההההההההההה…" at bounding box center [507, 292] width 937 height 494
type textarea "for index in range(4): helper.moveLeft()"
click at [752, 410] on div "for index in range ( 4 ) : helper . moveLeft ( ) helper . build ( "leftArrow" )" at bounding box center [802, 342] width 356 height 383
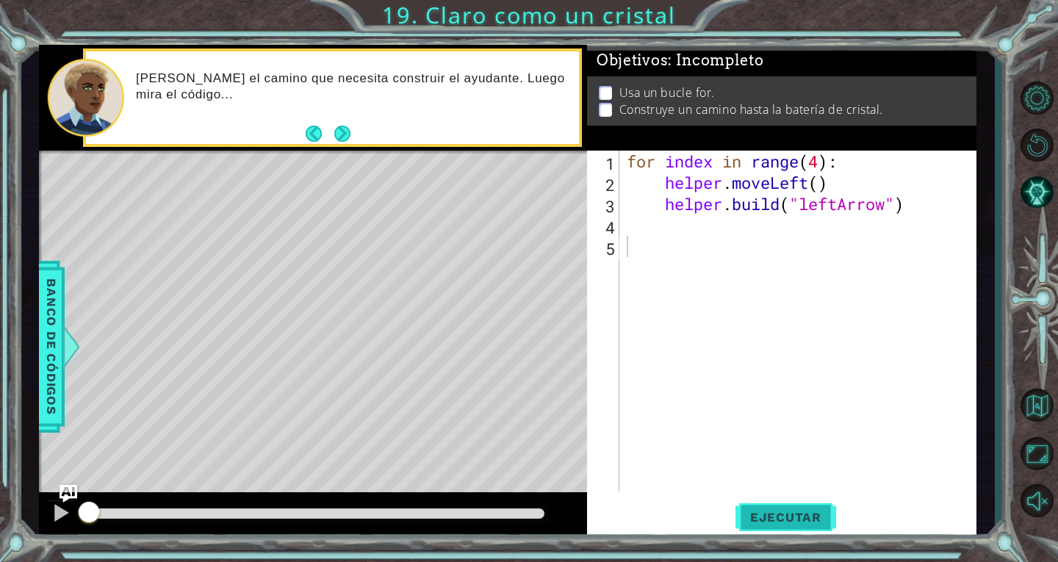
click at [773, 513] on span "Ejecutar" at bounding box center [785, 517] width 101 height 15
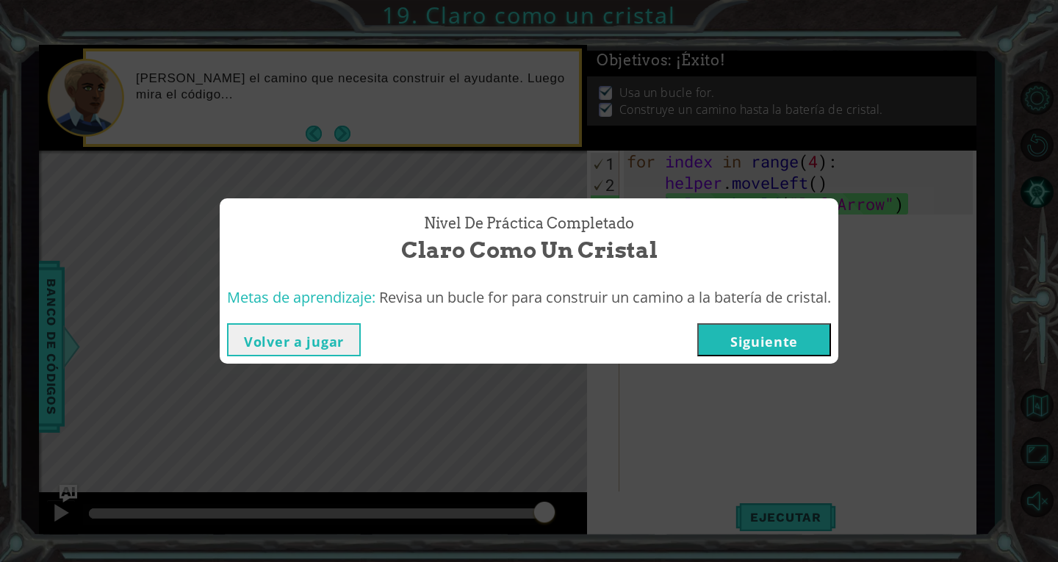
click at [771, 346] on button "Siguiente" at bounding box center [764, 339] width 134 height 33
